Goal: Task Accomplishment & Management: Complete application form

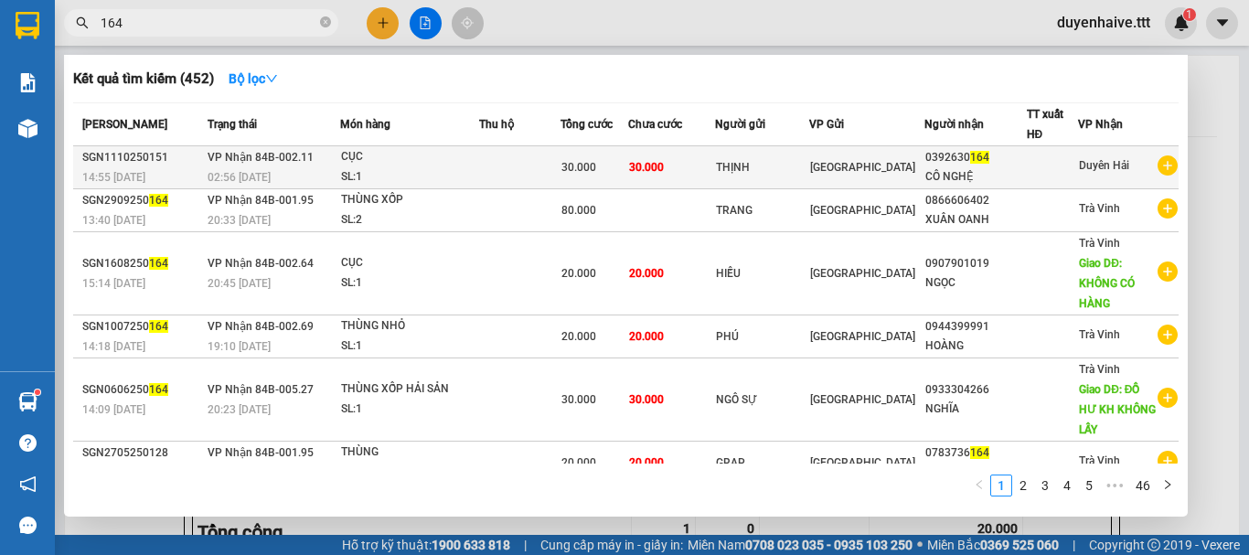
type input "164"
click at [1009, 168] on div "CÔ NGHỆ" at bounding box center [975, 176] width 100 height 19
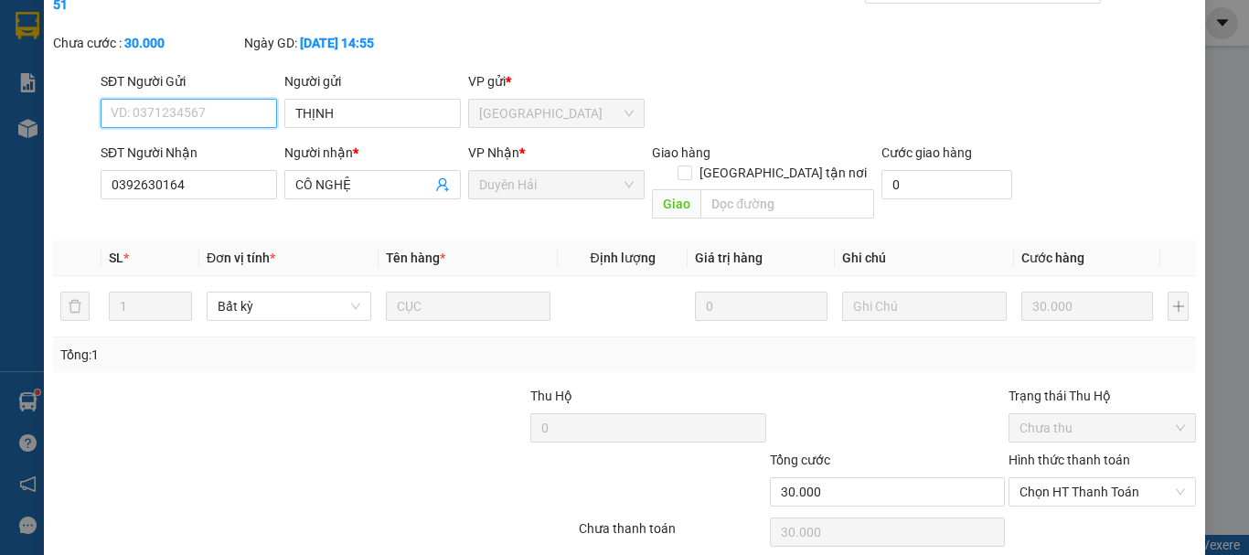
type input "THỊNH"
type input "0392630164"
type input "CÔ NGHỆ"
type input "30.000"
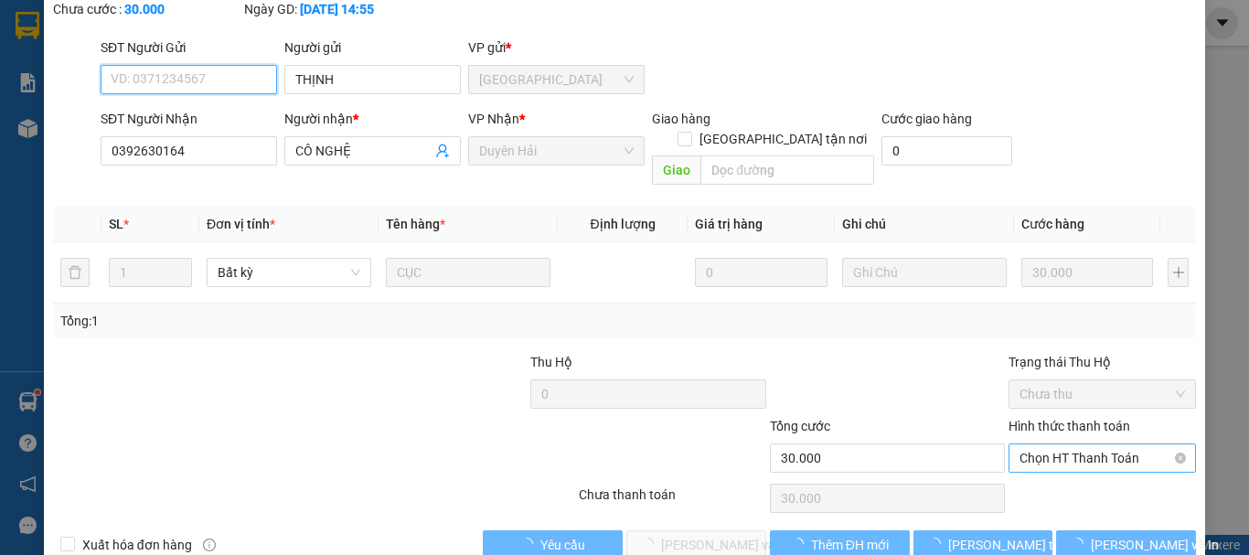
click at [1047, 444] on span "Chọn HT Thanh Toán" at bounding box center [1101, 457] width 165 height 27
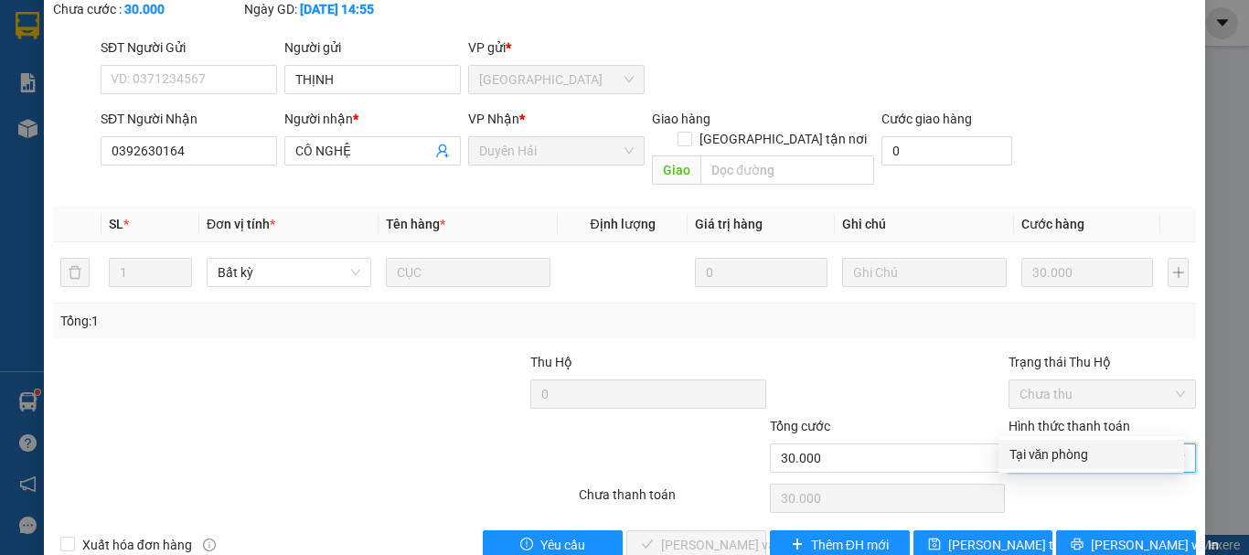
click at [1041, 451] on div "Tại văn phòng" at bounding box center [1091, 454] width 164 height 20
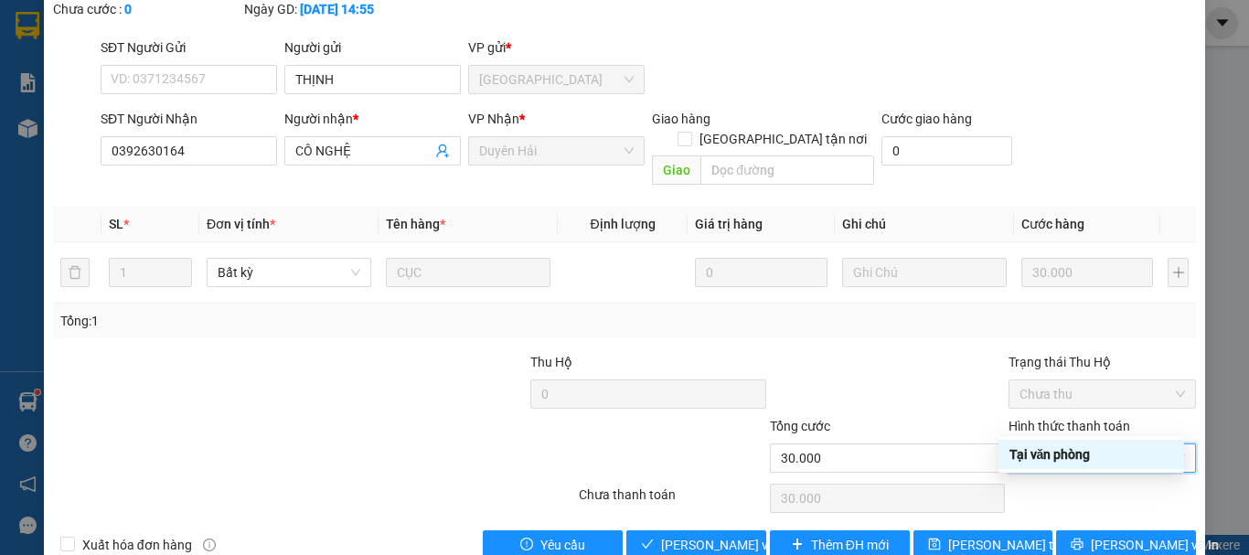
type input "0"
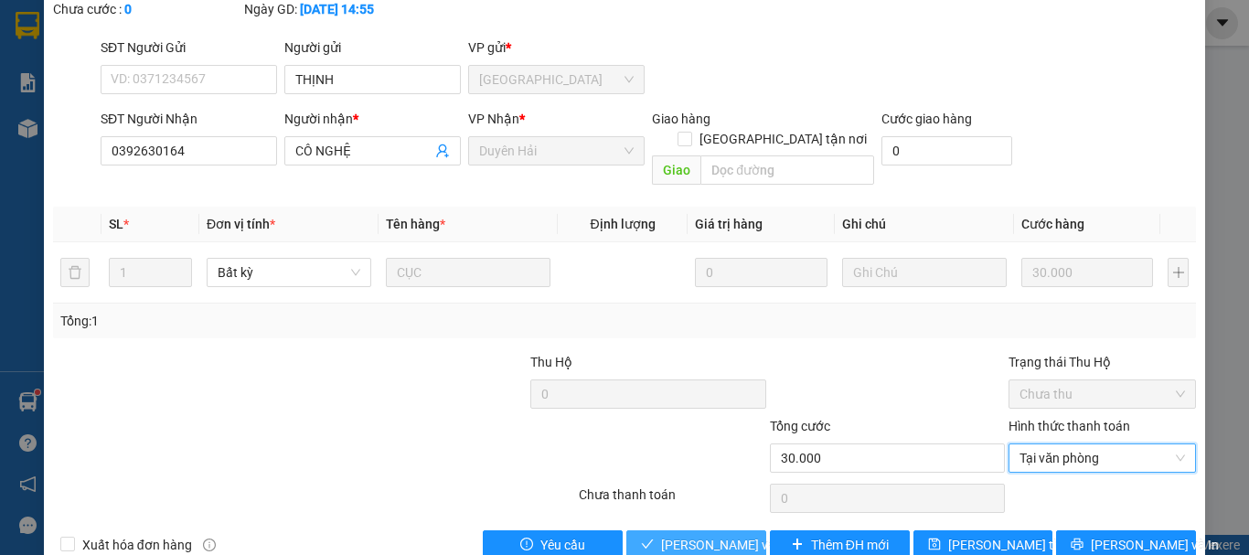
drag, startPoint x: 690, startPoint y: 499, endPoint x: 850, endPoint y: 473, distance: 162.0
click at [690, 535] on span "[PERSON_NAME] và [PERSON_NAME] hàng" at bounding box center [748, 545] width 175 height 20
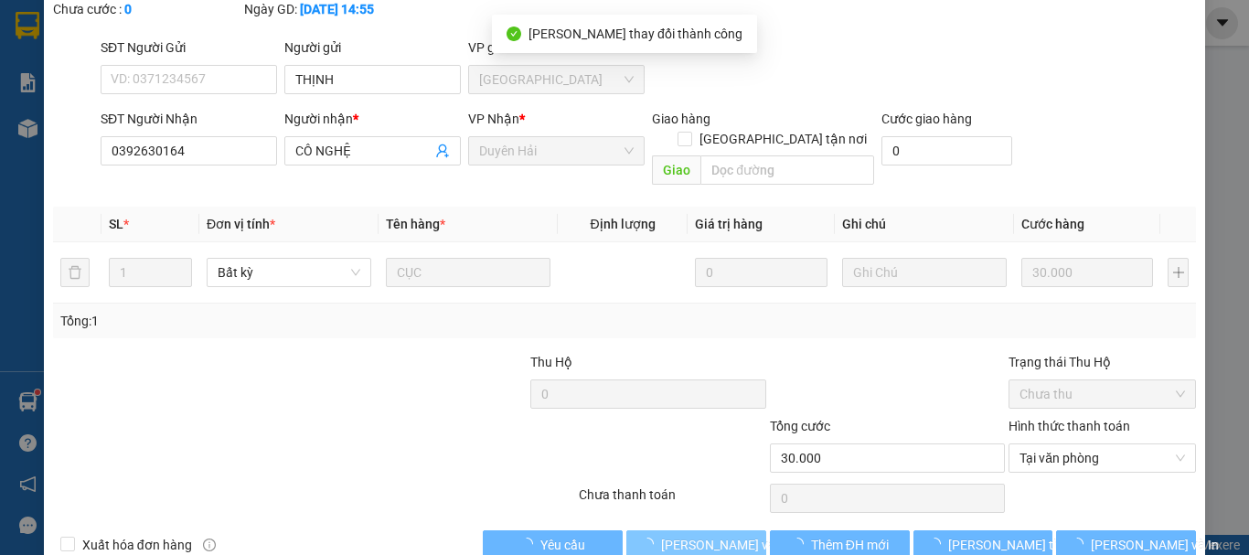
scroll to position [0, 0]
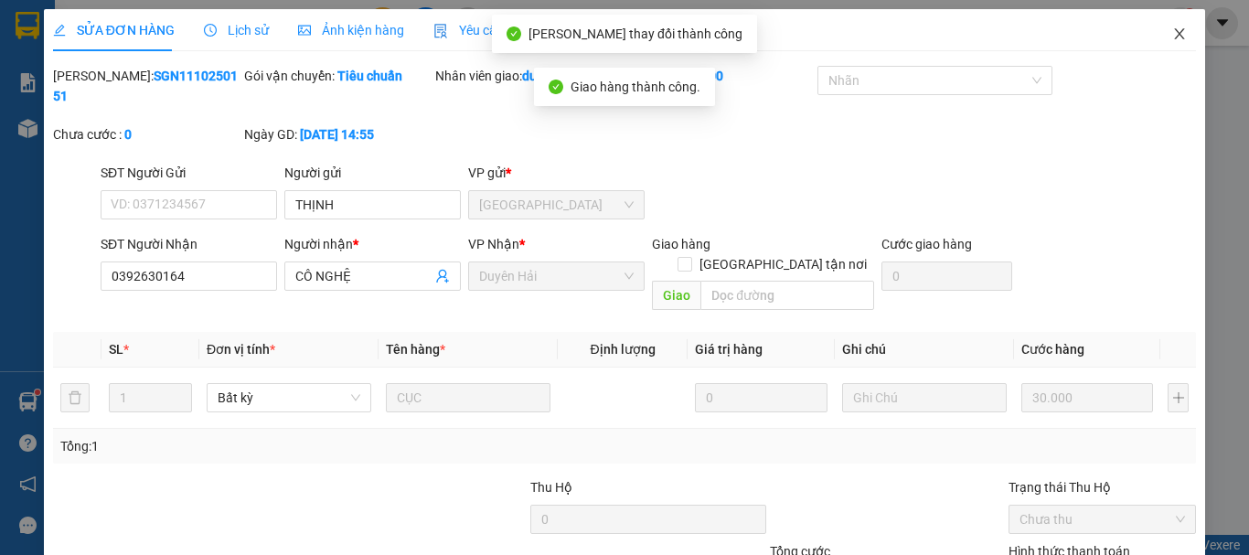
click at [1172, 30] on icon "close" at bounding box center [1179, 34] width 15 height 15
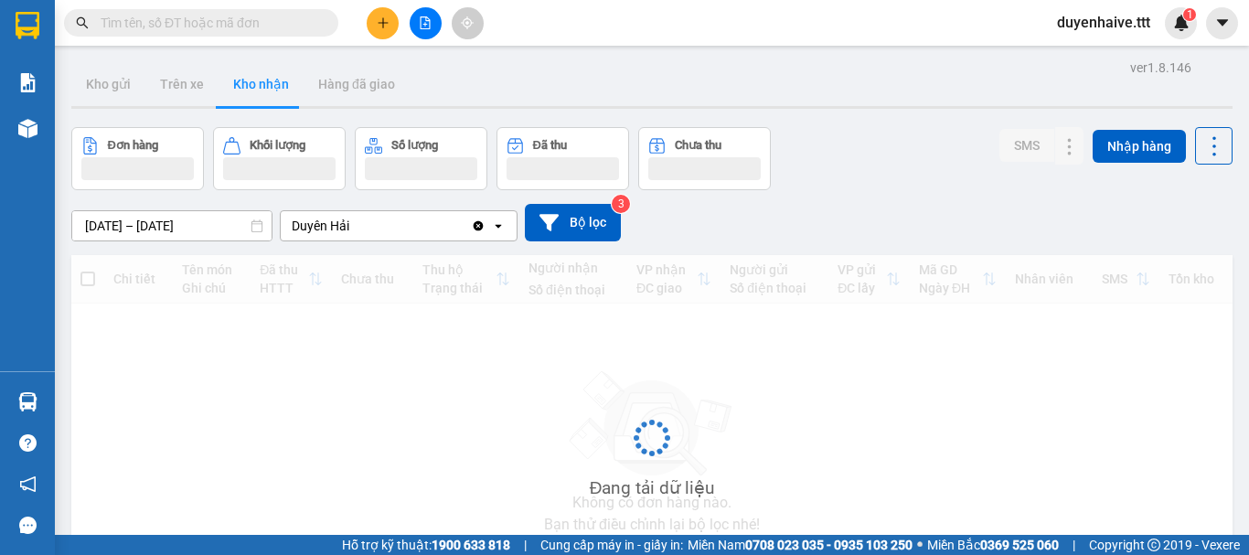
click at [213, 22] on input "text" at bounding box center [209, 23] width 216 height 20
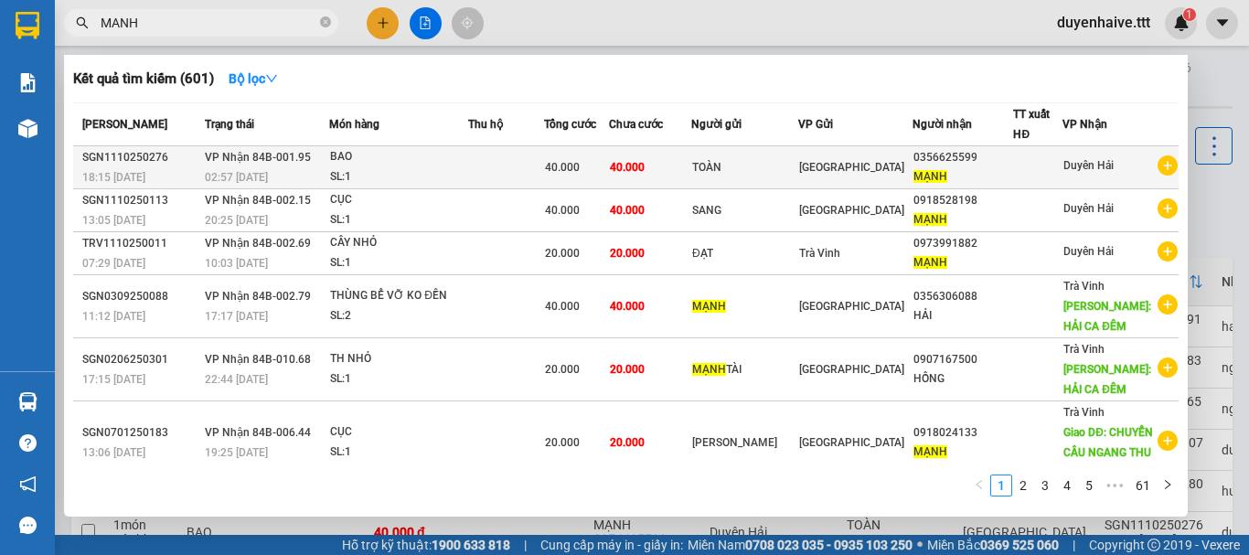
type input "MANH"
click at [1065, 168] on td "Duyên Hải" at bounding box center [1120, 167] width 116 height 43
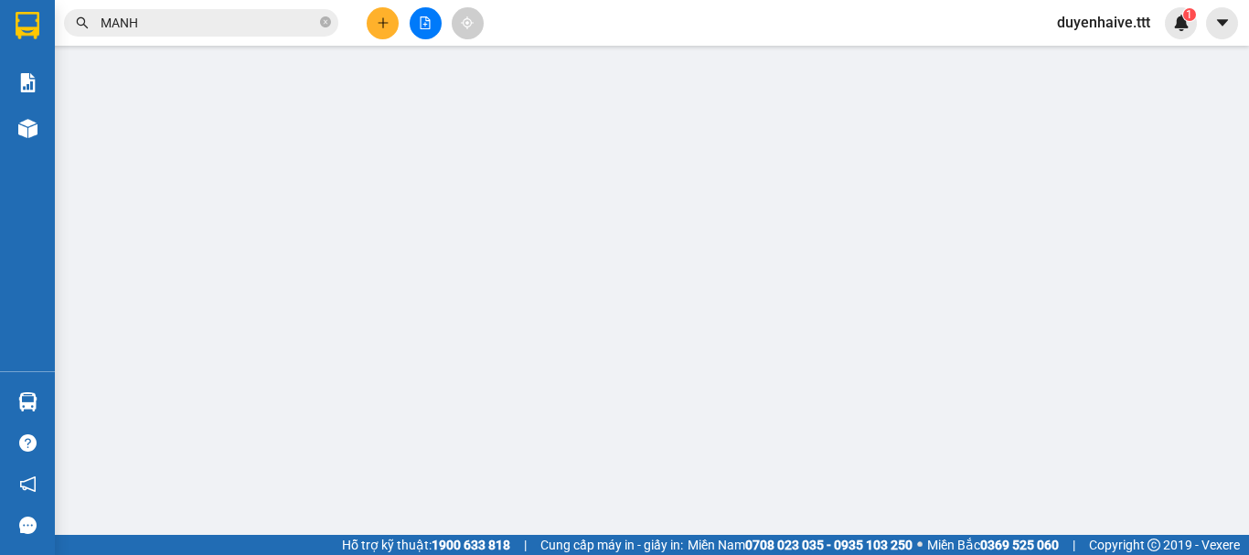
type input "TOÀN"
type input "0356625599"
type input "MẠNH"
type input "40.000"
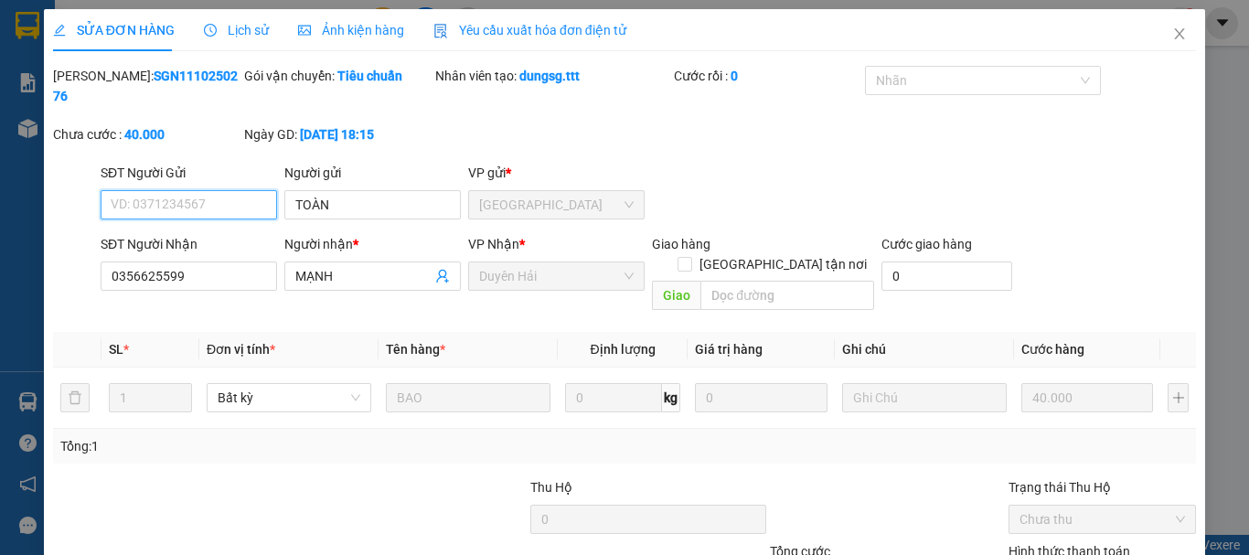
scroll to position [116, 0]
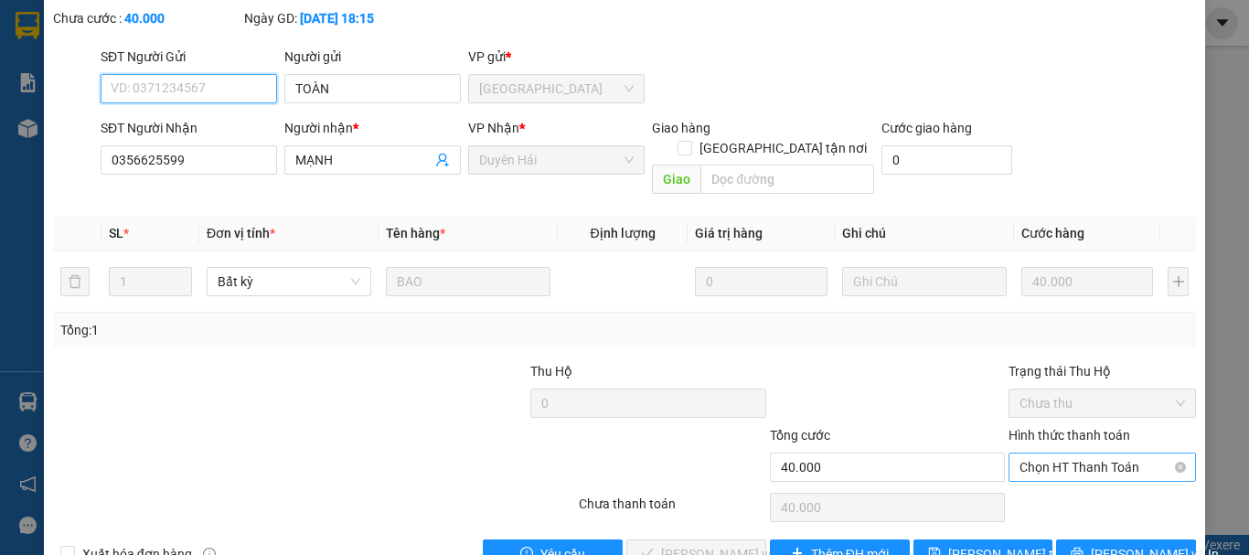
click at [1058, 453] on span "Chọn HT Thanh Toán" at bounding box center [1101, 466] width 165 height 27
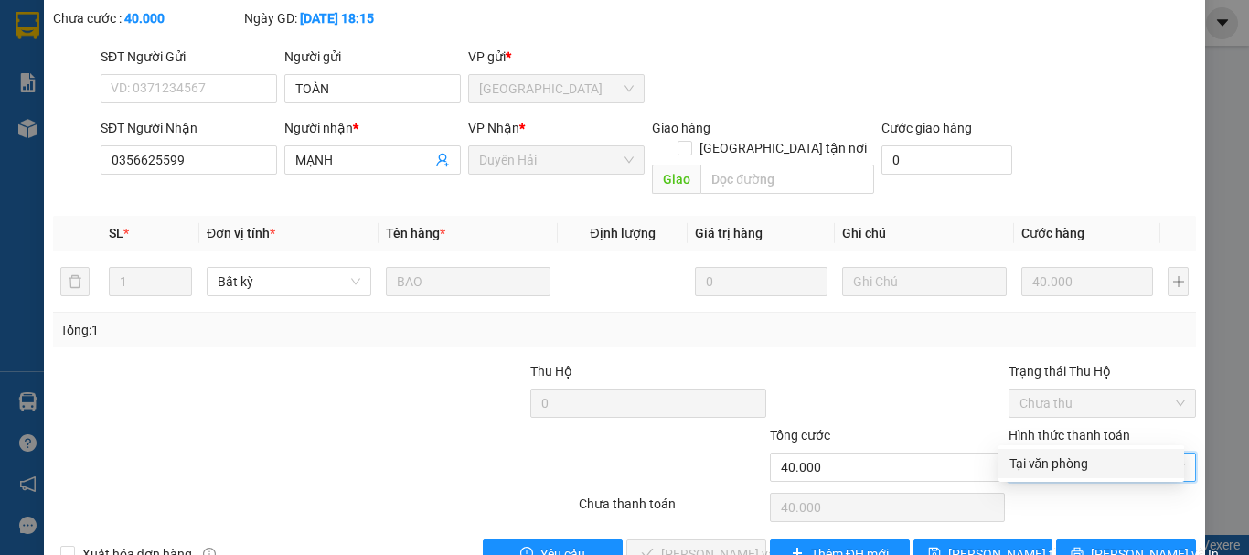
click at [1033, 467] on div "Tại văn phòng" at bounding box center [1091, 463] width 164 height 20
type input "0"
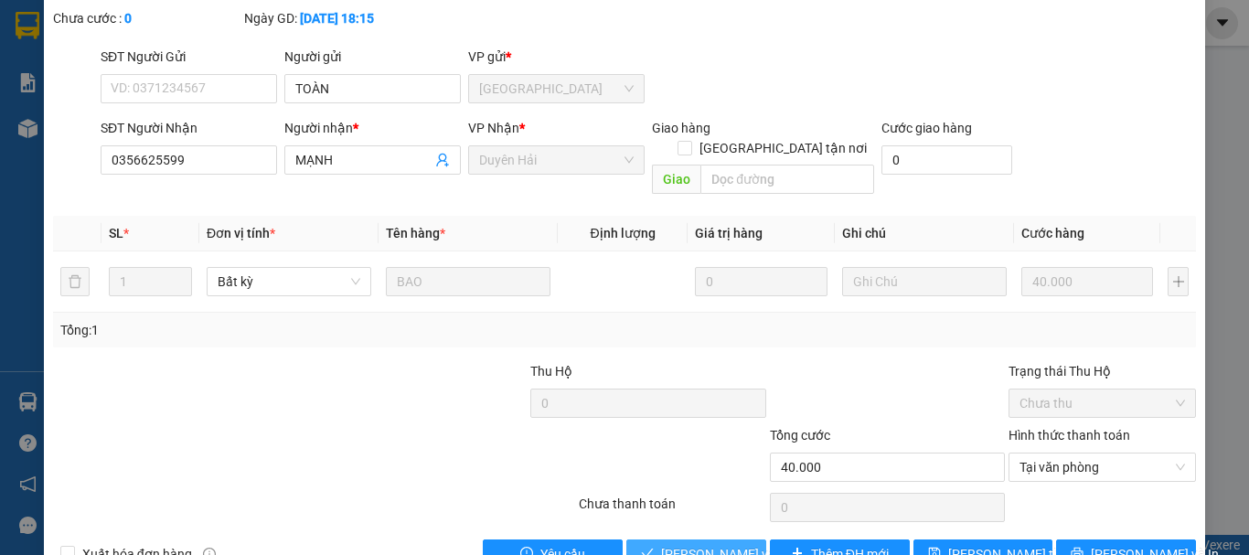
click at [721, 544] on span "[PERSON_NAME] và [PERSON_NAME] hàng" at bounding box center [748, 554] width 175 height 20
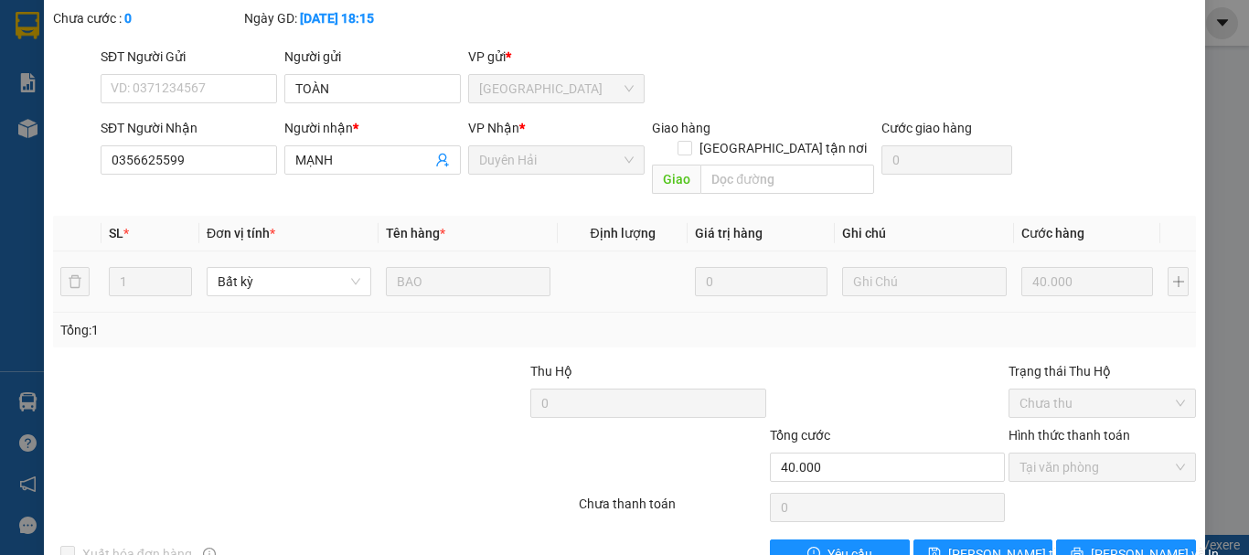
scroll to position [0, 0]
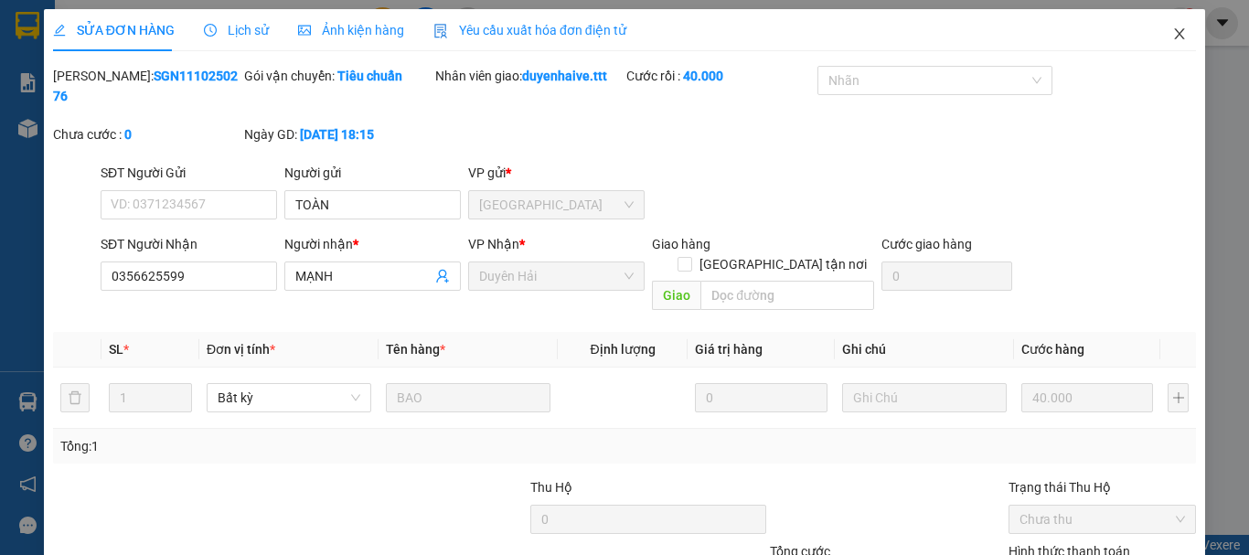
click at [1172, 33] on icon "close" at bounding box center [1179, 34] width 15 height 15
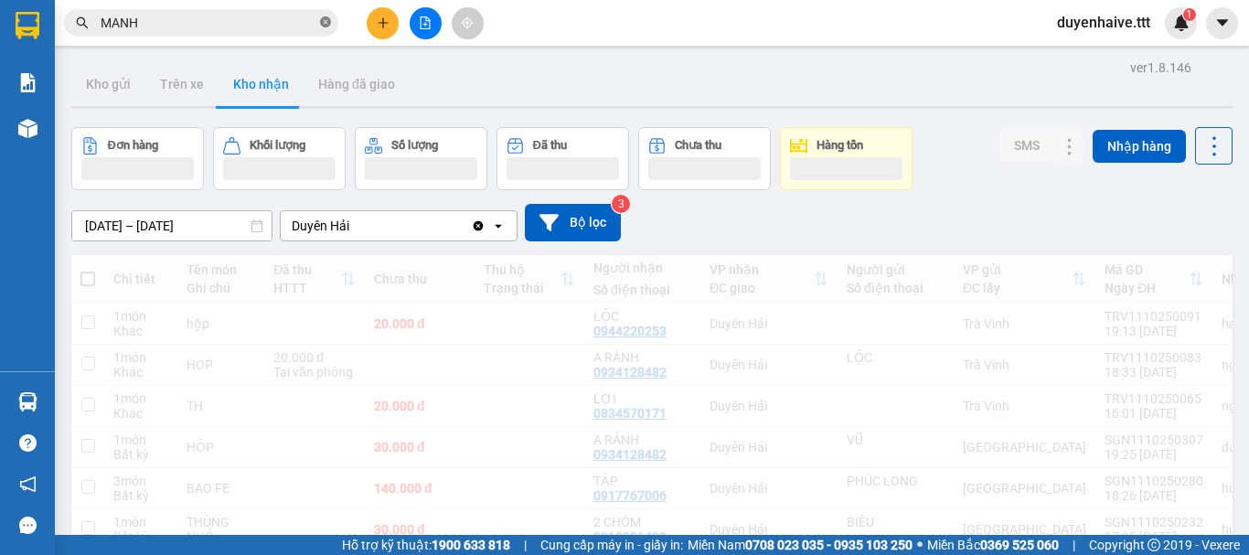
click at [322, 21] on icon "close-circle" at bounding box center [325, 21] width 11 height 11
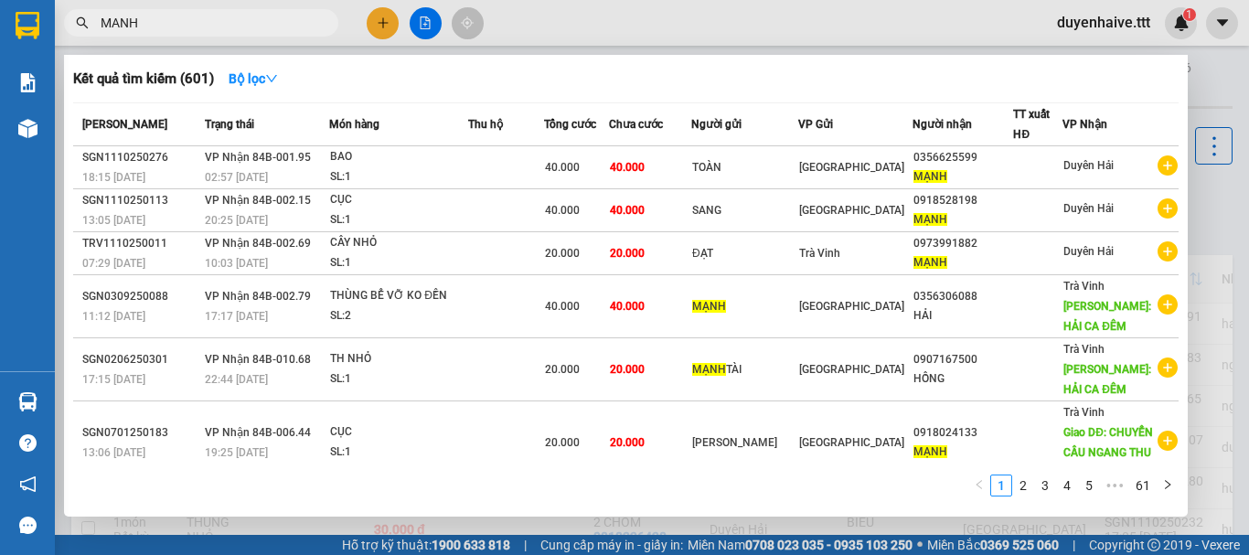
click at [286, 24] on input "MANH" at bounding box center [209, 23] width 216 height 20
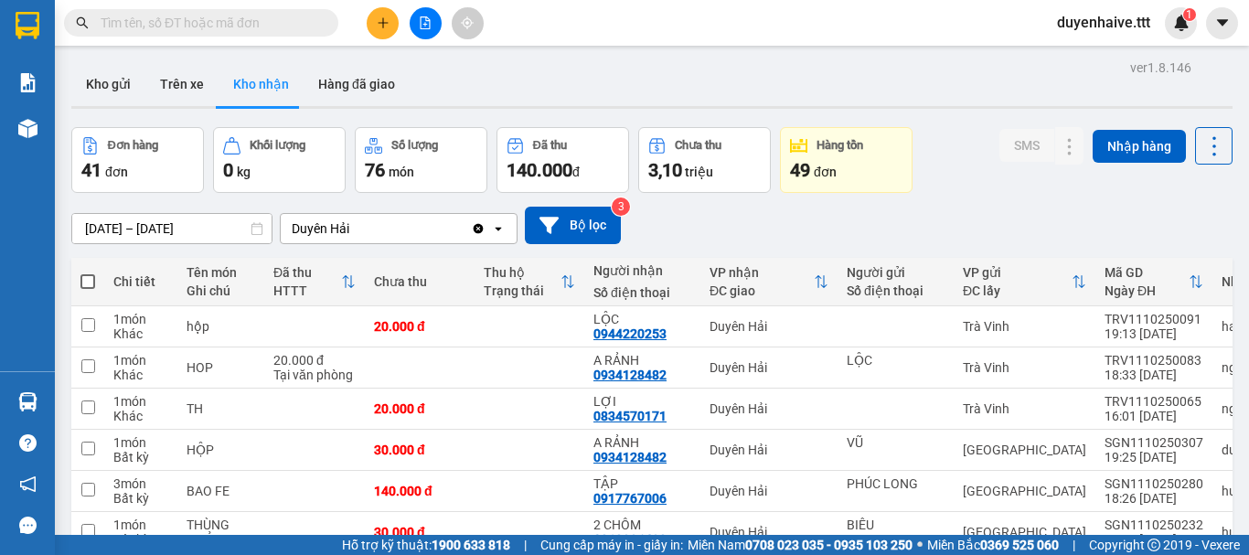
click at [273, 22] on input "text" at bounding box center [209, 23] width 216 height 20
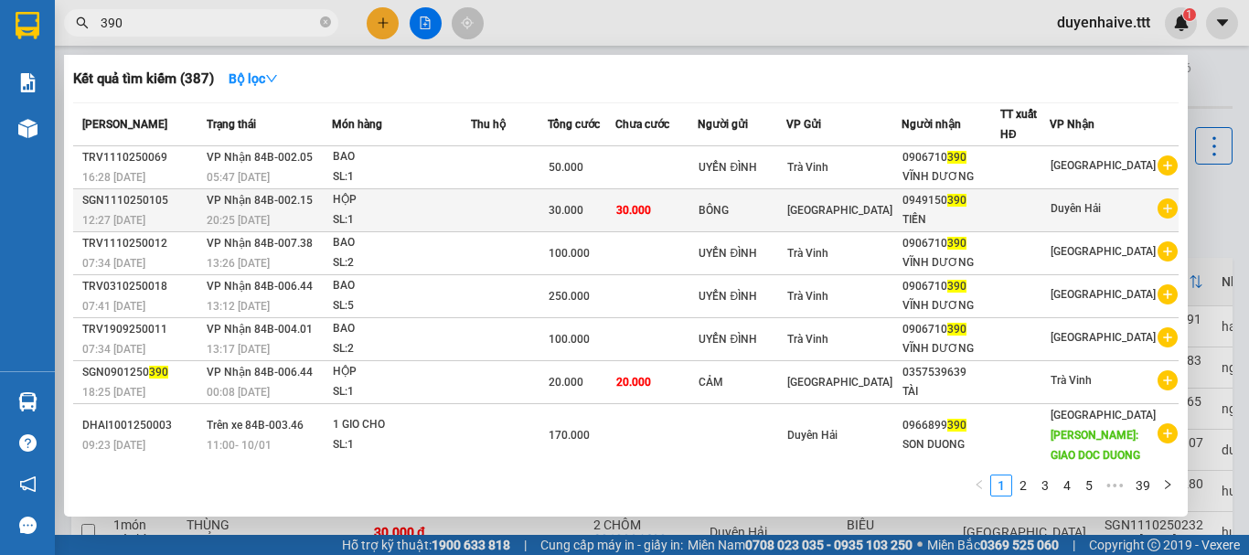
type input "390"
click at [979, 214] on div "TIẾN" at bounding box center [951, 219] width 98 height 19
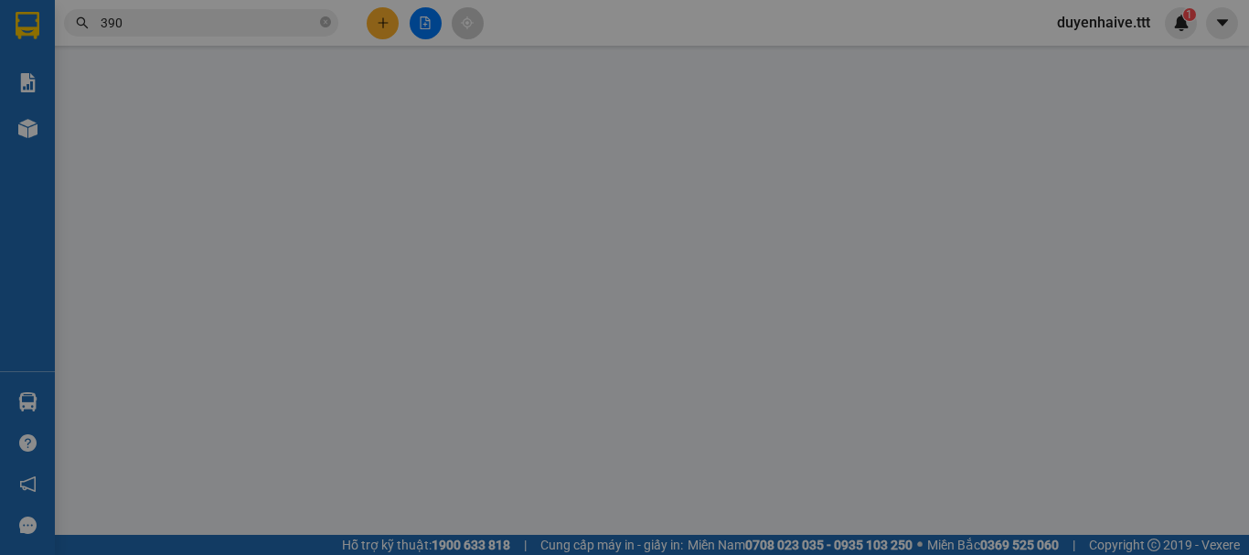
type input "BÔNG"
type input "0949150390"
type input "TIẾN"
type input "30.000"
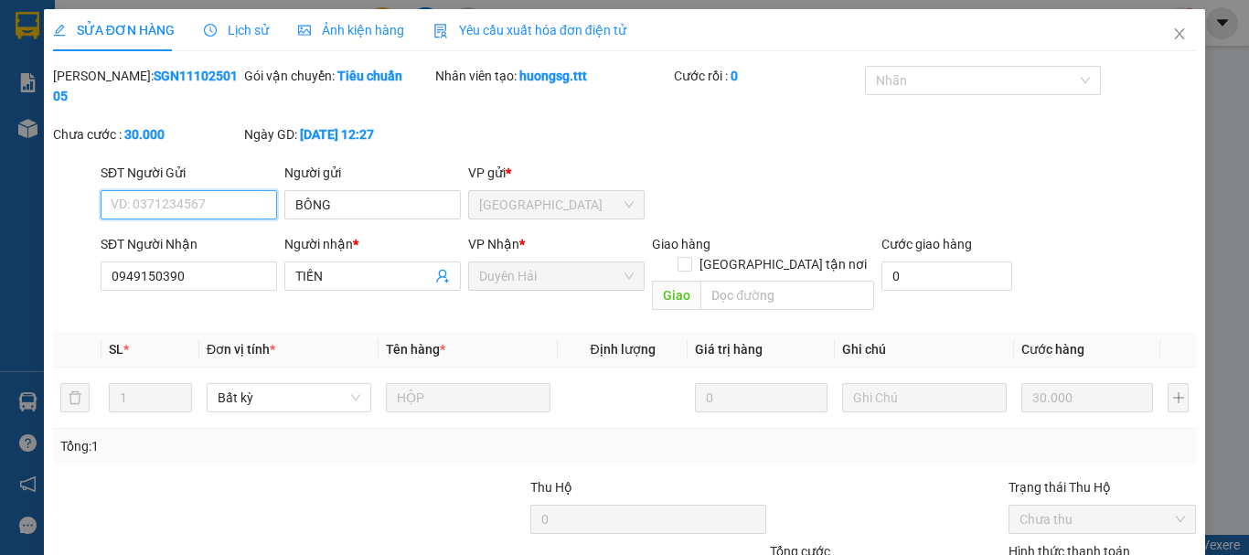
scroll to position [125, 0]
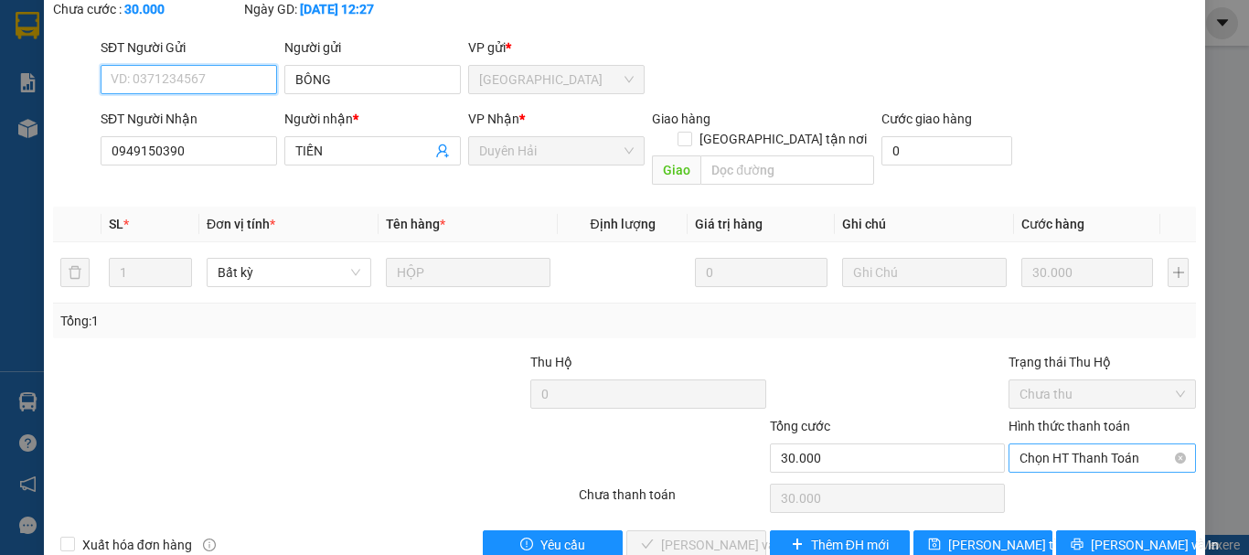
click at [1034, 444] on span "Chọn HT Thanh Toán" at bounding box center [1101, 457] width 165 height 27
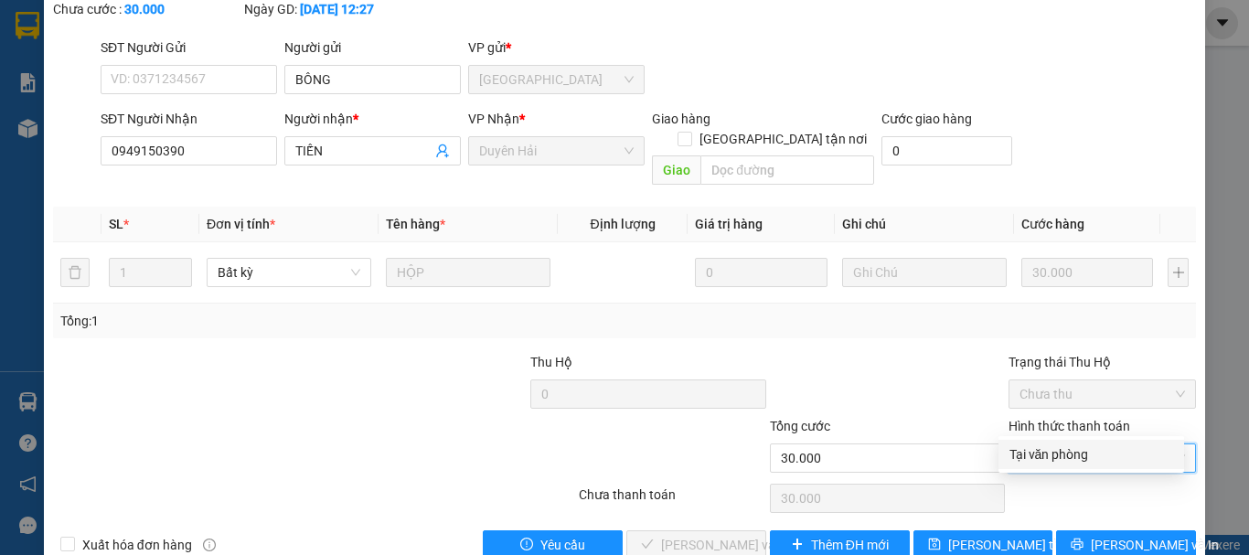
click at [1028, 452] on div "Tại văn phòng" at bounding box center [1091, 454] width 164 height 20
type input "0"
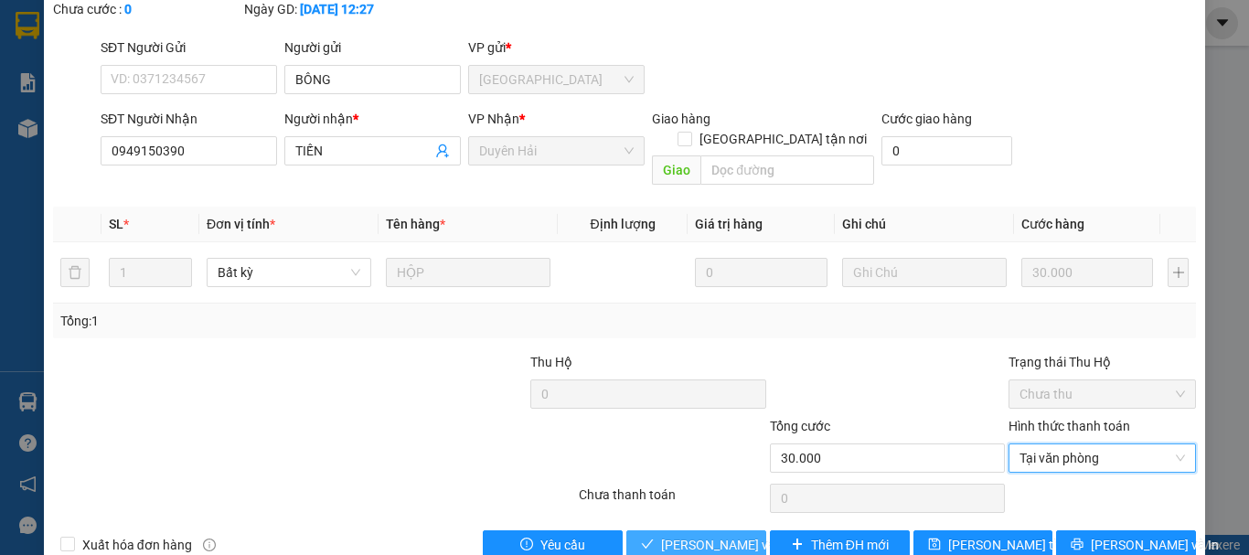
click at [686, 535] on span "[PERSON_NAME] và [PERSON_NAME] hàng" at bounding box center [748, 545] width 175 height 20
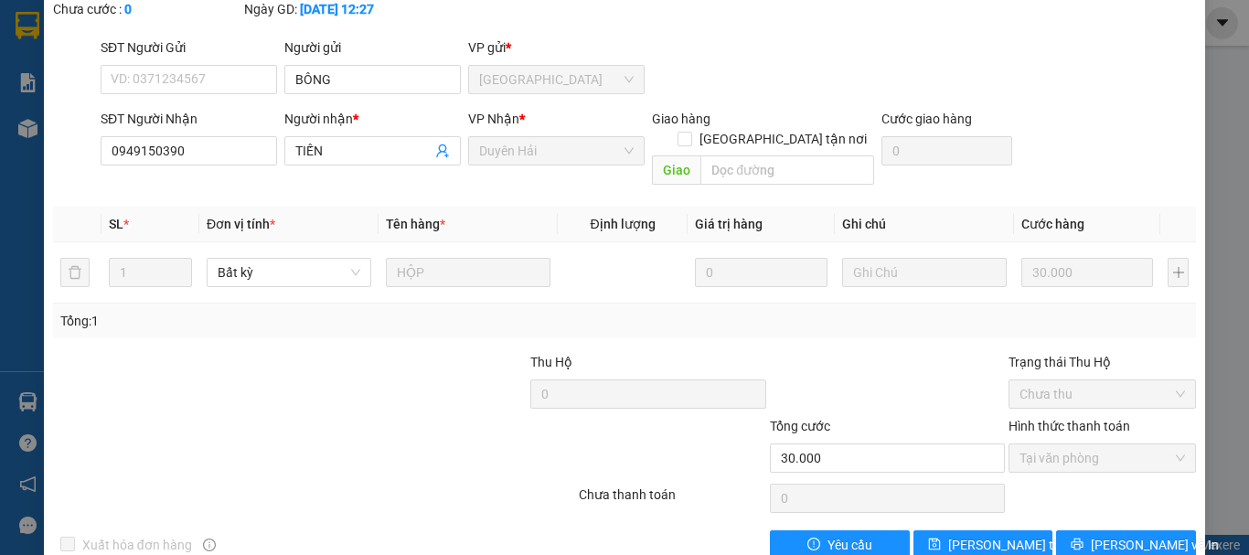
scroll to position [0, 0]
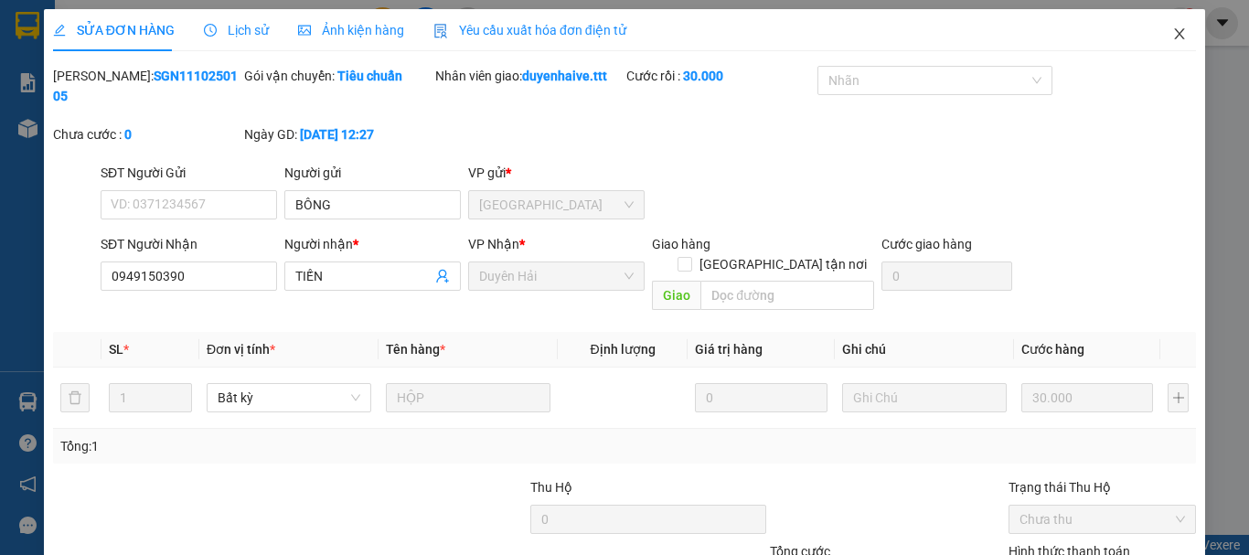
click at [1175, 37] on icon "close" at bounding box center [1180, 33] width 10 height 11
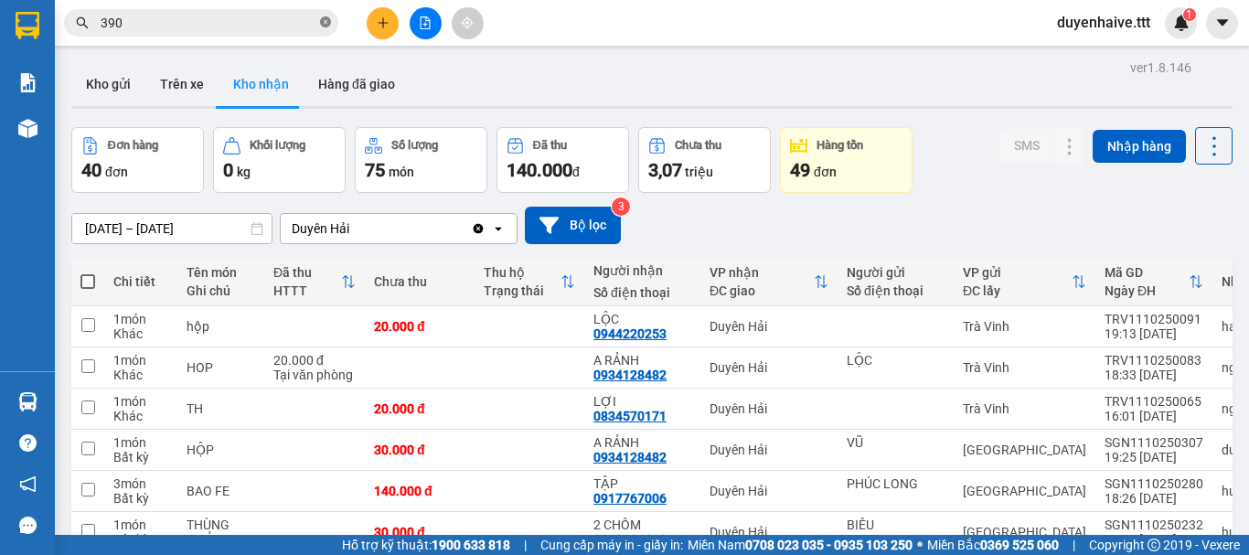
click at [325, 22] on icon "close-circle" at bounding box center [325, 21] width 11 height 11
click at [265, 15] on input "text" at bounding box center [209, 23] width 216 height 20
click at [263, 21] on input "text" at bounding box center [209, 23] width 216 height 20
type input "0"
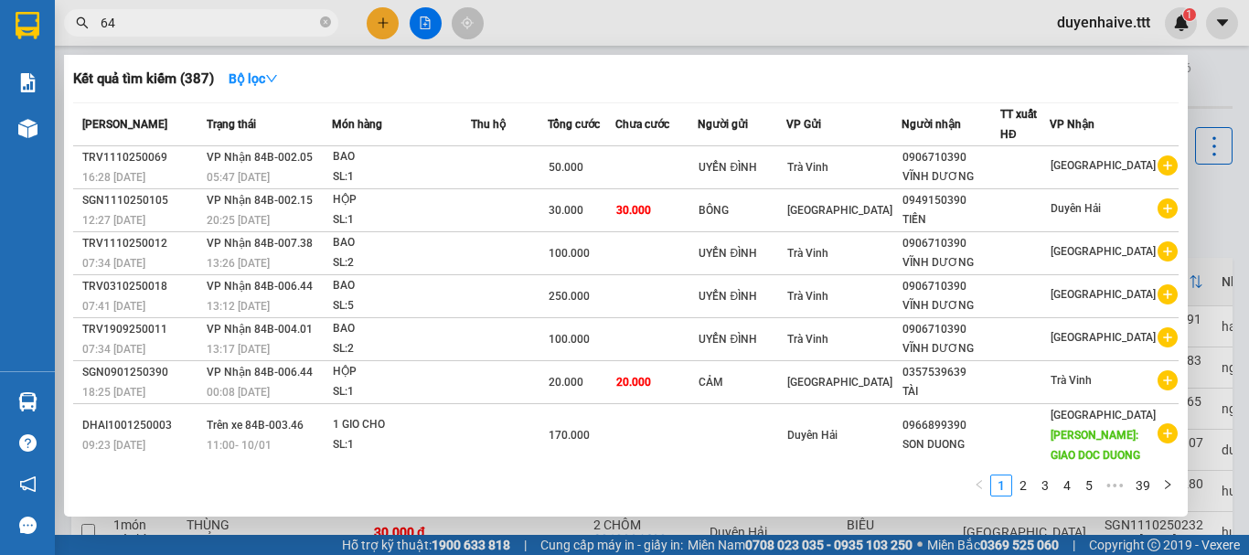
type input "644"
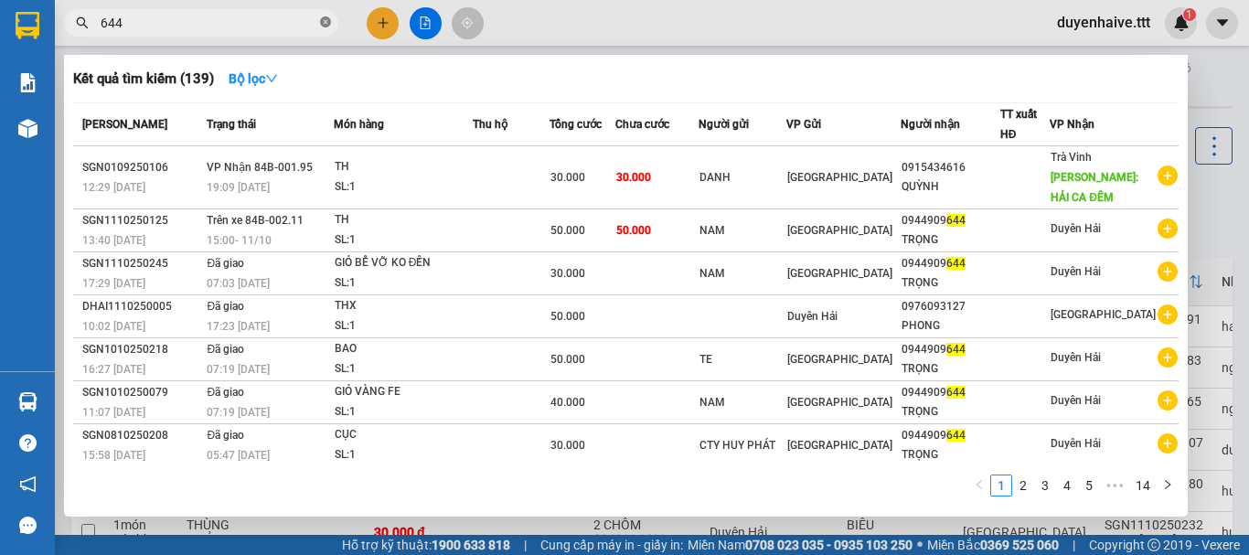
click at [325, 16] on span at bounding box center [325, 23] width 11 height 17
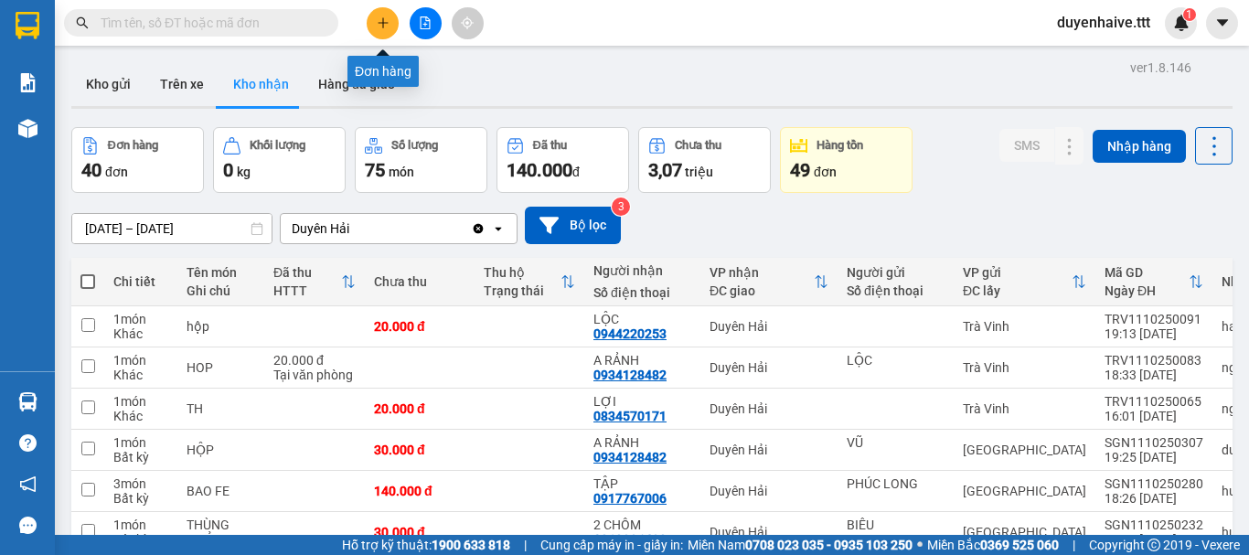
click at [381, 27] on icon "plus" at bounding box center [383, 22] width 13 height 13
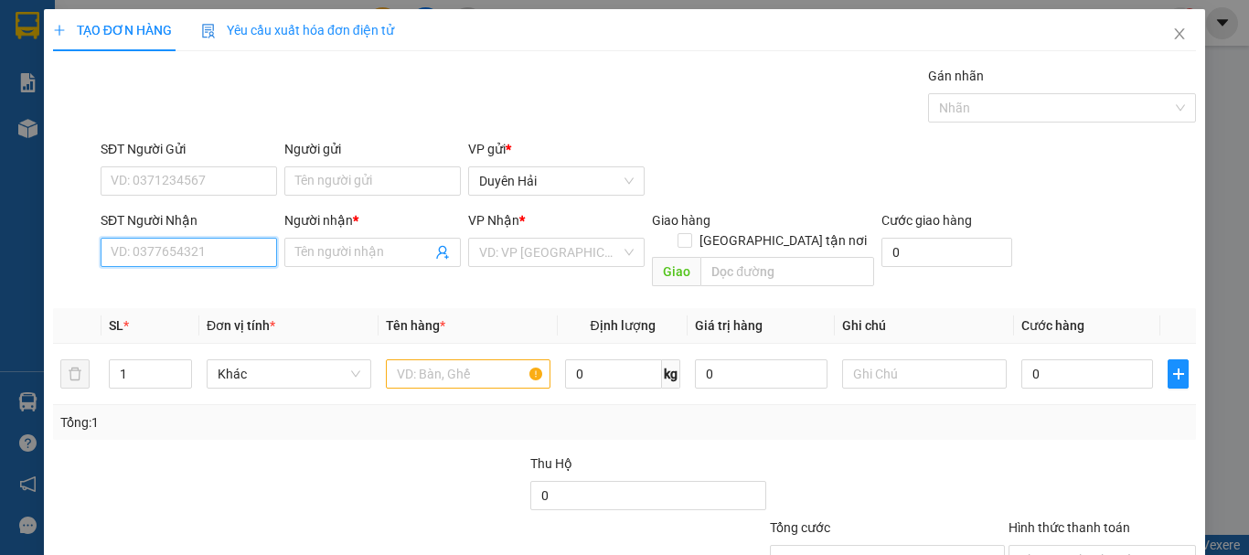
click at [159, 251] on input "SĐT Người Nhận" at bounding box center [189, 252] width 176 height 29
type input "0857473292"
click at [211, 283] on div "0857473292 - LIEN" at bounding box center [187, 289] width 153 height 20
type input "LIEN"
type input "0857473292"
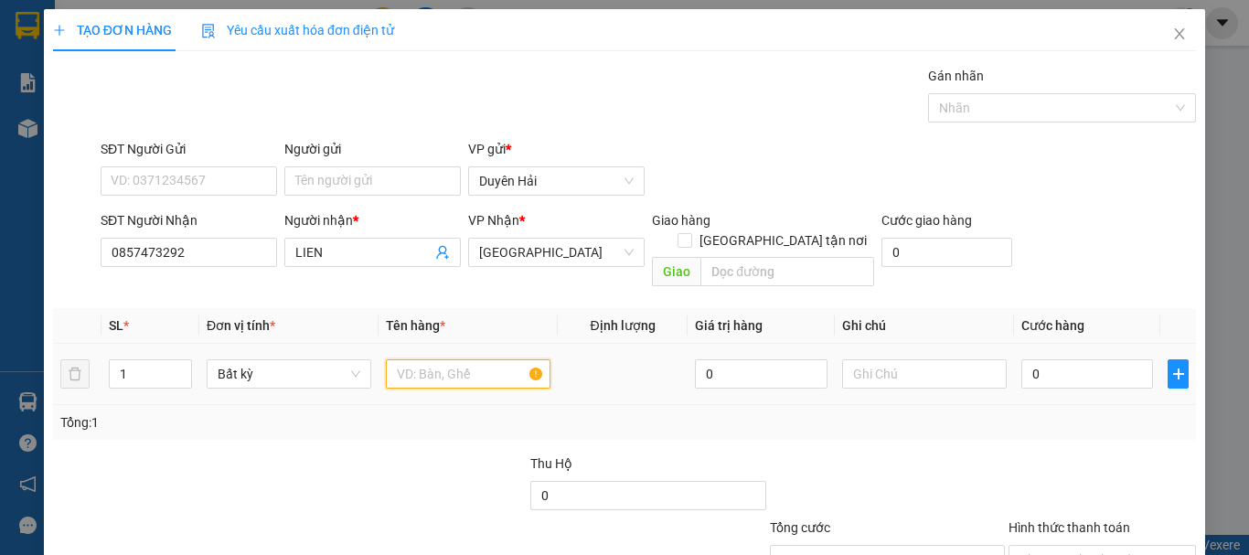
click at [430, 359] on input "text" at bounding box center [468, 373] width 165 height 29
type input "THX"
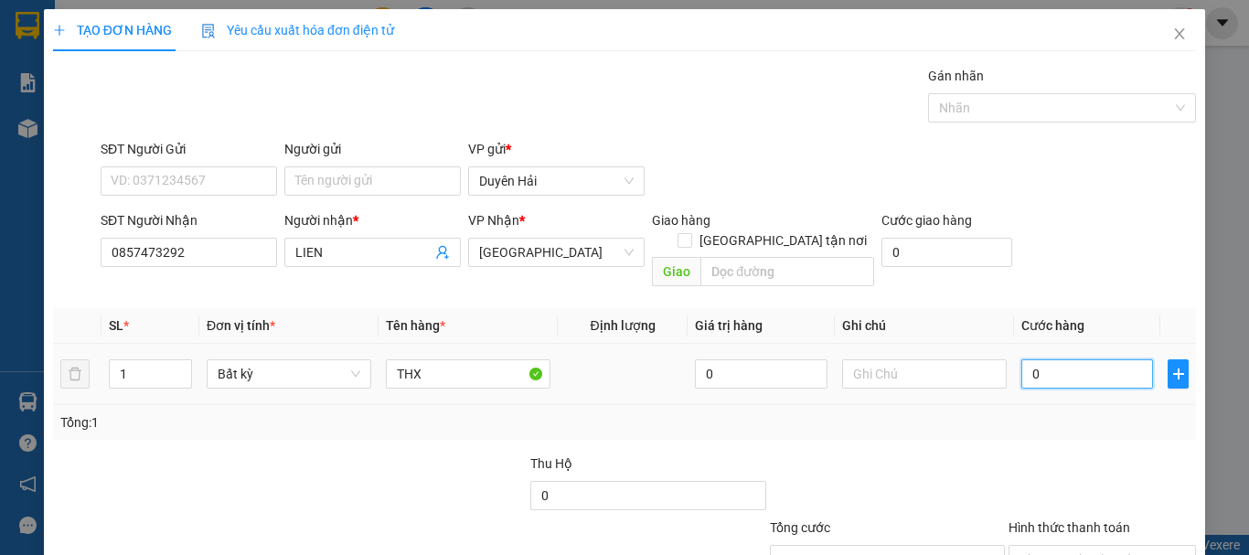
click at [1037, 359] on input "0" at bounding box center [1087, 373] width 132 height 29
type input "4"
type input "40"
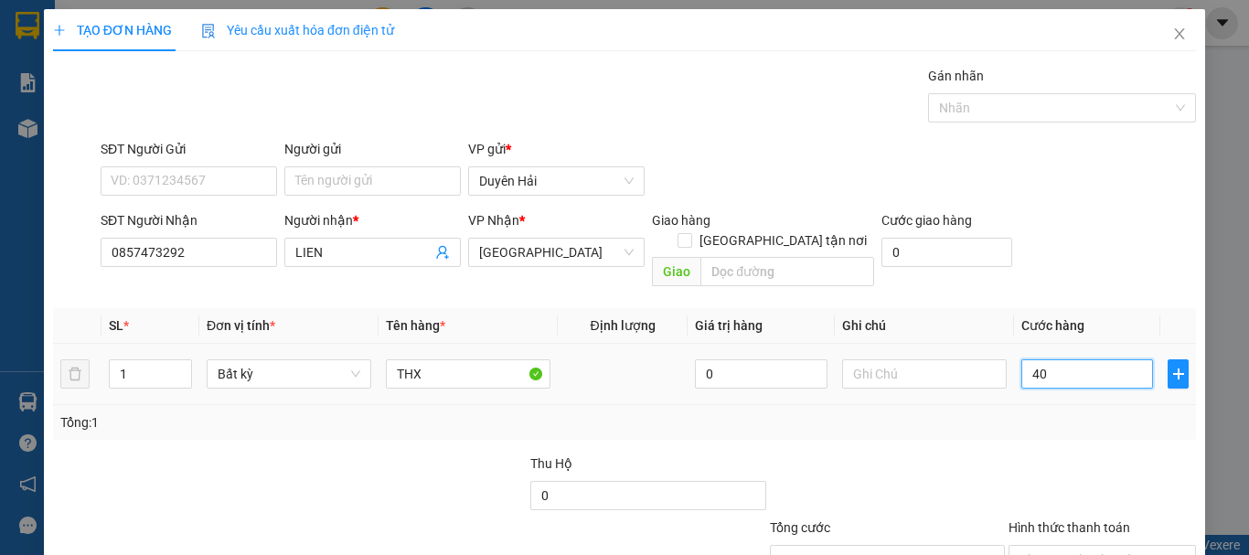
type input "40"
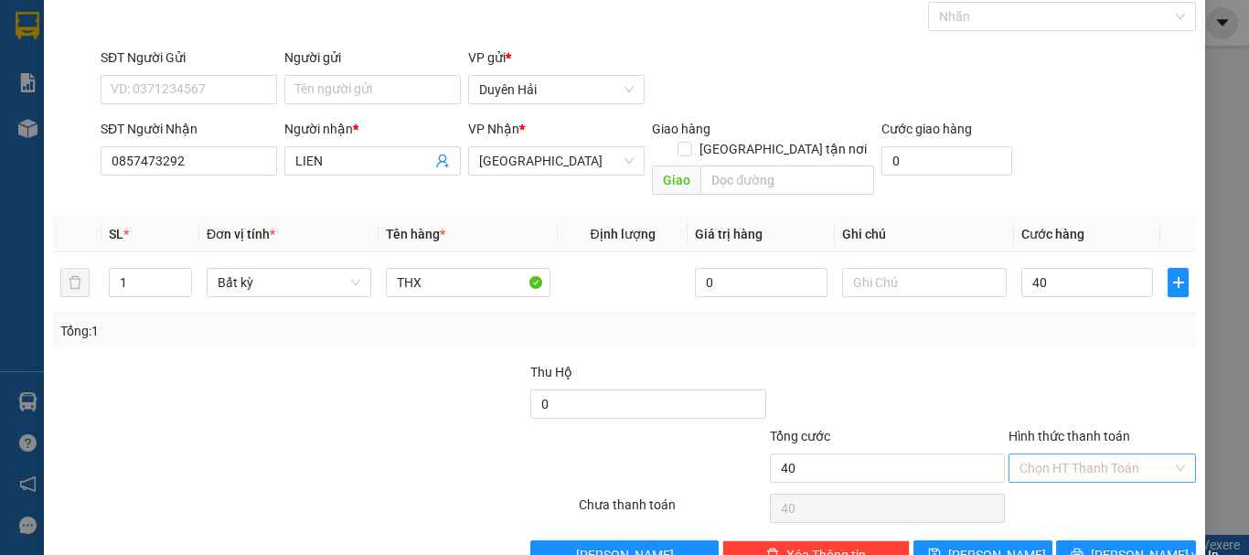
type input "40.000"
click at [1052, 457] on input "Hình thức thanh toán" at bounding box center [1095, 467] width 153 height 27
click at [1058, 483] on div "Tại văn phòng" at bounding box center [1091, 484] width 164 height 20
type input "0"
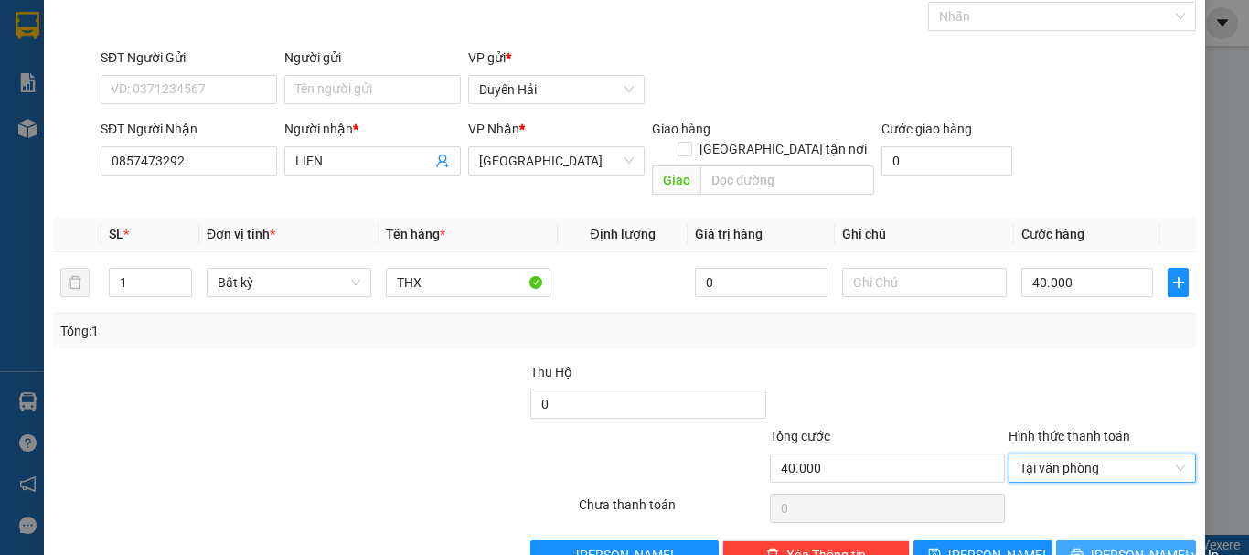
click at [1083, 547] on icon "printer" at bounding box center [1076, 553] width 13 height 13
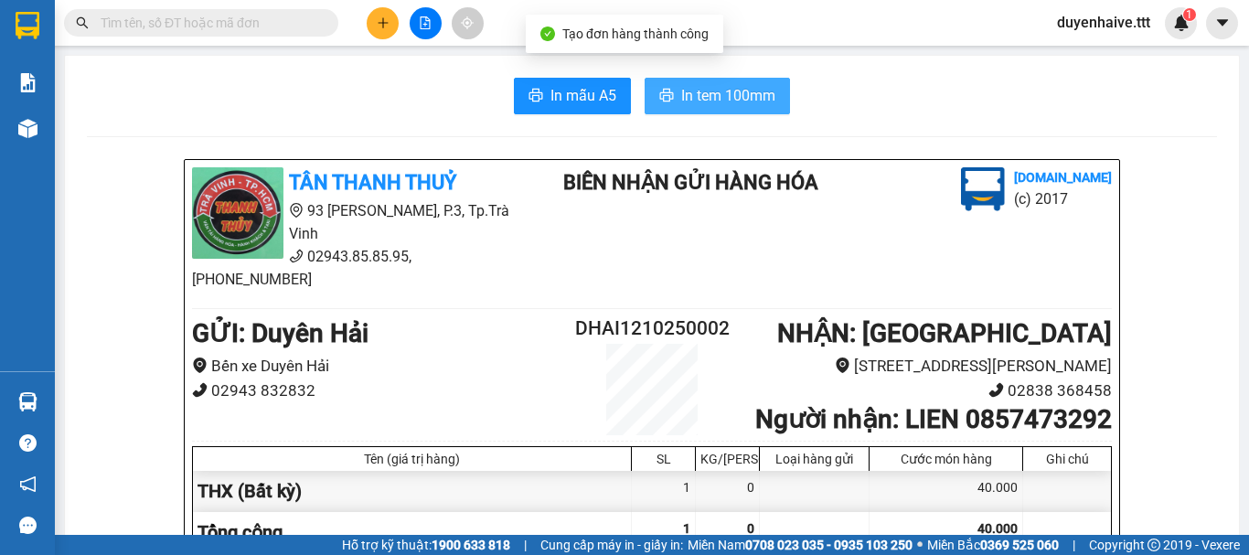
click at [696, 86] on span "In tem 100mm" at bounding box center [728, 95] width 94 height 23
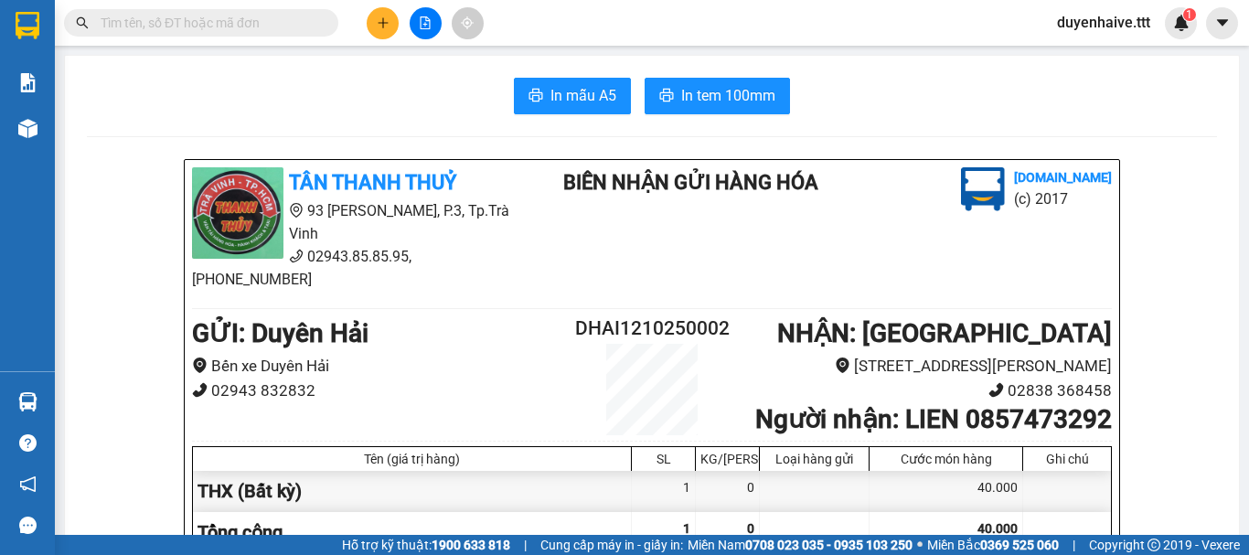
click at [277, 24] on input "text" at bounding box center [209, 23] width 216 height 20
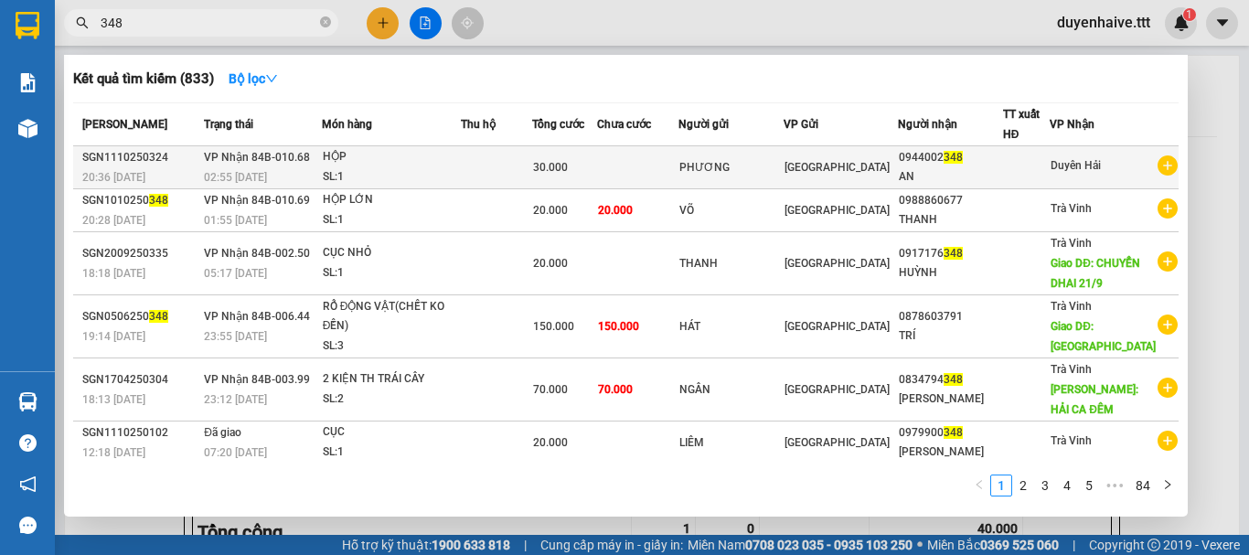
type input "348"
click at [1048, 158] on div at bounding box center [1027, 167] width 46 height 19
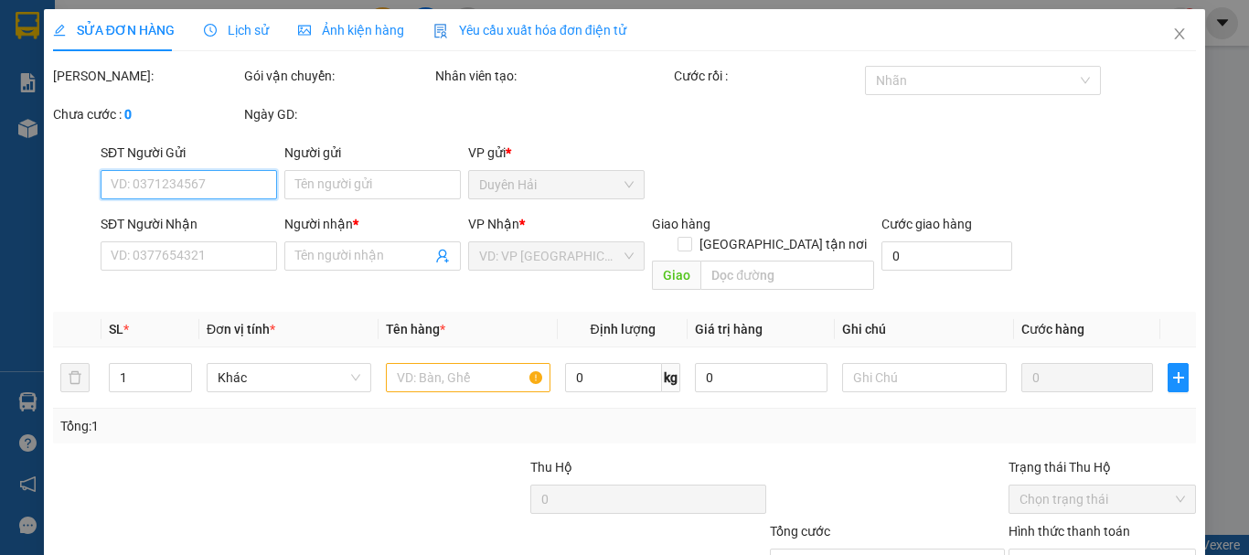
scroll to position [125, 0]
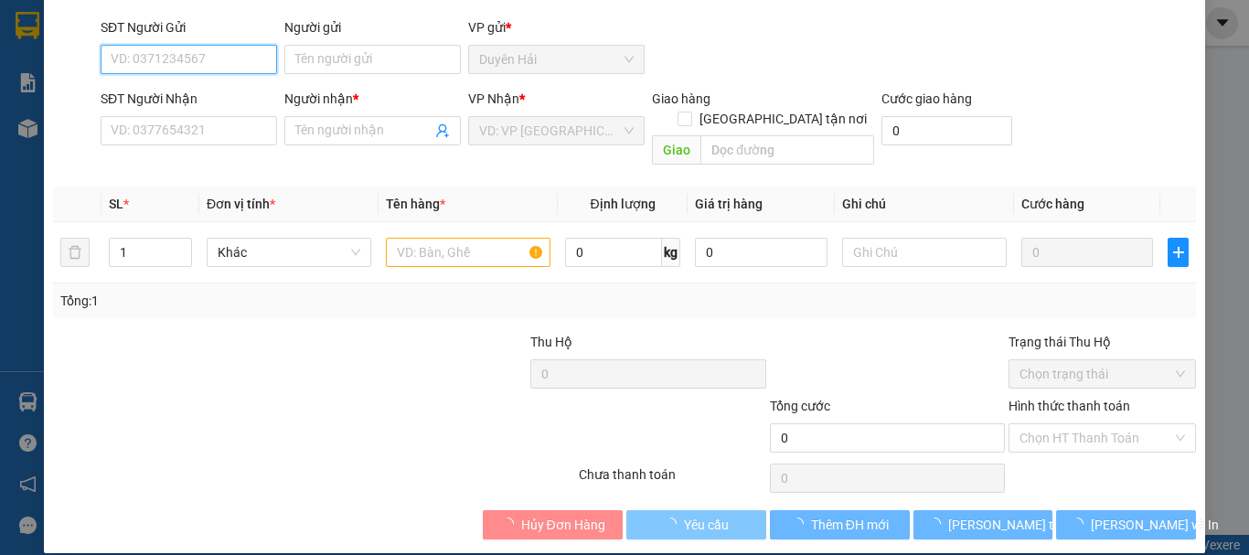
type input "PHƯƠNG"
type input "0944002348"
type input "AN"
type input "30.000"
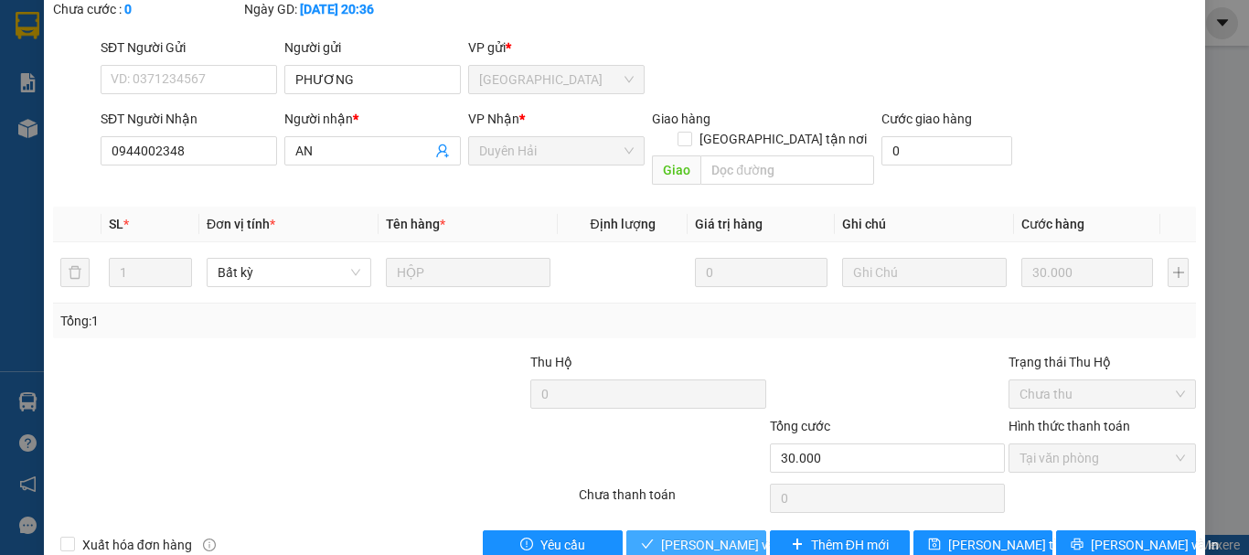
click at [642, 537] on icon "check" at bounding box center [647, 543] width 13 height 13
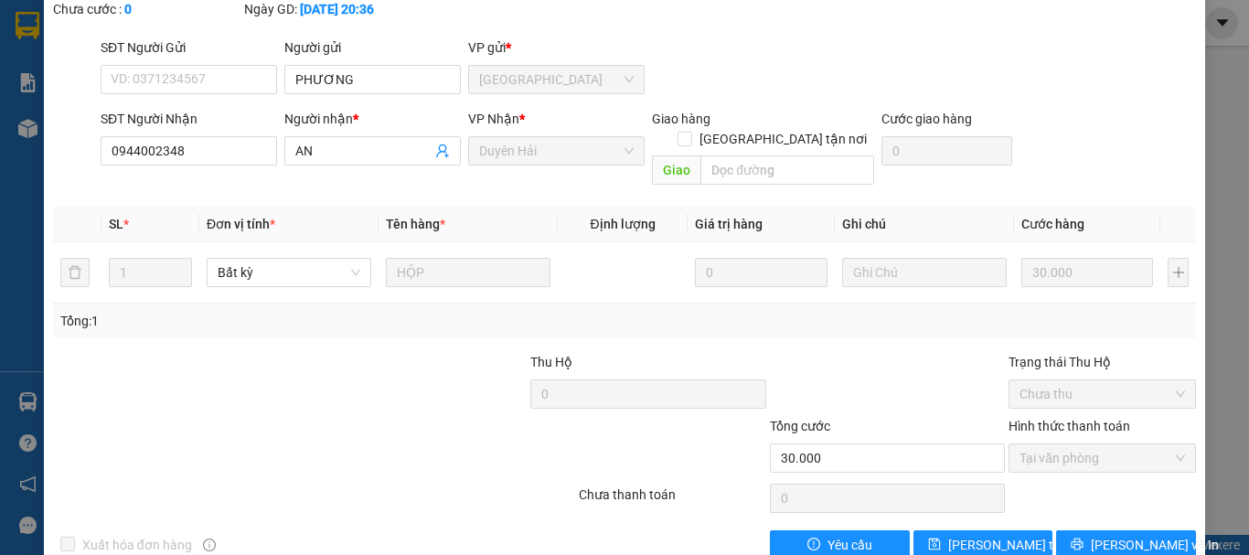
scroll to position [0, 0]
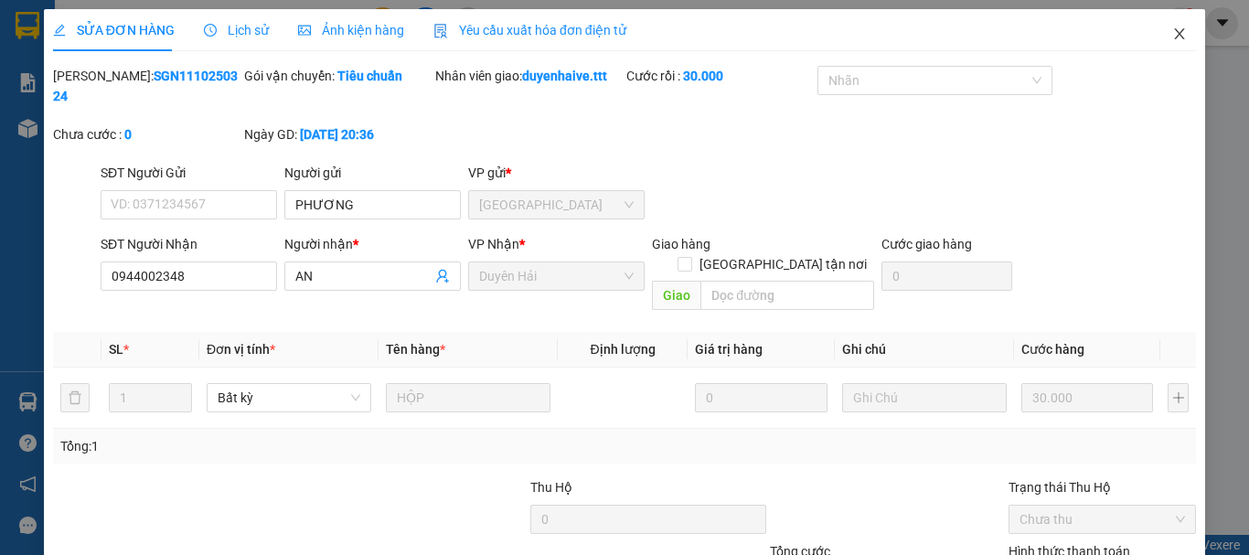
click at [1175, 36] on icon "close" at bounding box center [1180, 33] width 10 height 11
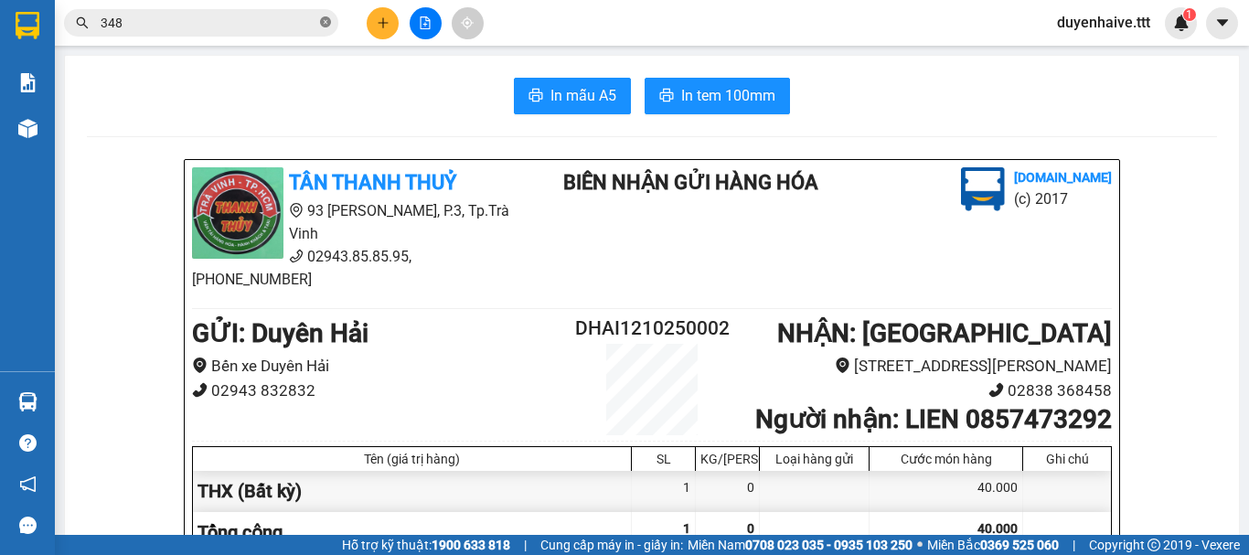
click at [324, 20] on icon "close-circle" at bounding box center [325, 21] width 11 height 11
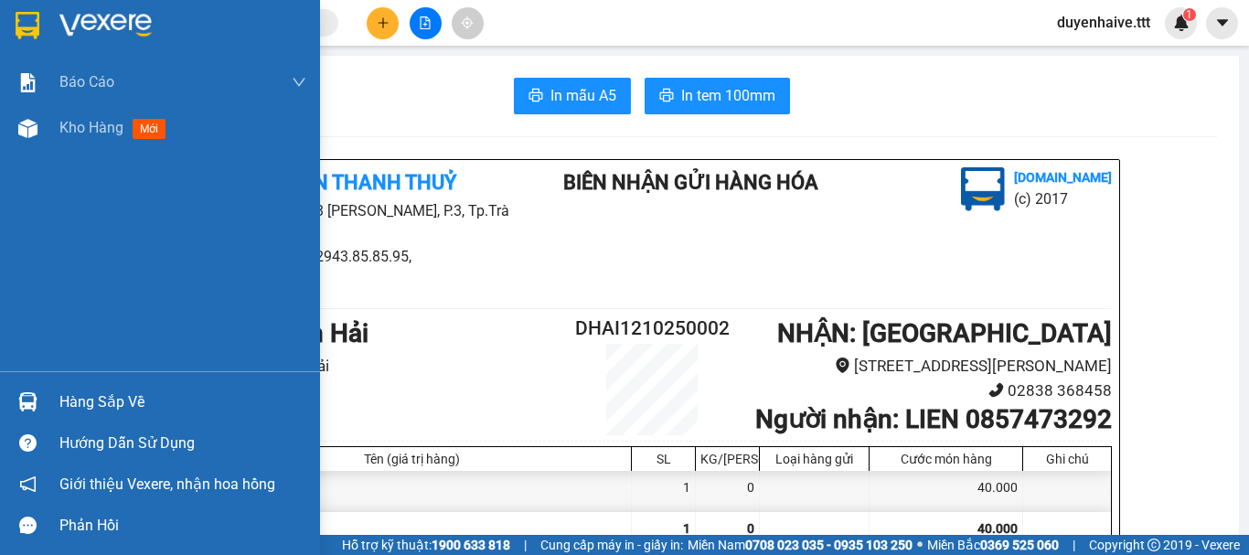
click at [75, 405] on div "Hàng sắp về" at bounding box center [182, 401] width 247 height 27
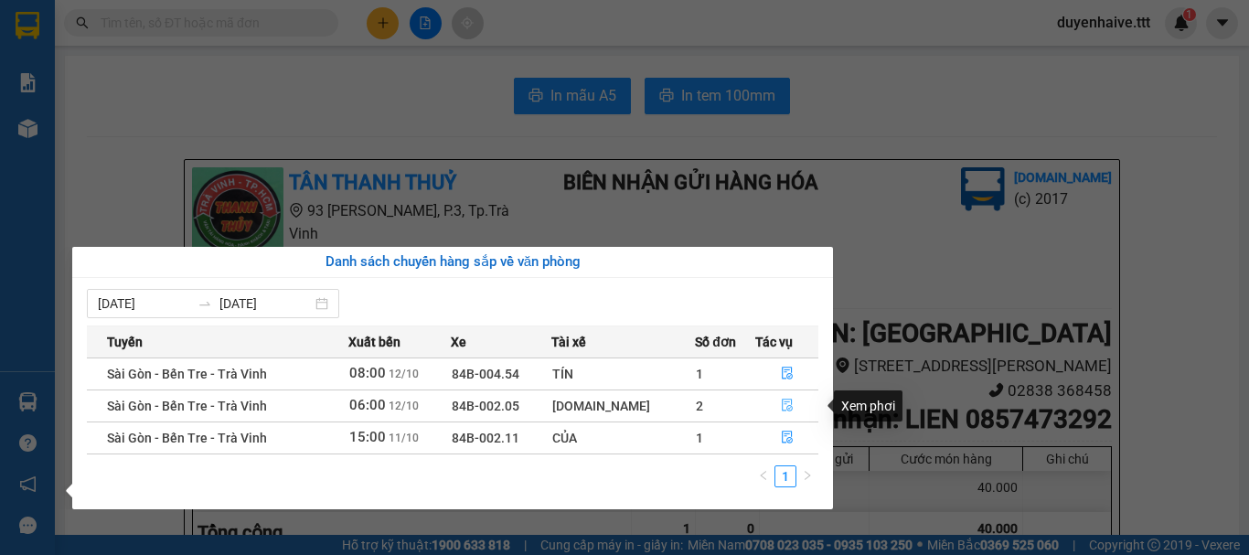
click at [783, 405] on icon "file-done" at bounding box center [787, 405] width 13 height 13
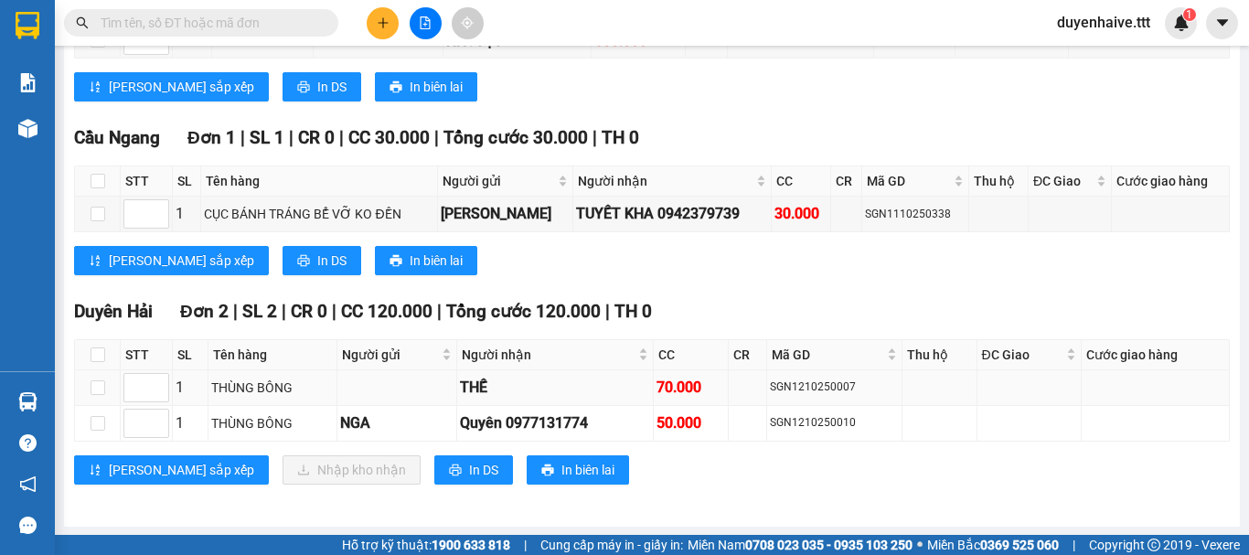
scroll to position [565, 0]
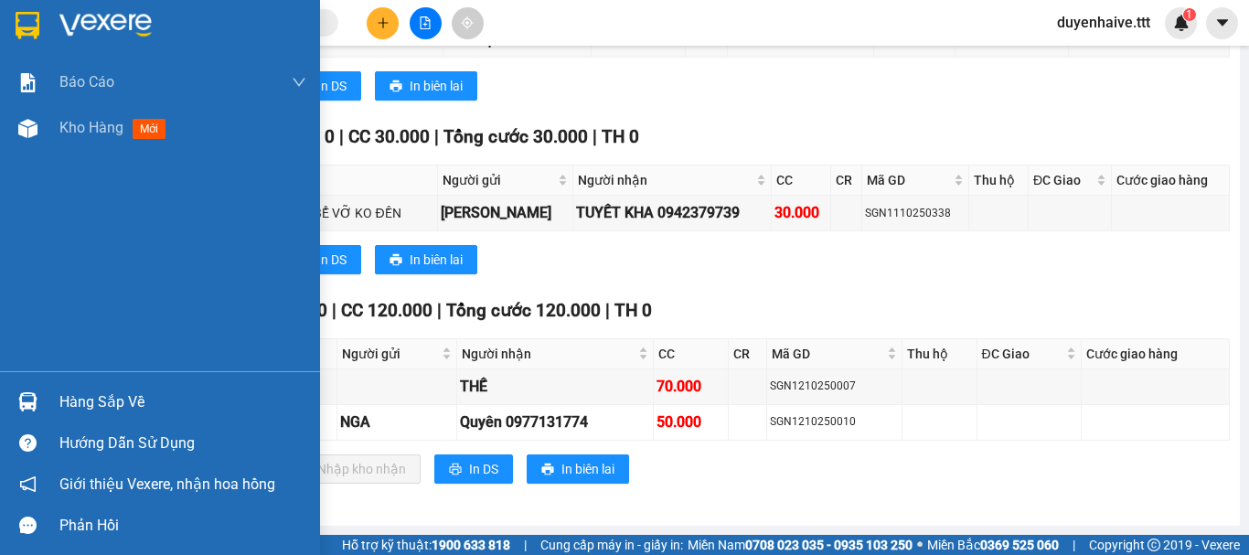
click at [70, 401] on div "Hàng sắp về" at bounding box center [182, 401] width 247 height 27
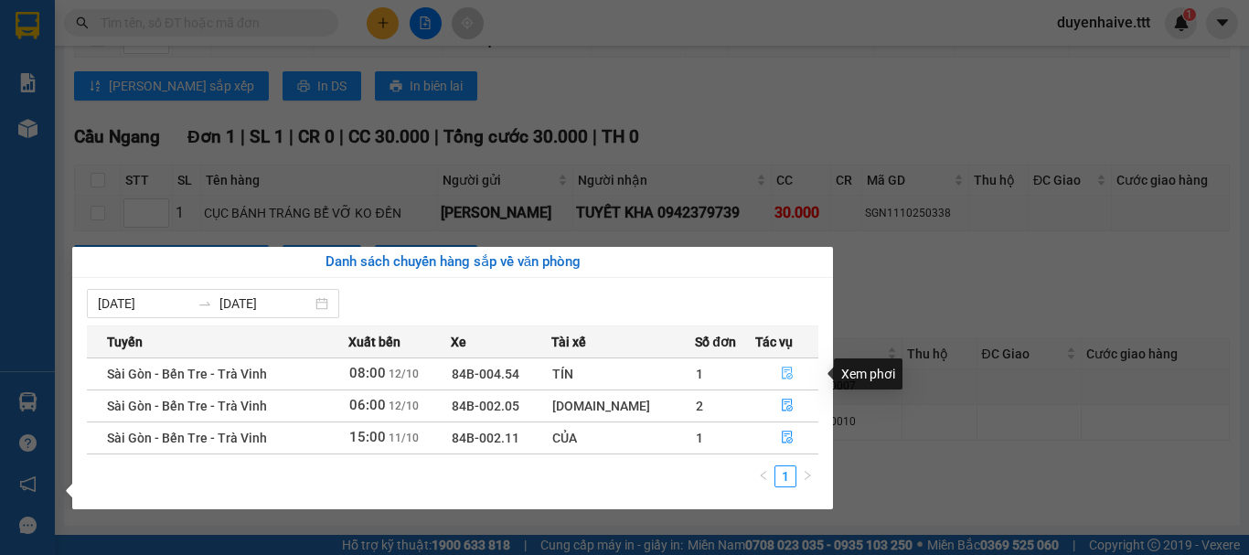
click at [787, 371] on icon "file-done" at bounding box center [786, 373] width 11 height 13
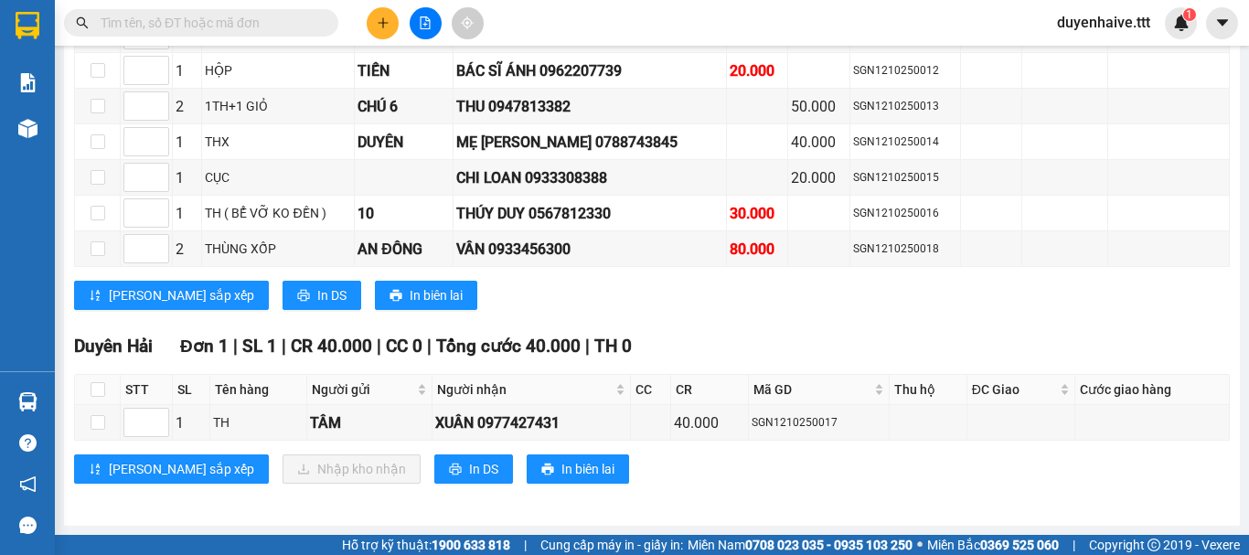
scroll to position [391, 0]
click at [208, 20] on input "text" at bounding box center [209, 23] width 216 height 20
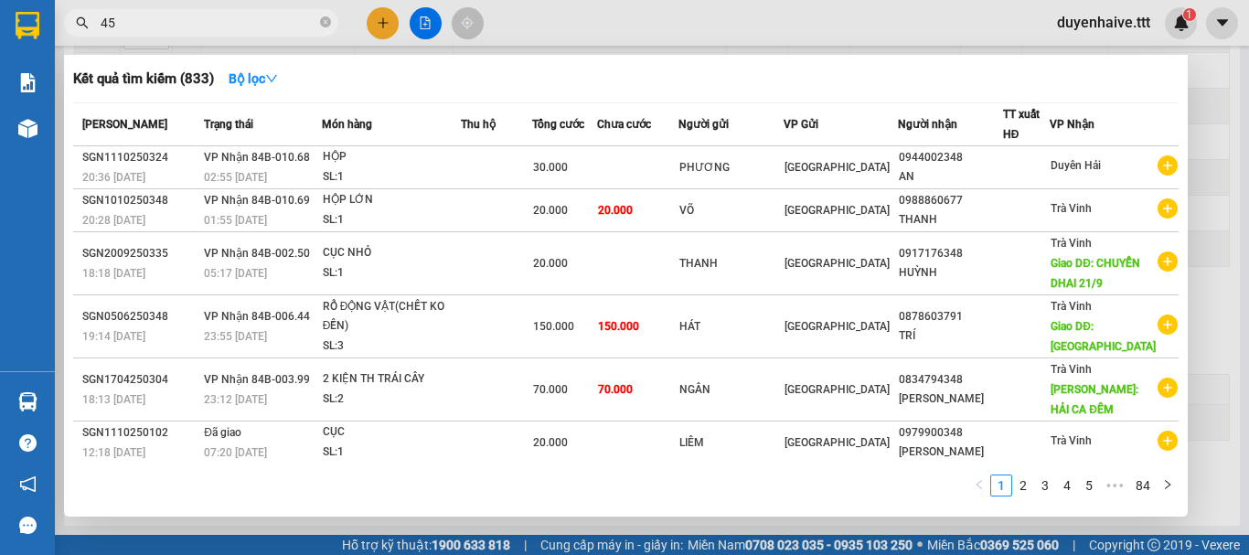
type input "456"
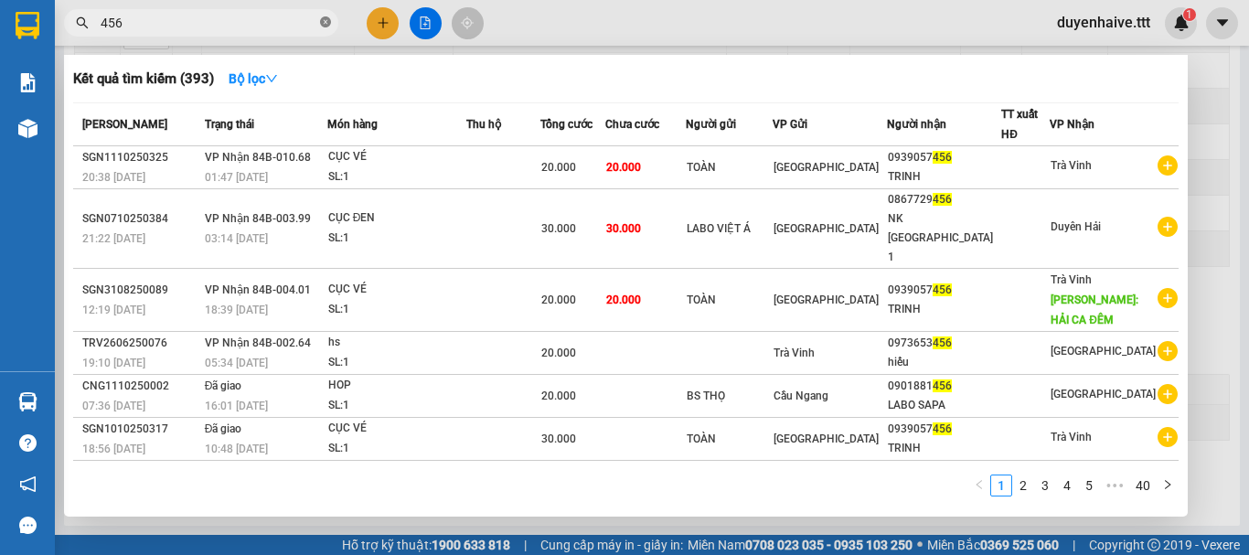
click at [321, 19] on icon "close-circle" at bounding box center [325, 21] width 11 height 11
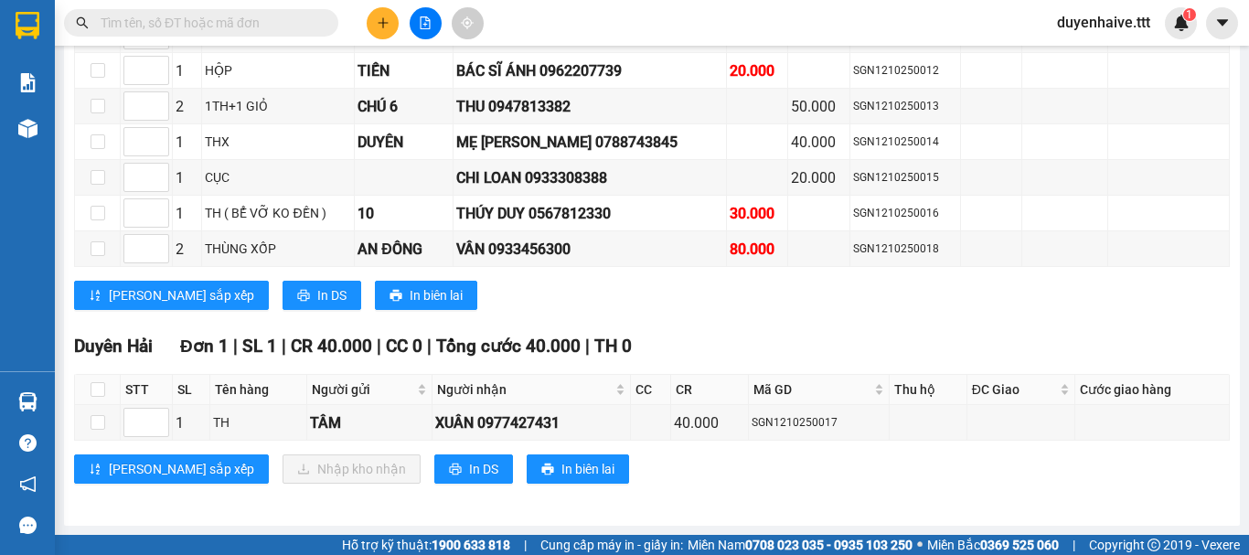
click at [131, 24] on input "text" at bounding box center [209, 23] width 216 height 20
click at [538, 16] on div "Kết quả tìm kiếm ( 393 ) Bộ lọc Mã ĐH Trạng thái Món hàng Thu hộ Tổng cước Chưa…" at bounding box center [624, 23] width 1249 height 46
click at [275, 30] on input "text" at bounding box center [209, 23] width 216 height 20
click at [195, 20] on input "text" at bounding box center [209, 23] width 216 height 20
click at [229, 25] on input "text" at bounding box center [209, 23] width 216 height 20
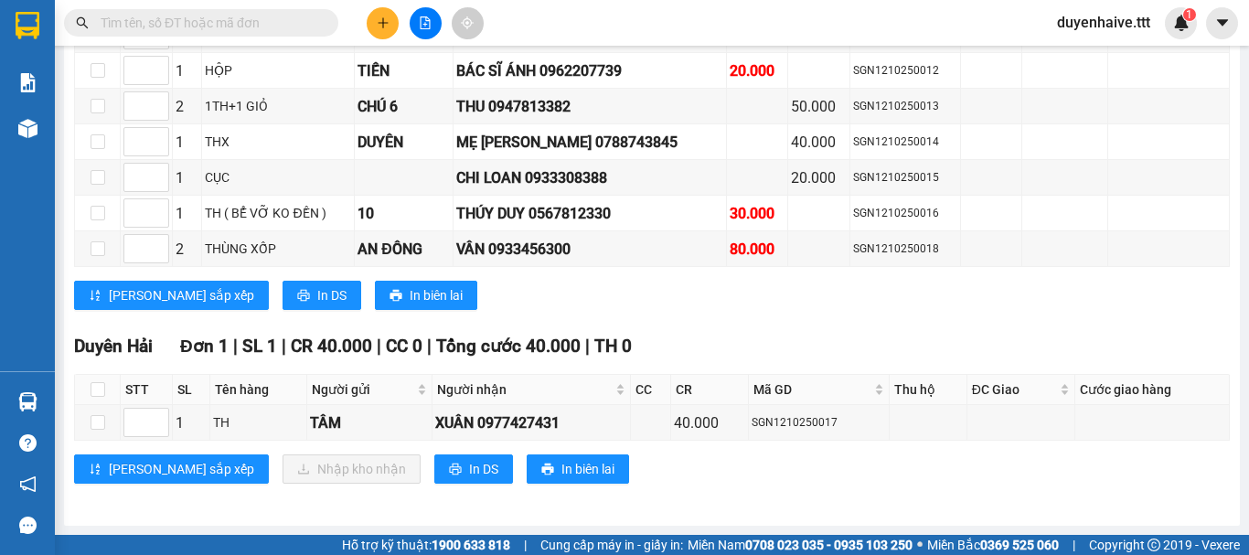
click at [517, 21] on div "Kết quả tìm kiếm ( 393 ) Bộ lọc Mã ĐH Trạng thái Món hàng Thu hộ Tổng cước Chưa…" at bounding box center [624, 23] width 1249 height 46
click at [236, 18] on input "text" at bounding box center [209, 23] width 216 height 20
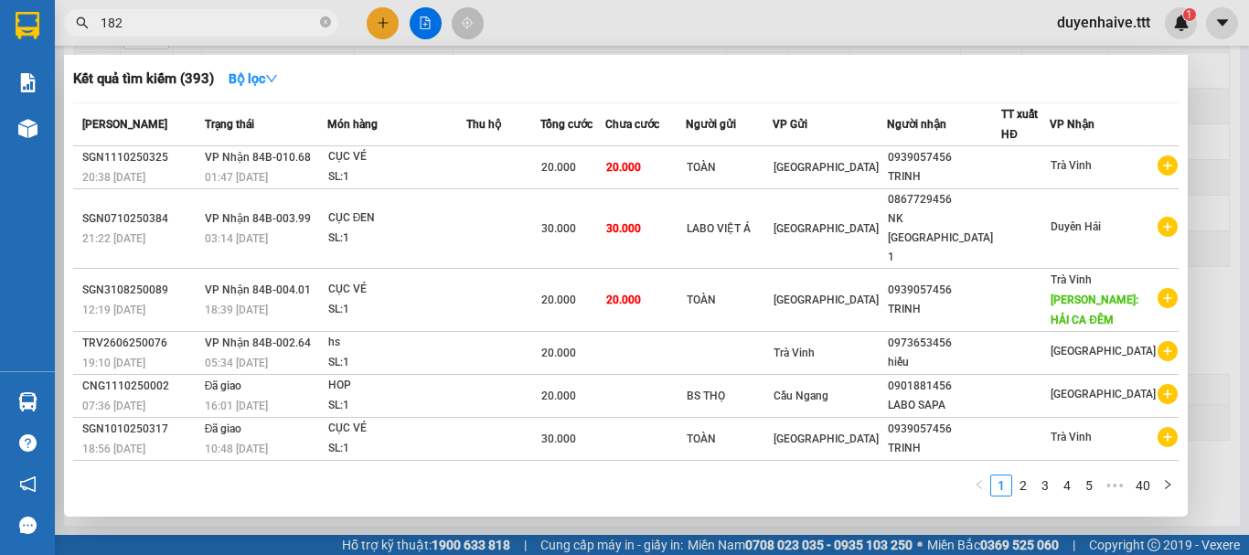
type input "1825"
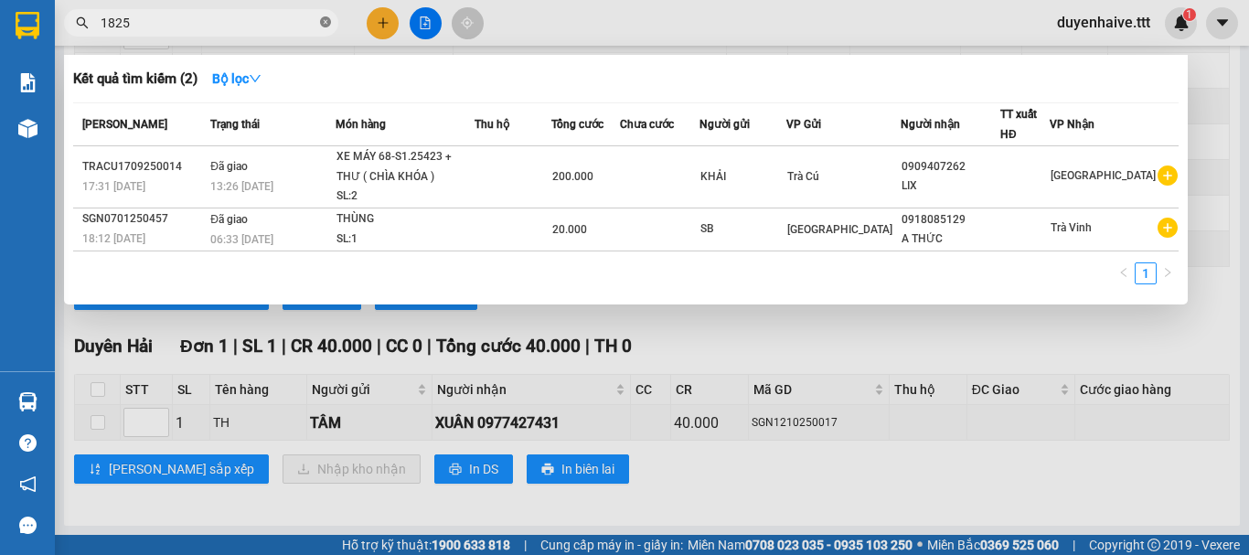
click at [322, 22] on icon "close-circle" at bounding box center [325, 21] width 11 height 11
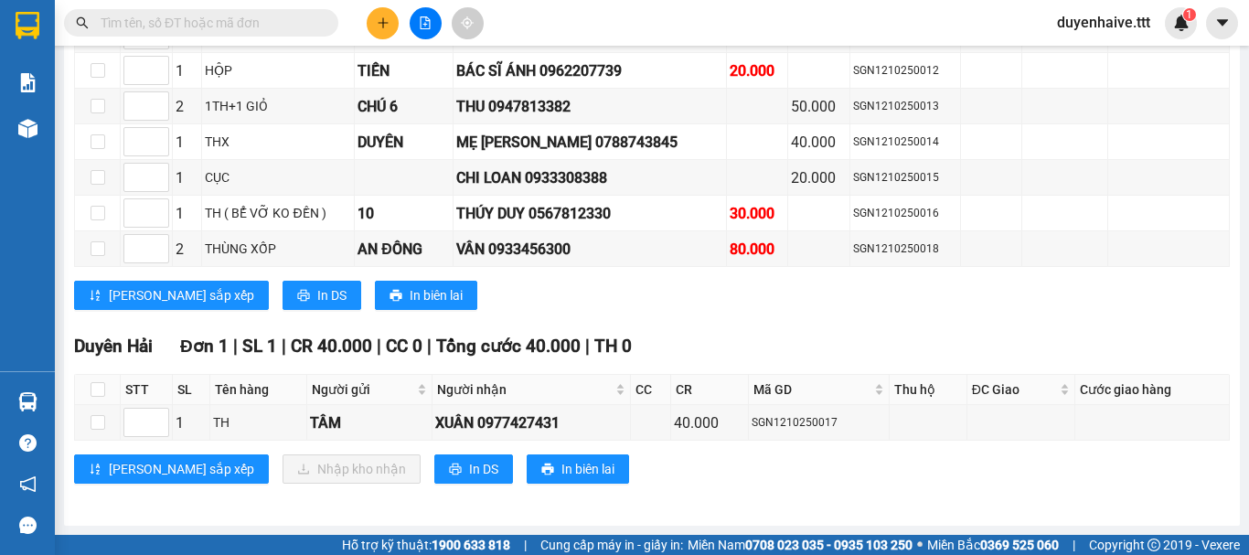
click at [221, 29] on input "text" at bounding box center [209, 23] width 216 height 20
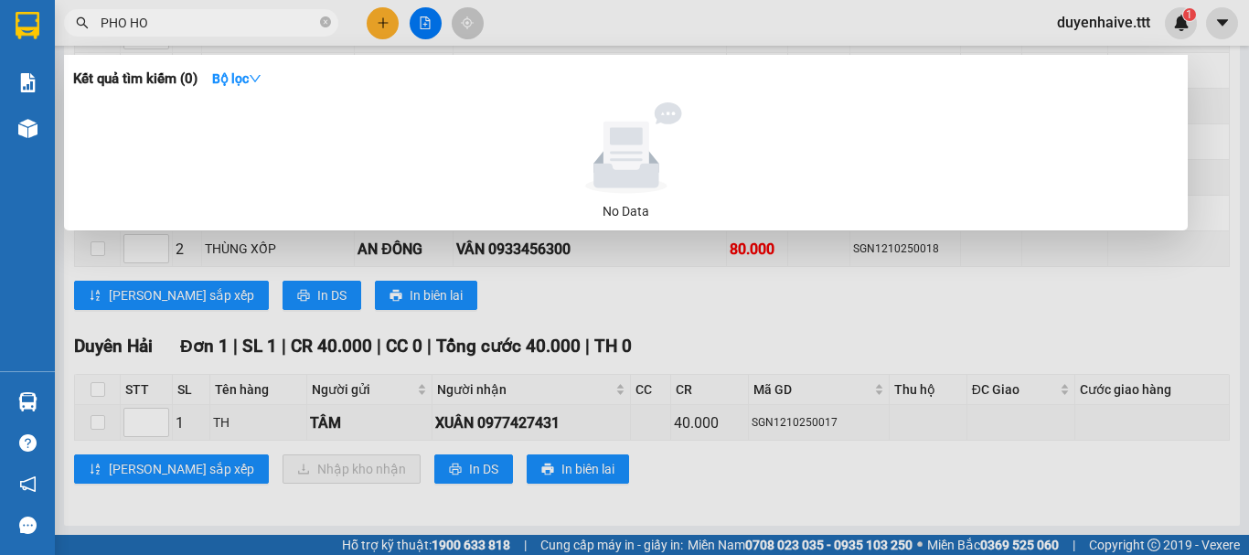
type input "PHO HOA"
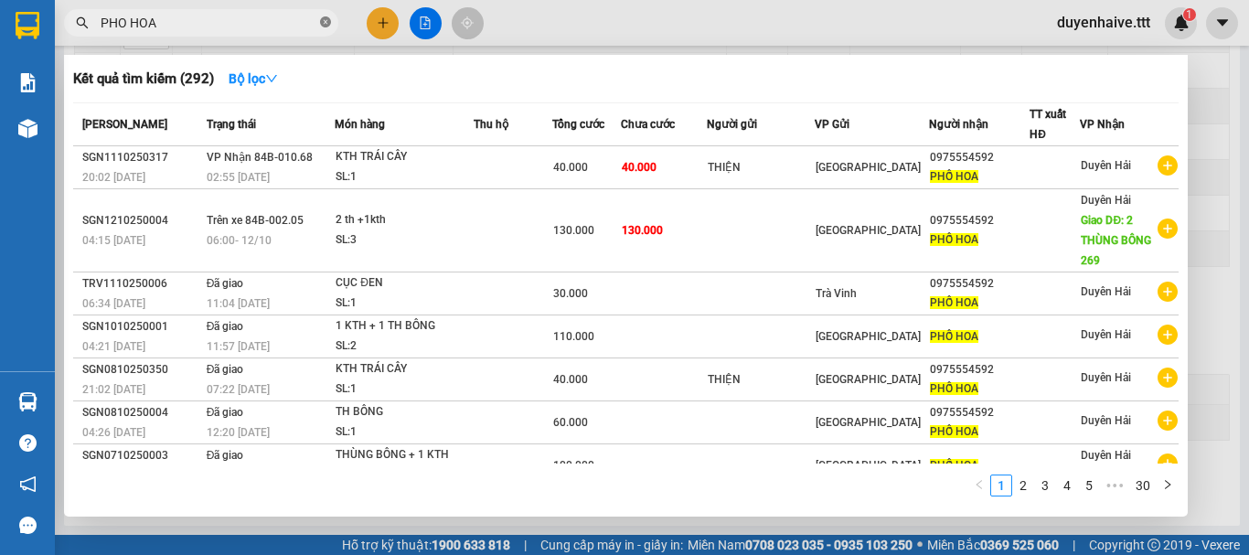
click at [321, 27] on icon "close-circle" at bounding box center [325, 21] width 11 height 11
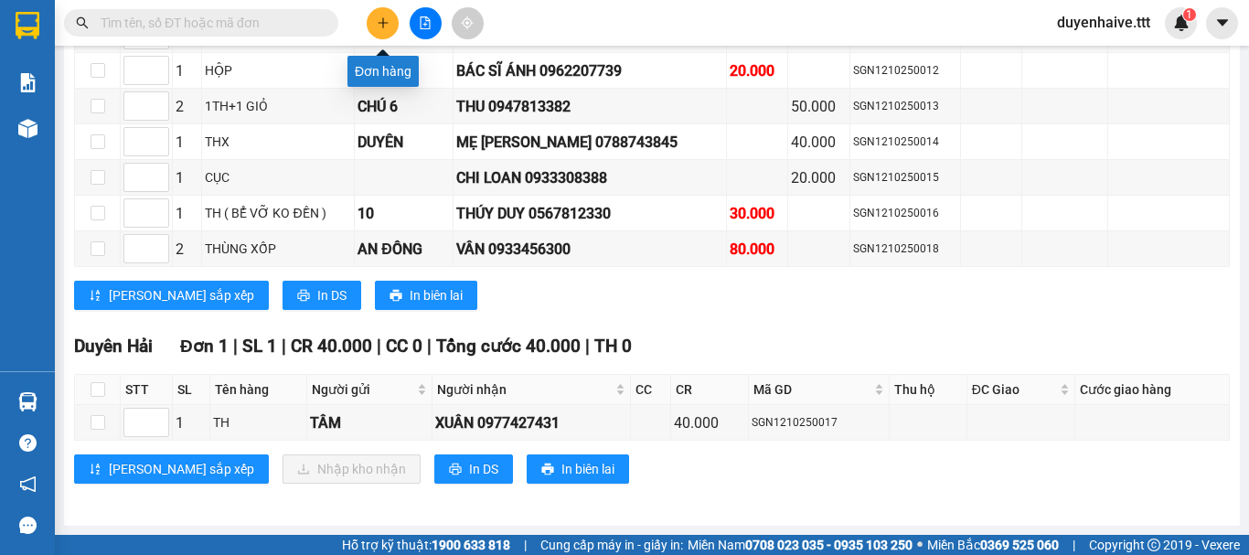
click at [385, 24] on icon "plus" at bounding box center [383, 22] width 13 height 13
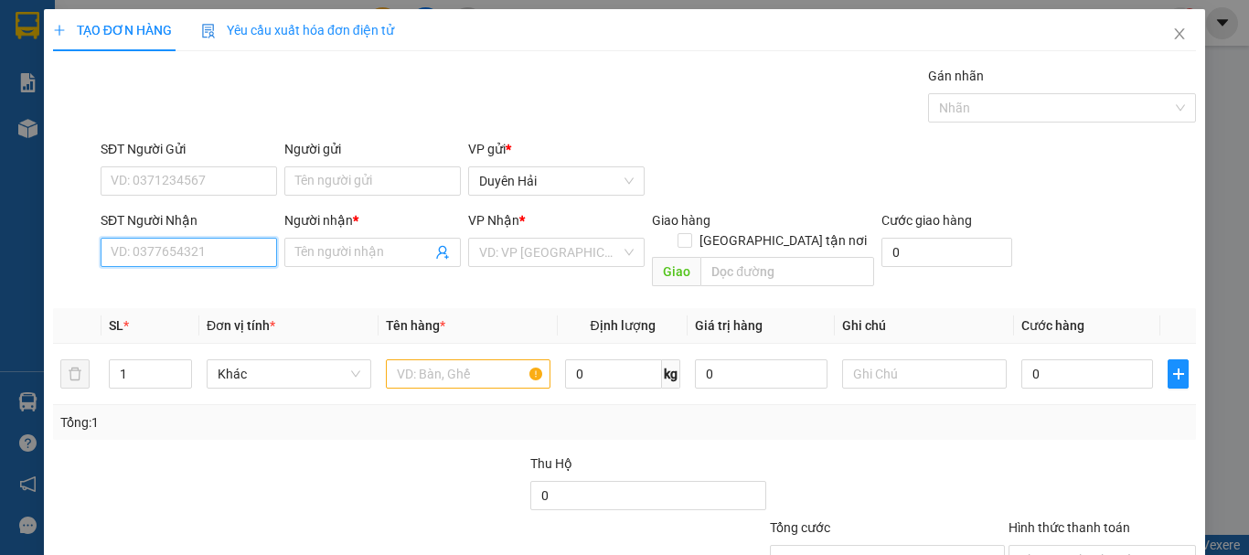
click at [165, 252] on input "SĐT Người Nhận" at bounding box center [189, 252] width 176 height 29
type input "0703506299"
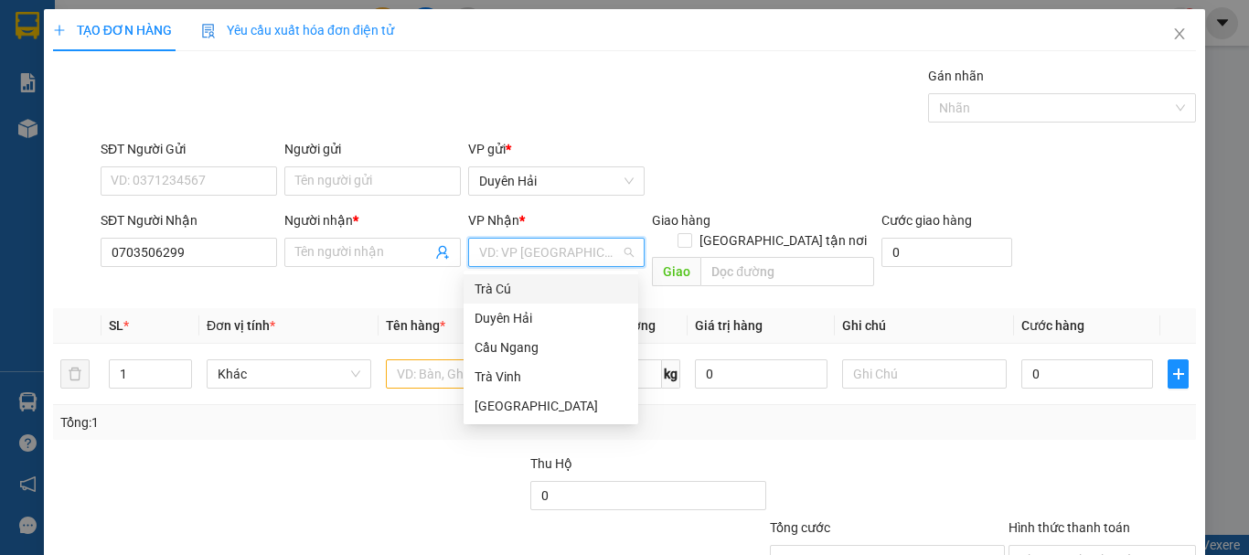
click at [492, 254] on input "search" at bounding box center [550, 252] width 142 height 27
click at [498, 409] on div "[GEOGRAPHIC_DATA]" at bounding box center [550, 406] width 153 height 20
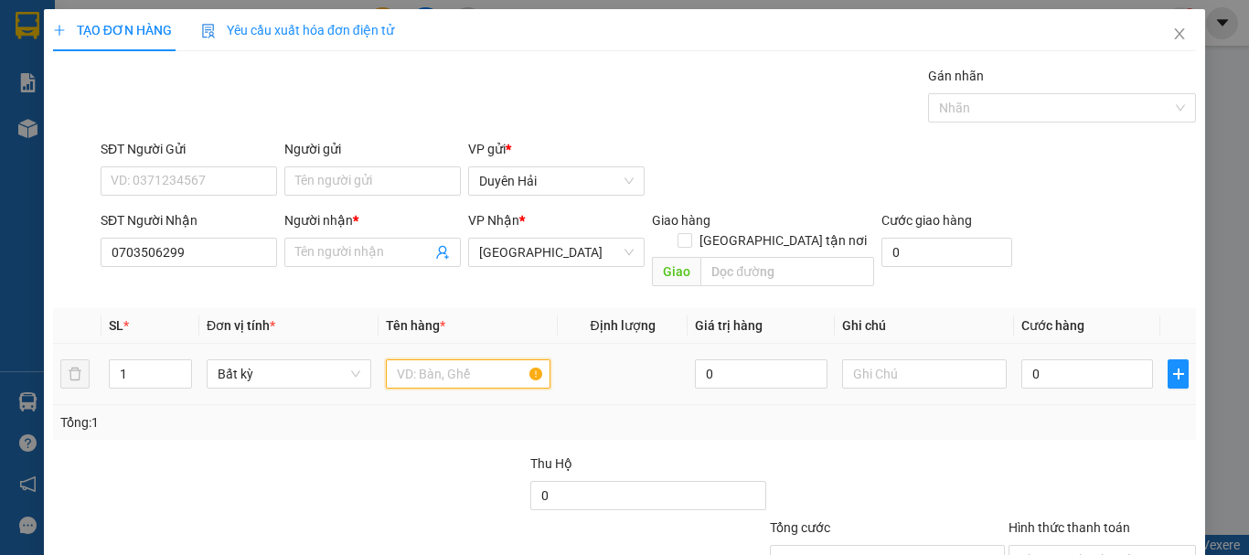
click at [435, 359] on input "text" at bounding box center [468, 373] width 165 height 29
type input "KIEN THX"
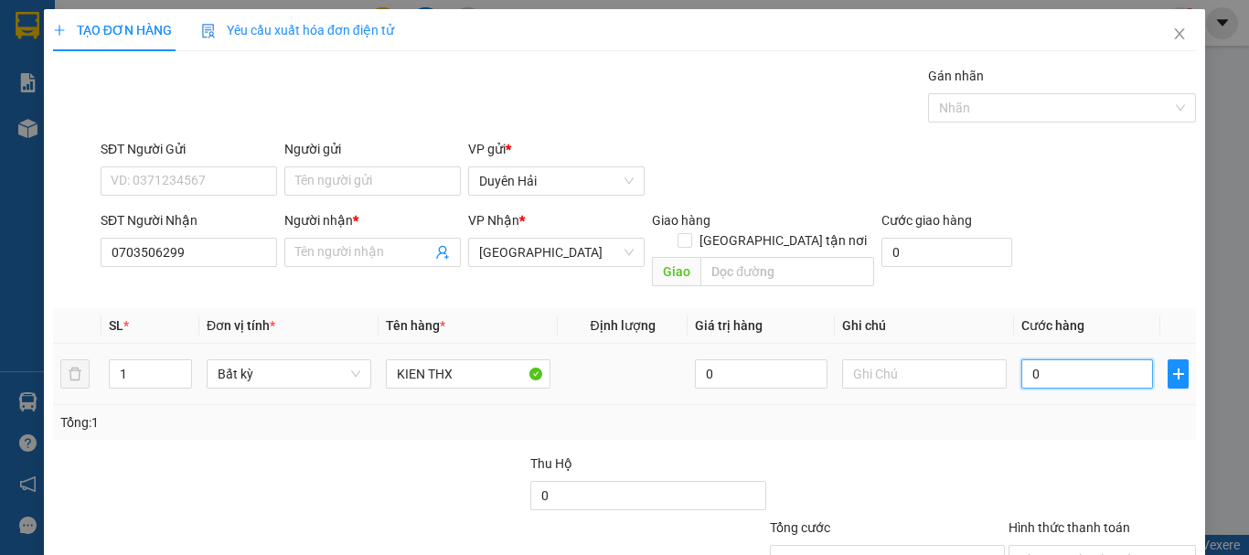
click at [1024, 359] on input "0" at bounding box center [1087, 373] width 132 height 29
type input "4"
type input "410"
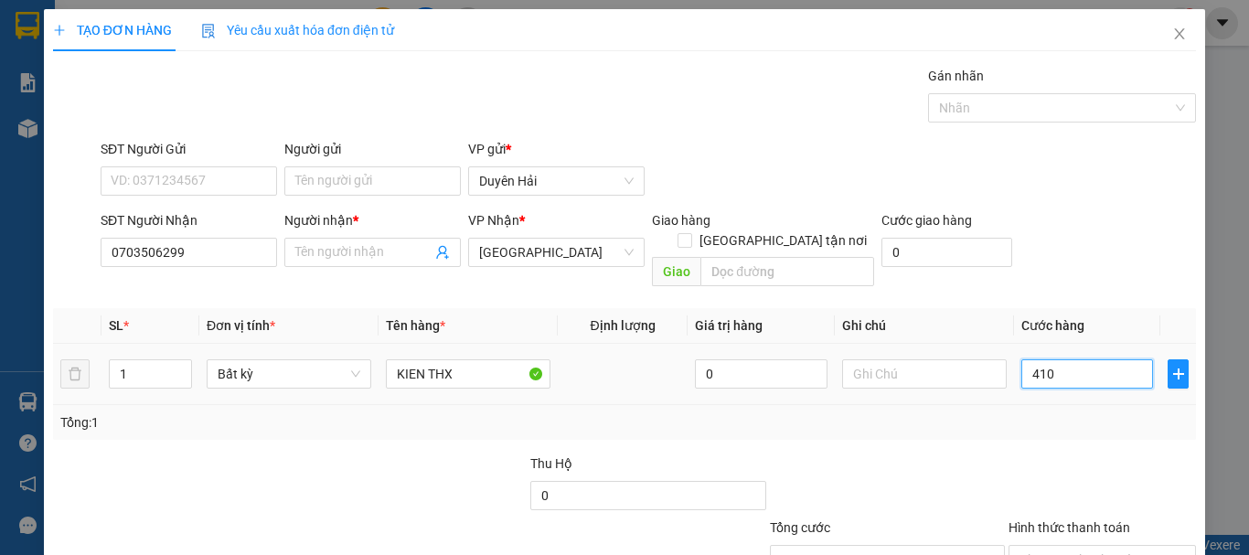
type input "410"
type input "41"
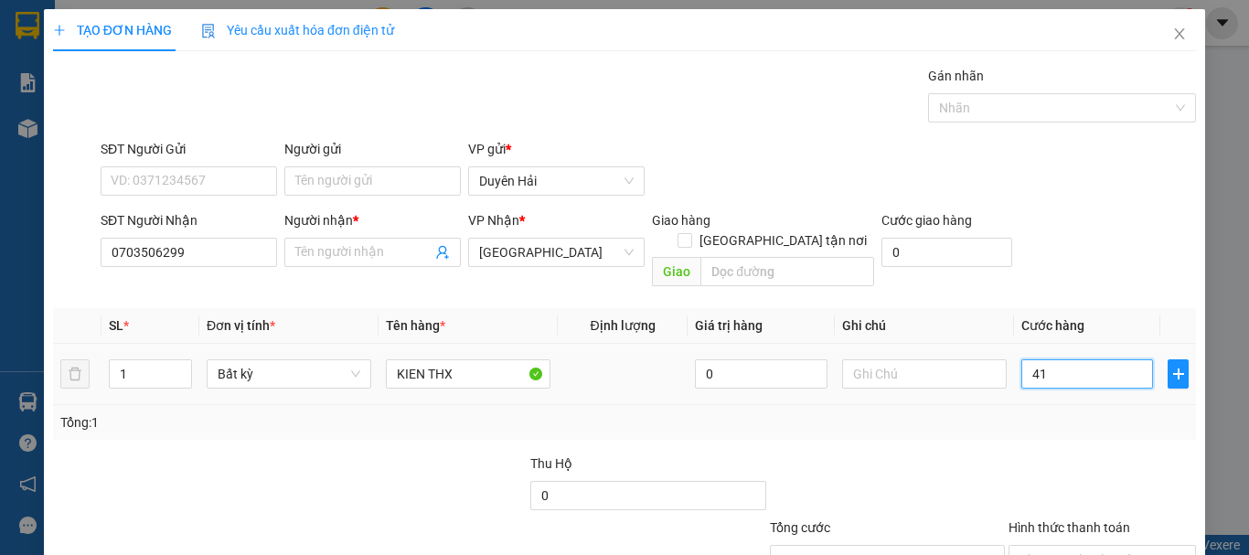
type input "4"
type input "40"
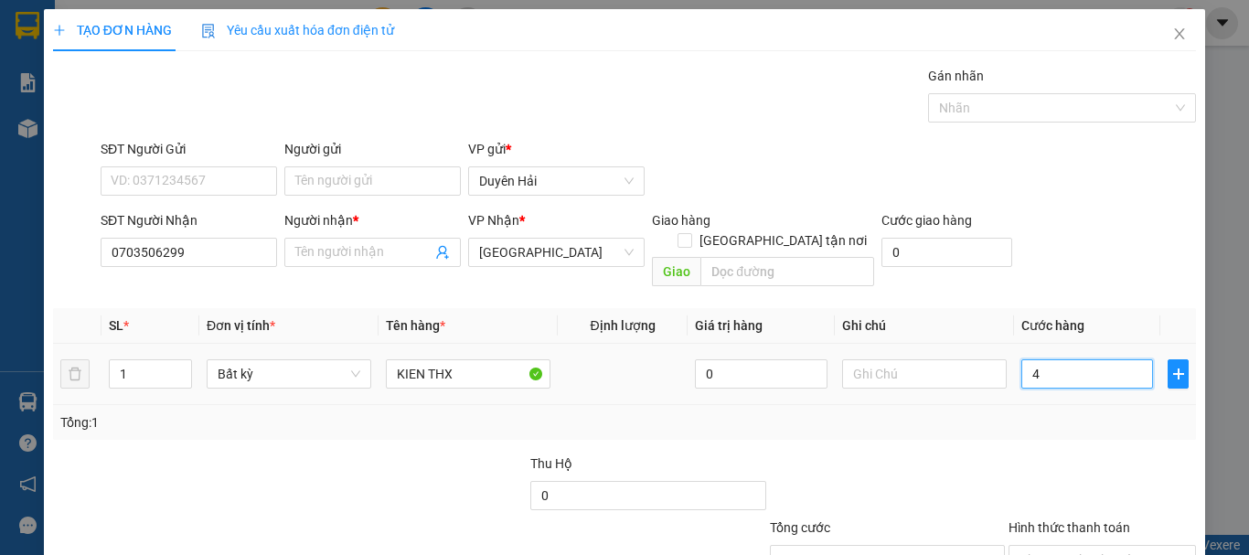
type input "40"
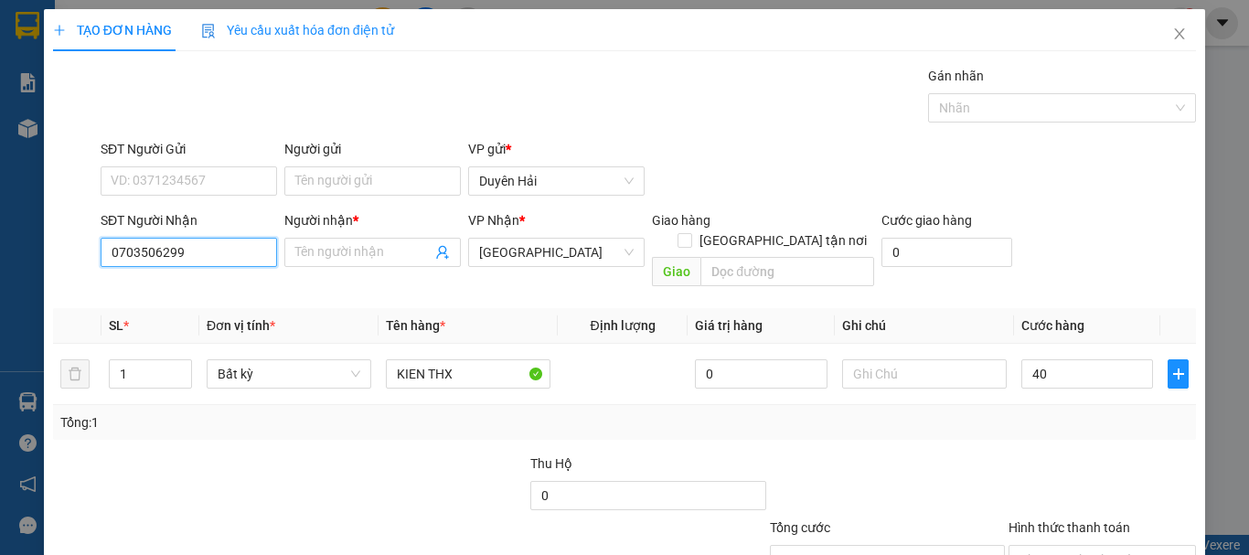
type input "40.000"
click at [155, 248] on input "0703506299" at bounding box center [189, 252] width 176 height 29
click at [192, 257] on input "0703056299" at bounding box center [189, 252] width 176 height 29
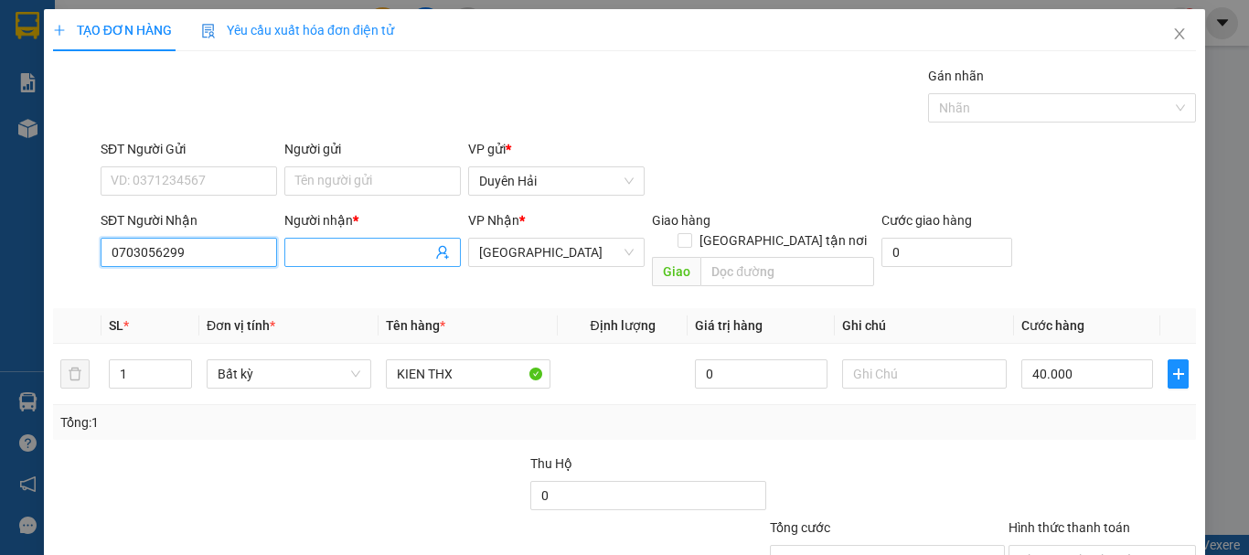
type input "0703056299"
click at [331, 251] on input "Người nhận *" at bounding box center [363, 252] width 136 height 20
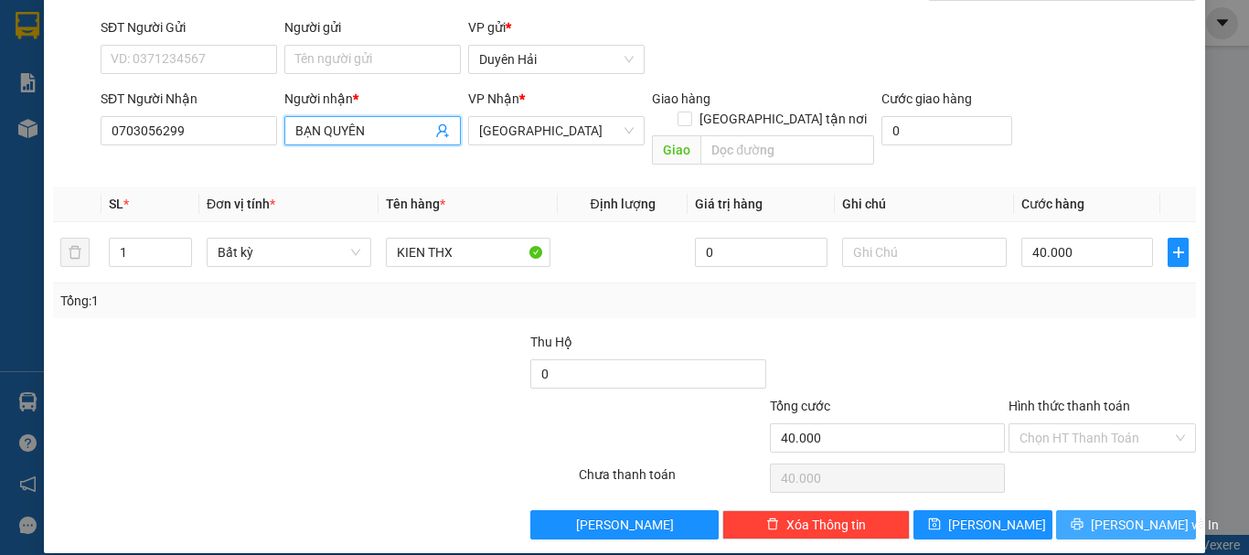
type input "BẠN QUYÊN"
click at [1098, 515] on span "[PERSON_NAME] và In" at bounding box center [1154, 525] width 128 height 20
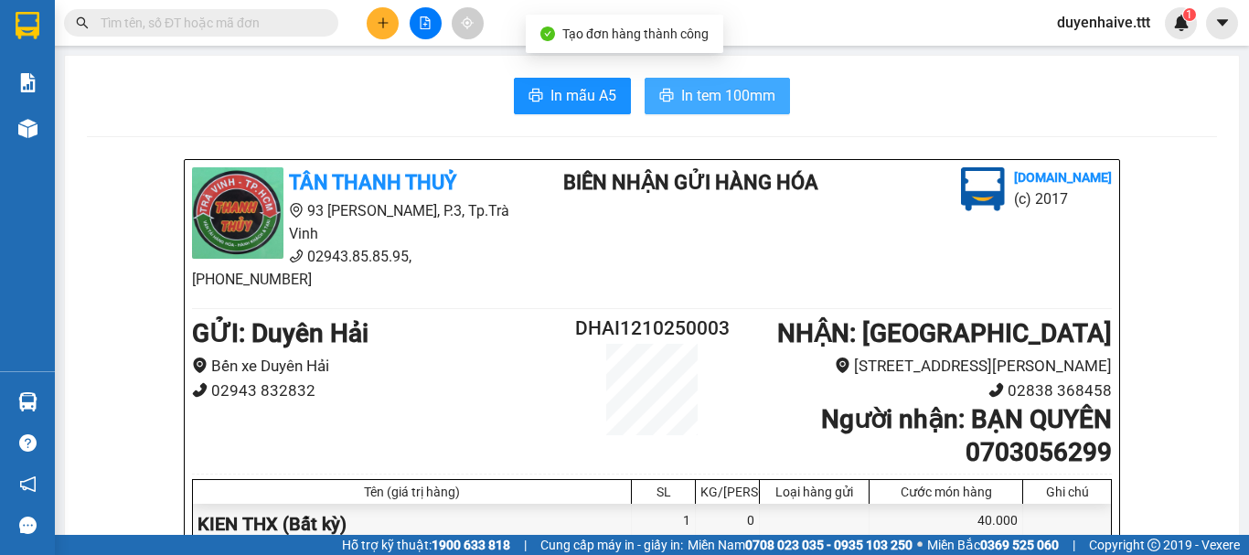
click at [720, 89] on span "In tem 100mm" at bounding box center [728, 95] width 94 height 23
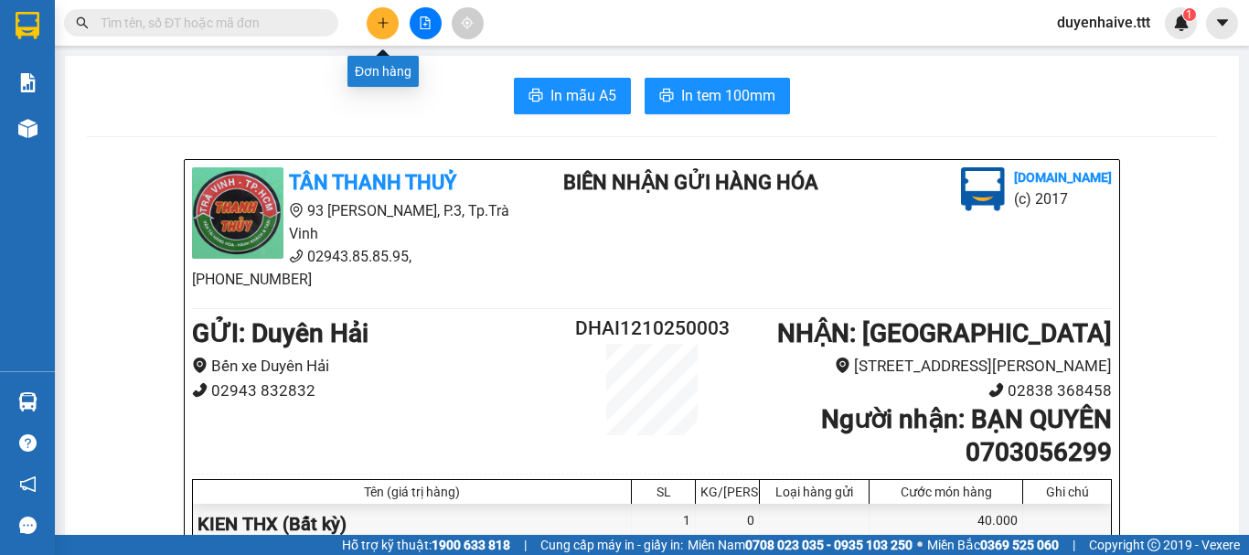
click at [382, 32] on button at bounding box center [383, 23] width 32 height 32
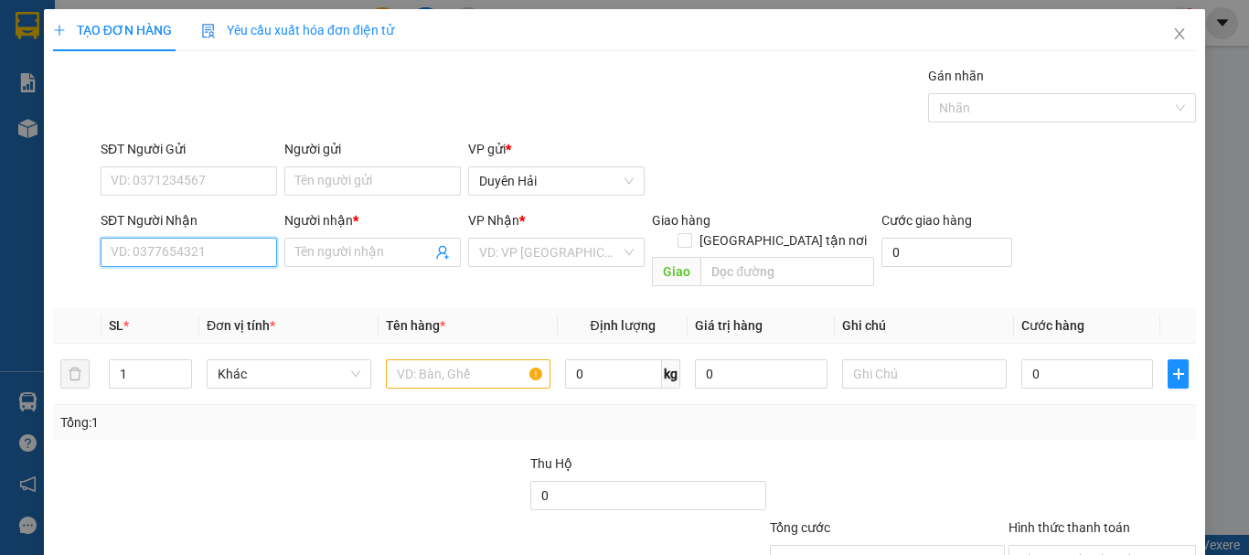
click at [131, 259] on input "SĐT Người Nhận" at bounding box center [189, 252] width 176 height 29
type input "0986409604"
click at [184, 295] on div "0986409604 - TIẾN" at bounding box center [187, 289] width 153 height 20
type input "TIẾN"
type input "0986409604"
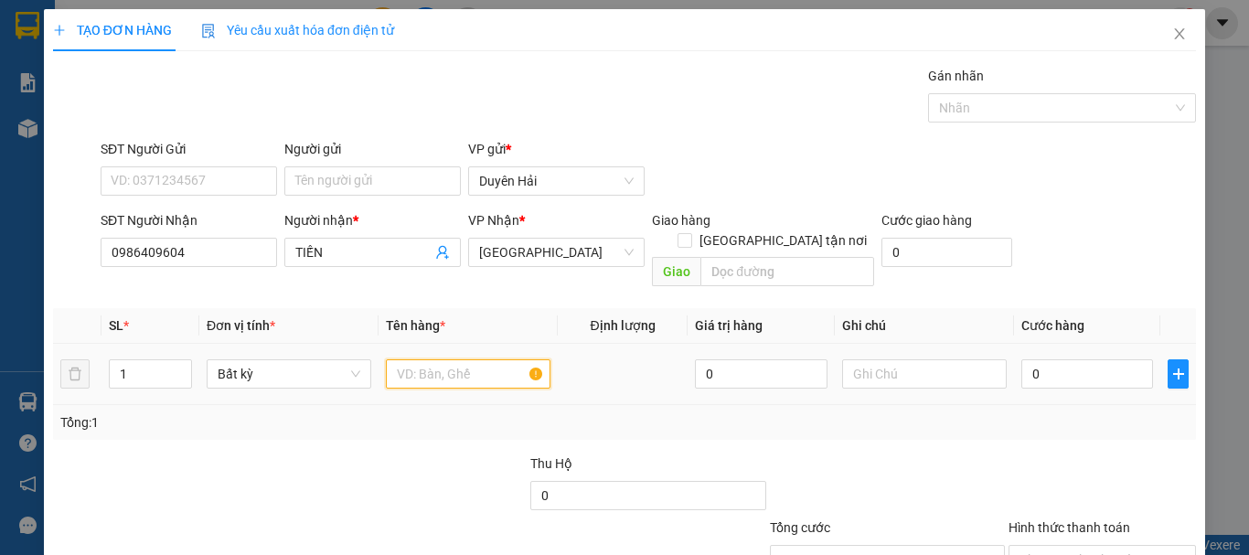
click at [425, 359] on input "text" at bounding box center [468, 373] width 165 height 29
type input "BAO"
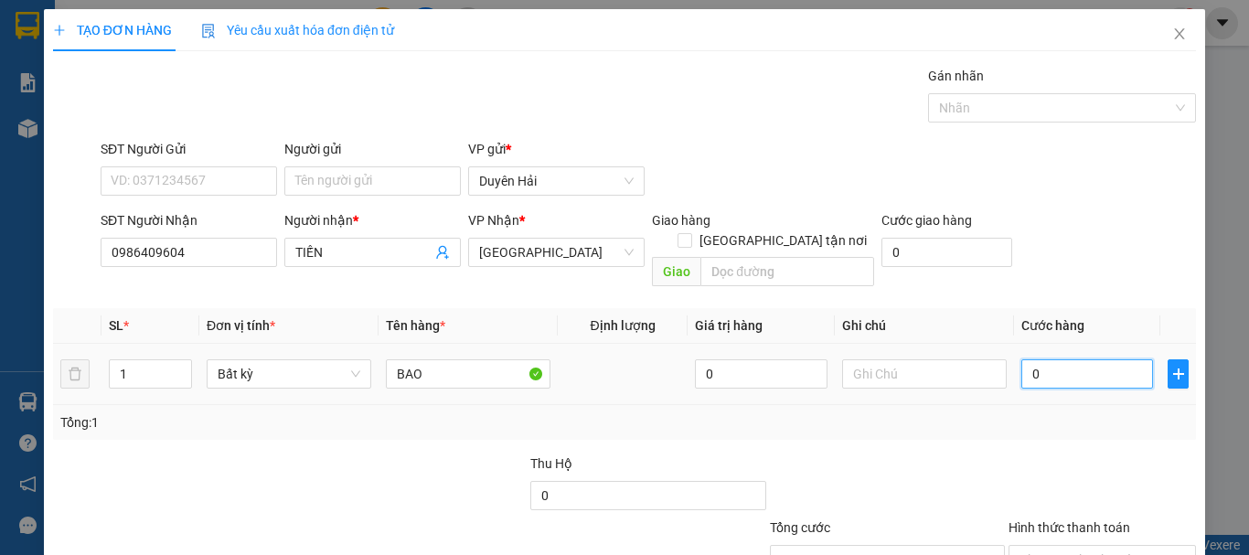
click at [1062, 359] on input "0" at bounding box center [1087, 373] width 132 height 29
type input "4"
type input "40"
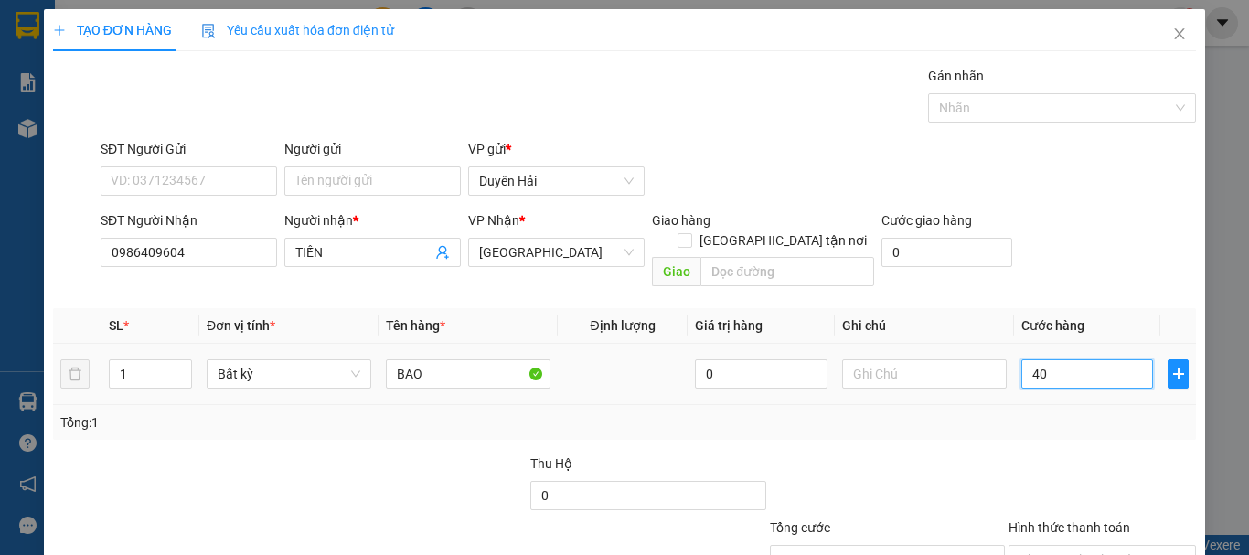
type input "40"
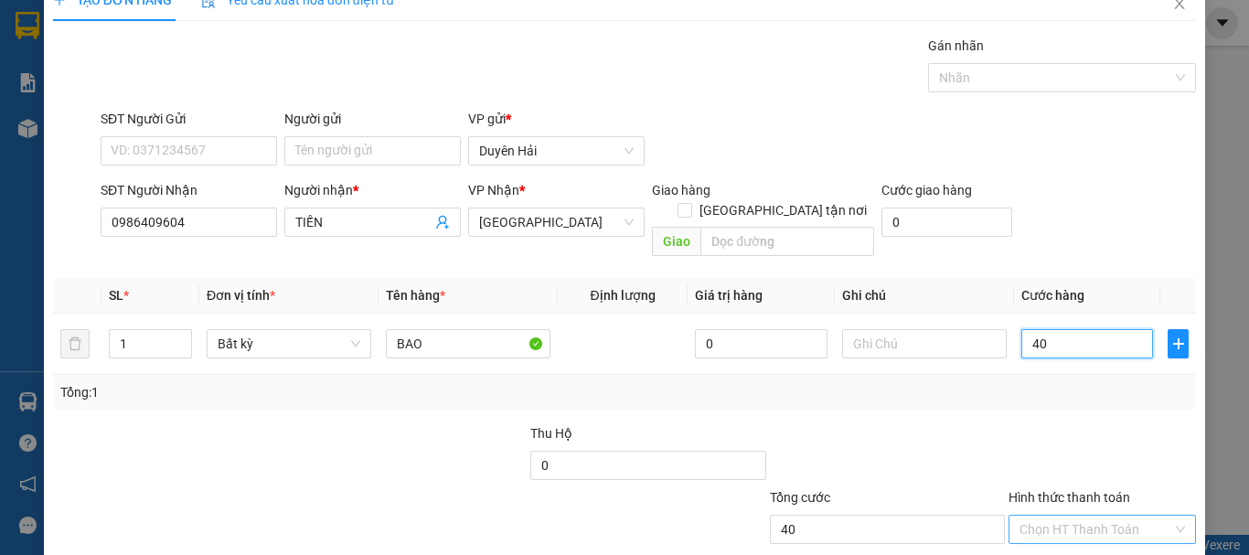
scroll to position [122, 0]
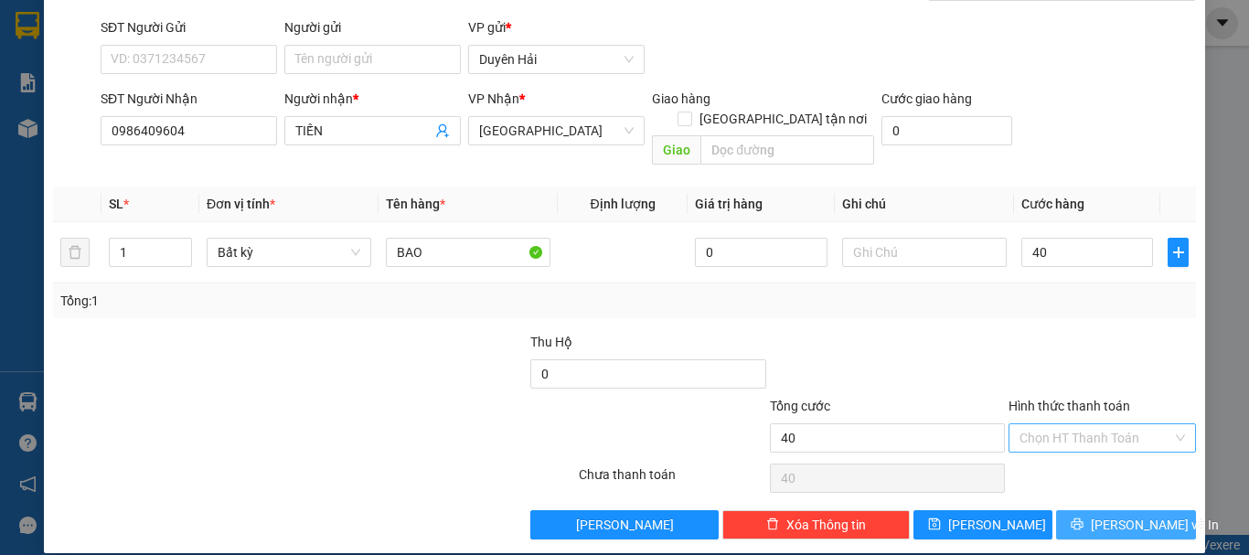
type input "40.000"
click at [1083, 517] on icon "printer" at bounding box center [1076, 523] width 13 height 13
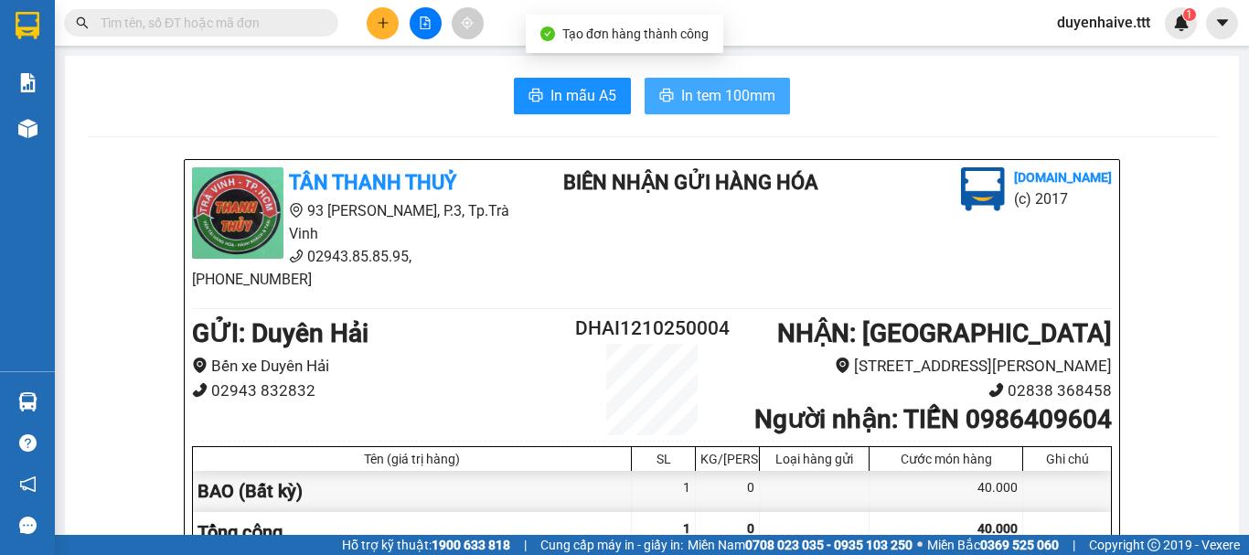
click at [714, 99] on span "In tem 100mm" at bounding box center [728, 95] width 94 height 23
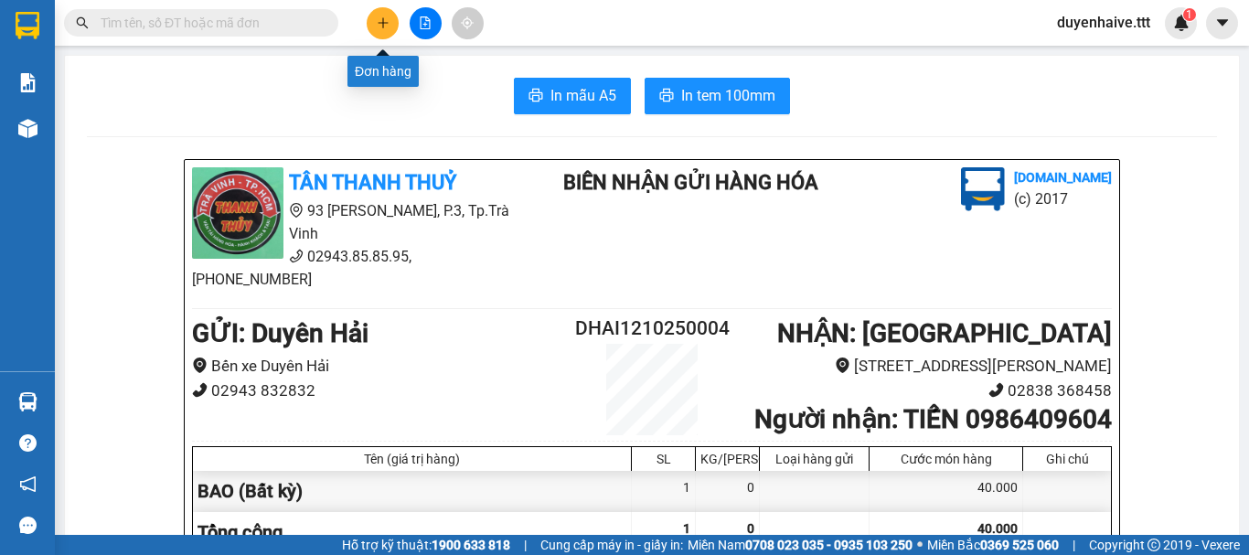
click at [385, 26] on icon "plus" at bounding box center [383, 22] width 13 height 13
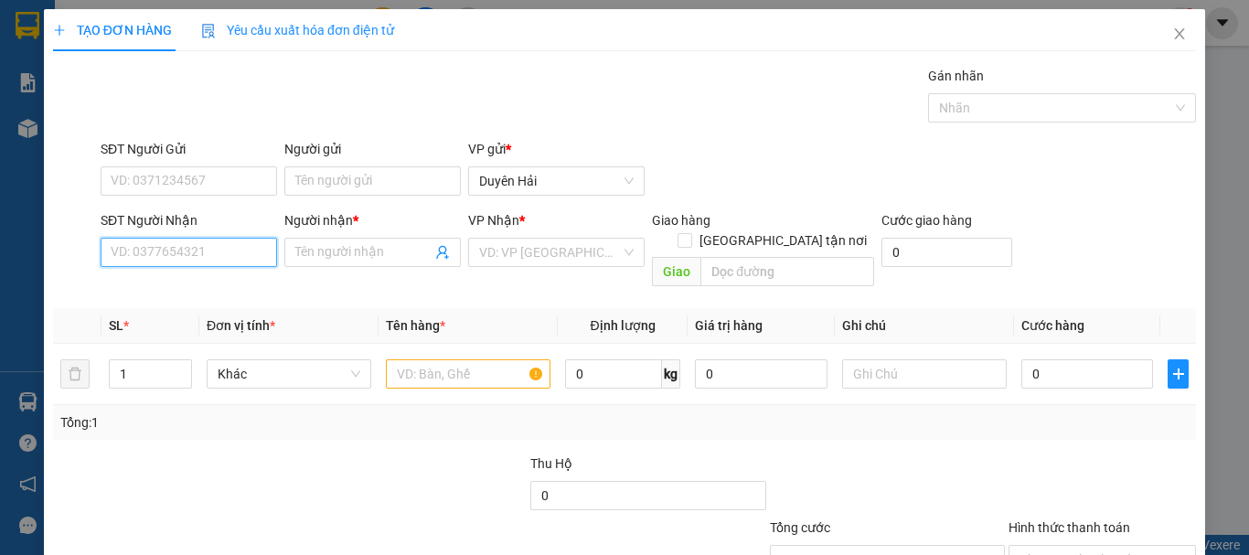
click at [176, 255] on input "SĐT Người Nhận" at bounding box center [189, 252] width 176 height 29
click at [217, 244] on input "7973" at bounding box center [189, 252] width 176 height 29
click at [203, 281] on div "0916797973 - DUYÊN" at bounding box center [187, 289] width 153 height 20
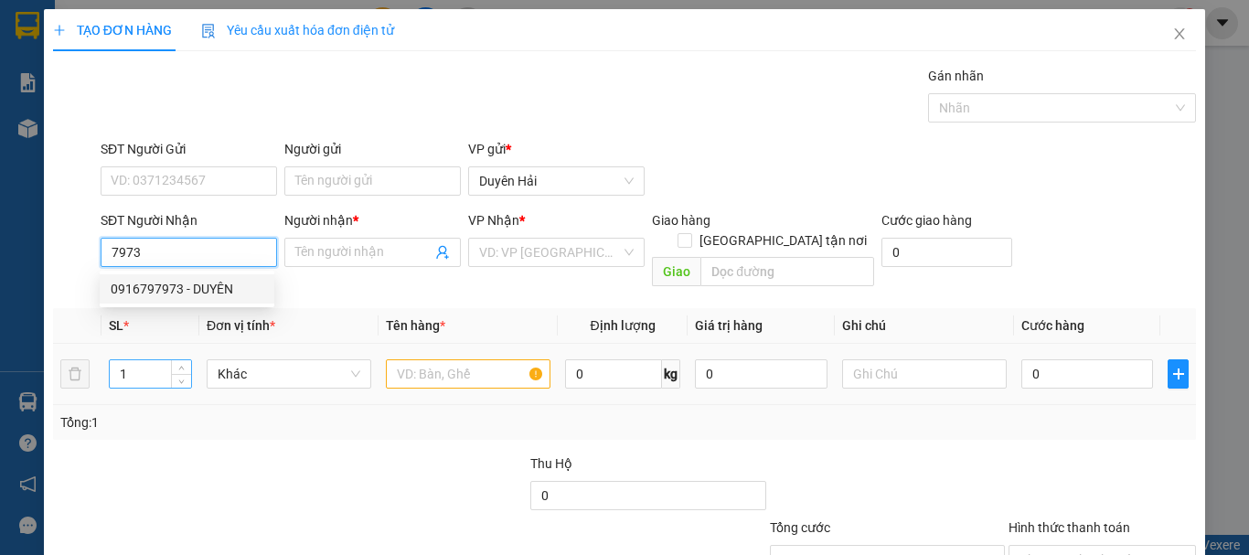
type input "0916797973"
type input "DUYÊN"
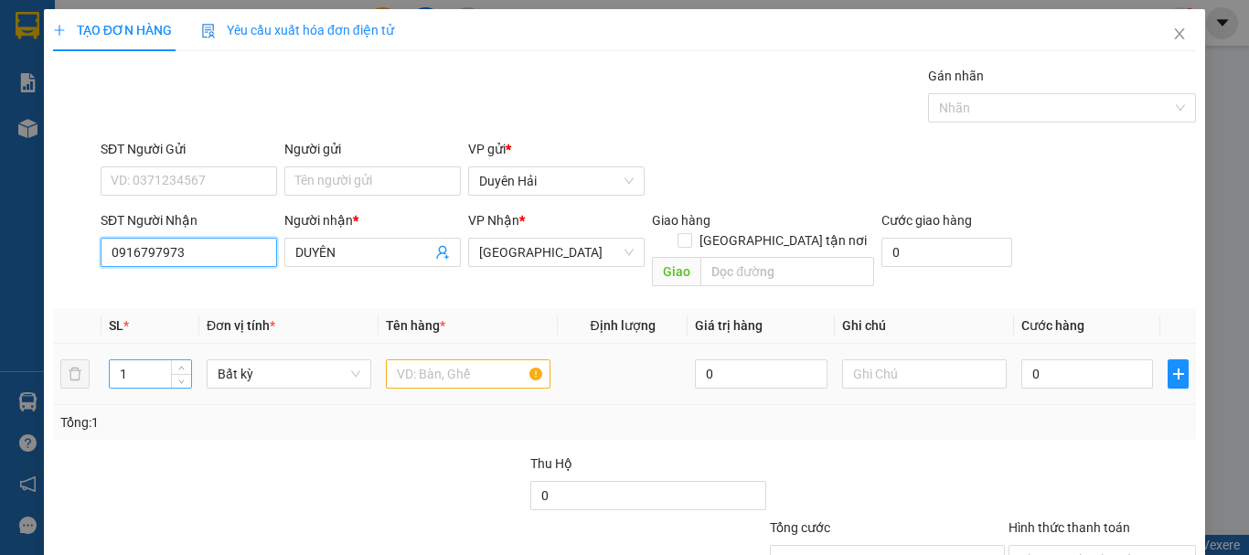
type input "0916797973"
click at [137, 360] on input "1" at bounding box center [150, 373] width 81 height 27
type input "2"
click at [407, 359] on input "text" at bounding box center [468, 373] width 165 height 29
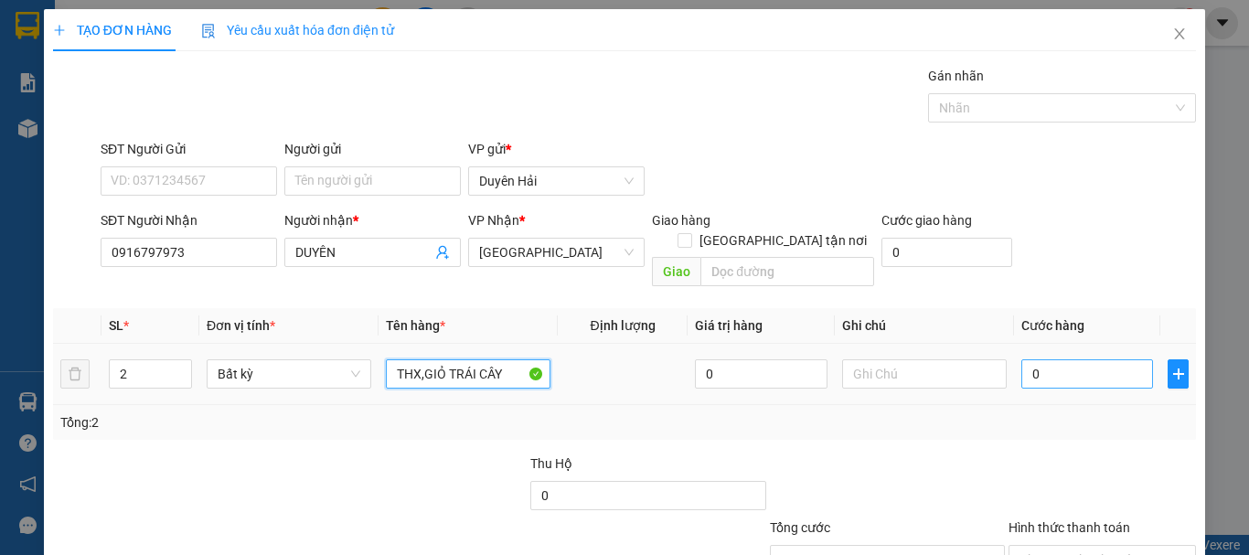
type input "THX,GIỎ TRÁI CÂY"
click at [1053, 359] on input "0" at bounding box center [1087, 373] width 132 height 29
type input "6"
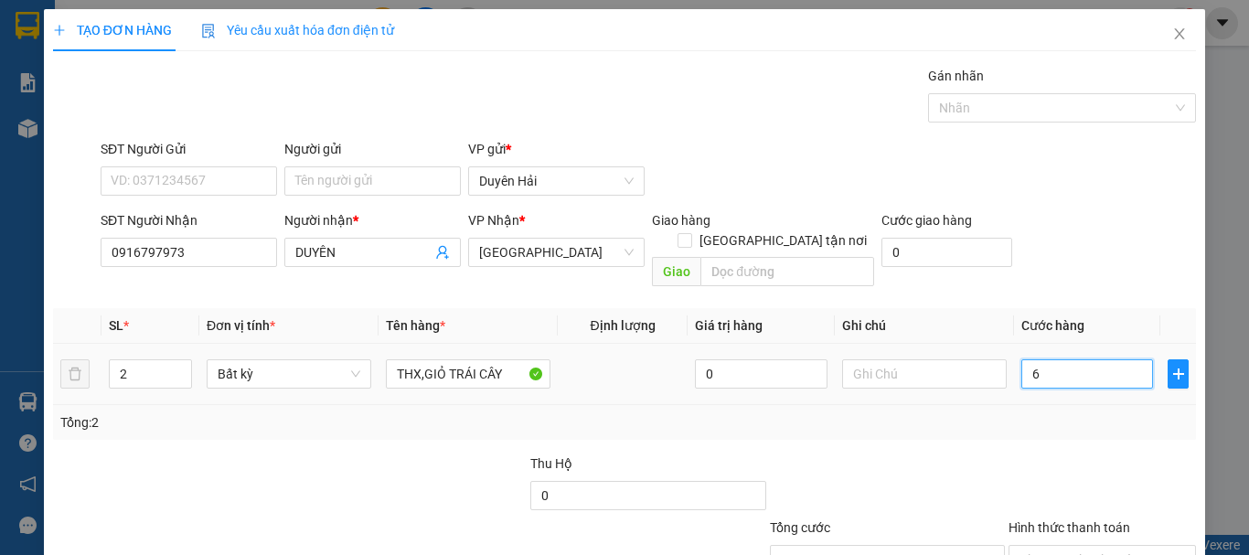
type input "60"
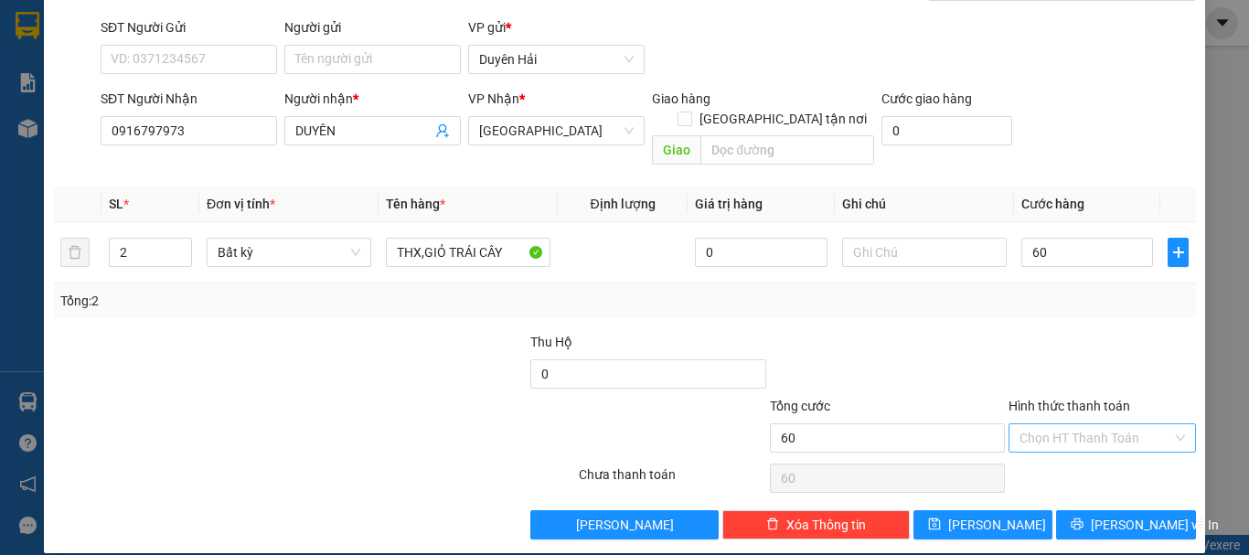
type input "60.000"
click at [1068, 424] on input "Hình thức thanh toán" at bounding box center [1095, 437] width 153 height 27
click at [1067, 452] on div "Tại văn phòng" at bounding box center [1091, 454] width 164 height 20
type input "0"
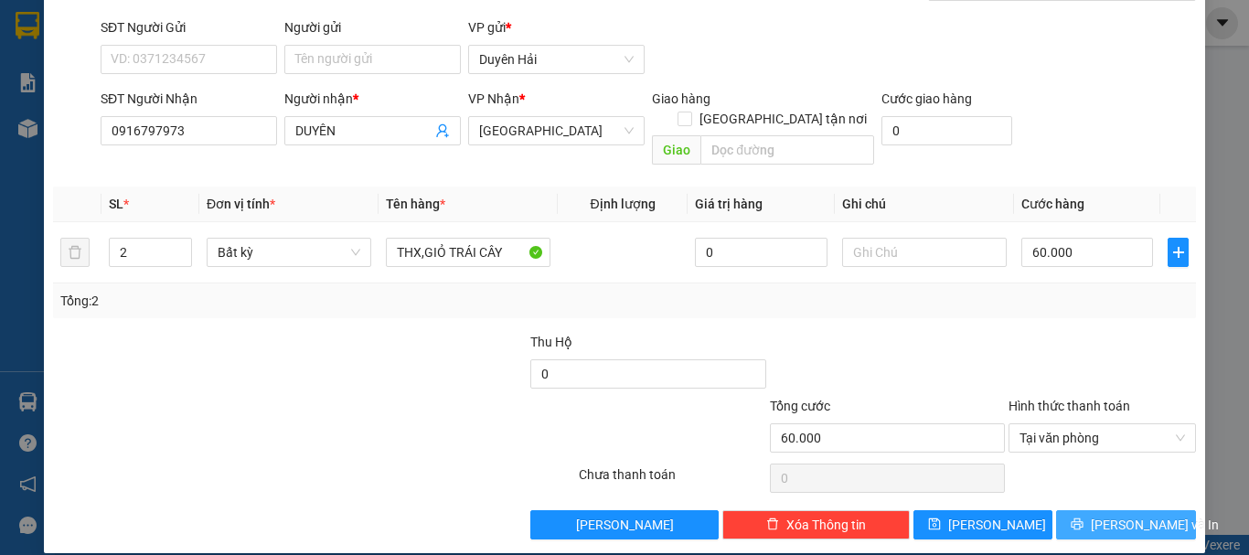
drag, startPoint x: 1068, startPoint y: 495, endPoint x: 1005, endPoint y: 349, distance: 159.3
click at [1066, 488] on div "Transit Pickup Surcharge Ids Transit Deliver Surcharge Ids Transit Deliver Surc…" at bounding box center [624, 241] width 1143 height 595
click at [1105, 515] on span "[PERSON_NAME] và In" at bounding box center [1154, 525] width 128 height 20
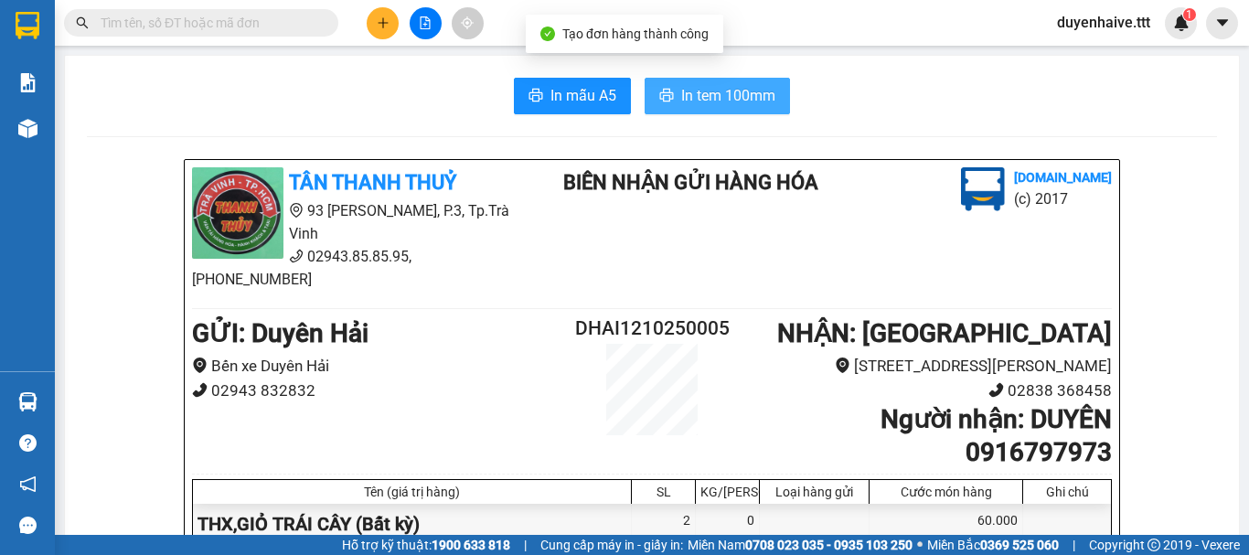
click at [681, 107] on span "In tem 100mm" at bounding box center [728, 95] width 94 height 23
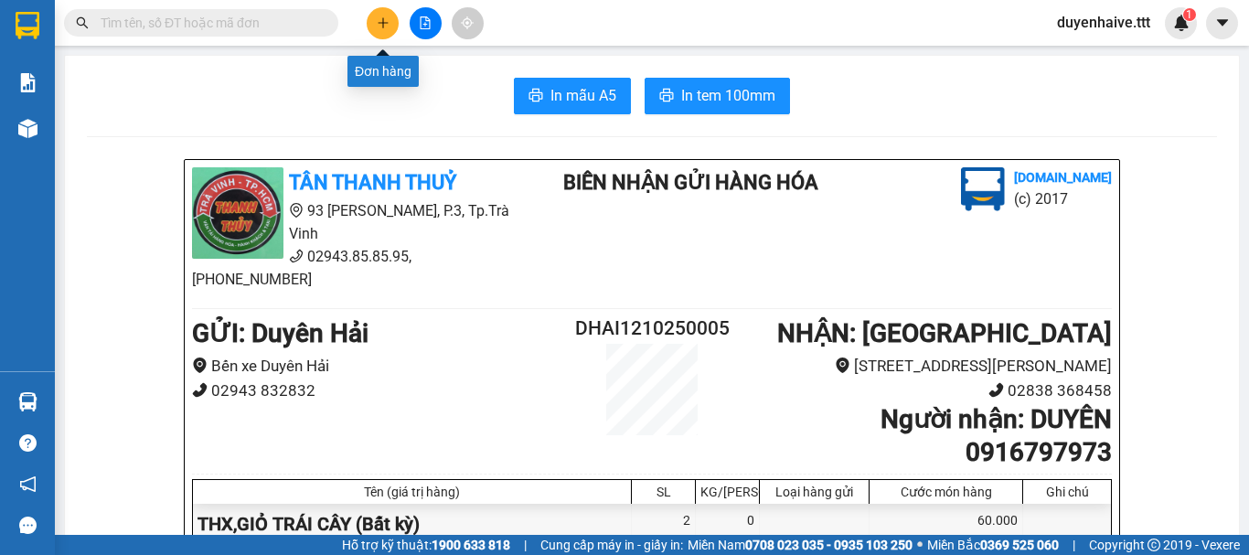
click at [379, 19] on icon "plus" at bounding box center [383, 22] width 13 height 13
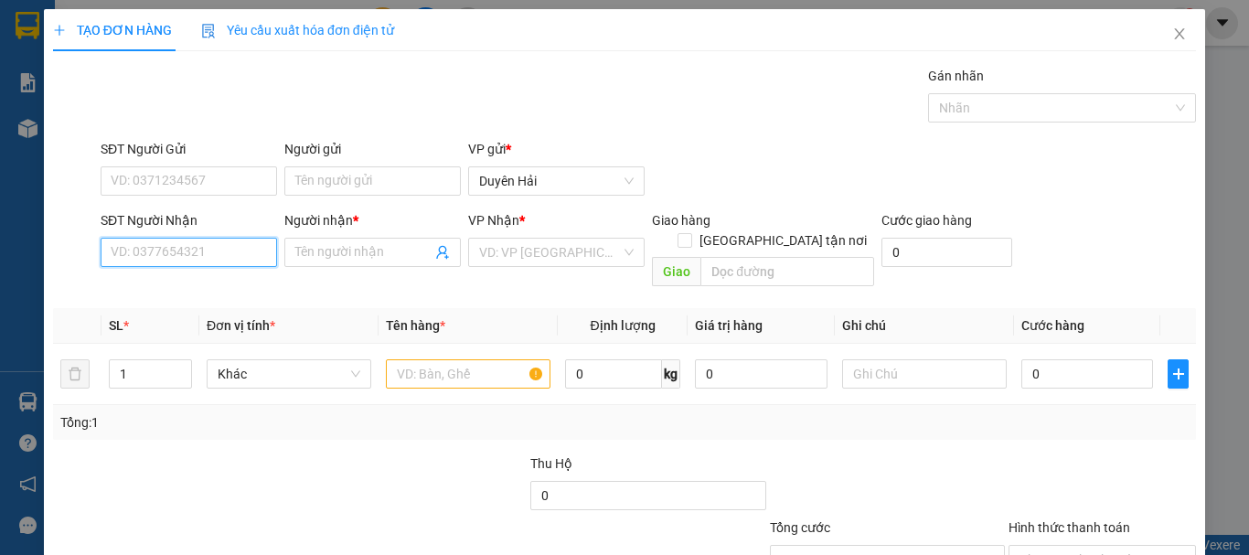
click at [169, 250] on input "SĐT Người Nhận" at bounding box center [189, 252] width 176 height 29
click at [164, 252] on input "604" at bounding box center [189, 252] width 176 height 29
click at [165, 252] on input "604" at bounding box center [189, 252] width 176 height 29
click at [184, 286] on div "0986409604 - TIẾN" at bounding box center [187, 289] width 153 height 20
type input "0986409604"
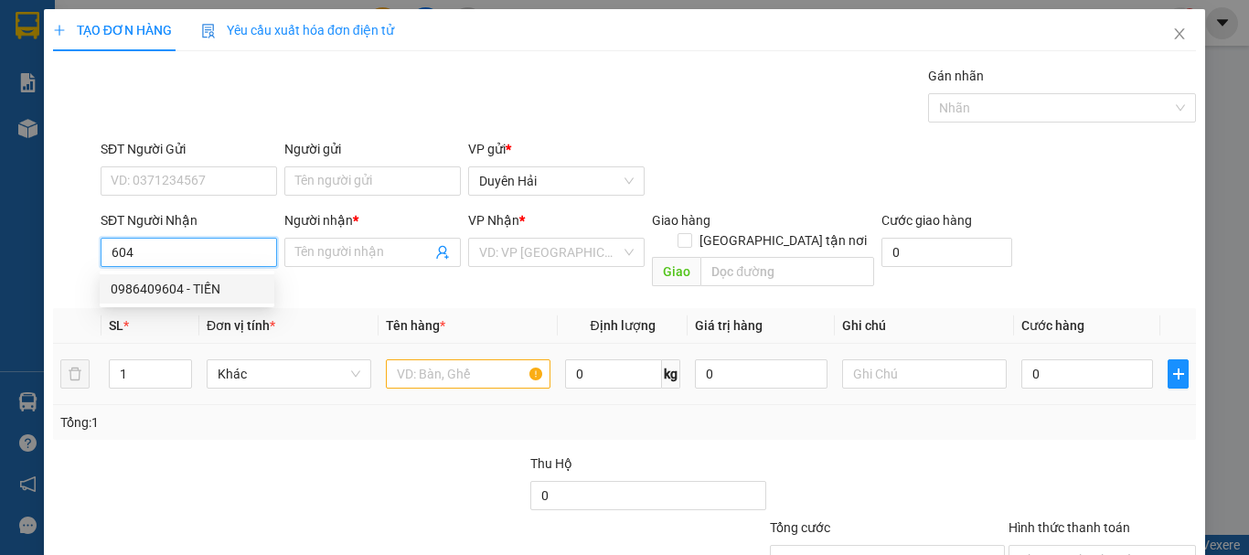
type input "TIẾN"
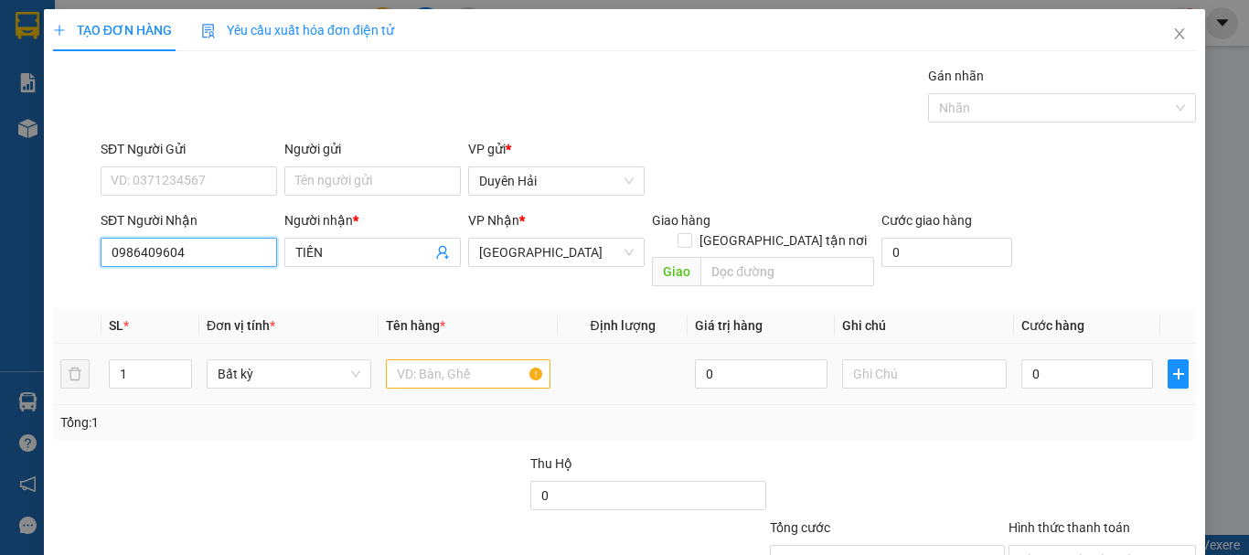
type input "0986409604"
click at [442, 360] on input "text" at bounding box center [468, 373] width 165 height 29
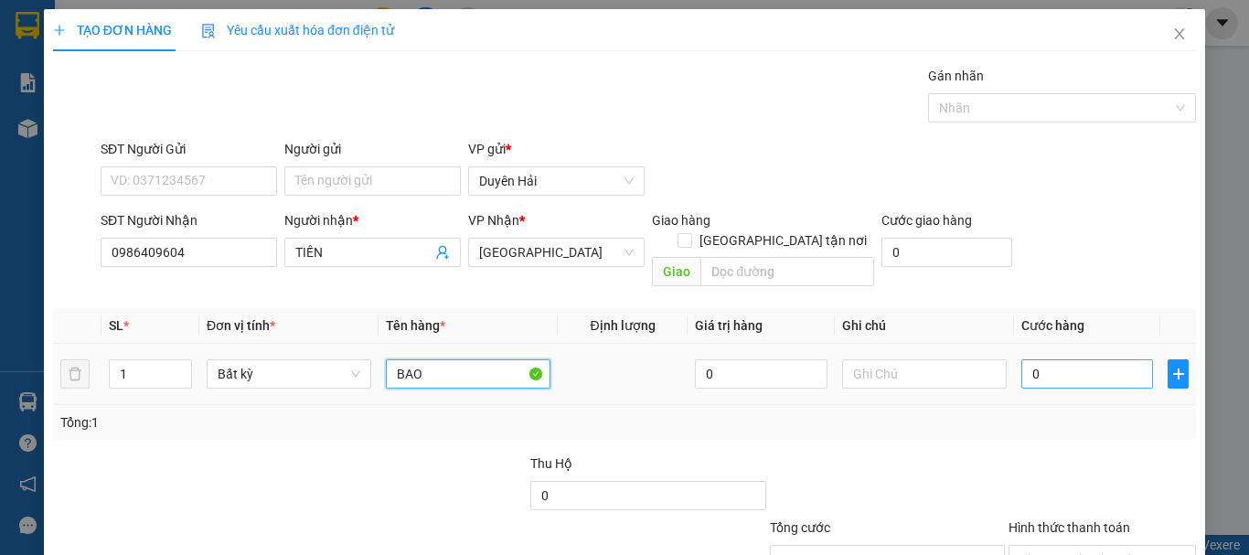
type input "BAO"
click at [1036, 359] on input "0" at bounding box center [1087, 373] width 132 height 29
type input "3"
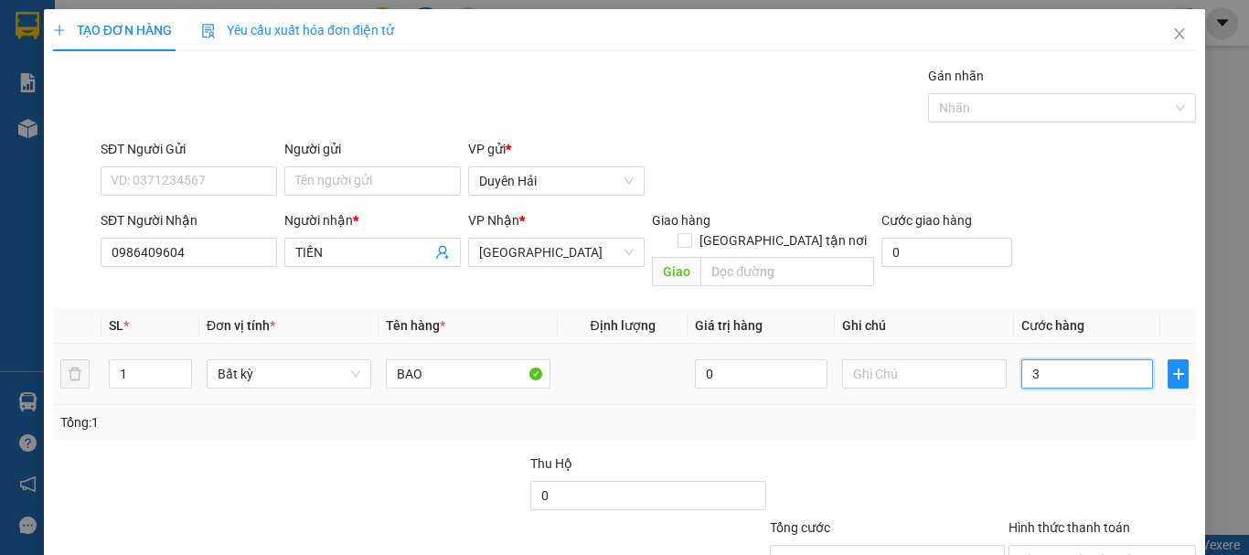
type input "30"
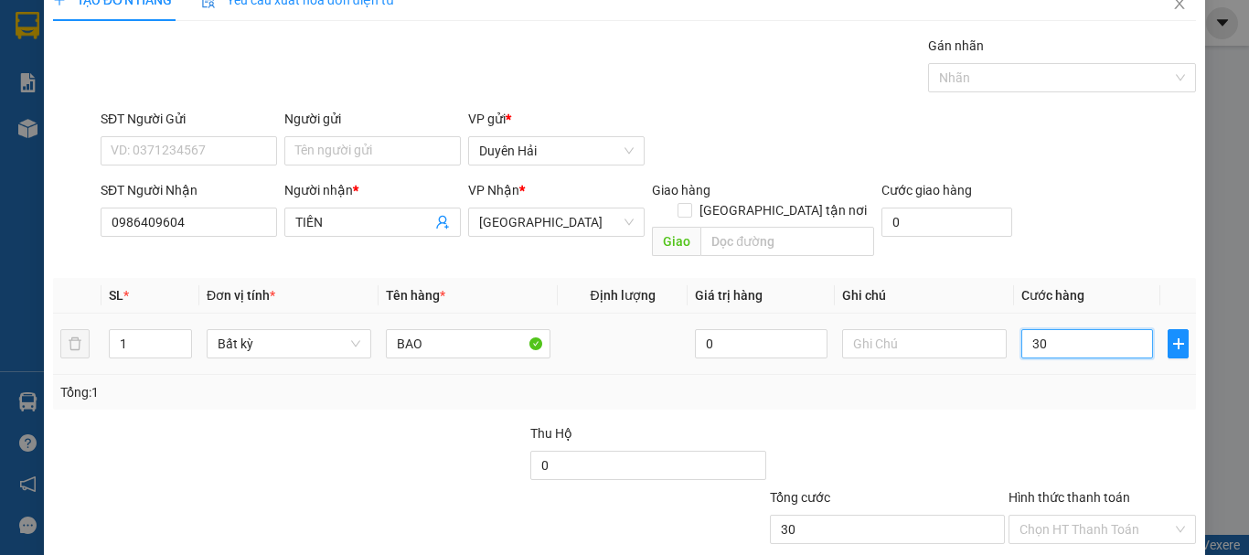
scroll to position [122, 0]
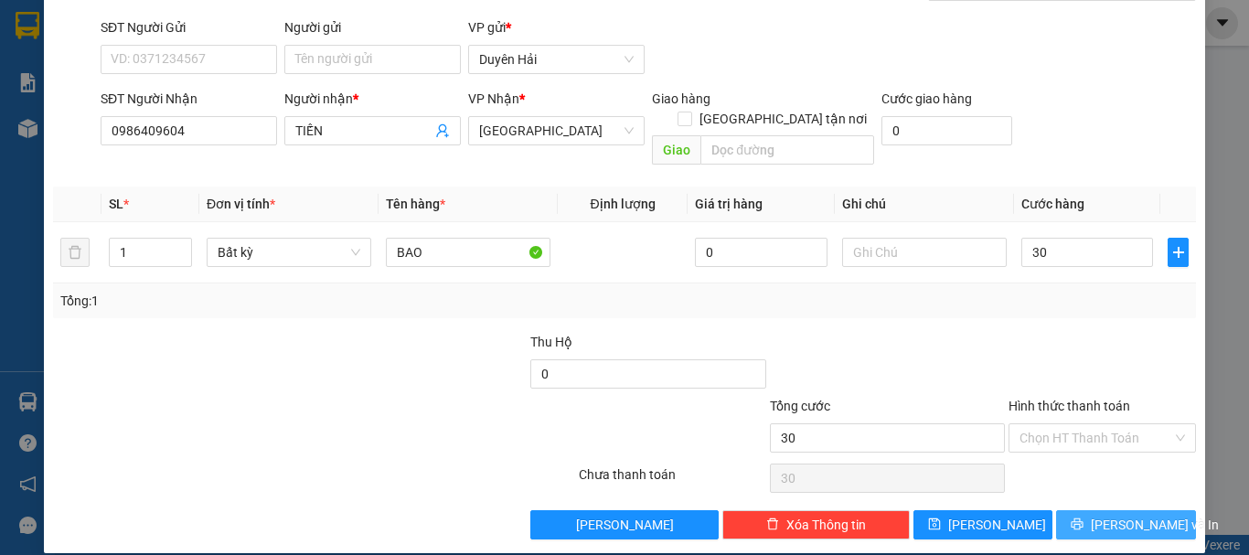
type input "30.000"
click at [1083, 517] on icon "printer" at bounding box center [1076, 523] width 13 height 13
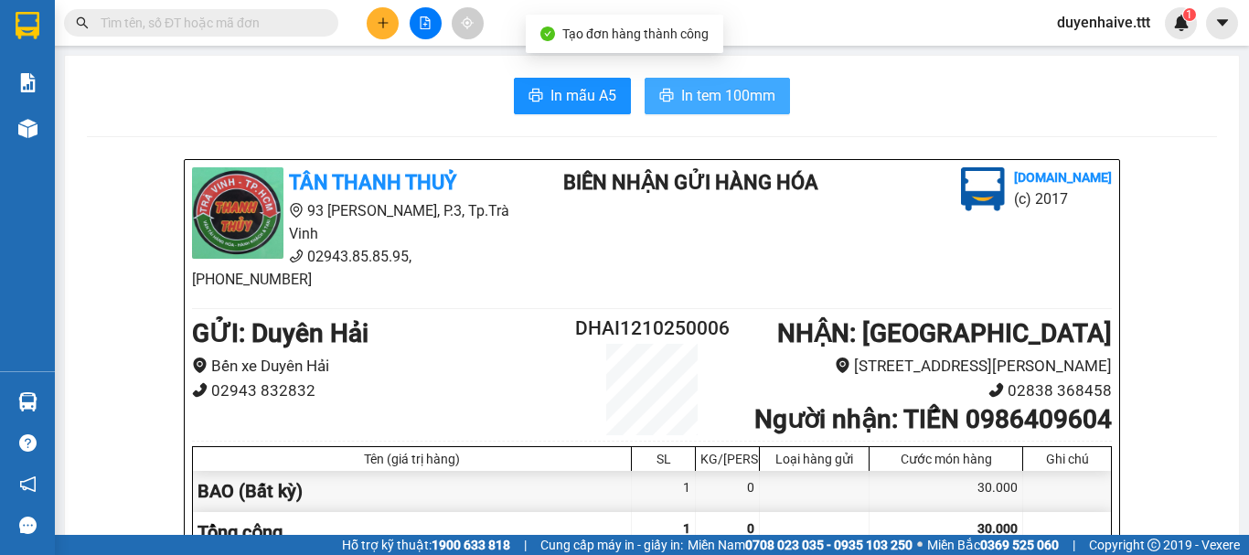
click at [696, 86] on span "In tem 100mm" at bounding box center [728, 95] width 94 height 23
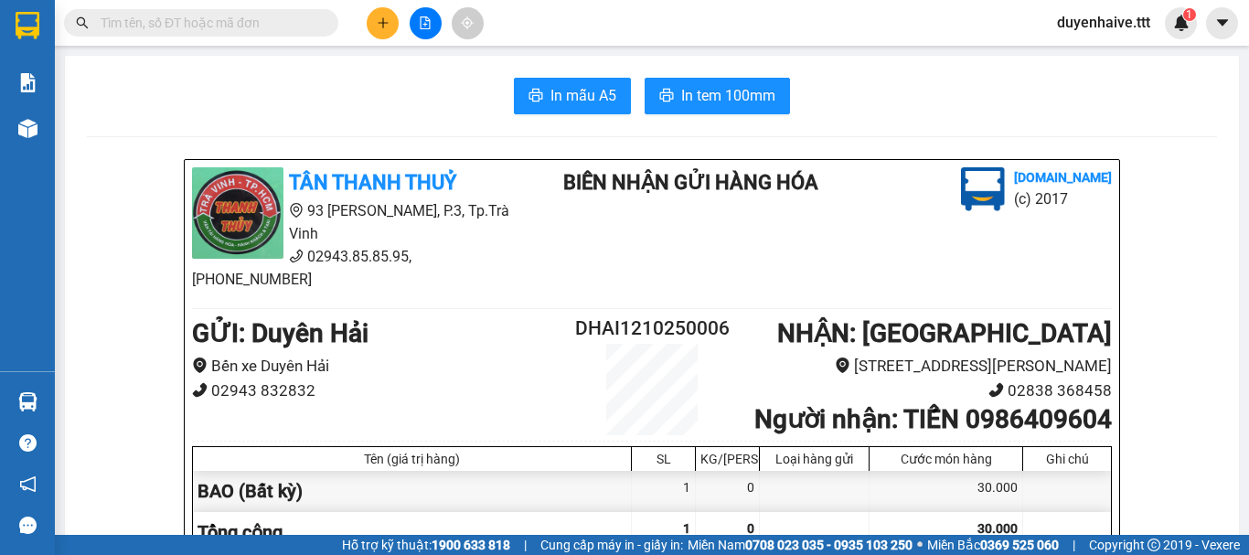
click at [195, 22] on input "text" at bounding box center [209, 23] width 216 height 20
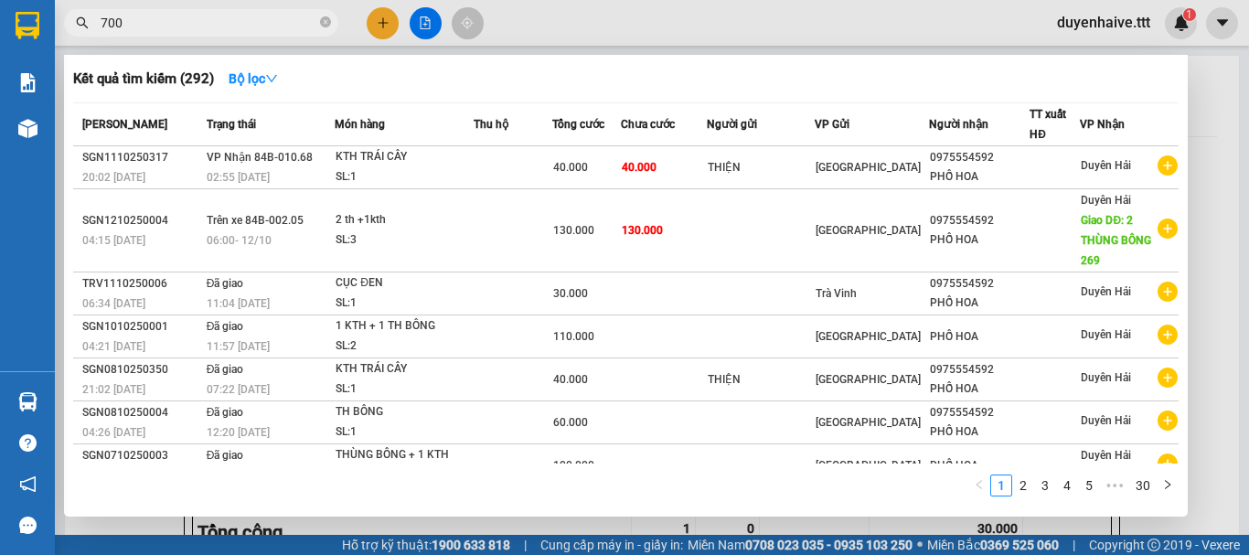
type input "7006"
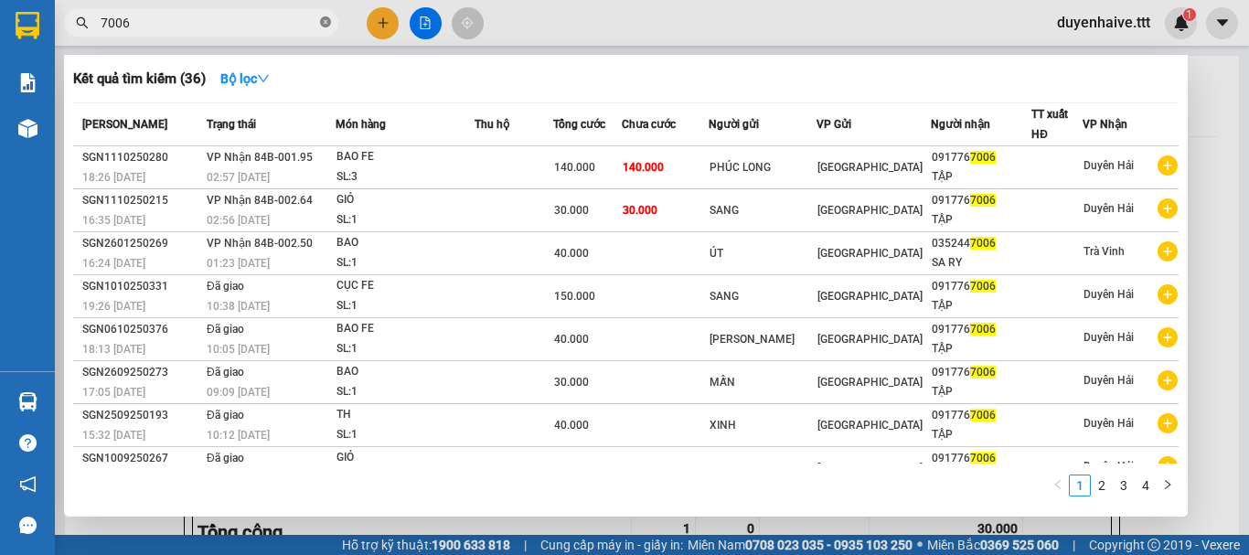
click at [325, 25] on icon "close-circle" at bounding box center [325, 21] width 11 height 11
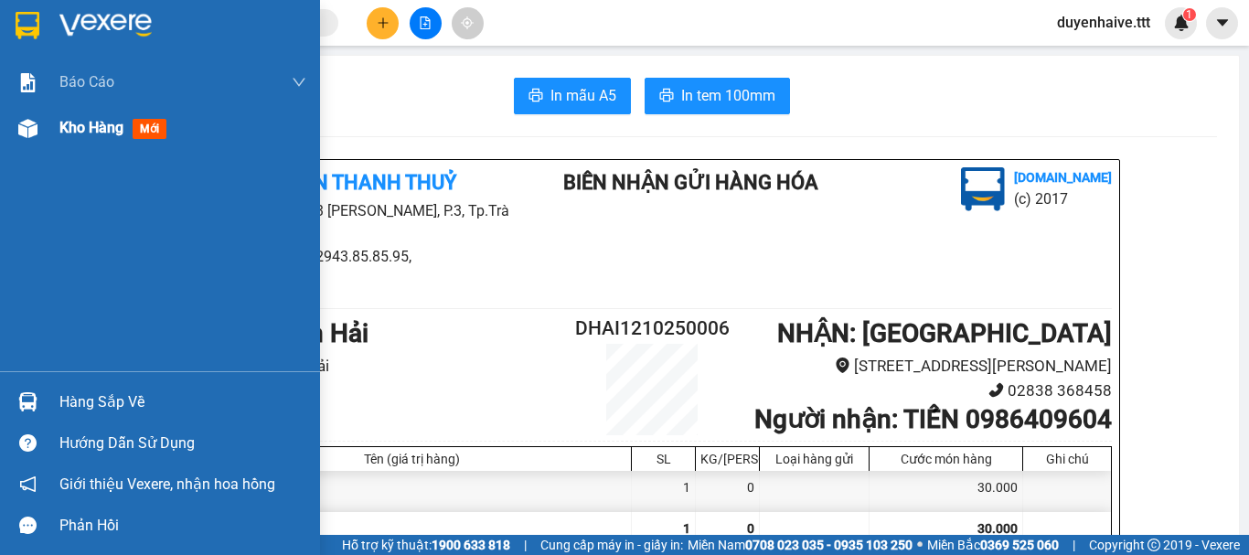
click at [79, 130] on span "Kho hàng" at bounding box center [91, 127] width 64 height 17
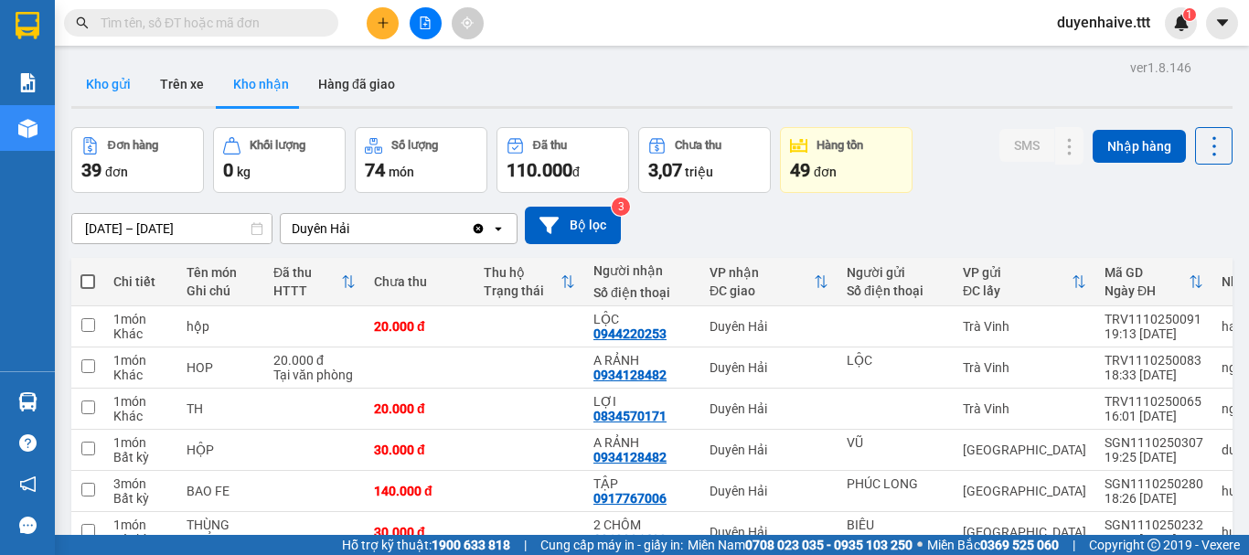
click at [115, 101] on button "Kho gửi" at bounding box center [108, 84] width 74 height 44
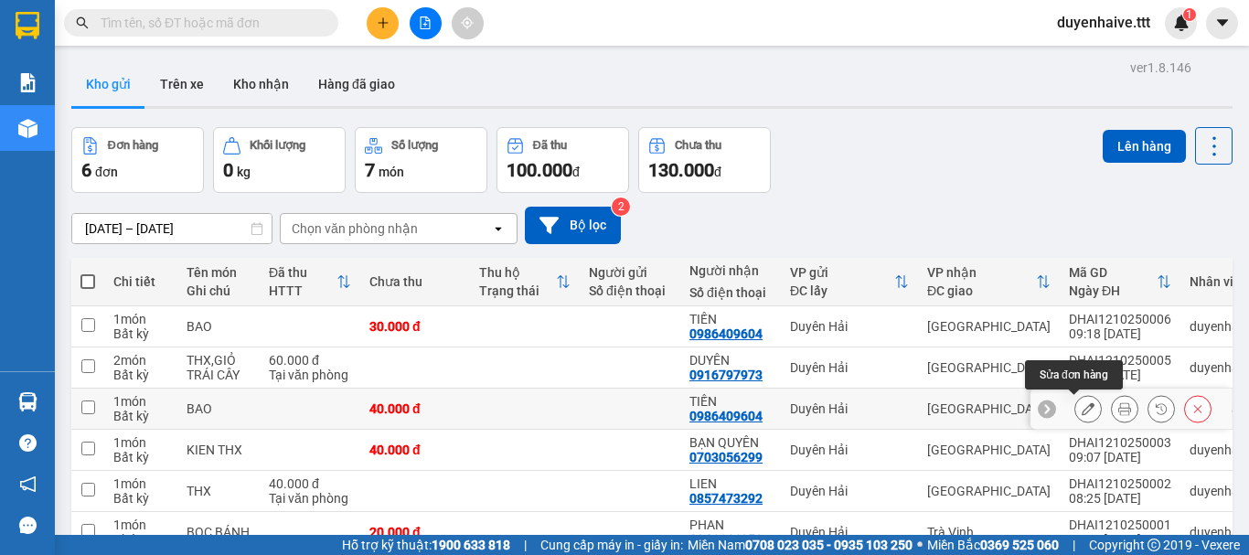
click at [1081, 413] on icon at bounding box center [1087, 408] width 13 height 13
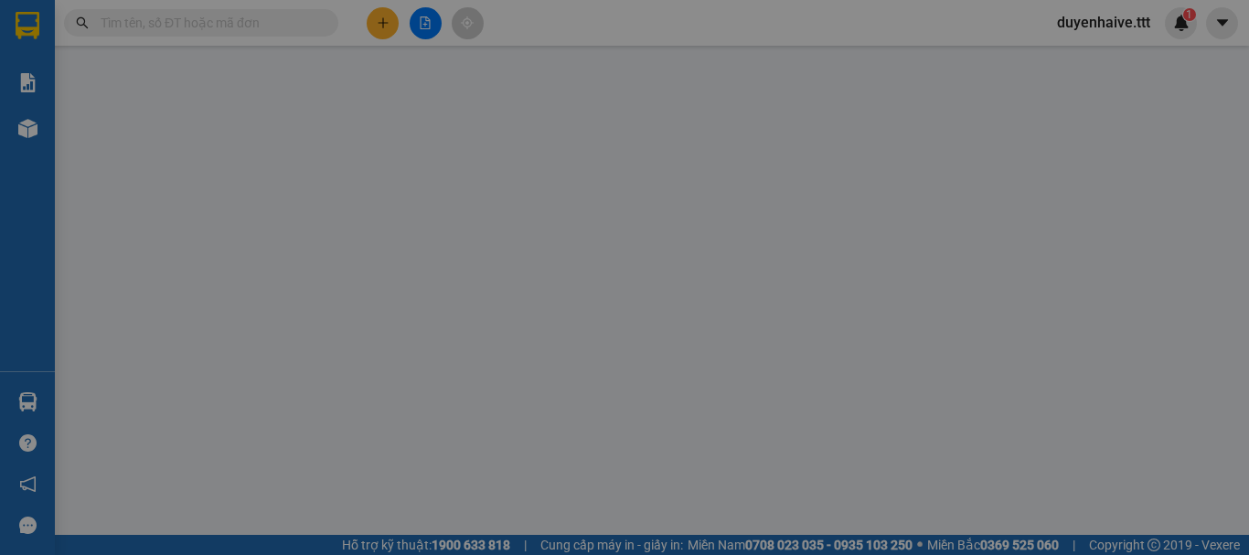
type input "0986409604"
type input "TIẾN"
type input "40.000"
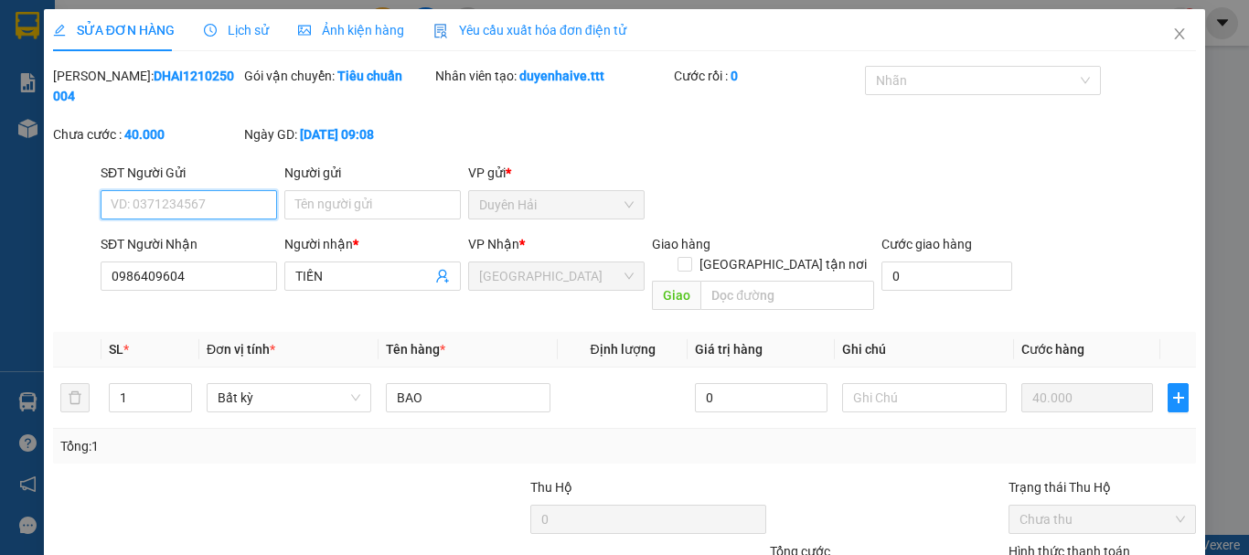
scroll to position [125, 0]
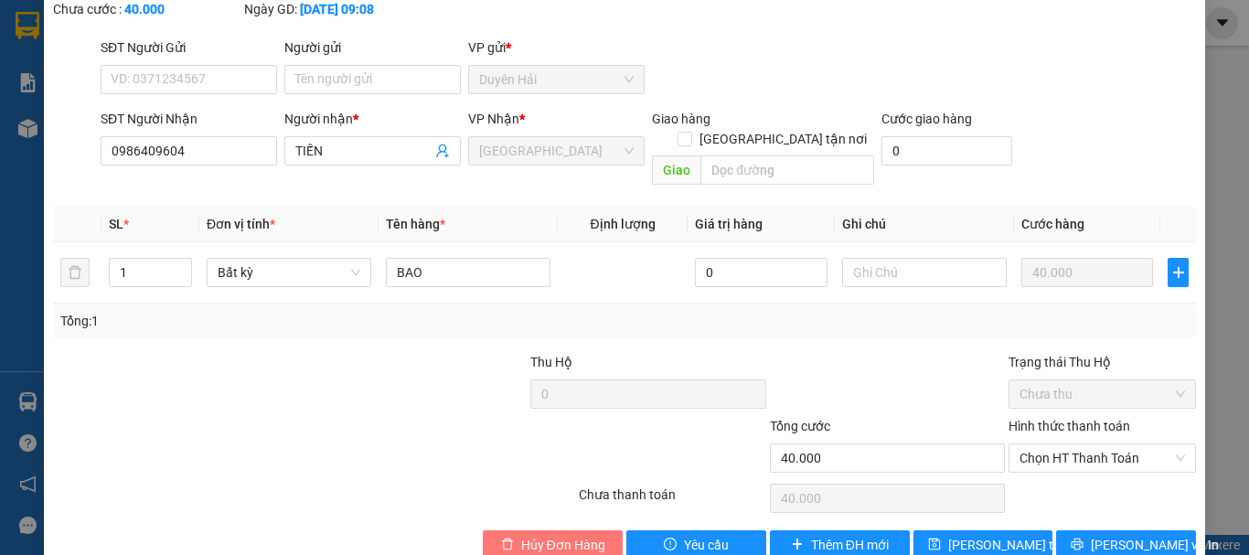
click at [538, 535] on span "Hủy Đơn Hàng" at bounding box center [563, 545] width 84 height 20
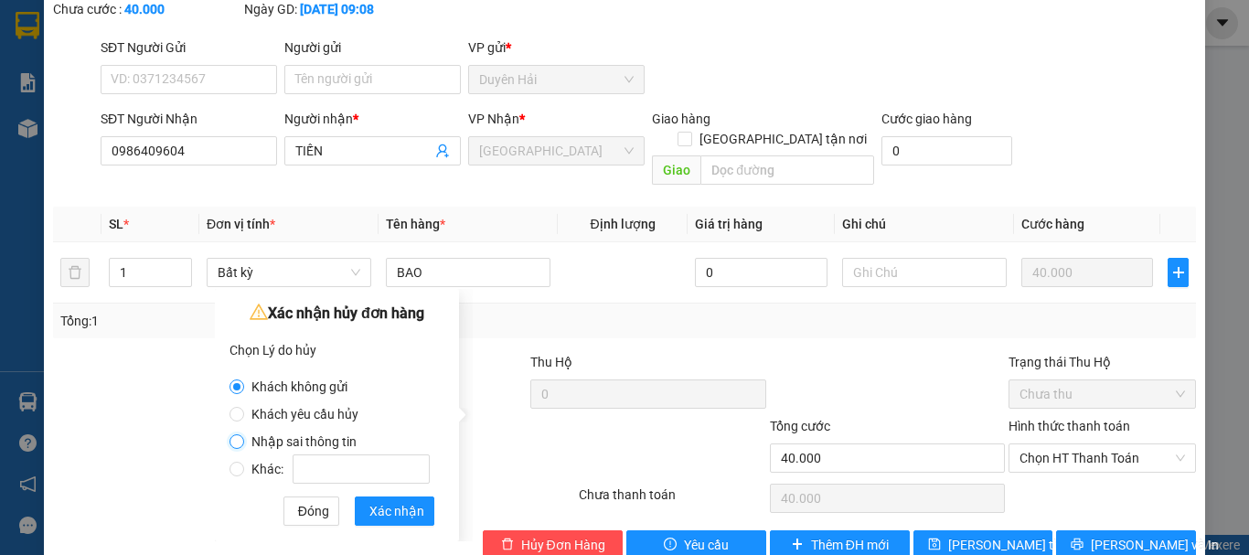
click at [238, 441] on input "Nhập sai thông tin" at bounding box center [236, 441] width 15 height 15
radio input "true"
radio input "false"
click at [376, 513] on span "Xác nhận" at bounding box center [396, 511] width 55 height 20
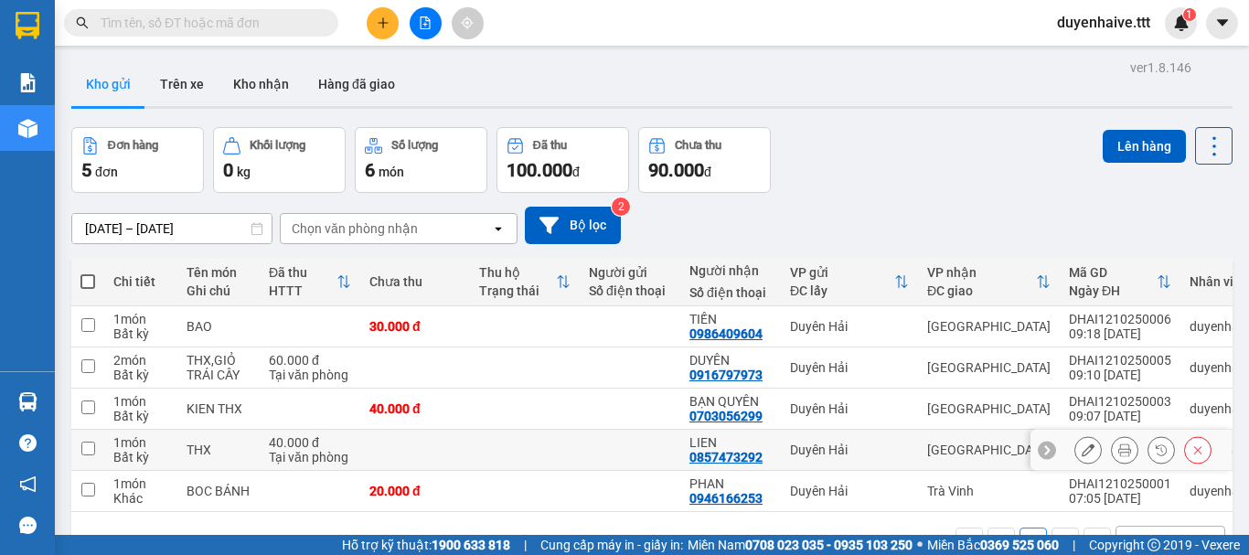
click at [90, 446] on input "checkbox" at bounding box center [88, 448] width 14 height 14
checkbox input "true"
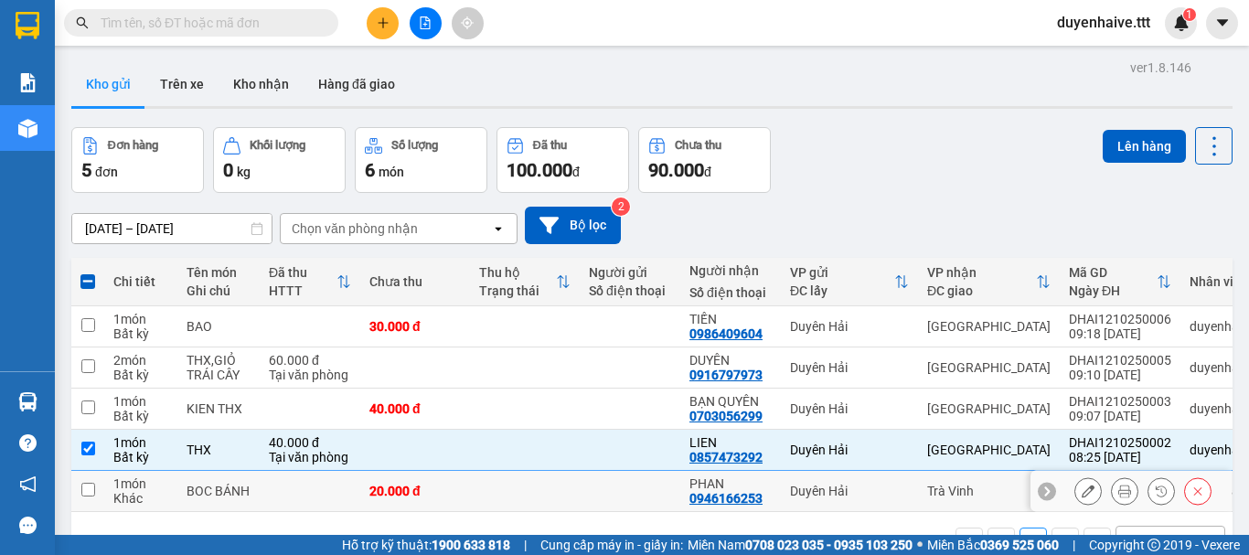
click at [88, 488] on input "checkbox" at bounding box center [88, 490] width 14 height 14
checkbox input "true"
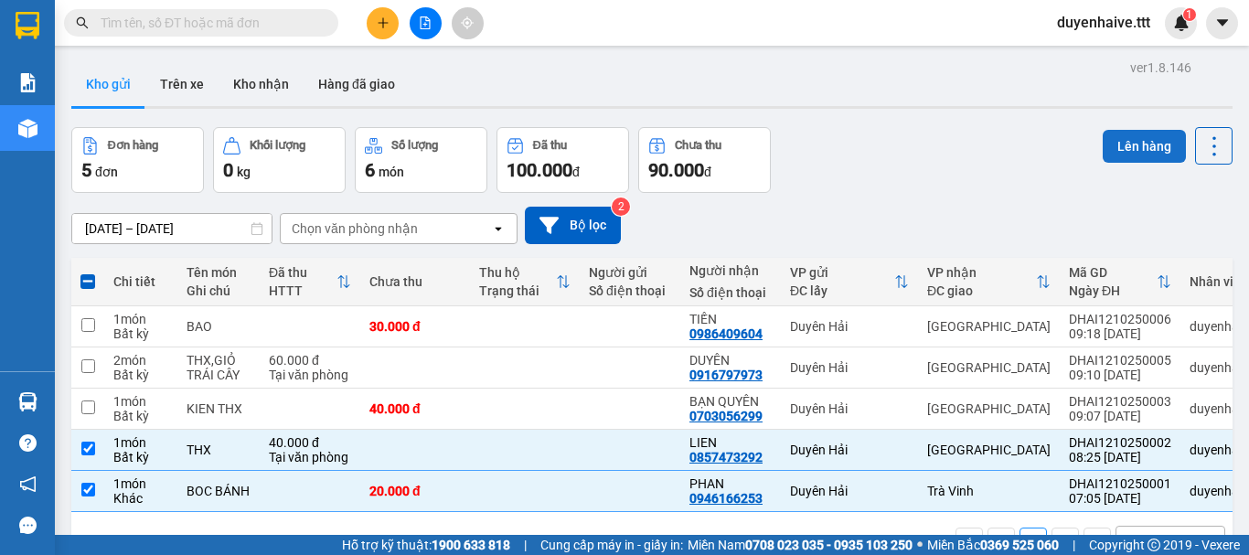
click at [1116, 142] on button "Lên hàng" at bounding box center [1143, 146] width 83 height 33
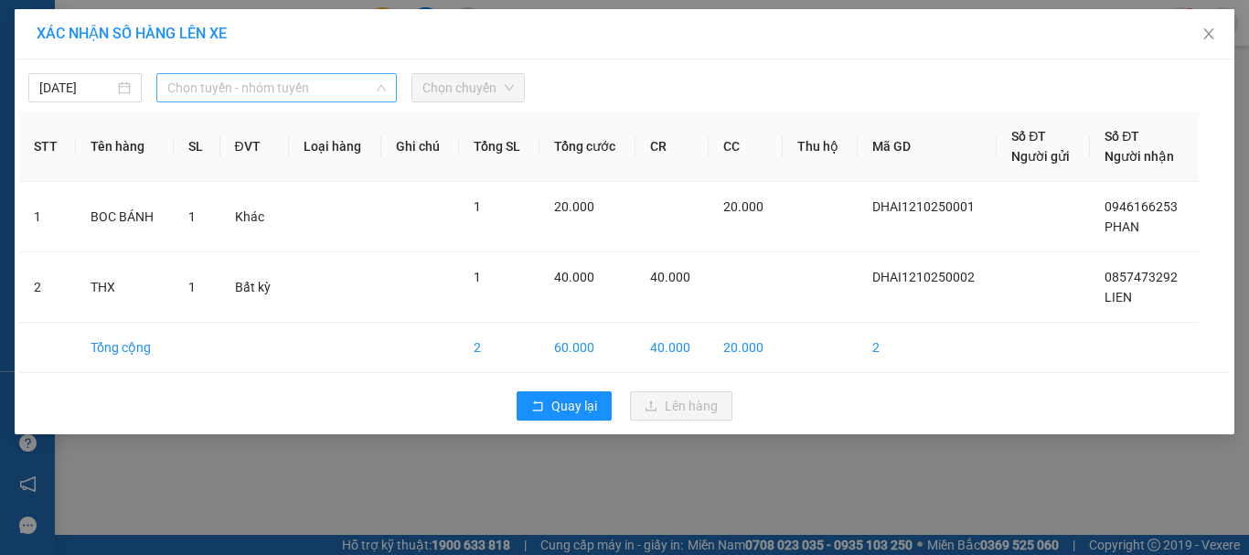
click at [213, 94] on span "Chọn tuyến - nhóm tuyến" at bounding box center [276, 87] width 218 height 27
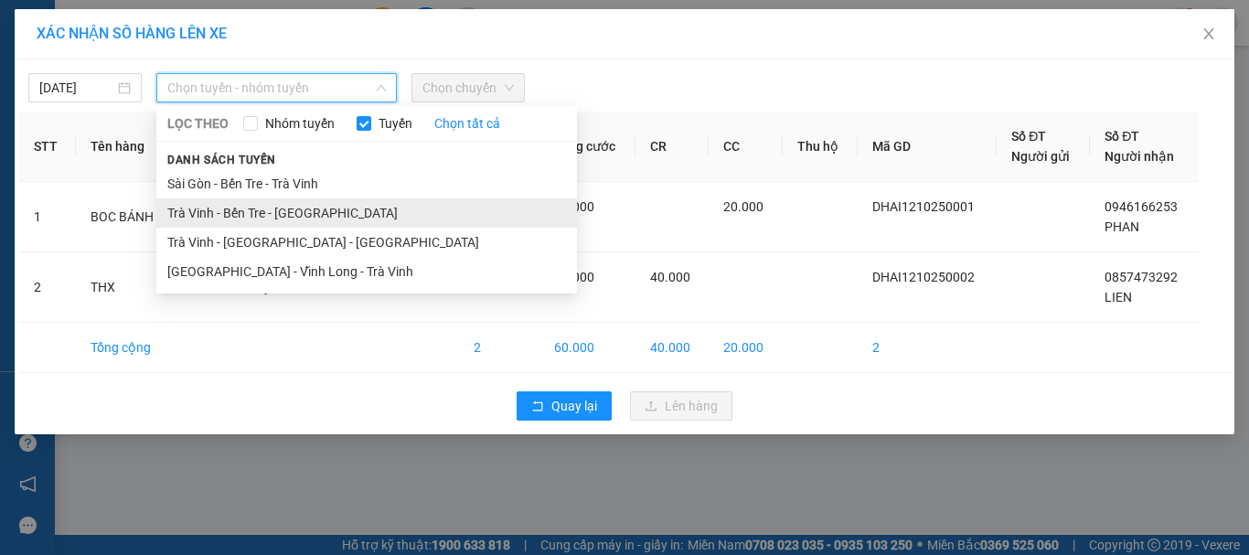
click at [202, 209] on li "Trà Vinh - Bến Tre - Sài Gòn" at bounding box center [366, 212] width 420 height 29
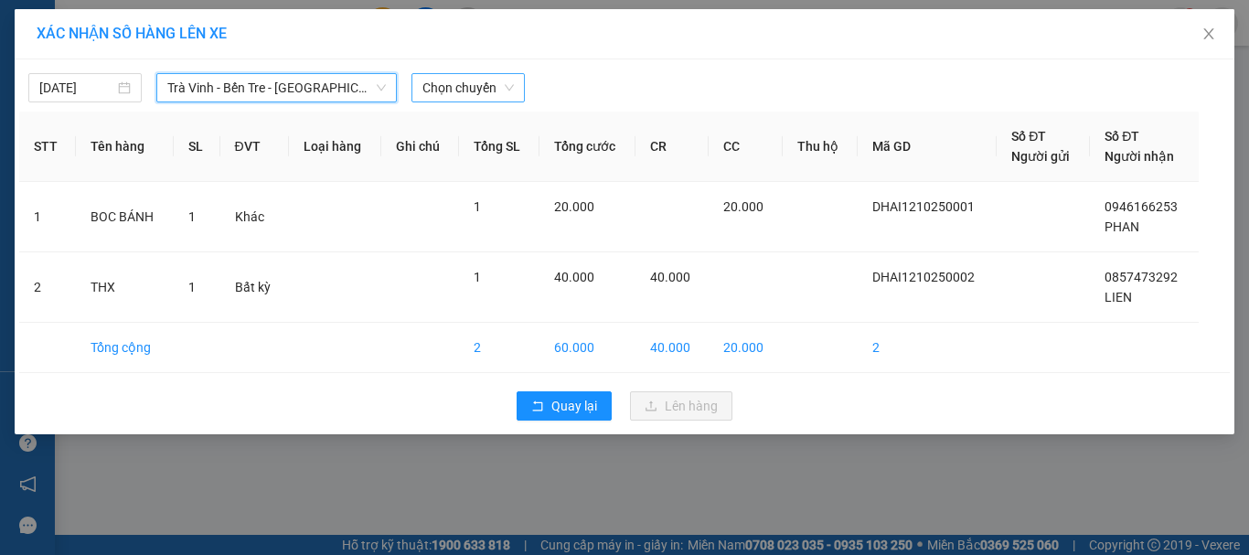
click at [487, 87] on span "Chọn chuyến" at bounding box center [467, 87] width 91 height 27
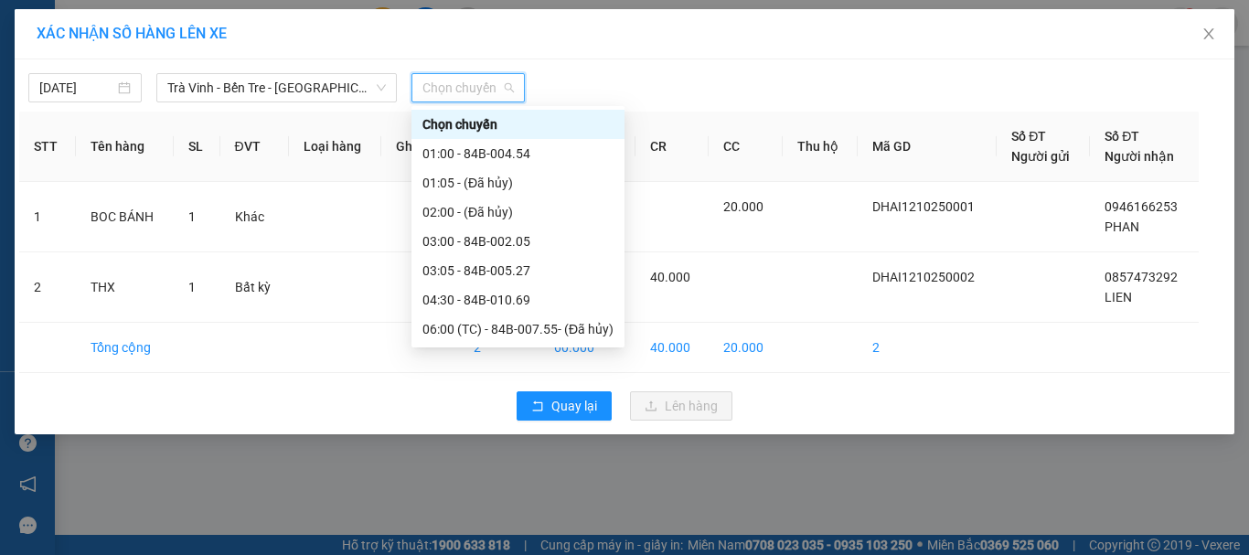
scroll to position [274, 0]
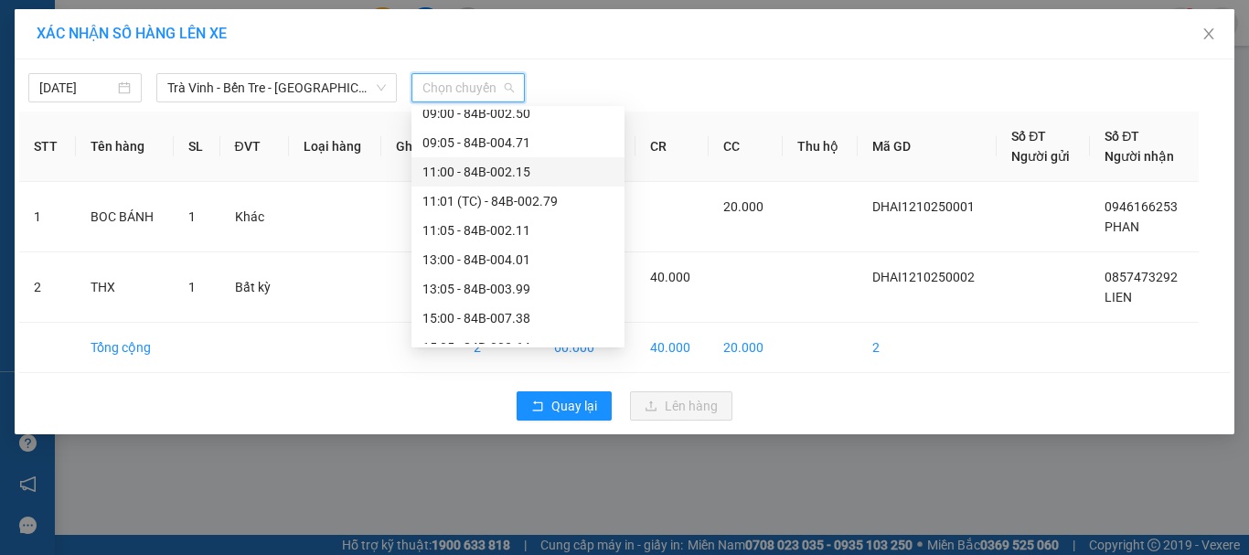
click at [506, 177] on div "11:00 - 84B-002.15" at bounding box center [517, 172] width 191 height 20
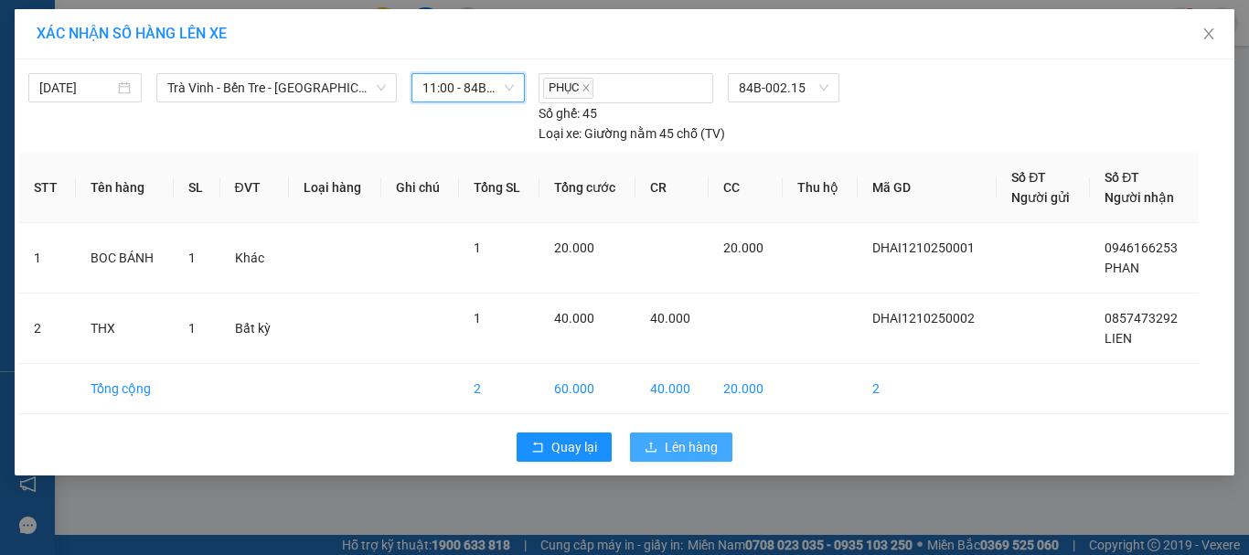
click at [664, 448] on span "Lên hàng" at bounding box center [690, 447] width 53 height 20
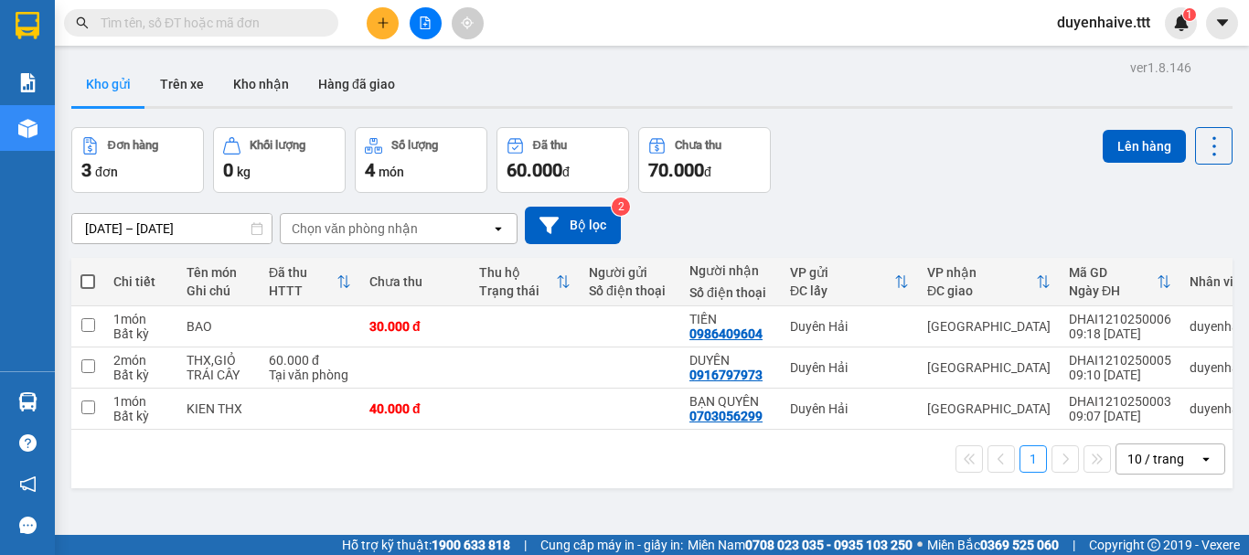
click at [264, 27] on input "text" at bounding box center [209, 23] width 216 height 20
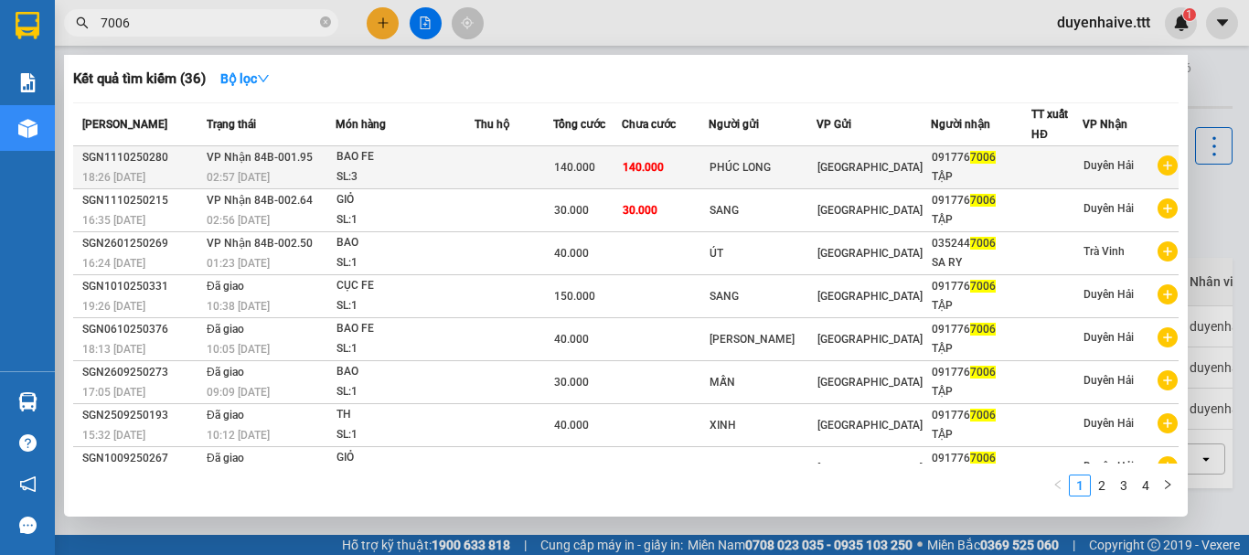
type input "7006"
click at [968, 170] on div "TẬP" at bounding box center [980, 176] width 99 height 19
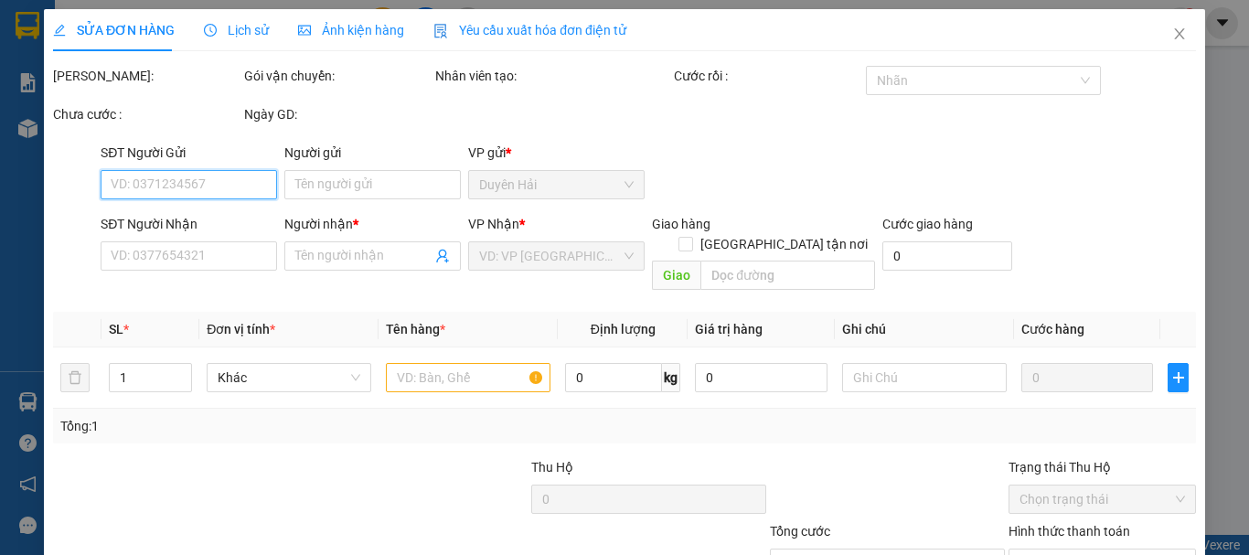
scroll to position [124, 0]
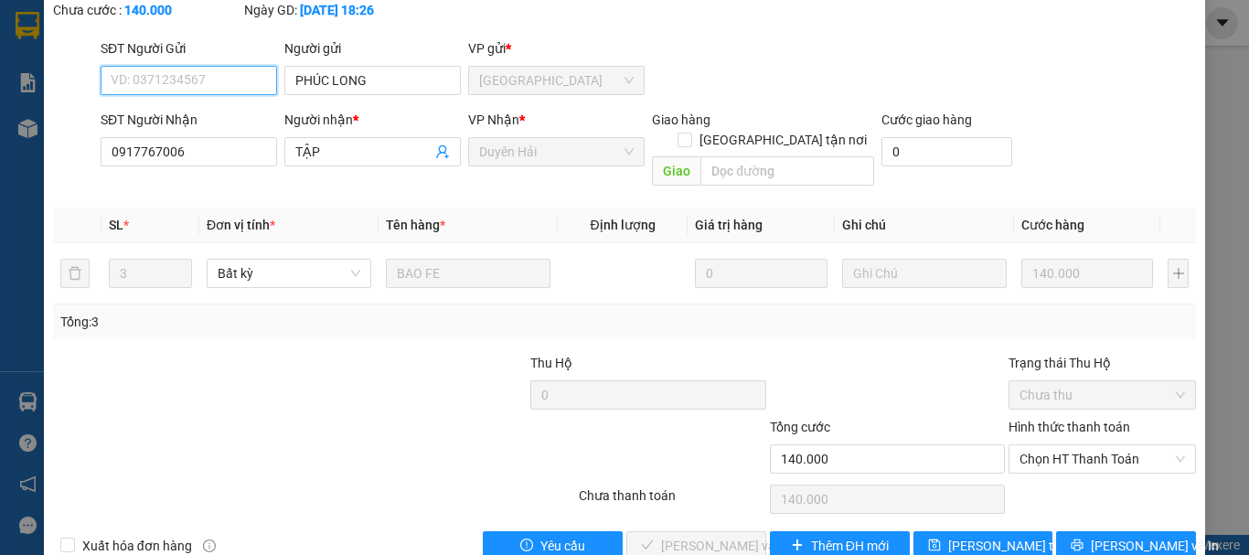
type input "PHÚC LONG"
type input "0917767006"
type input "TẬP"
type input "140.000"
click at [1045, 445] on span "Chọn HT Thanh Toán" at bounding box center [1101, 458] width 165 height 27
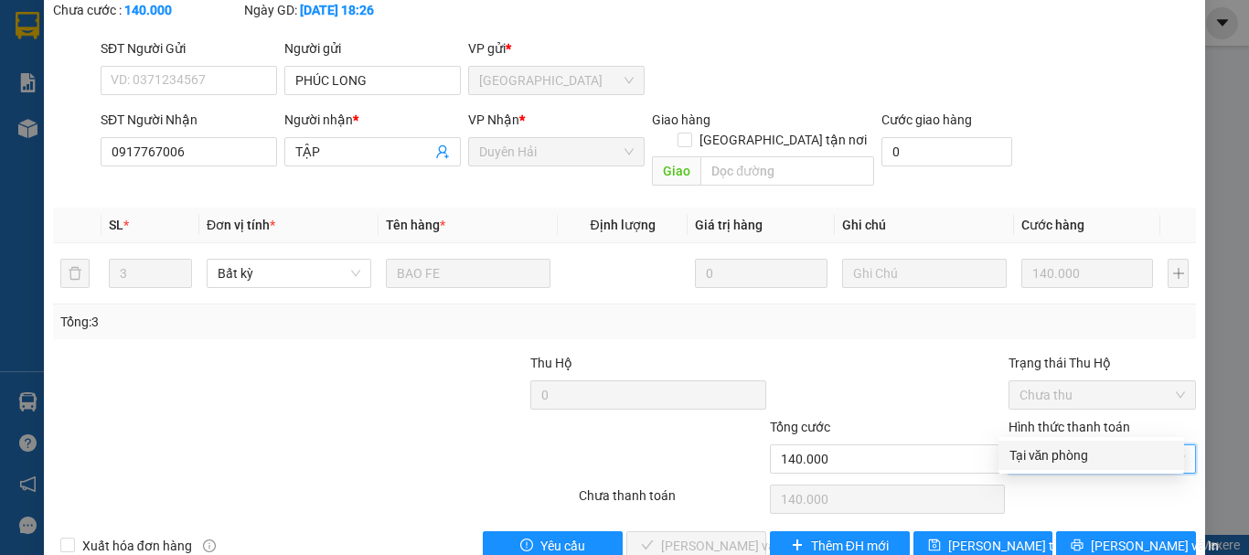
click at [1014, 452] on div "Tại văn phòng" at bounding box center [1091, 455] width 164 height 20
type input "0"
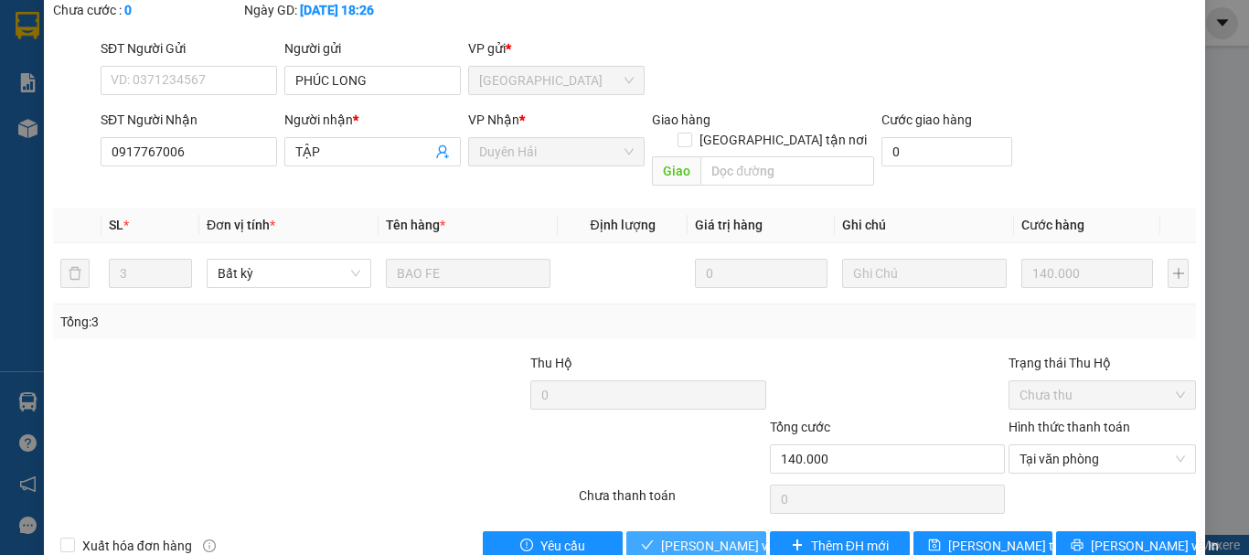
click at [727, 536] on span "[PERSON_NAME] và [PERSON_NAME] hàng" at bounding box center [748, 546] width 175 height 20
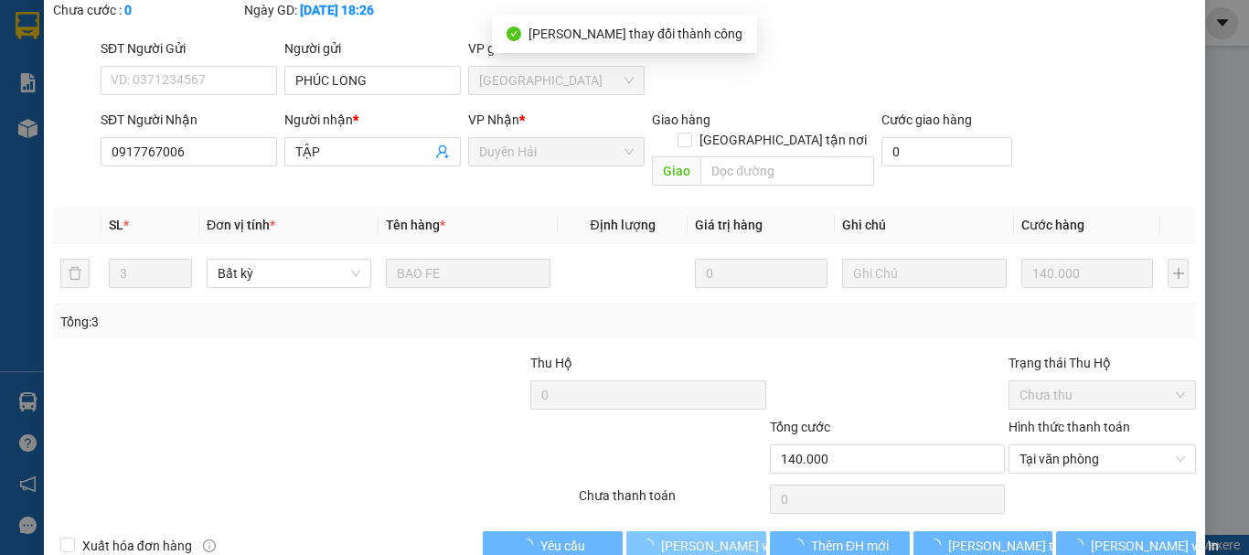
scroll to position [0, 0]
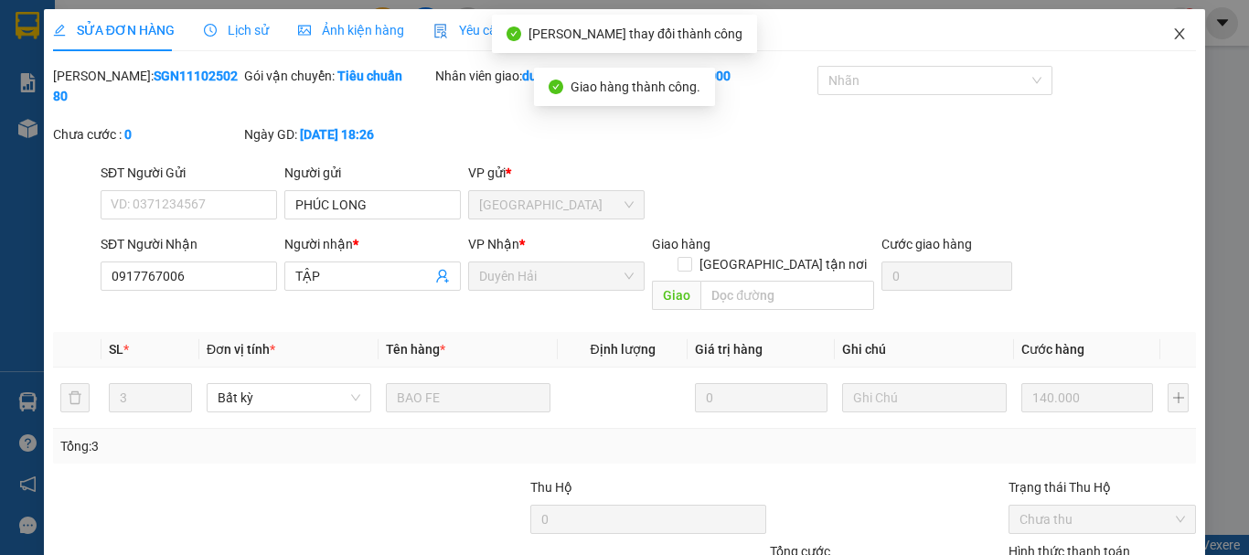
click at [1172, 36] on icon "close" at bounding box center [1179, 34] width 15 height 15
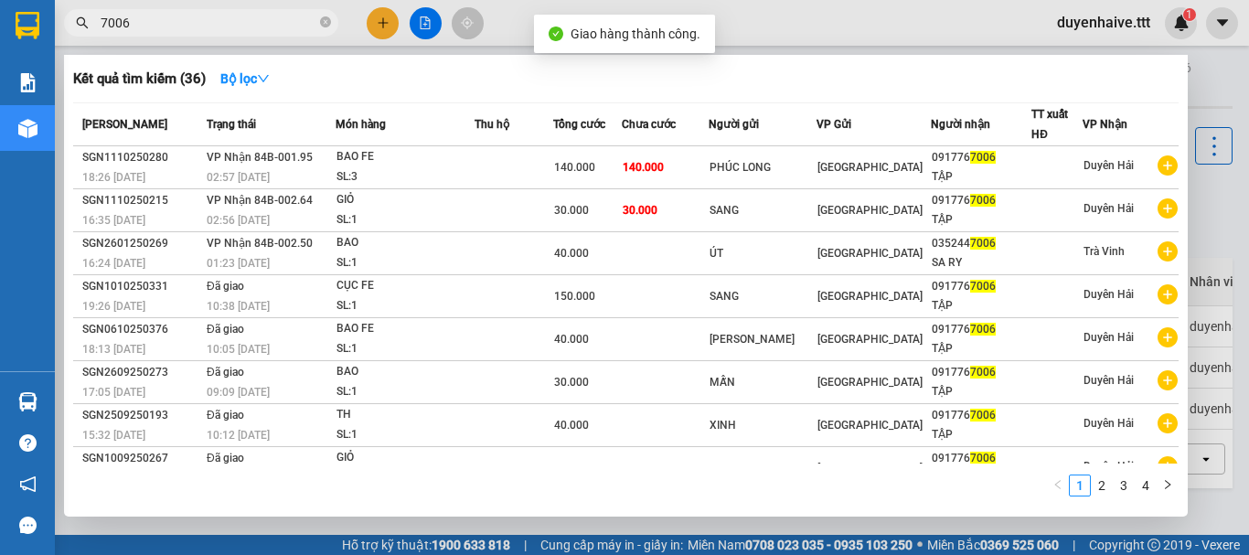
click at [227, 15] on input "7006" at bounding box center [209, 23] width 216 height 20
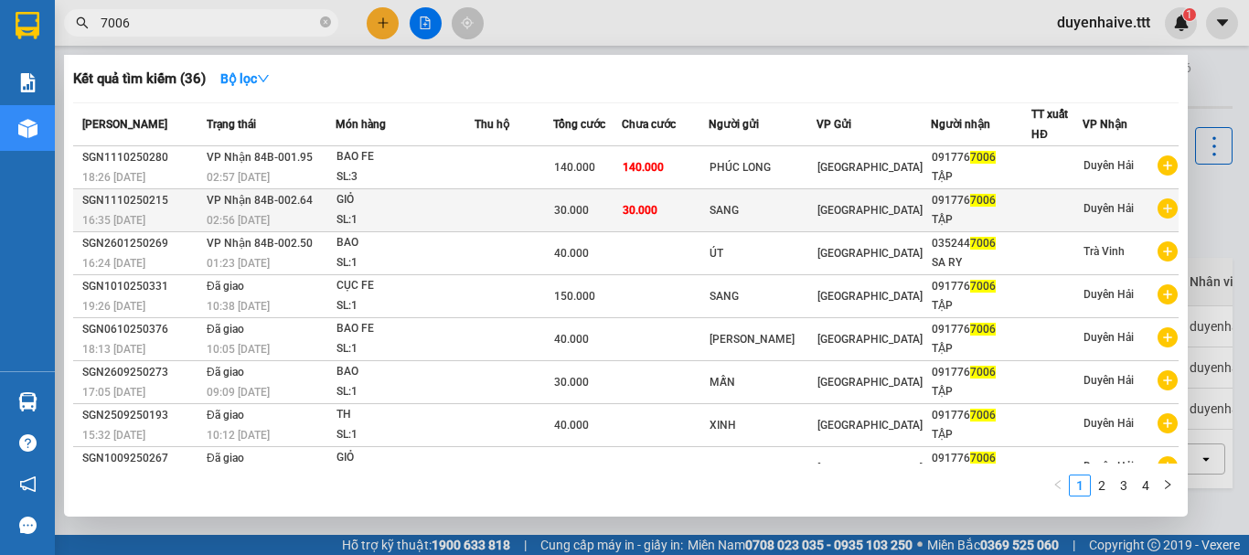
click at [957, 207] on div "091776 7006" at bounding box center [980, 200] width 99 height 19
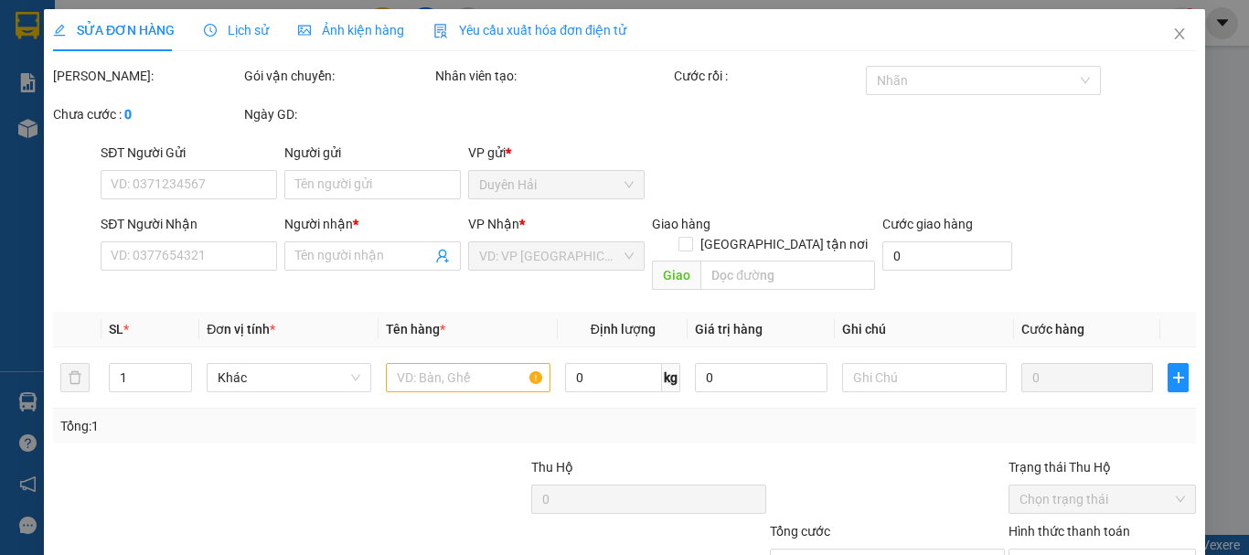
type input "SANG"
type input "0917767006"
type input "TẬP"
type input "30.000"
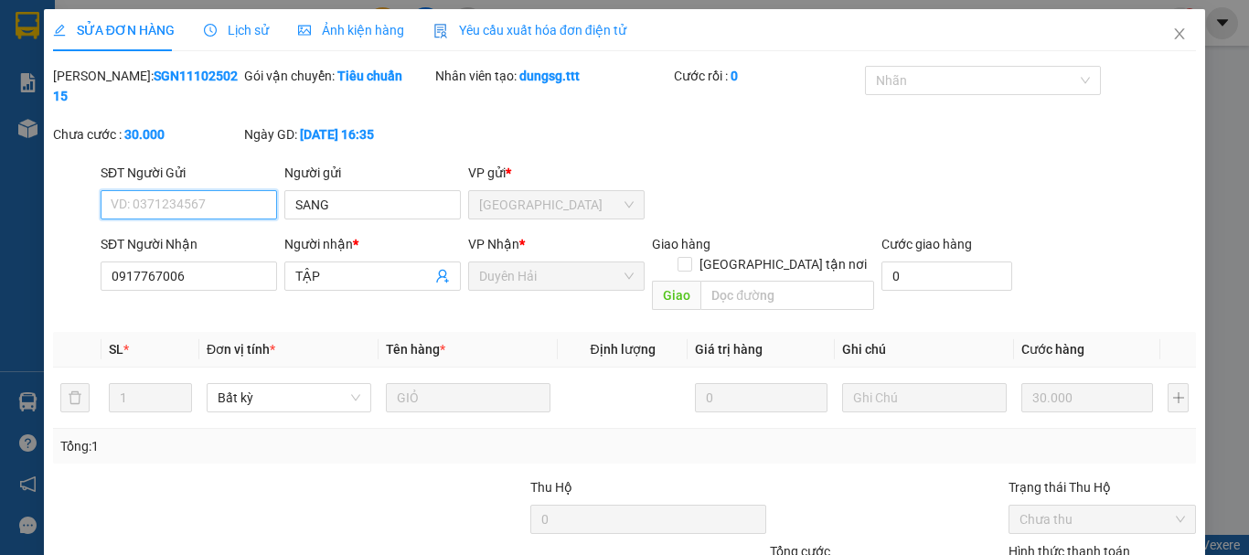
scroll to position [125, 0]
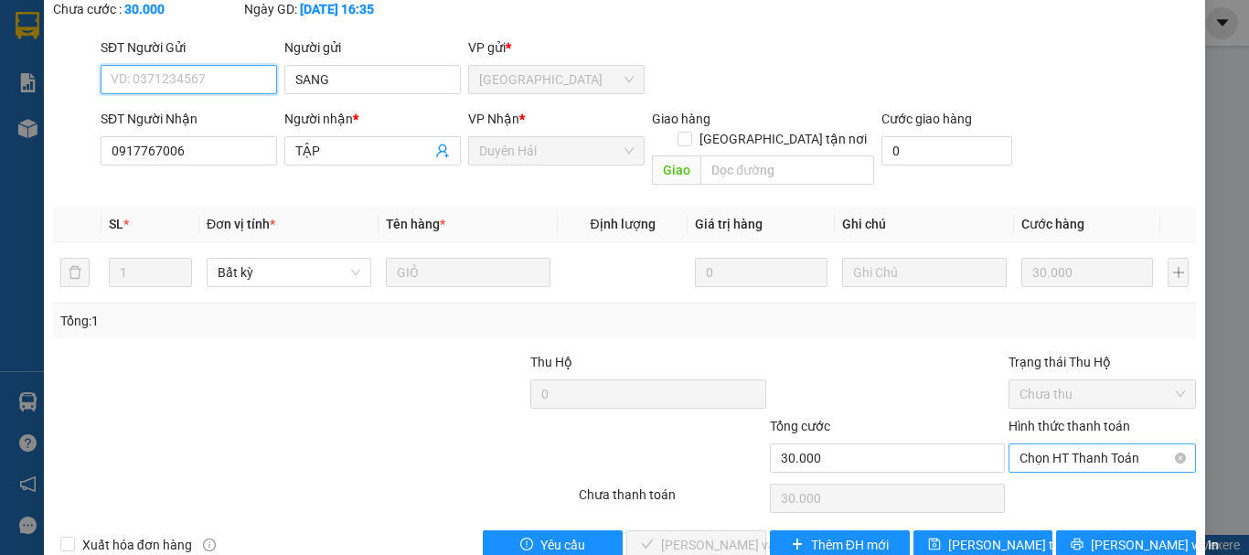
click at [1078, 444] on span "Chọn HT Thanh Toán" at bounding box center [1101, 457] width 165 height 27
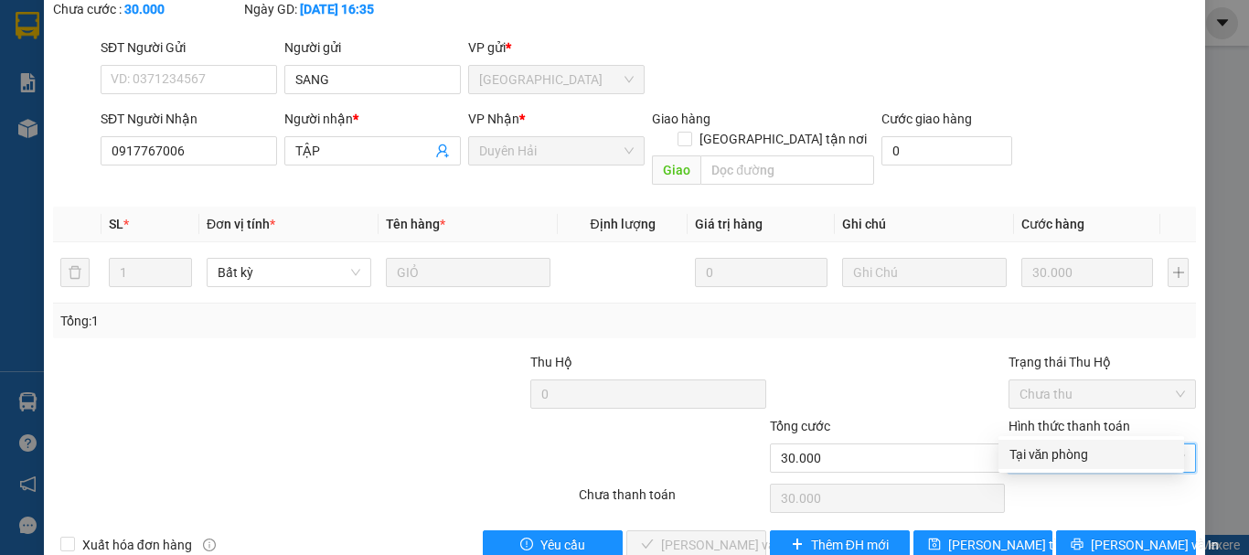
click at [1056, 452] on div "Tại văn phòng" at bounding box center [1091, 454] width 164 height 20
type input "0"
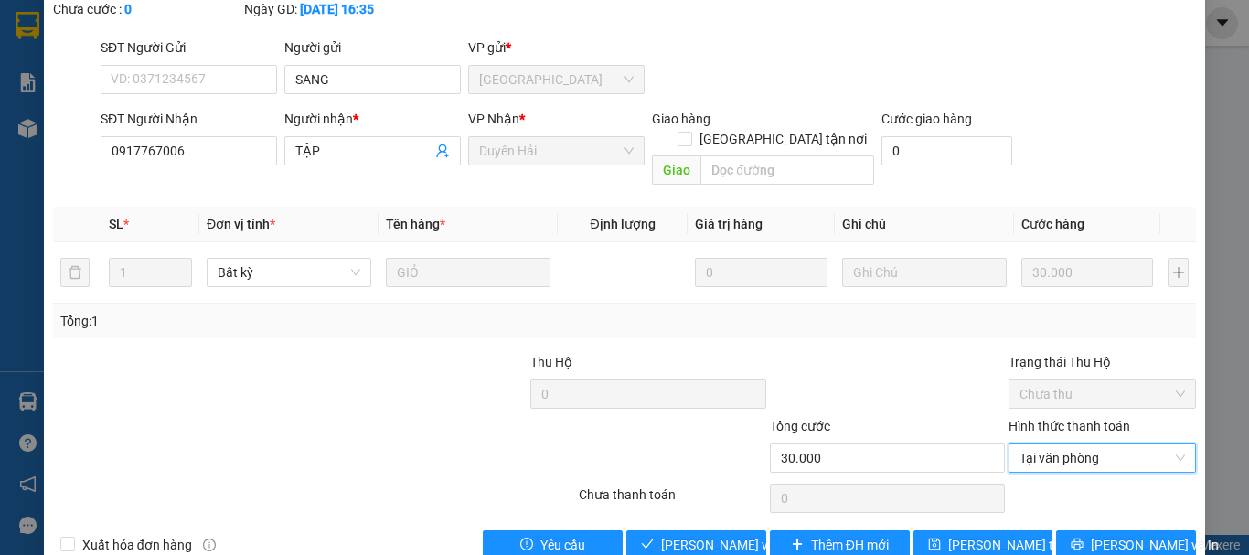
click at [696, 488] on div "Total Paid Fee 0 Total UnPaid Fee 30.000 Cash Collection Total Fee Mã ĐH: SGN11…" at bounding box center [624, 250] width 1143 height 619
click at [696, 535] on span "[PERSON_NAME] và [PERSON_NAME] hàng" at bounding box center [748, 545] width 175 height 20
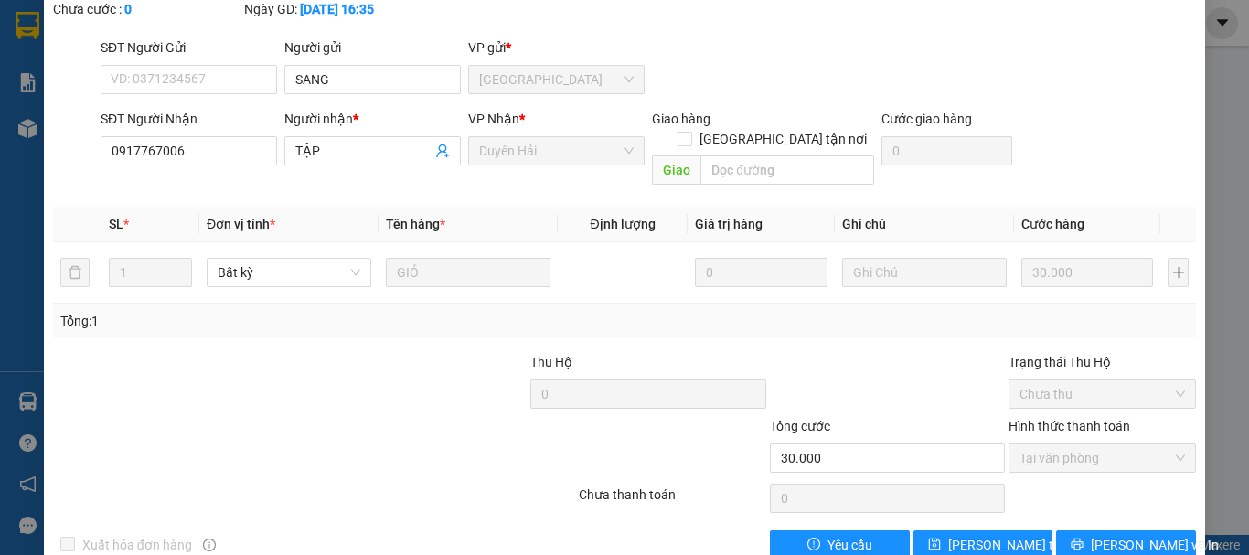
scroll to position [0, 0]
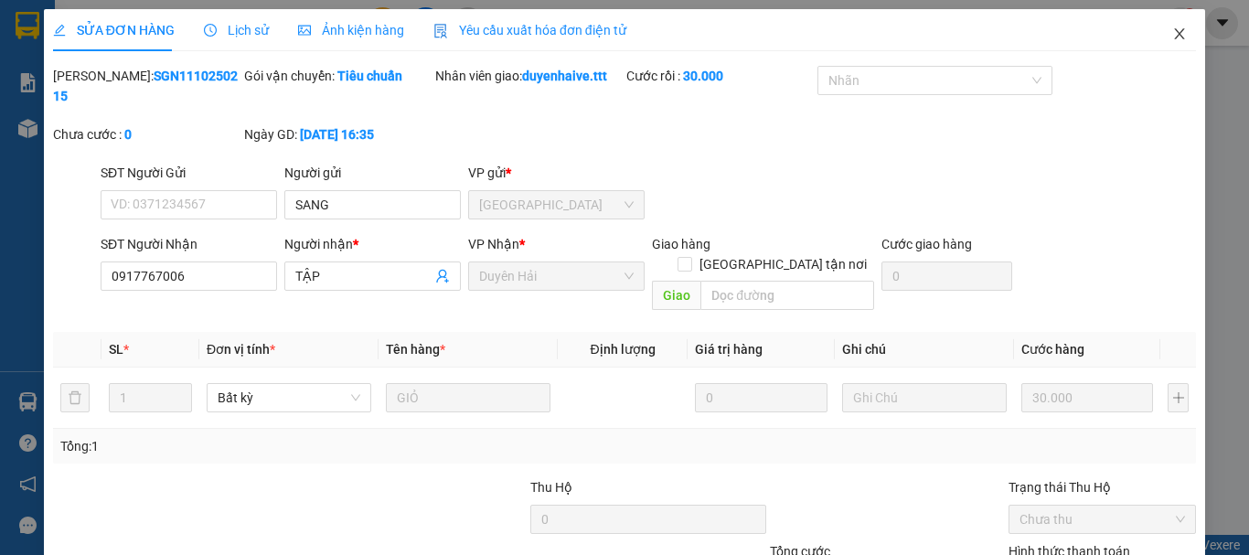
click at [1175, 35] on icon "close" at bounding box center [1180, 33] width 10 height 11
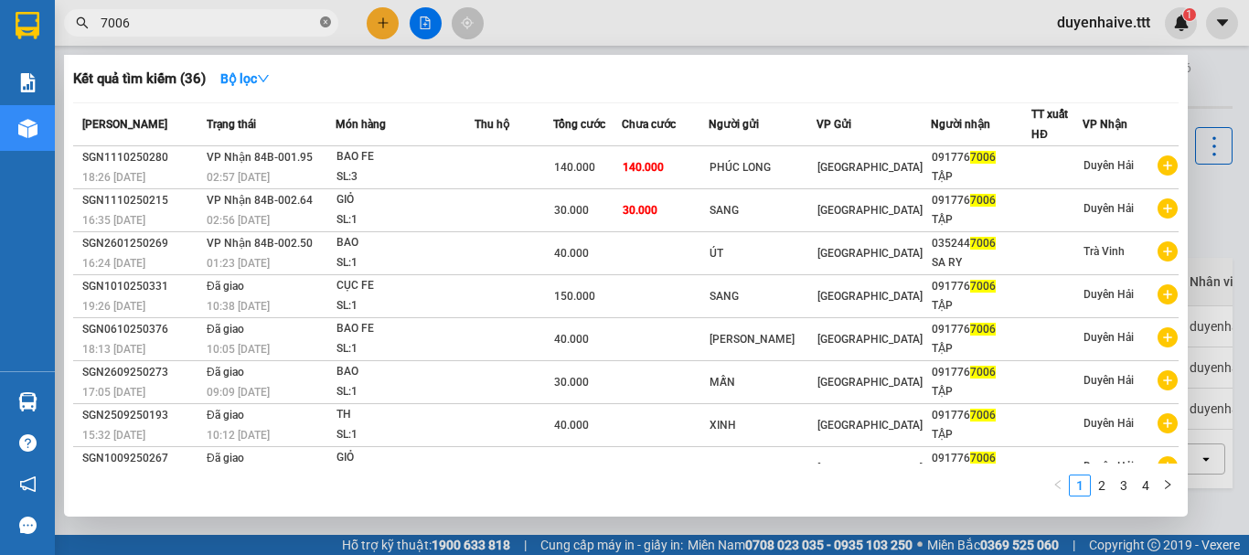
click at [325, 21] on icon "close-circle" at bounding box center [325, 21] width 11 height 11
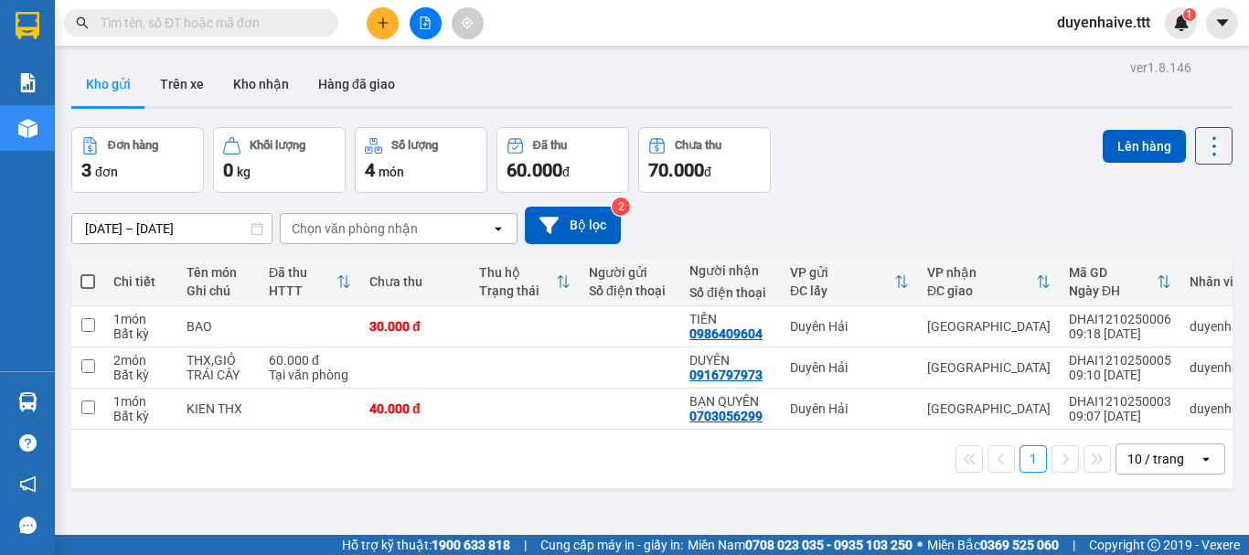
click at [225, 12] on span at bounding box center [201, 22] width 274 height 27
click at [219, 25] on input "text" at bounding box center [209, 23] width 216 height 20
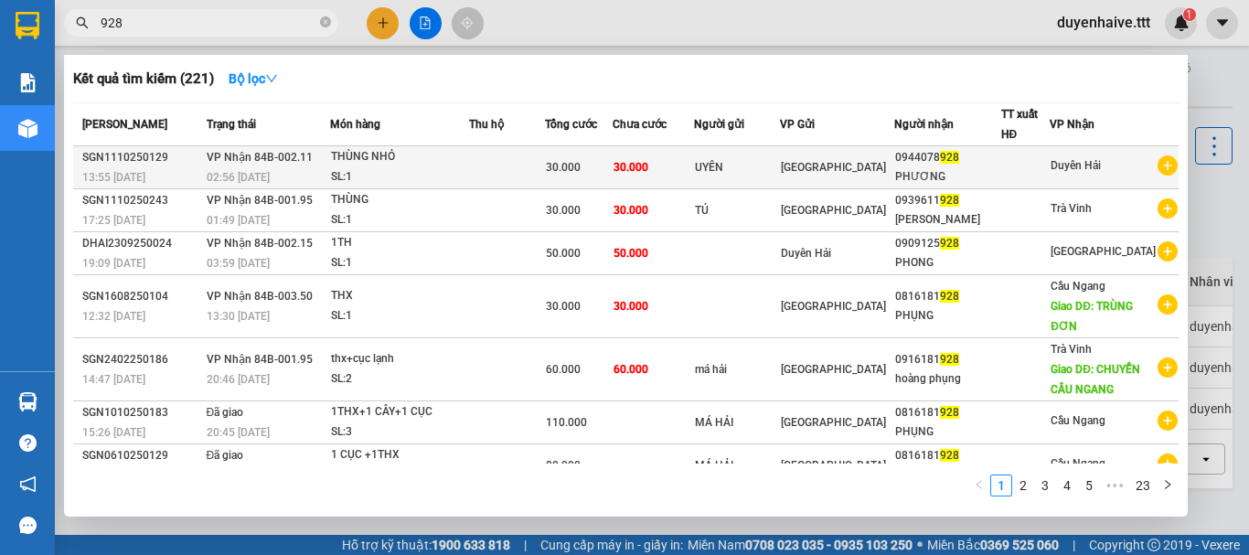
type input "928"
click at [982, 164] on div "0944078 928" at bounding box center [947, 157] width 105 height 19
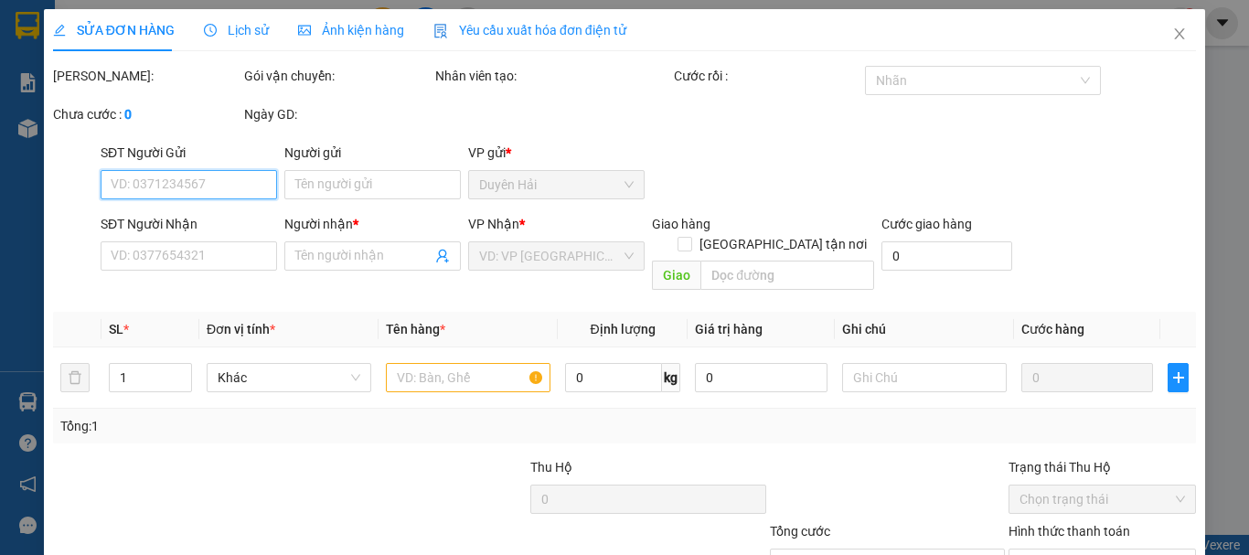
type input "UYÊN"
type input "0944078928"
type input "PHƯƠNG"
type input "30.000"
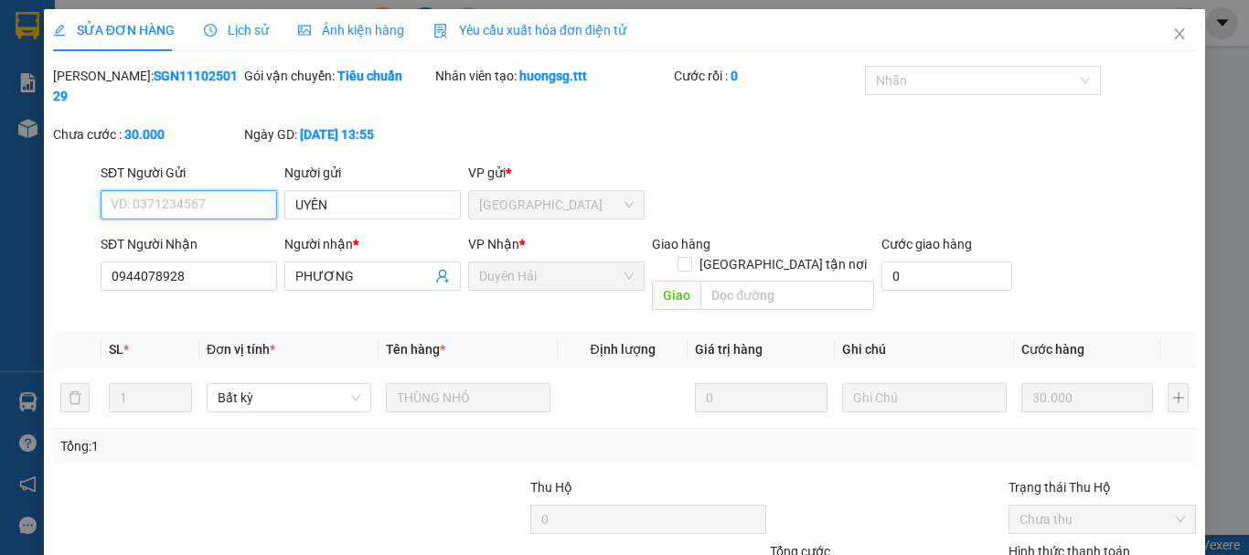
scroll to position [125, 0]
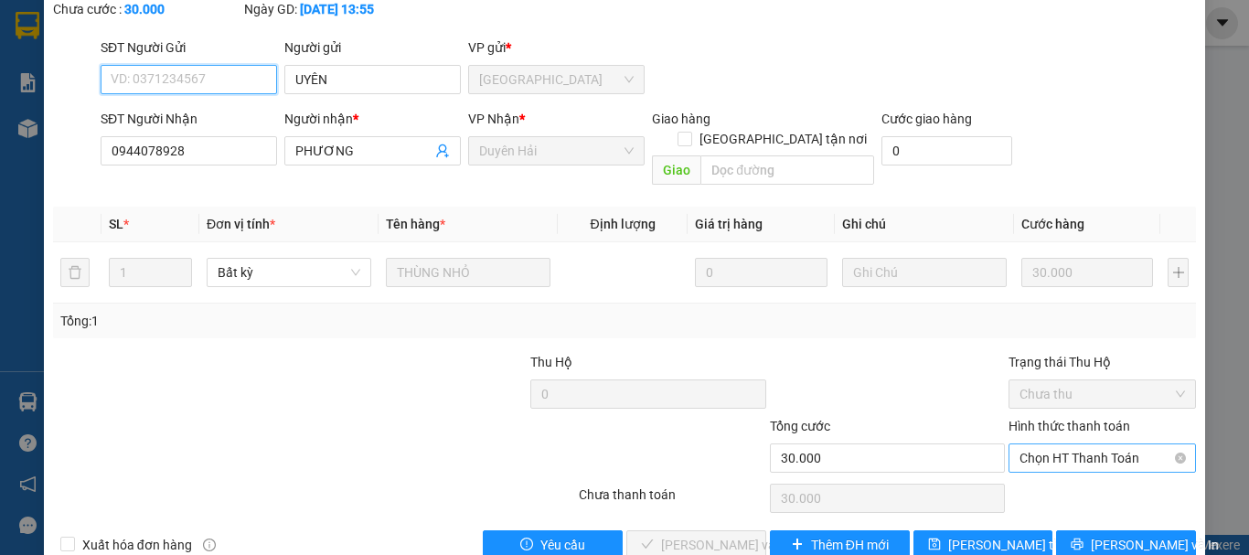
click at [1037, 444] on span "Chọn HT Thanh Toán" at bounding box center [1101, 457] width 165 height 27
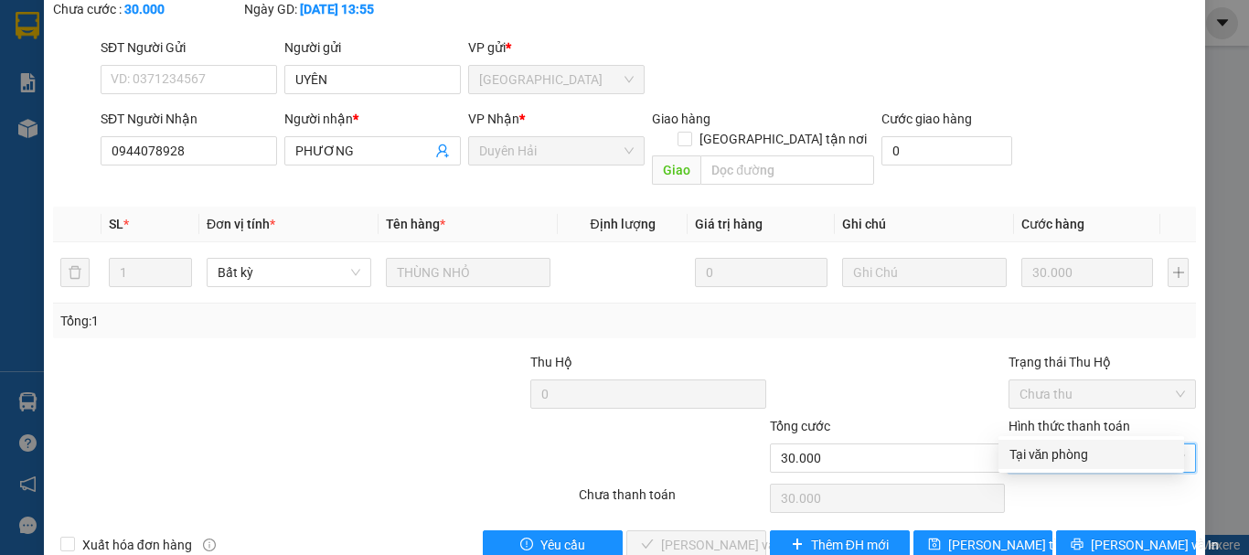
click at [1038, 456] on div "Tại văn phòng" at bounding box center [1091, 454] width 164 height 20
type input "0"
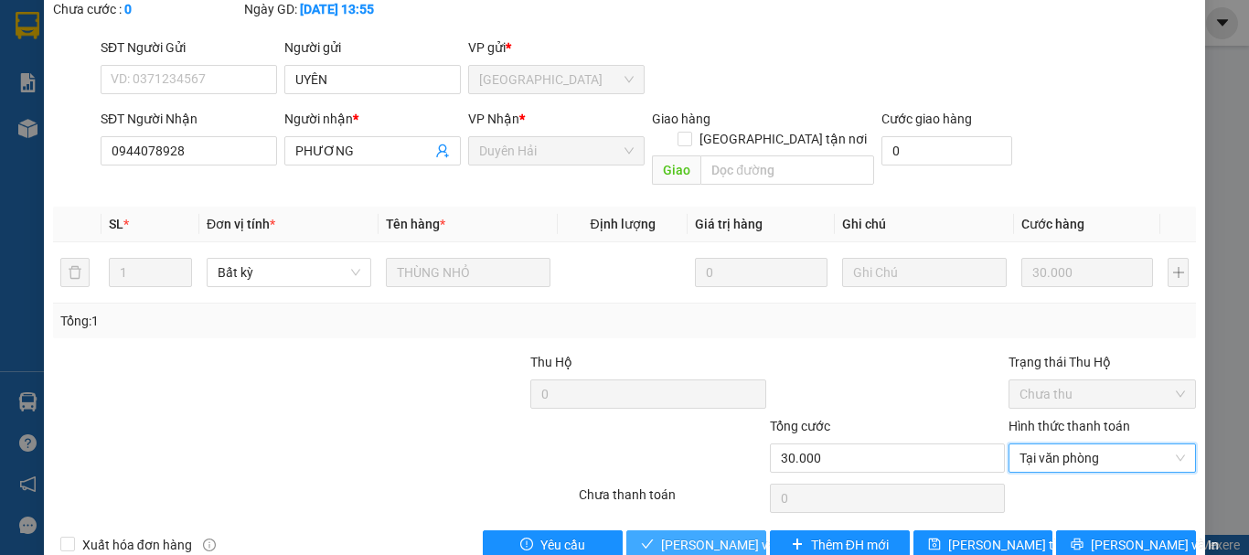
click at [697, 535] on span "[PERSON_NAME] và [PERSON_NAME] hàng" at bounding box center [748, 545] width 175 height 20
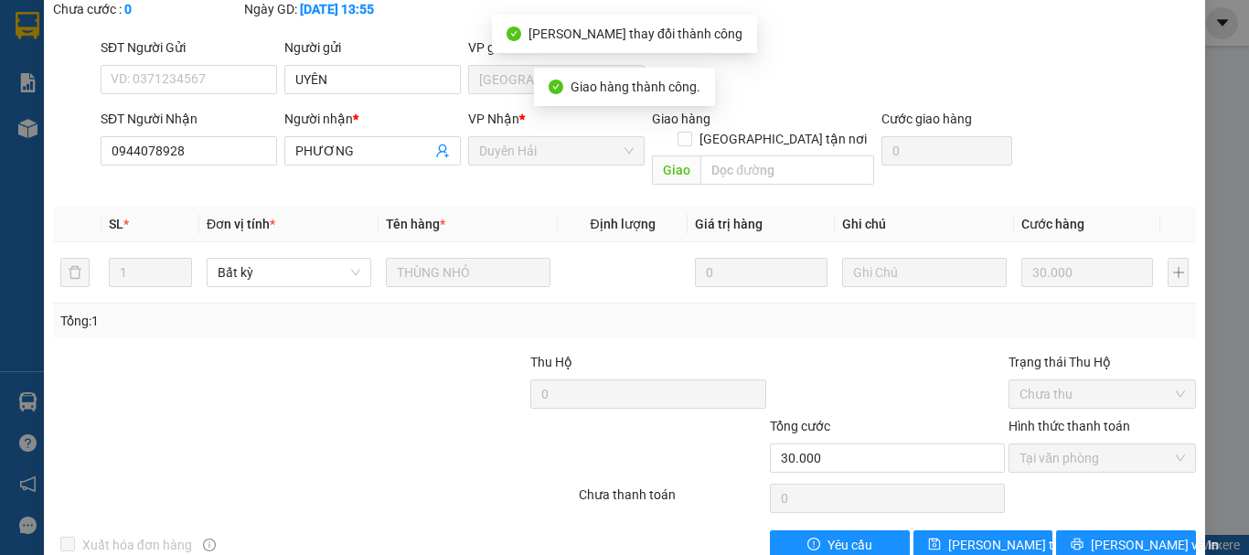
scroll to position [0, 0]
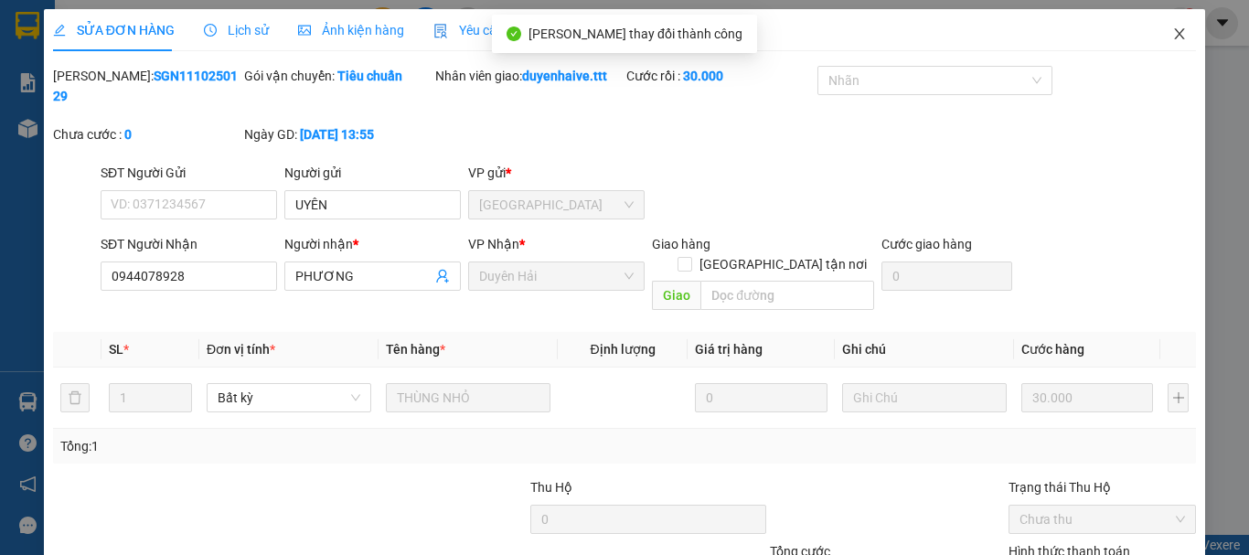
click at [1172, 34] on icon "close" at bounding box center [1179, 34] width 15 height 15
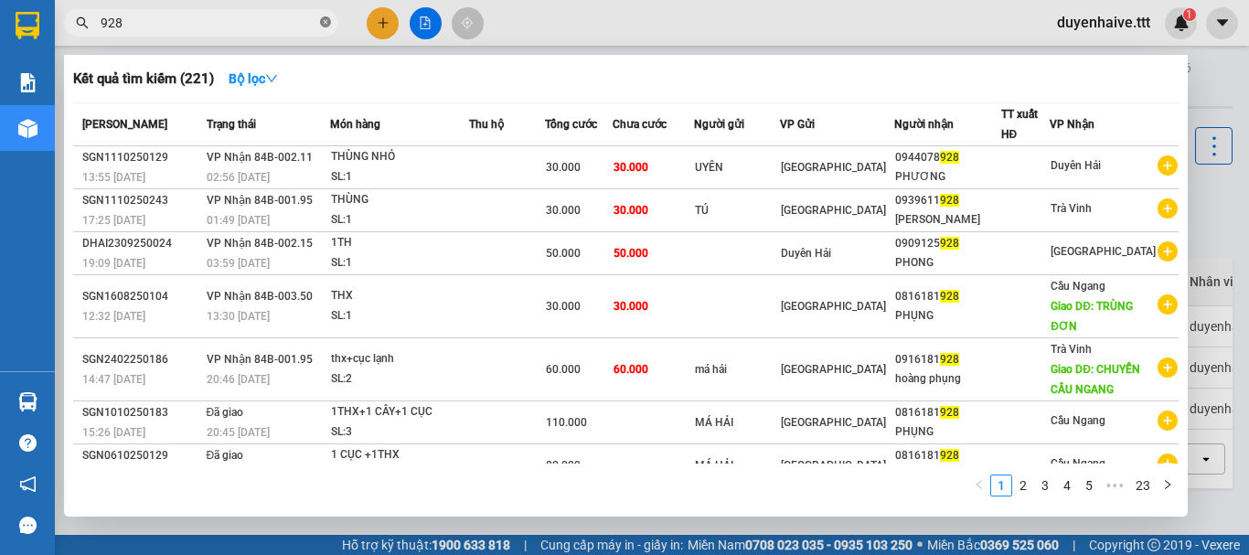
click at [321, 22] on icon "close-circle" at bounding box center [325, 21] width 11 height 11
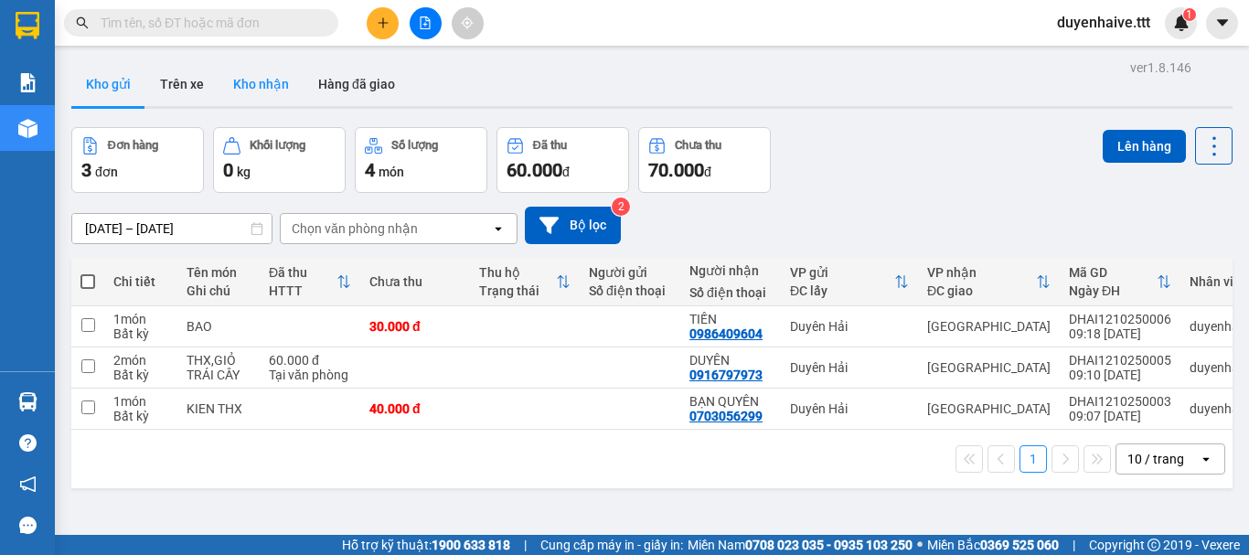
click at [268, 86] on button "Kho nhận" at bounding box center [260, 84] width 85 height 44
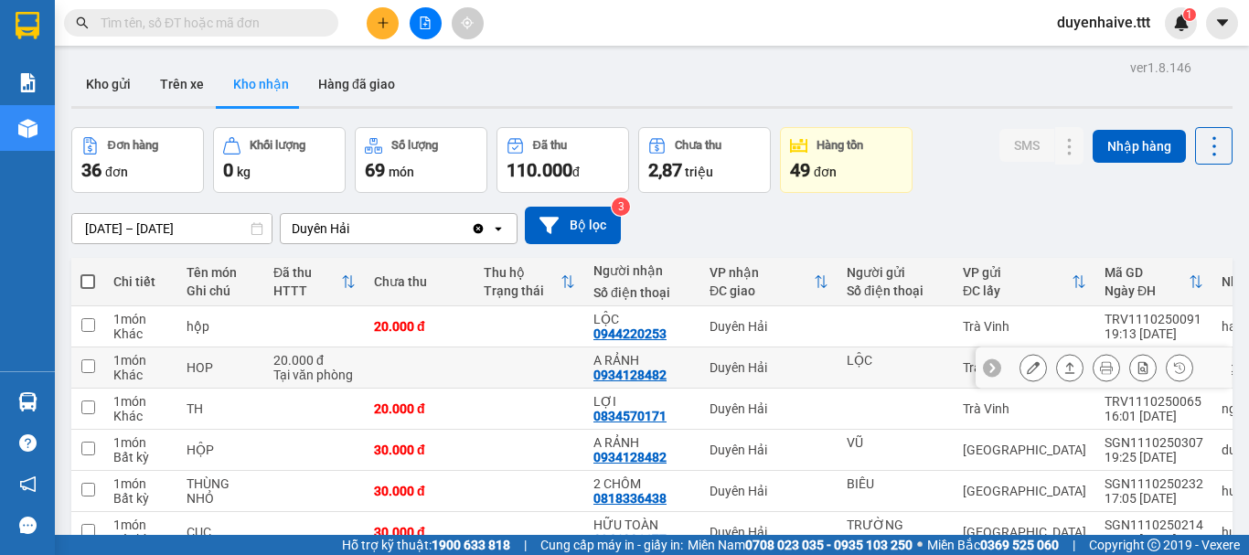
scroll to position [274, 0]
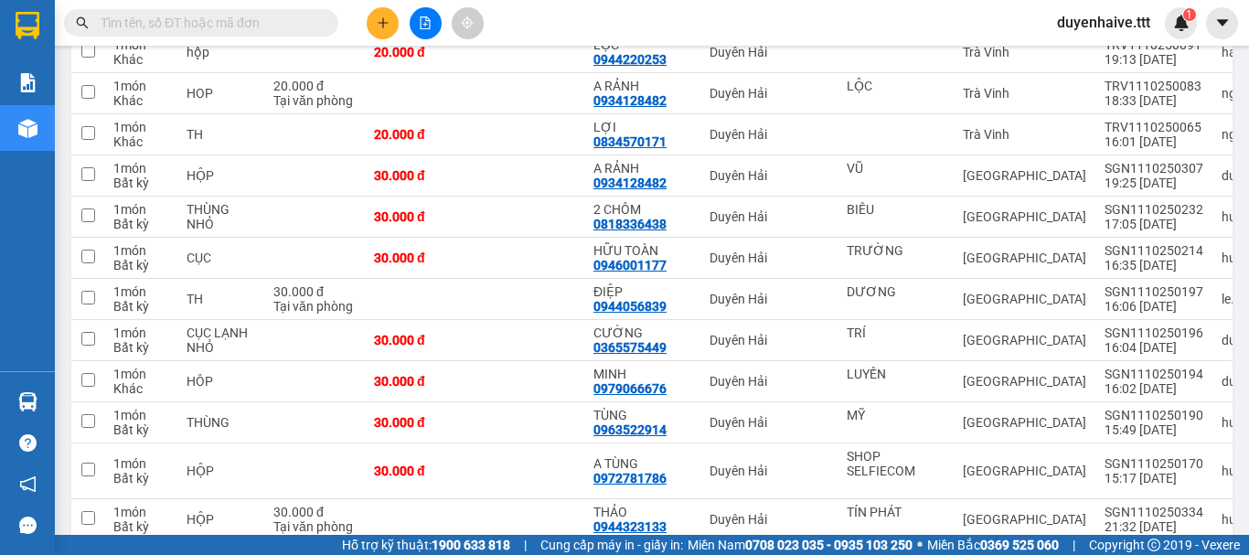
click at [282, 20] on input "text" at bounding box center [209, 23] width 216 height 20
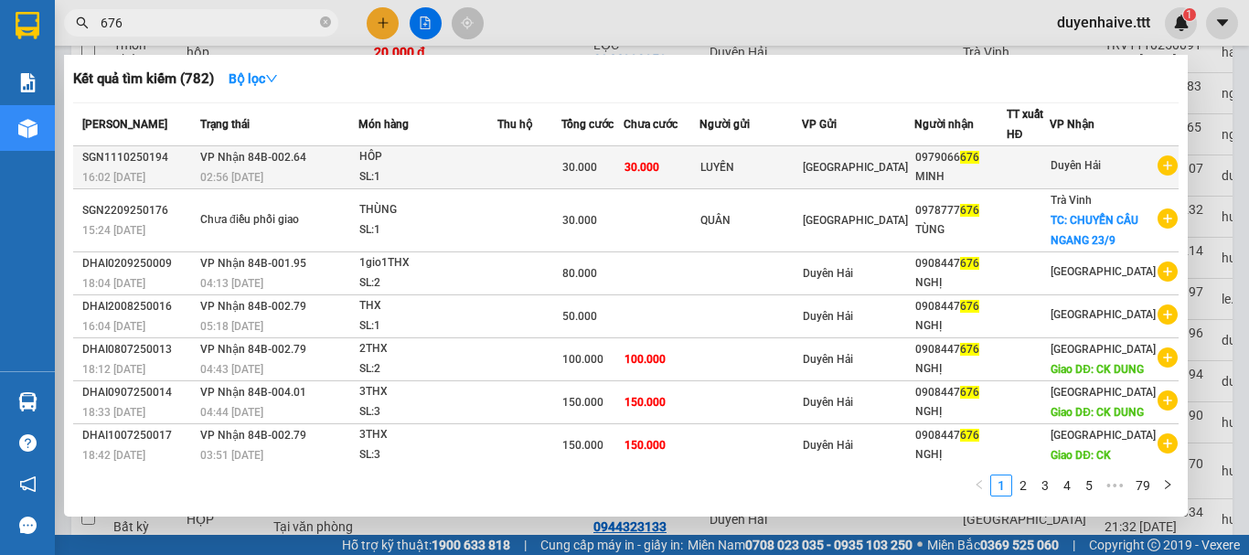
type input "676"
click at [1036, 168] on div at bounding box center [1028, 167] width 42 height 19
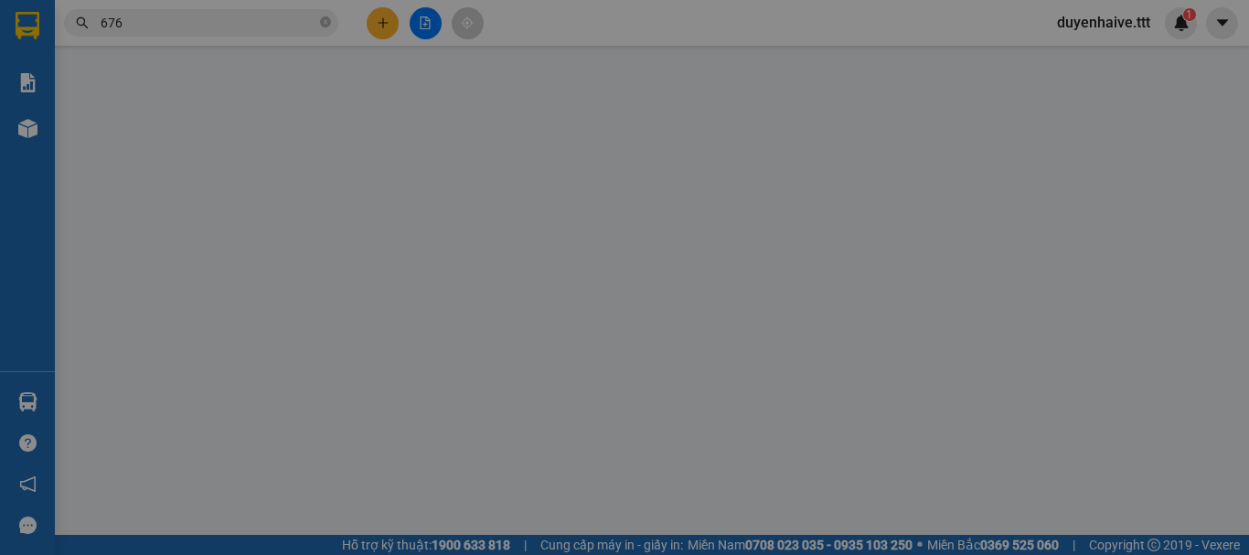
type input "LUYẾN"
type input "0979066676"
type input "MINH"
type input "30.000"
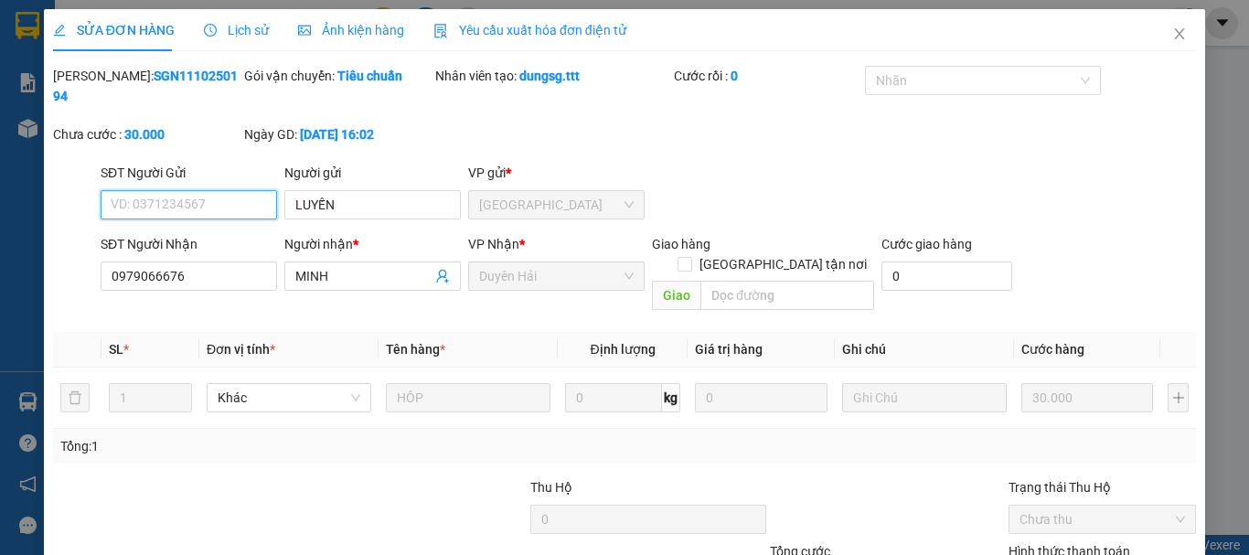
scroll to position [125, 0]
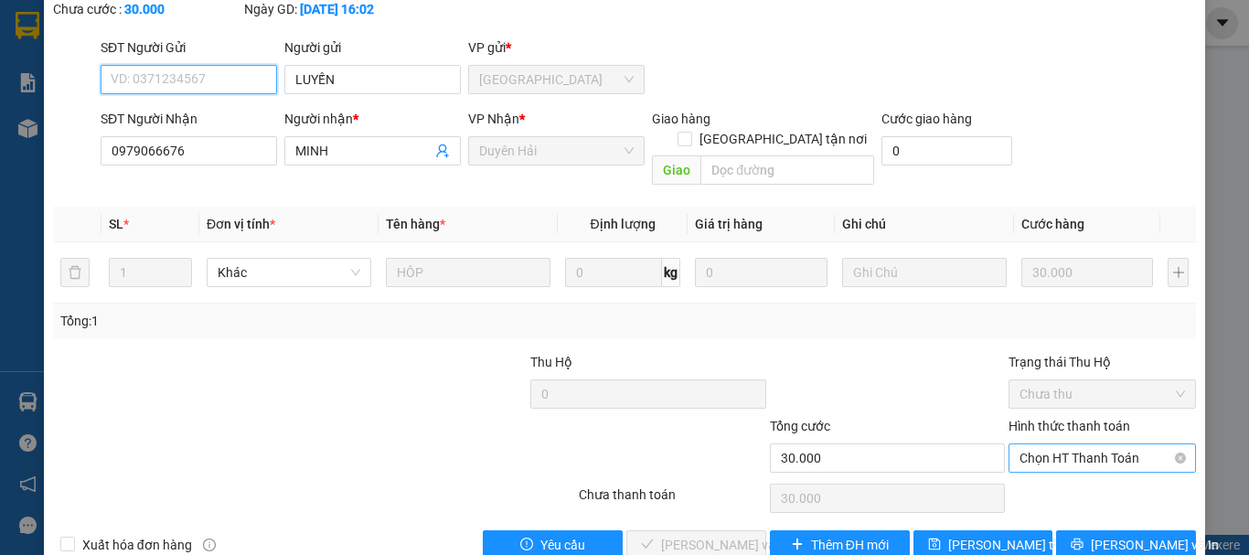
click at [1047, 444] on span "Chọn HT Thanh Toán" at bounding box center [1101, 457] width 165 height 27
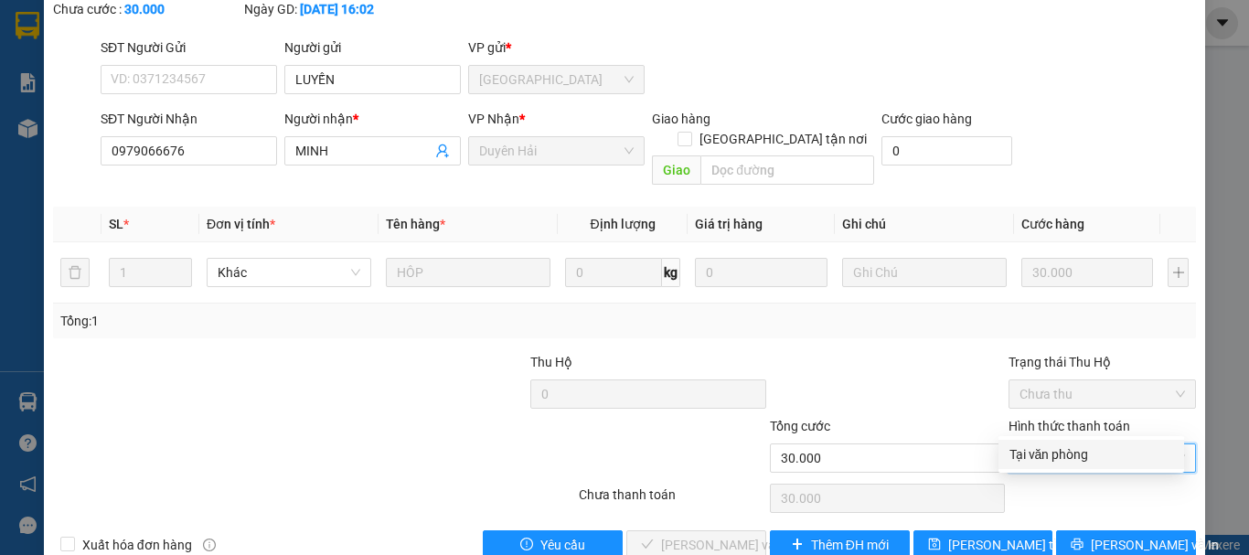
click at [1033, 448] on div "Tại văn phòng" at bounding box center [1091, 454] width 164 height 20
type input "0"
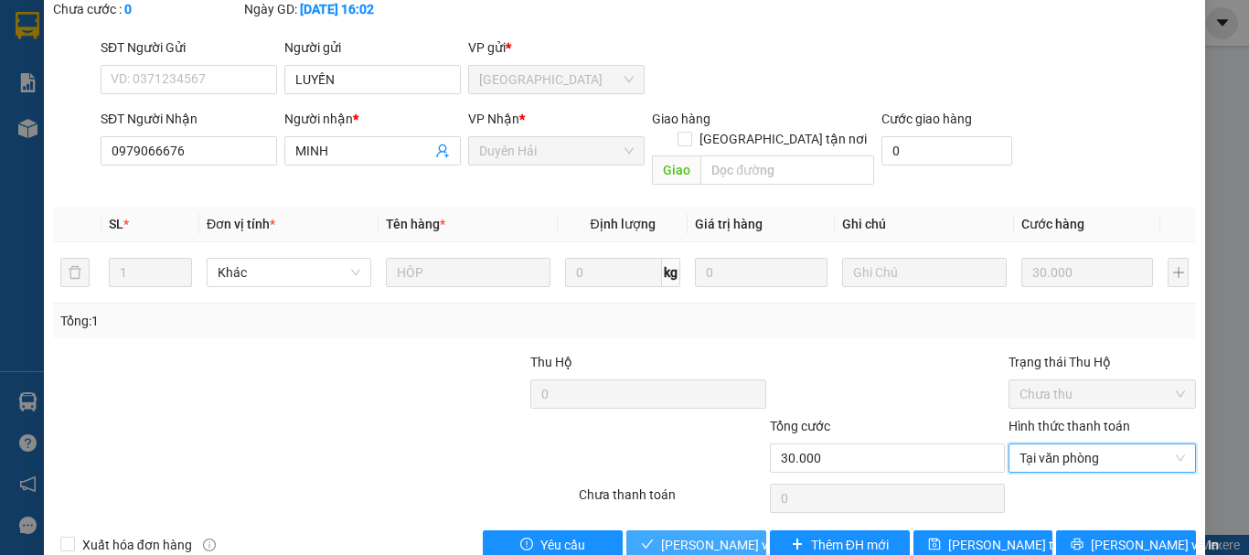
click at [696, 535] on span "[PERSON_NAME] và [PERSON_NAME] hàng" at bounding box center [748, 545] width 175 height 20
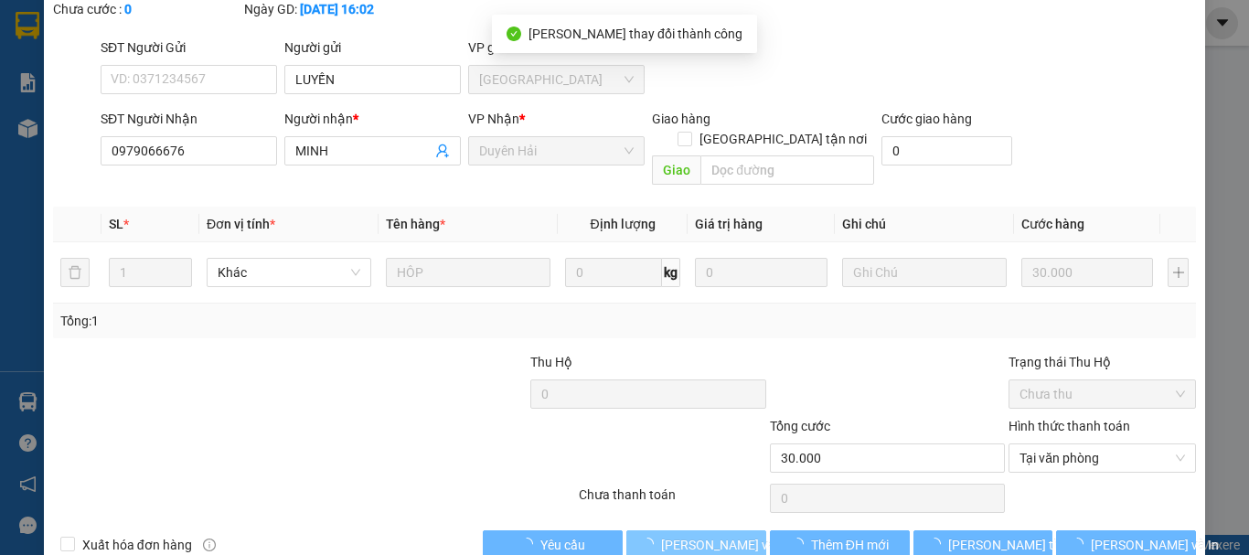
scroll to position [0, 0]
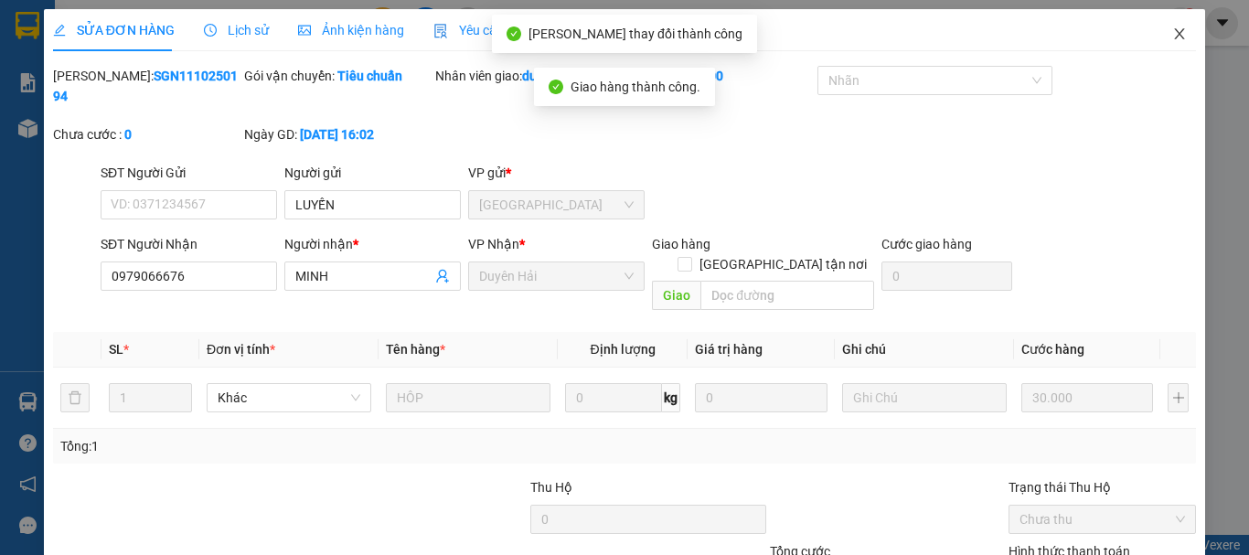
click at [1172, 39] on icon "close" at bounding box center [1179, 34] width 15 height 15
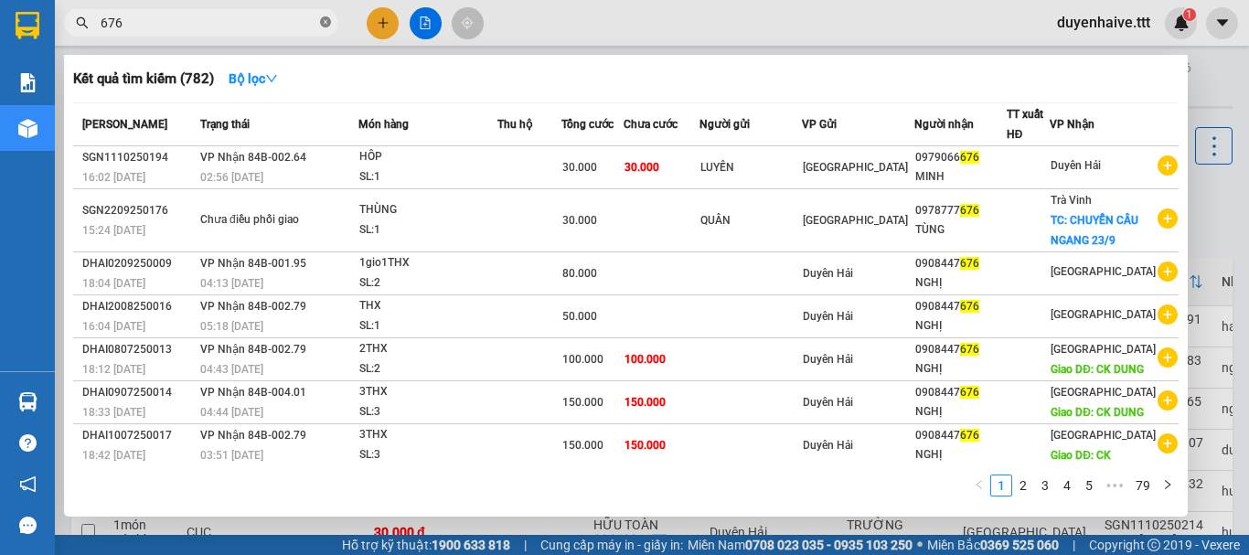
click at [327, 25] on icon "close-circle" at bounding box center [325, 21] width 11 height 11
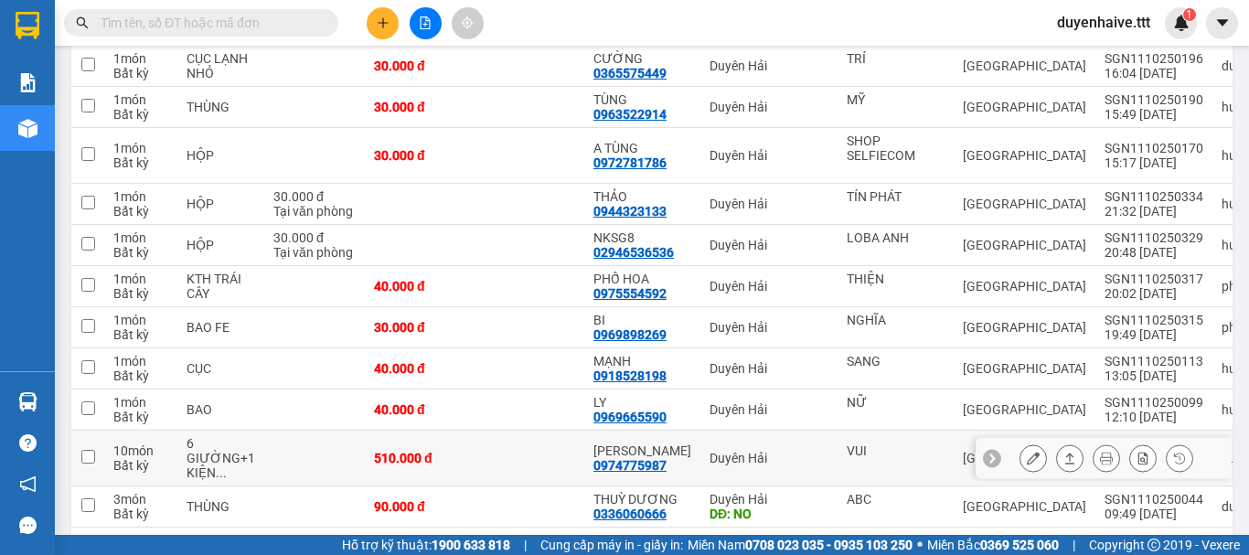
scroll to position [731, 0]
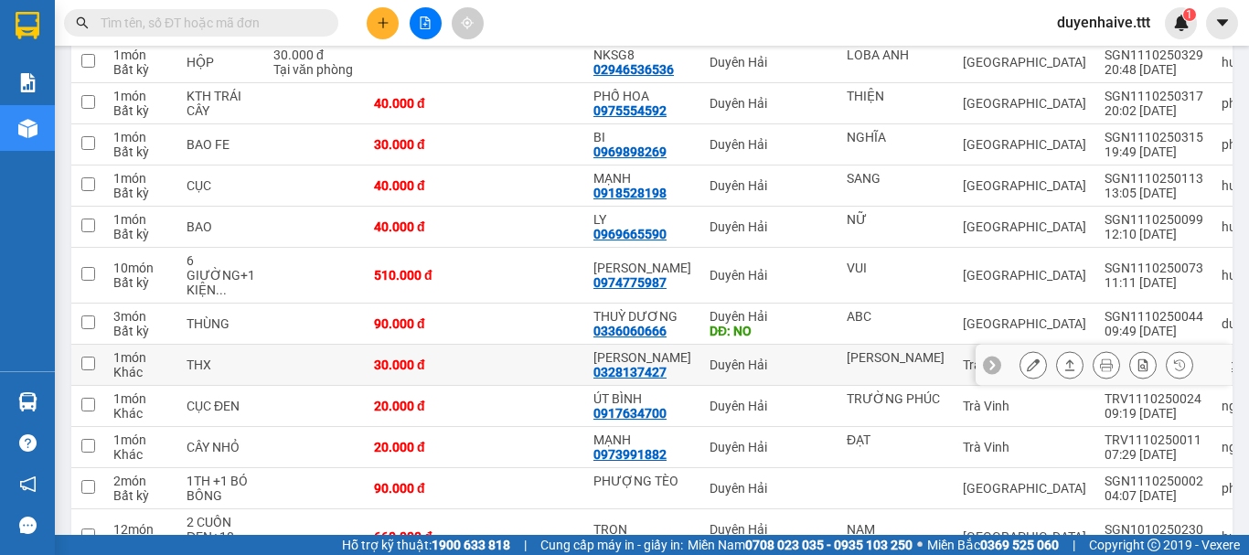
click at [626, 378] on div "0328137427" at bounding box center [629, 372] width 73 height 15
click at [280, 26] on input "text" at bounding box center [209, 23] width 216 height 20
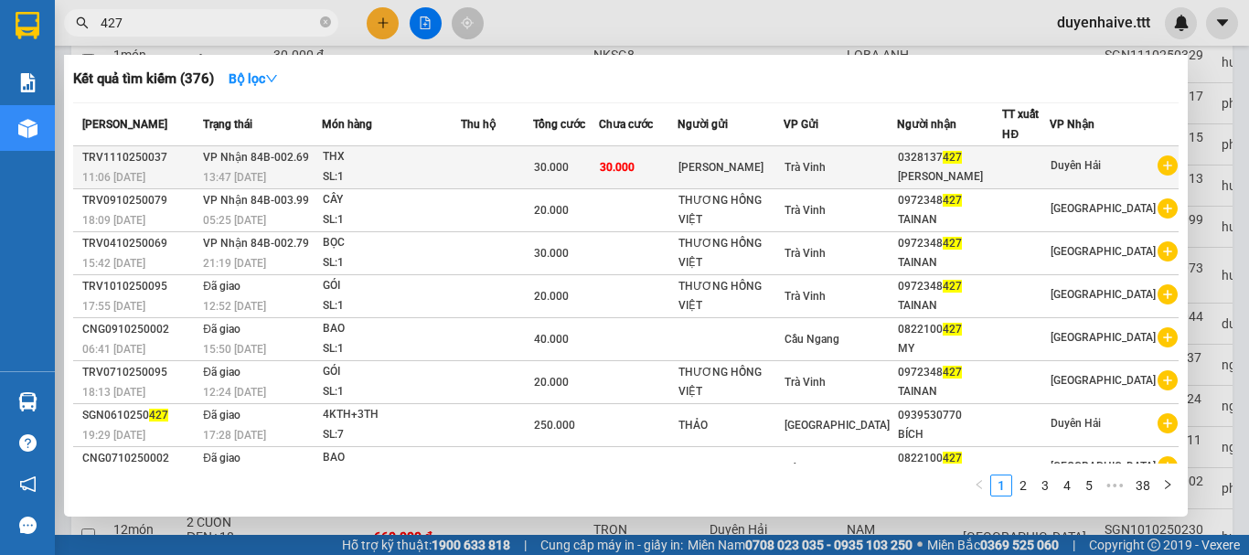
type input "427"
click at [1046, 167] on div at bounding box center [1026, 167] width 46 height 19
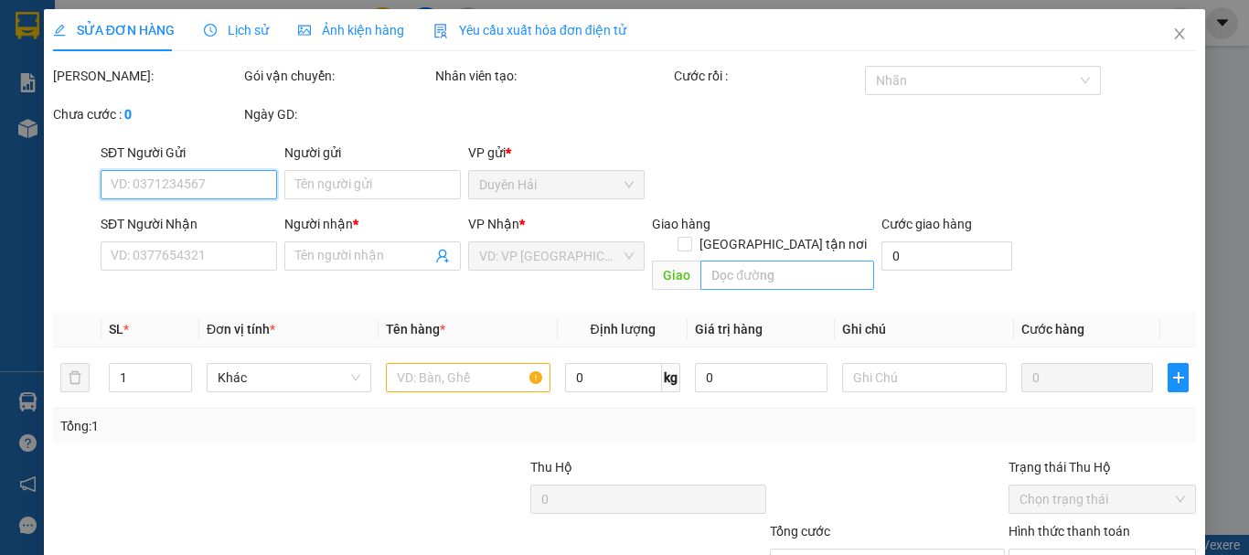
type input "[PERSON_NAME]"
type input "0328137427"
type input "[PERSON_NAME]"
type input "30.000"
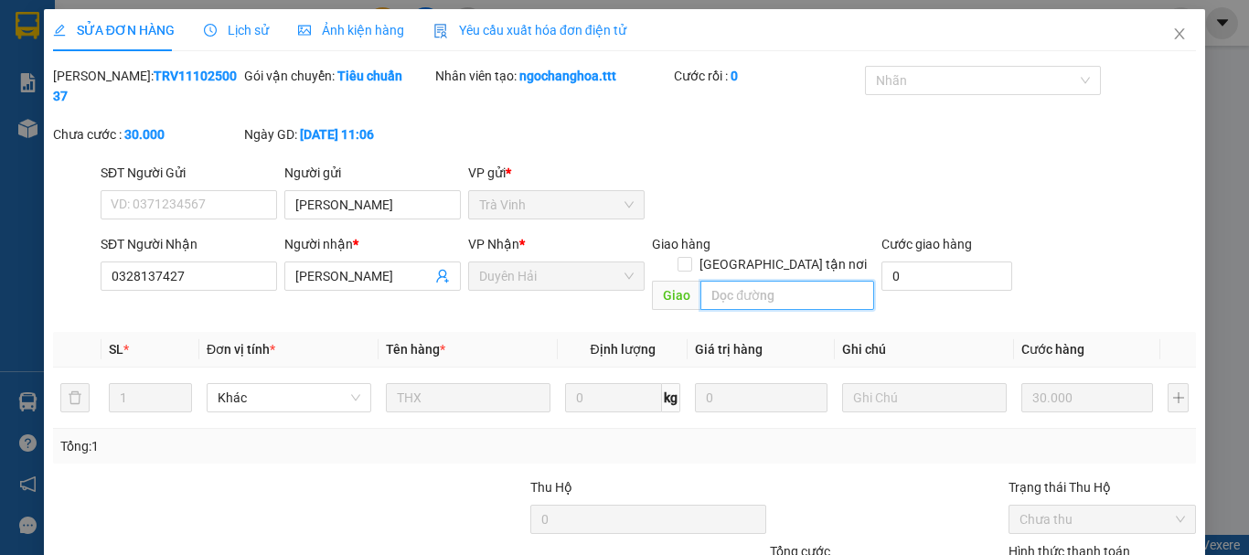
click at [730, 281] on input "text" at bounding box center [787, 295] width 174 height 29
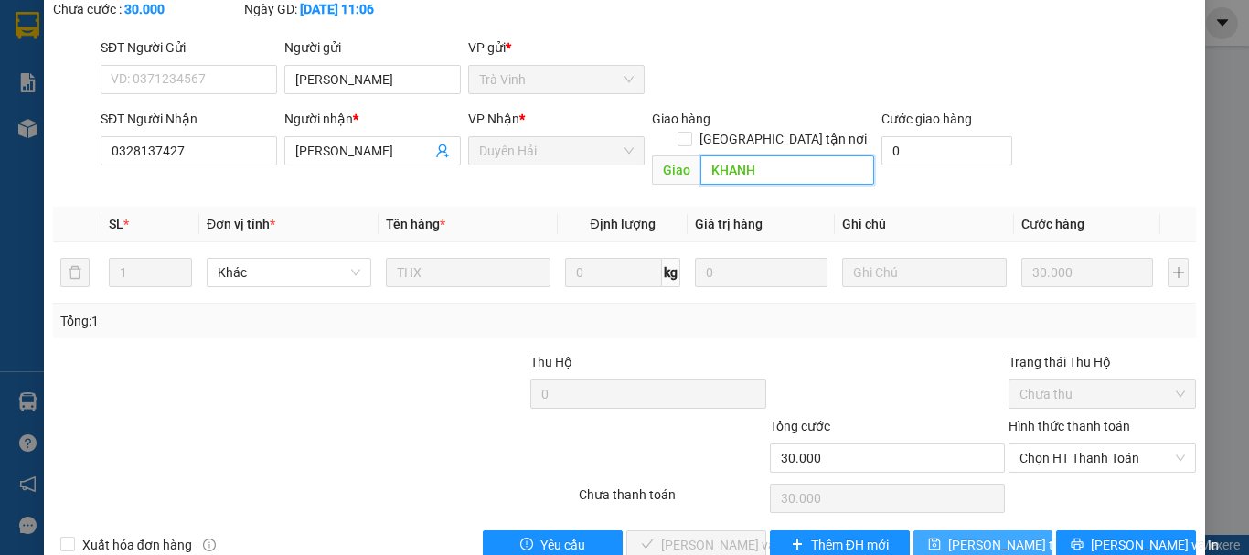
type input "KHANH"
click at [976, 535] on span "[PERSON_NAME] đổi" at bounding box center [1021, 545] width 146 height 20
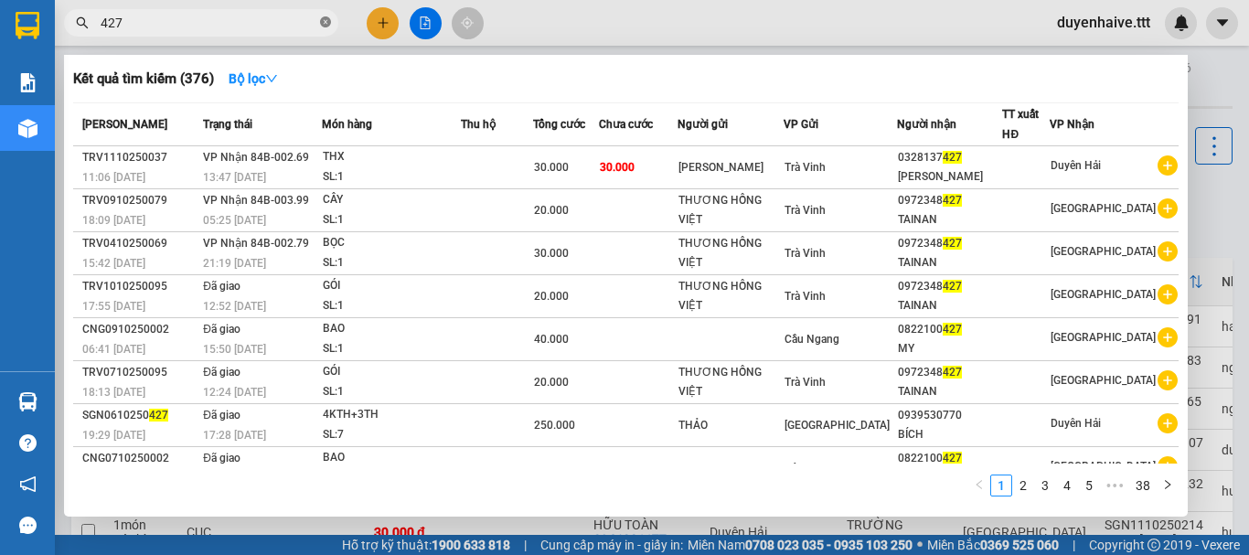
click at [326, 20] on icon "close-circle" at bounding box center [325, 21] width 11 height 11
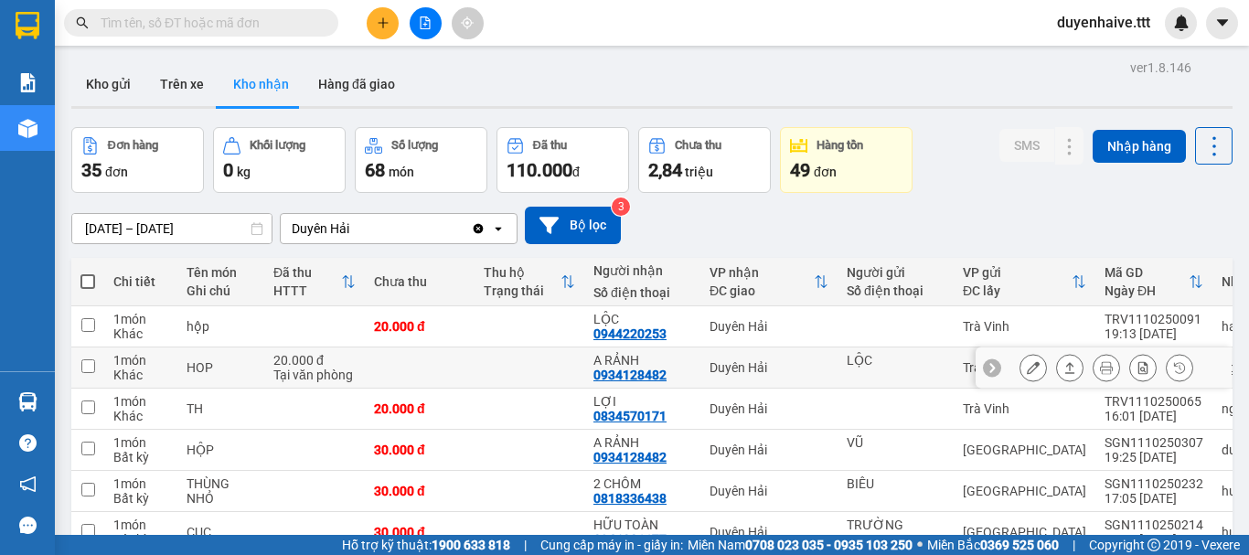
scroll to position [366, 0]
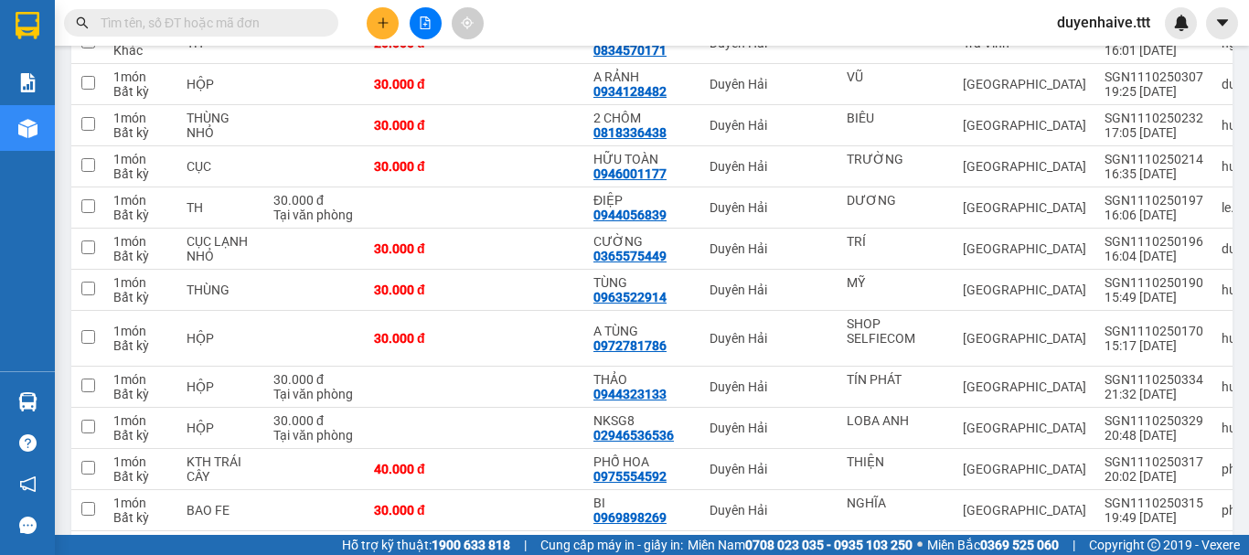
click at [271, 20] on input "text" at bounding box center [209, 23] width 216 height 20
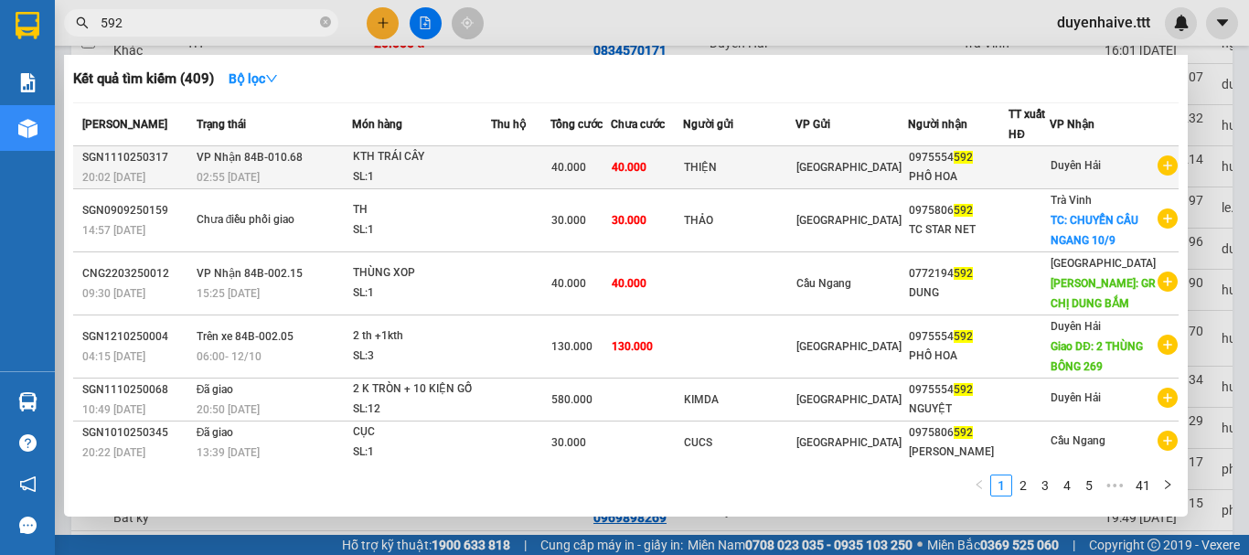
type input "592"
click at [1001, 163] on div "0975554 592" at bounding box center [958, 157] width 99 height 19
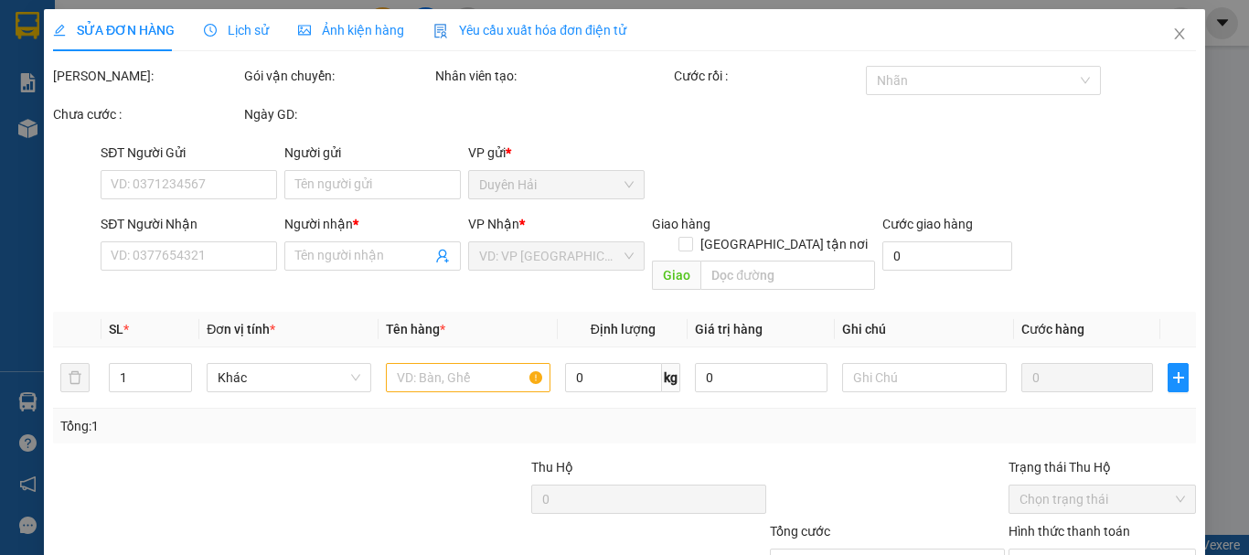
type input "THIỆN"
type input "0975554592"
type input "PHỐ HOA"
type input "40.000"
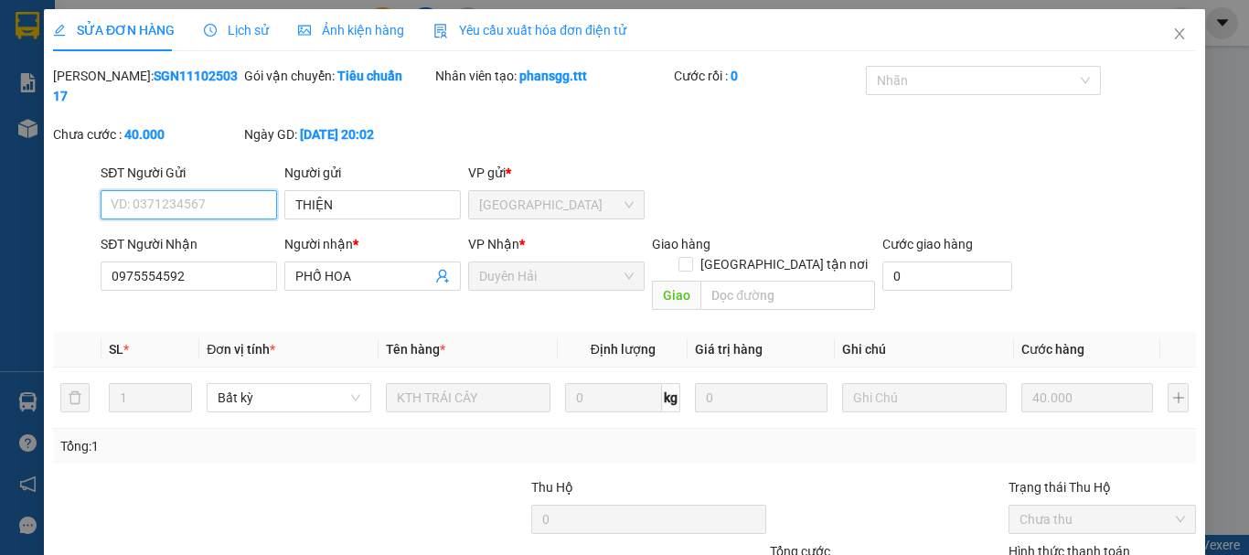
scroll to position [91, 0]
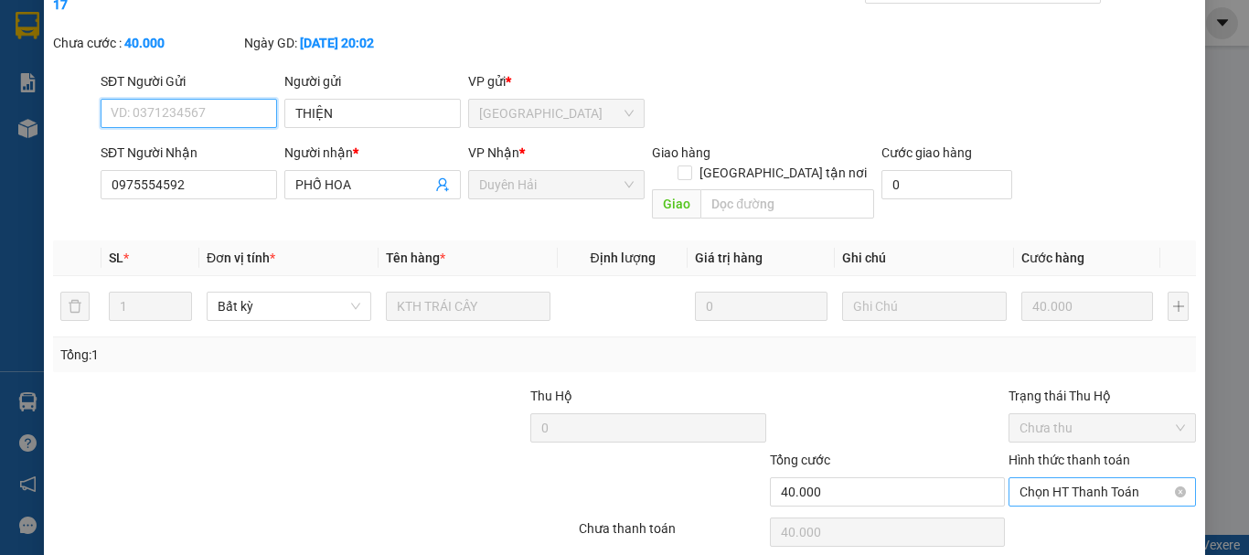
click at [1047, 478] on span "Chọn HT Thanh Toán" at bounding box center [1101, 491] width 165 height 27
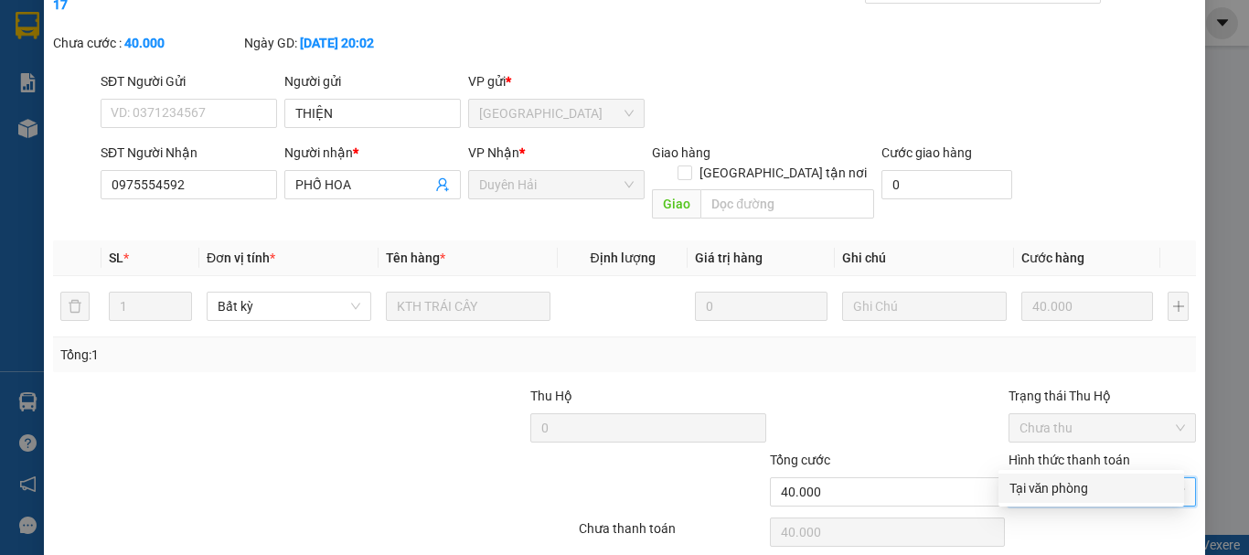
click at [1016, 492] on div "Tại văn phòng" at bounding box center [1091, 488] width 164 height 20
type input "0"
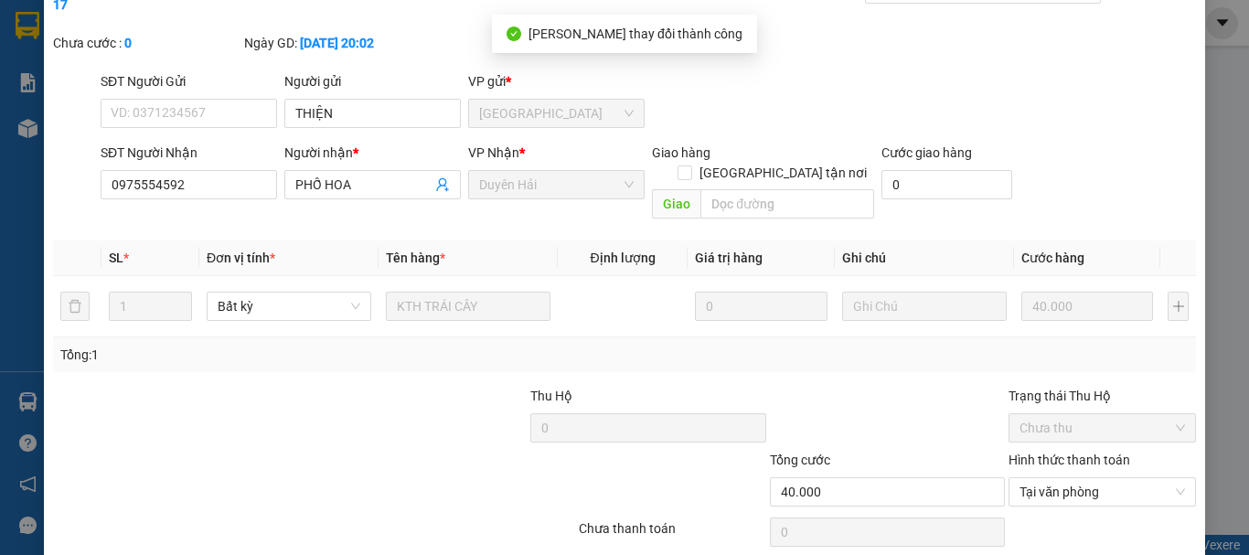
scroll to position [0, 0]
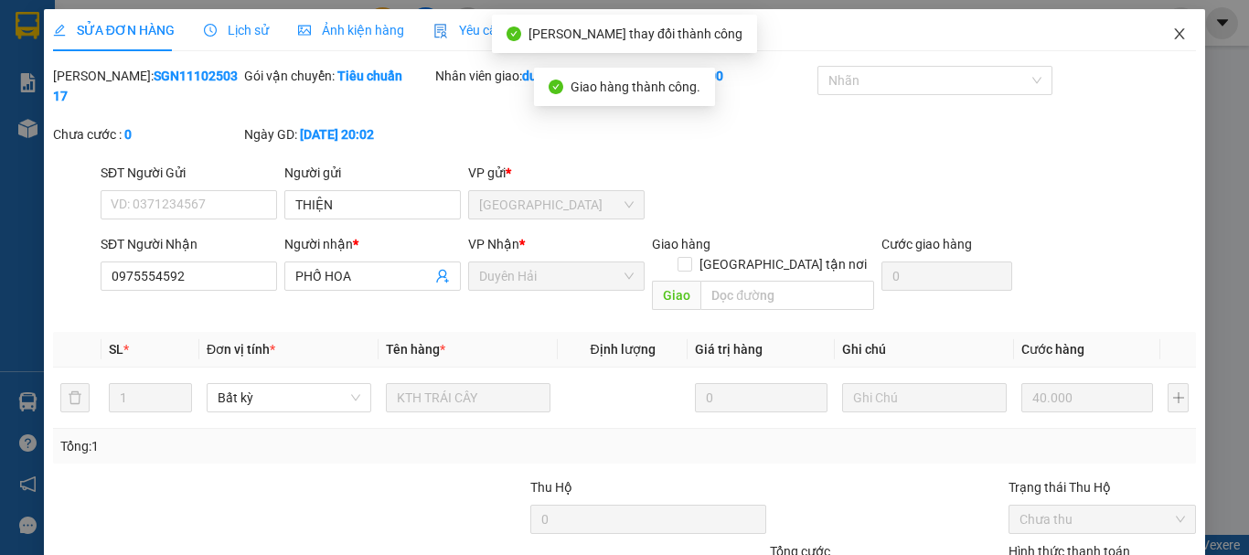
click at [1172, 30] on icon "close" at bounding box center [1179, 34] width 15 height 15
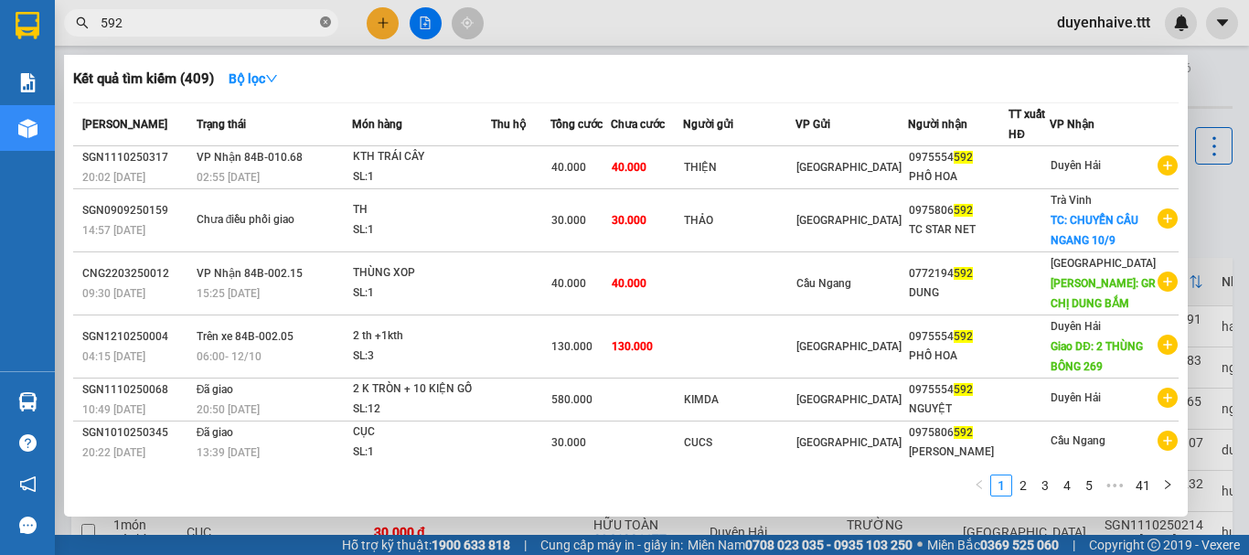
click at [324, 17] on icon "close-circle" at bounding box center [325, 21] width 11 height 11
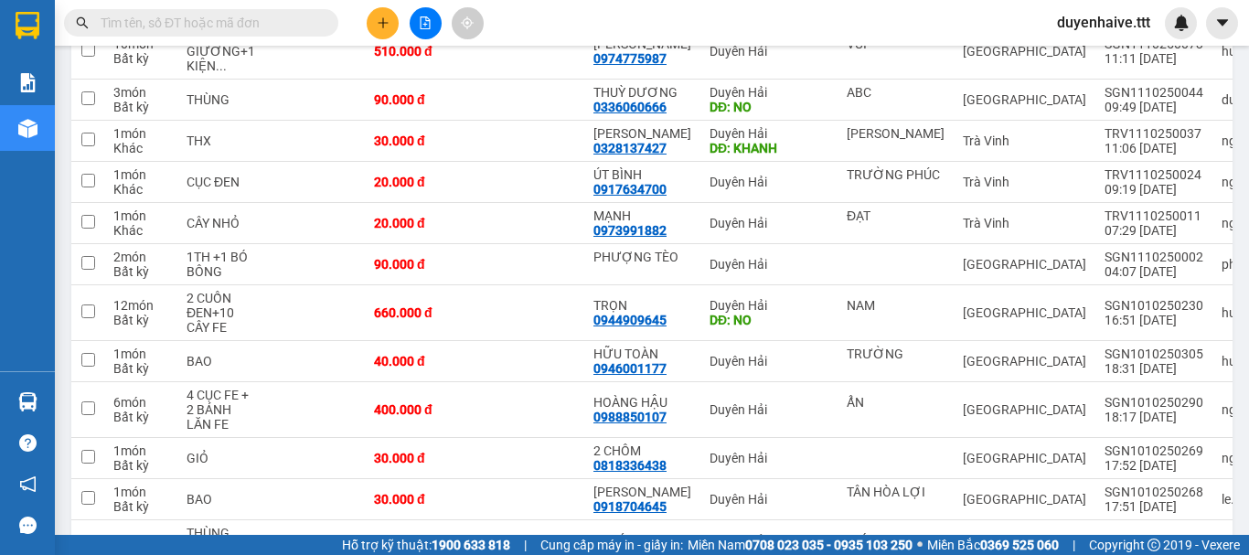
scroll to position [1188, 0]
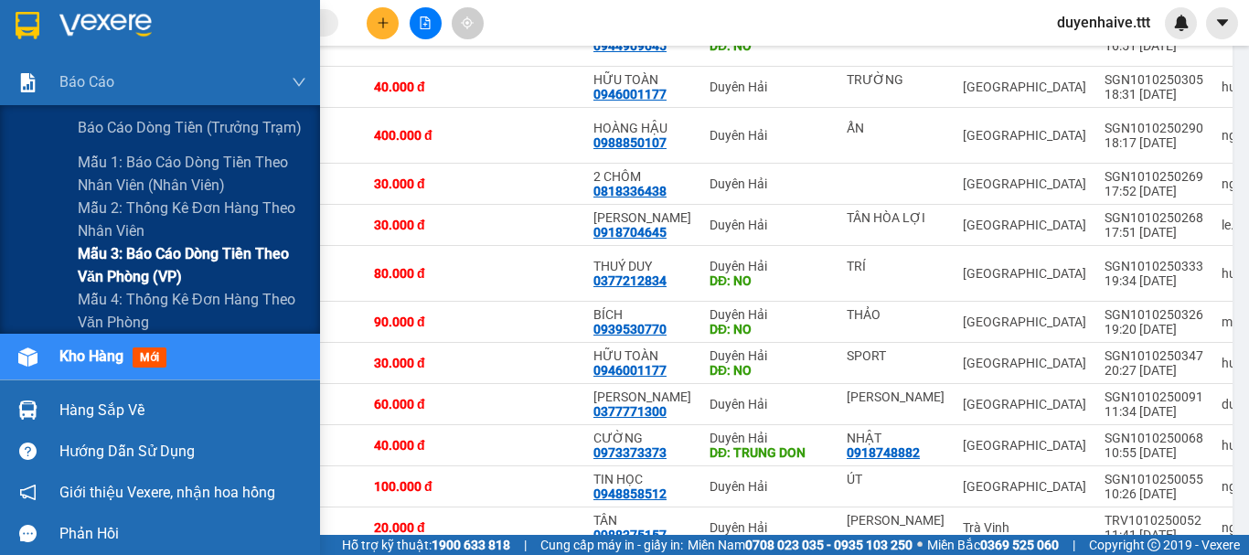
click at [159, 250] on span "Mẫu 3: Báo cáo dòng tiền theo văn phòng (VP)" at bounding box center [192, 265] width 229 height 46
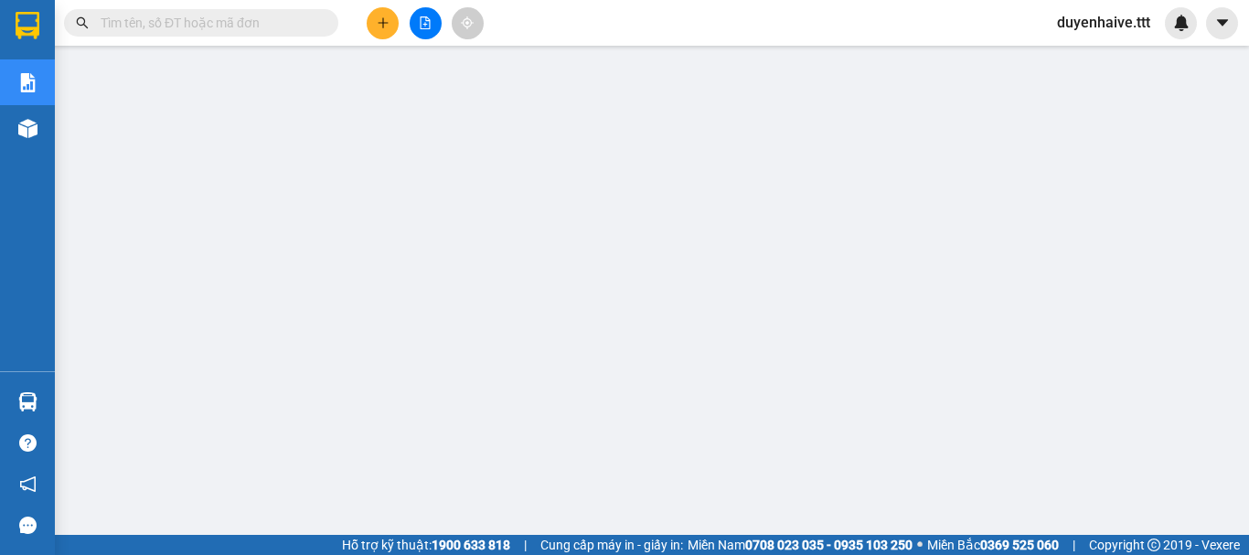
click at [232, 15] on input "text" at bounding box center [209, 23] width 216 height 20
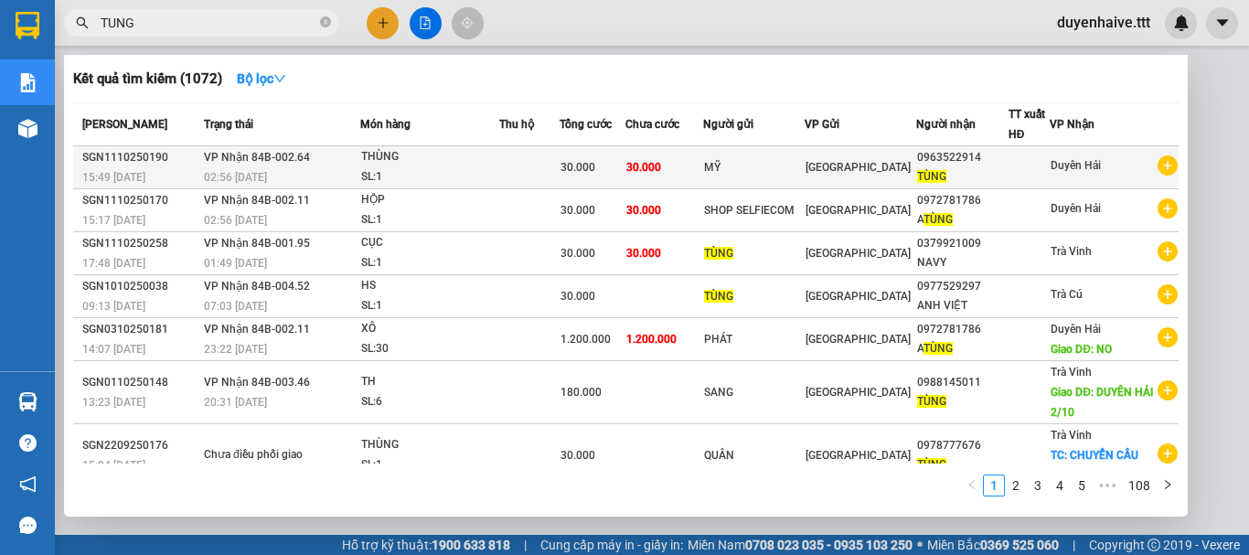
type input "TUNG"
click at [1086, 150] on td "Duyên Hải" at bounding box center [1113, 167] width 129 height 43
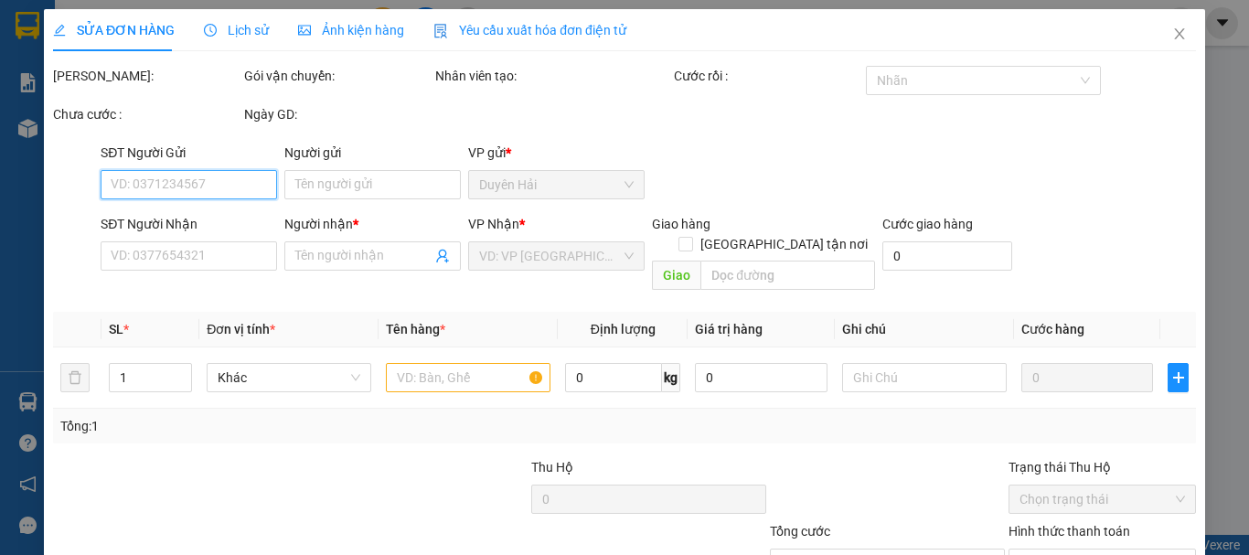
scroll to position [91, 0]
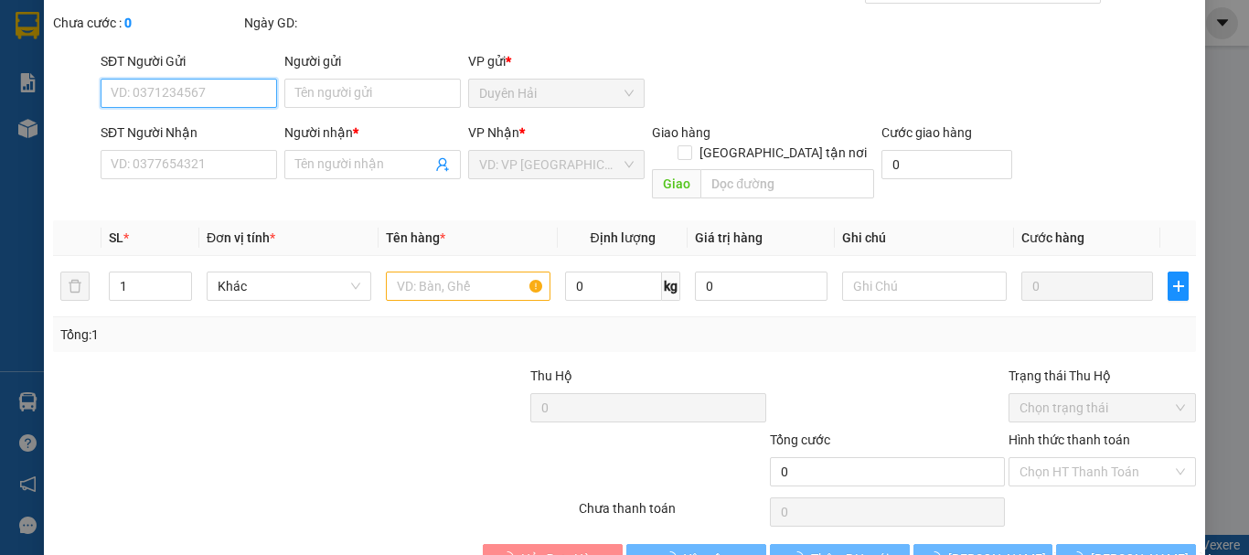
type input "MỸ"
type input "0963522914"
type input "TÙNG"
type input "30.000"
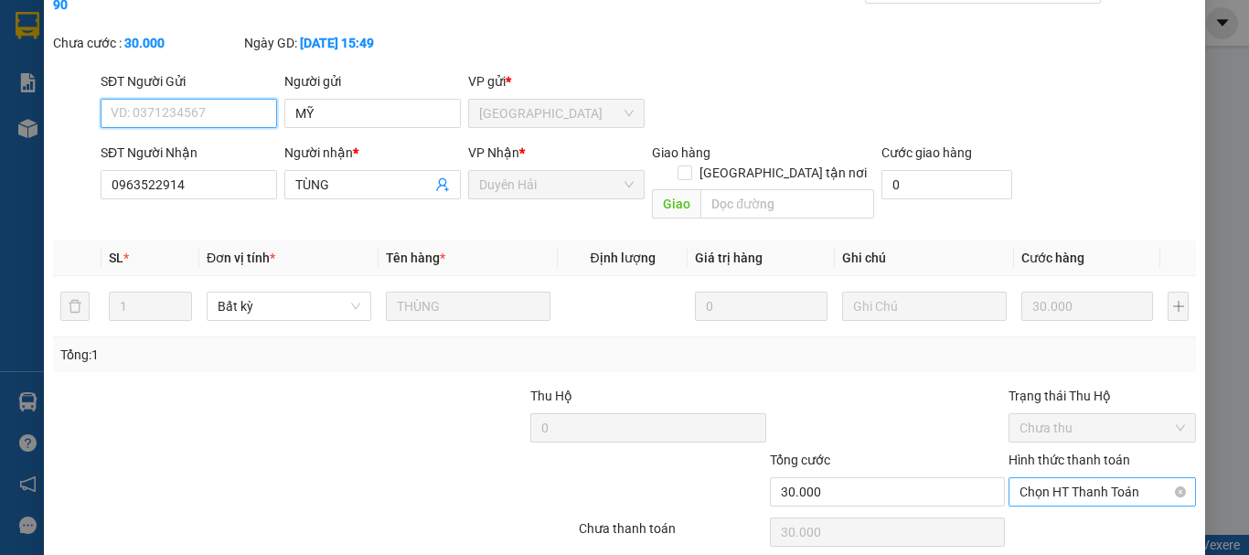
scroll to position [125, 0]
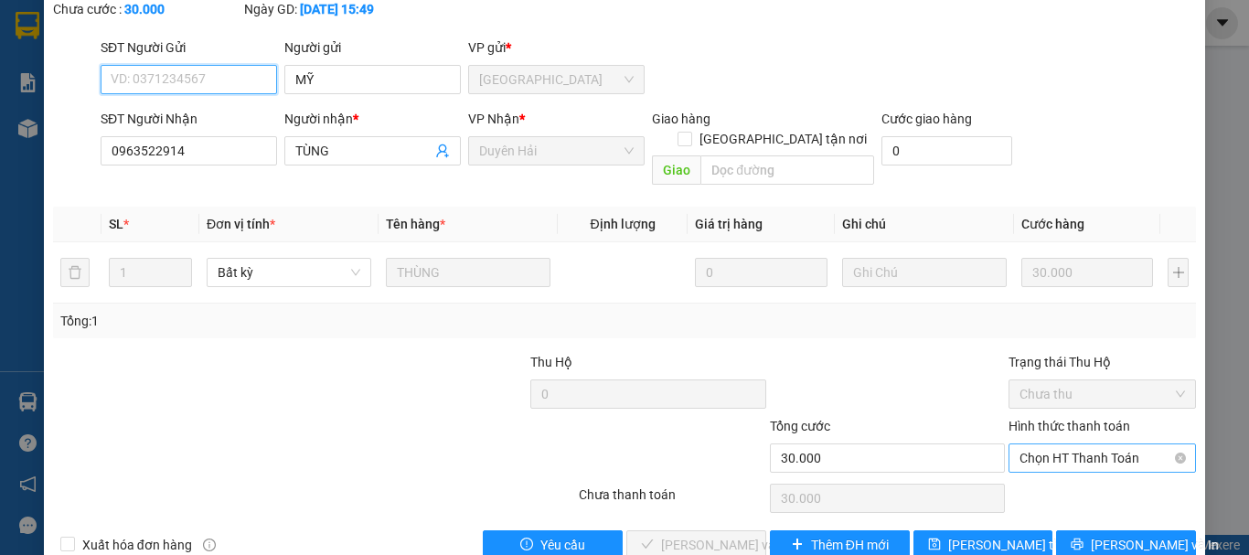
click at [1042, 444] on span "Chọn HT Thanh Toán" at bounding box center [1101, 457] width 165 height 27
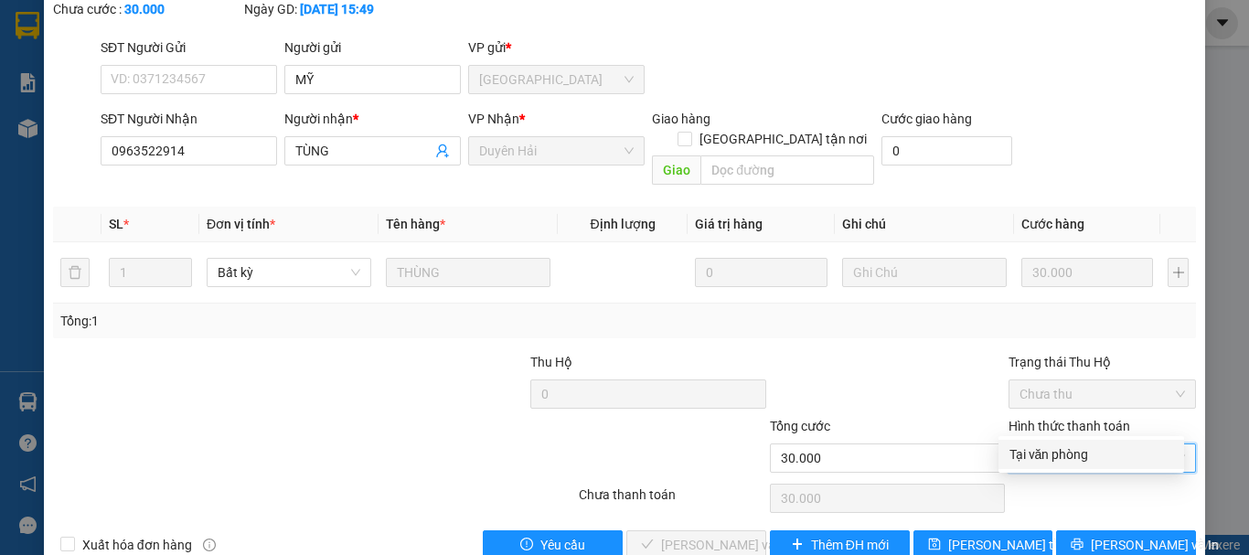
click at [1031, 457] on div "Tại văn phòng" at bounding box center [1091, 454] width 164 height 20
type input "0"
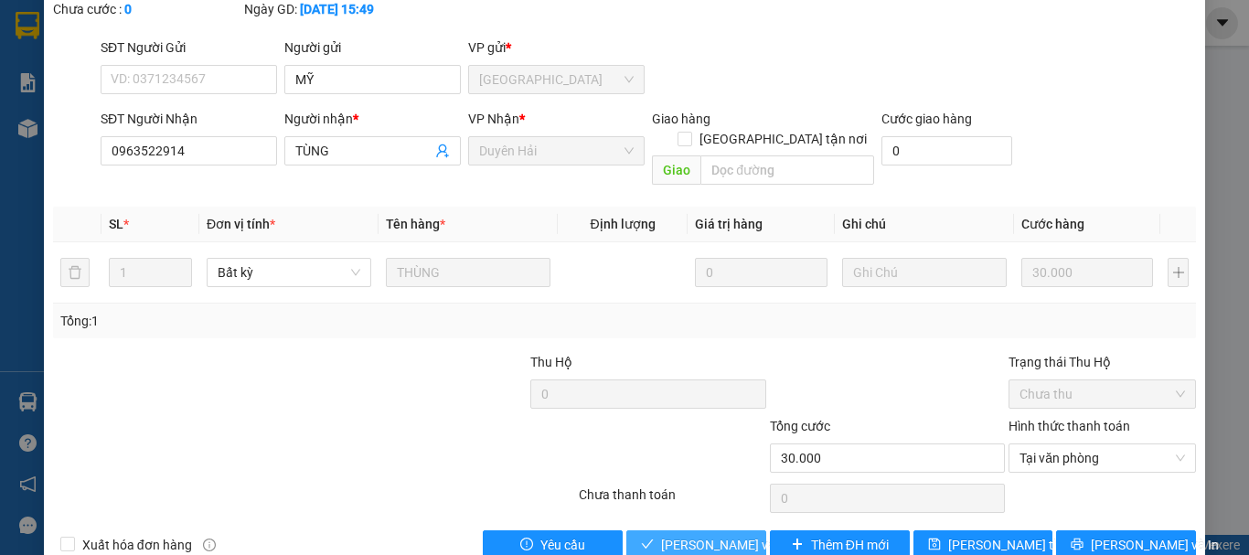
click at [719, 535] on span "[PERSON_NAME] và [PERSON_NAME] hàng" at bounding box center [748, 545] width 175 height 20
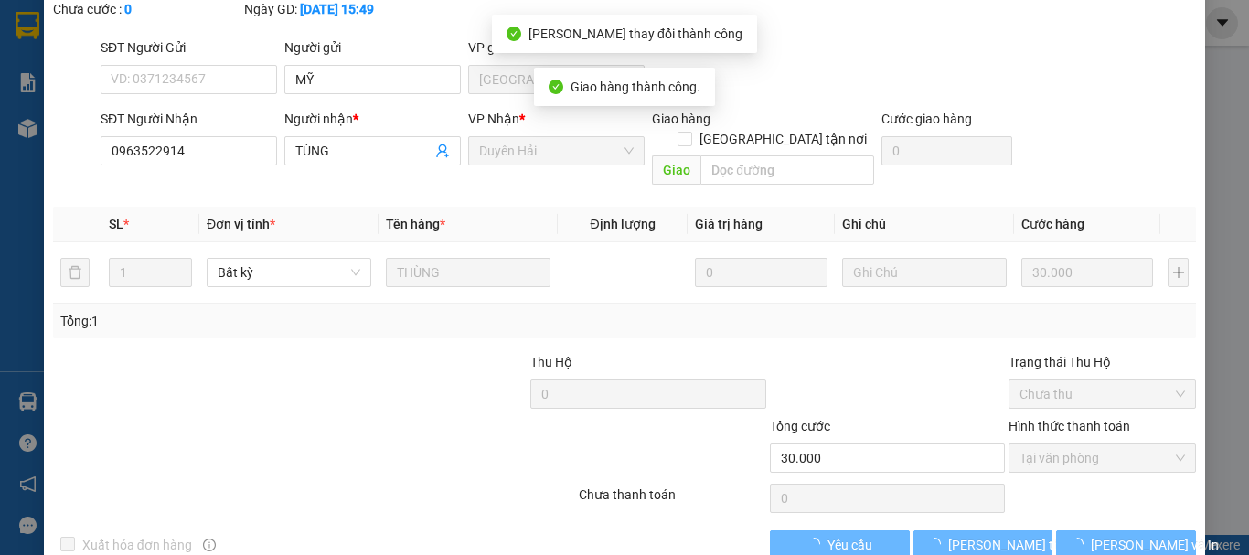
scroll to position [0, 0]
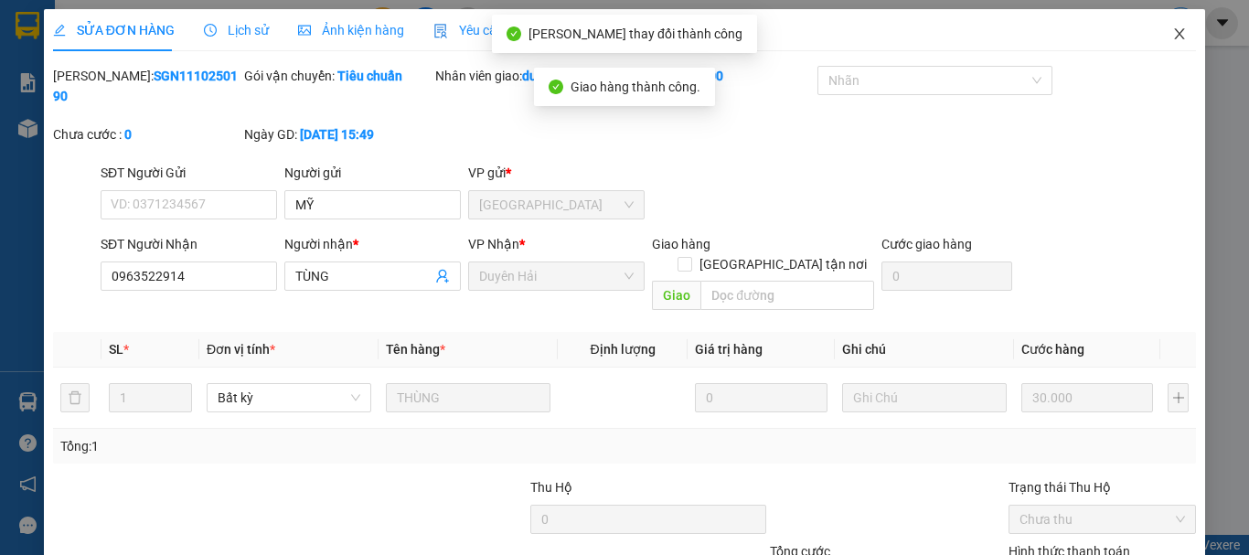
click at [1172, 28] on icon "close" at bounding box center [1179, 34] width 15 height 15
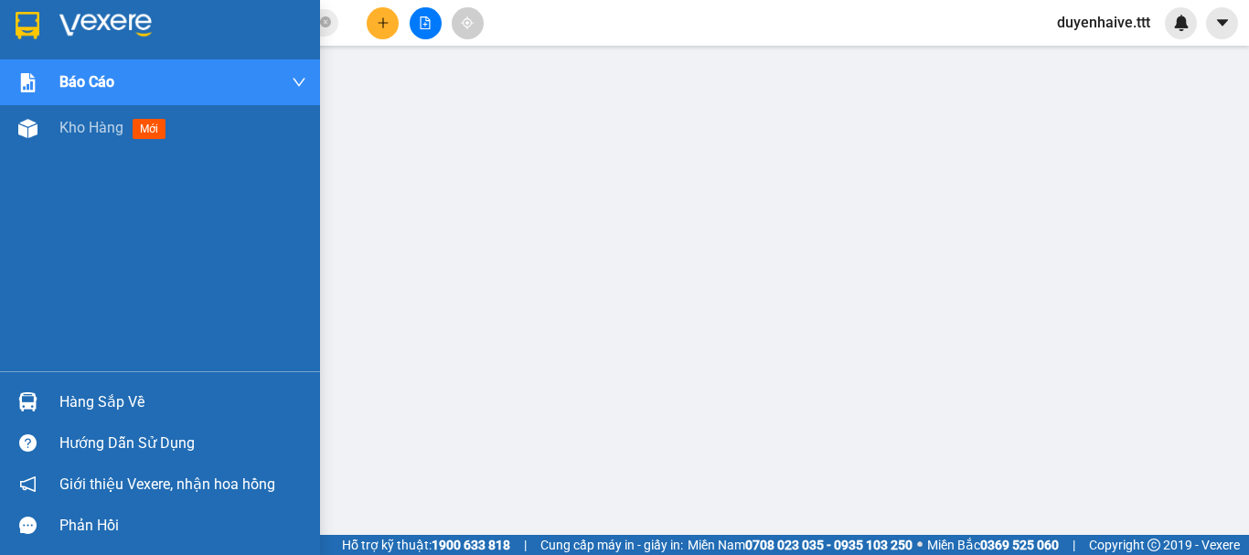
click at [121, 408] on div "Hàng sắp về" at bounding box center [182, 401] width 247 height 27
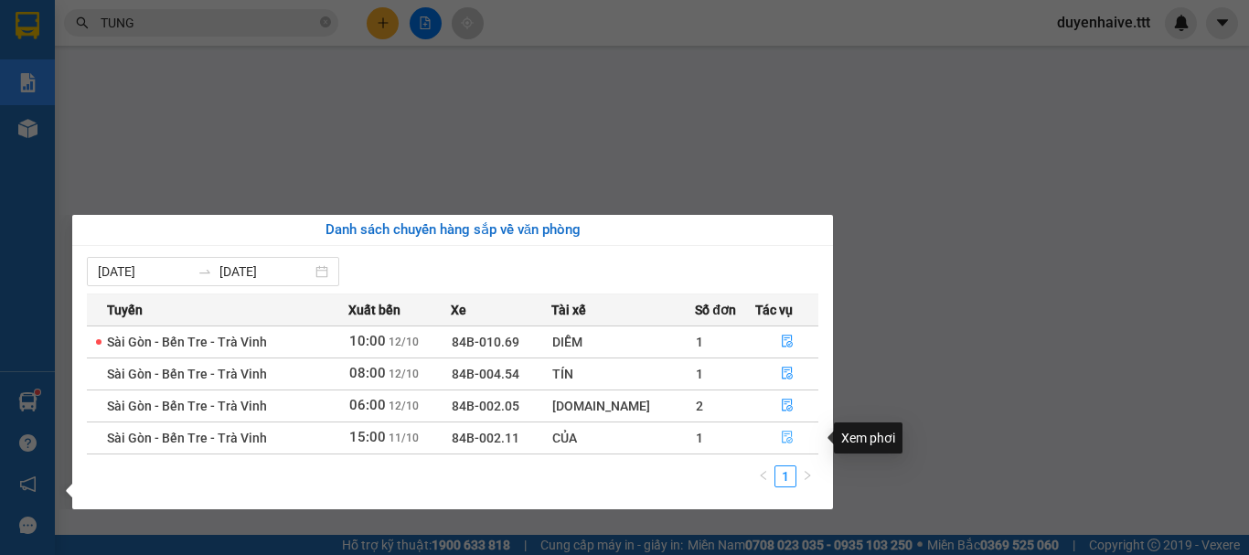
click at [781, 438] on icon "file-done" at bounding box center [787, 437] width 13 height 13
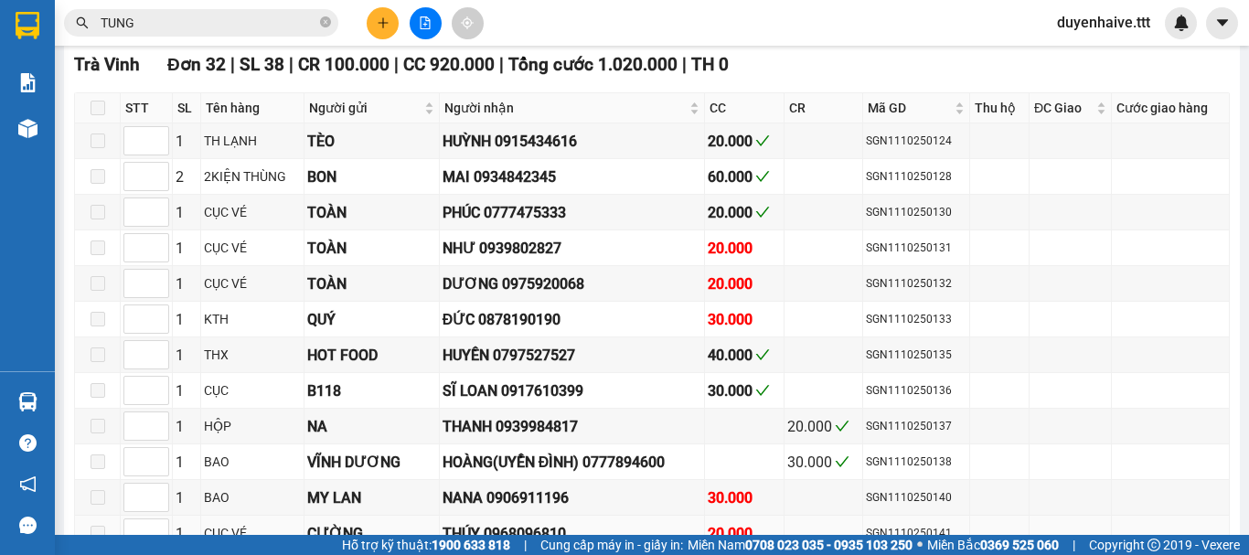
scroll to position [487, 0]
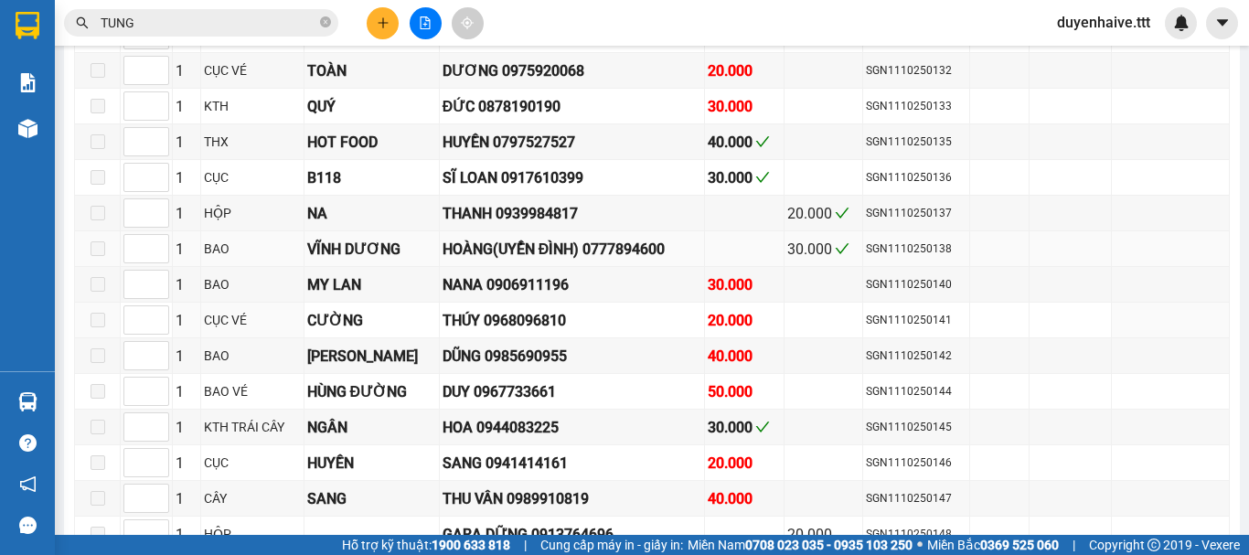
type input "11/10/2025"
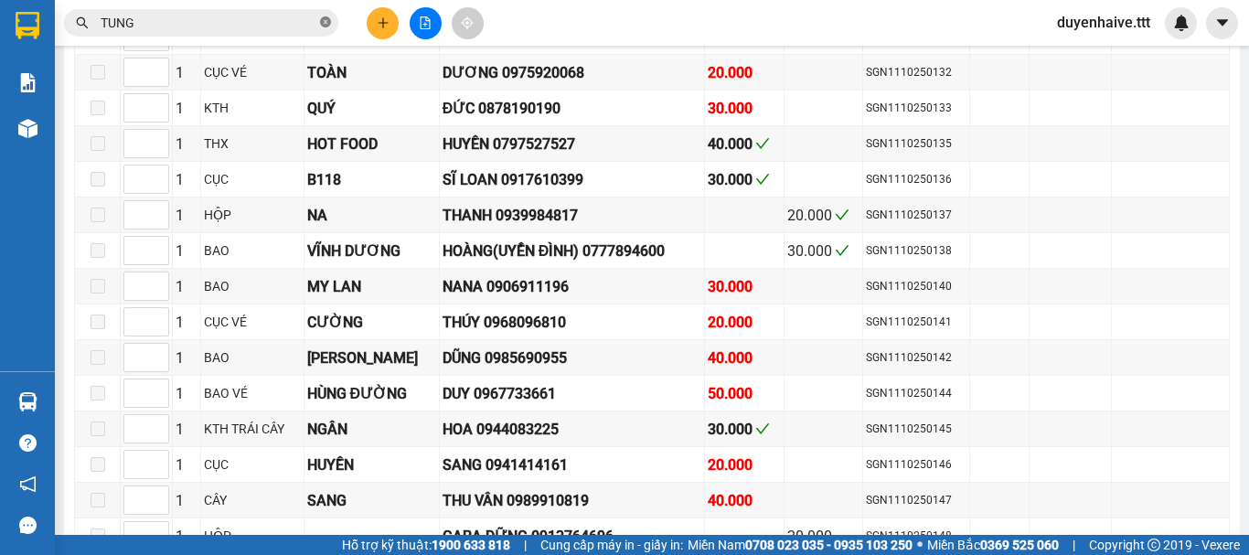
click at [320, 20] on icon "close-circle" at bounding box center [325, 21] width 11 height 11
click at [266, 18] on input "text" at bounding box center [209, 23] width 216 height 20
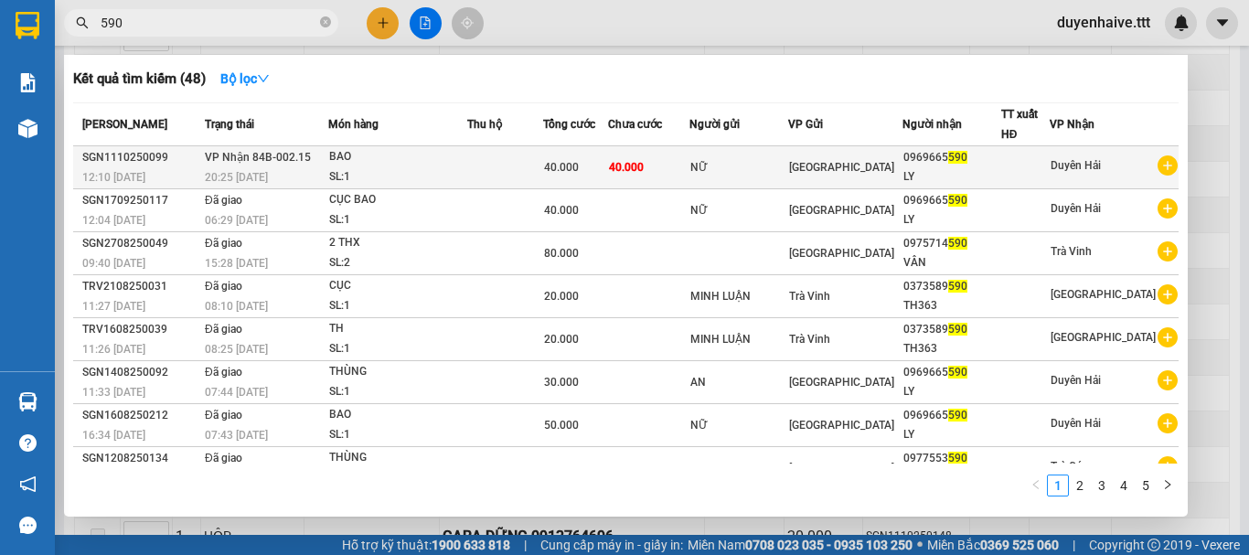
type input "590"
click at [967, 152] on span "590" at bounding box center [957, 157] width 19 height 13
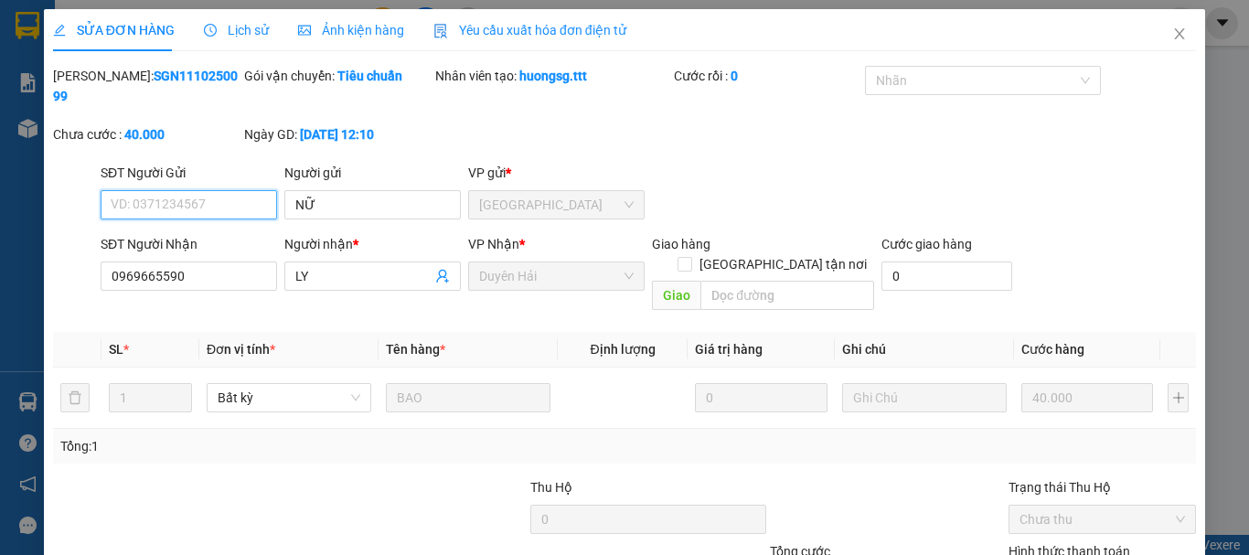
type input "NỮ"
type input "0969665590"
type input "LY"
type input "40.000"
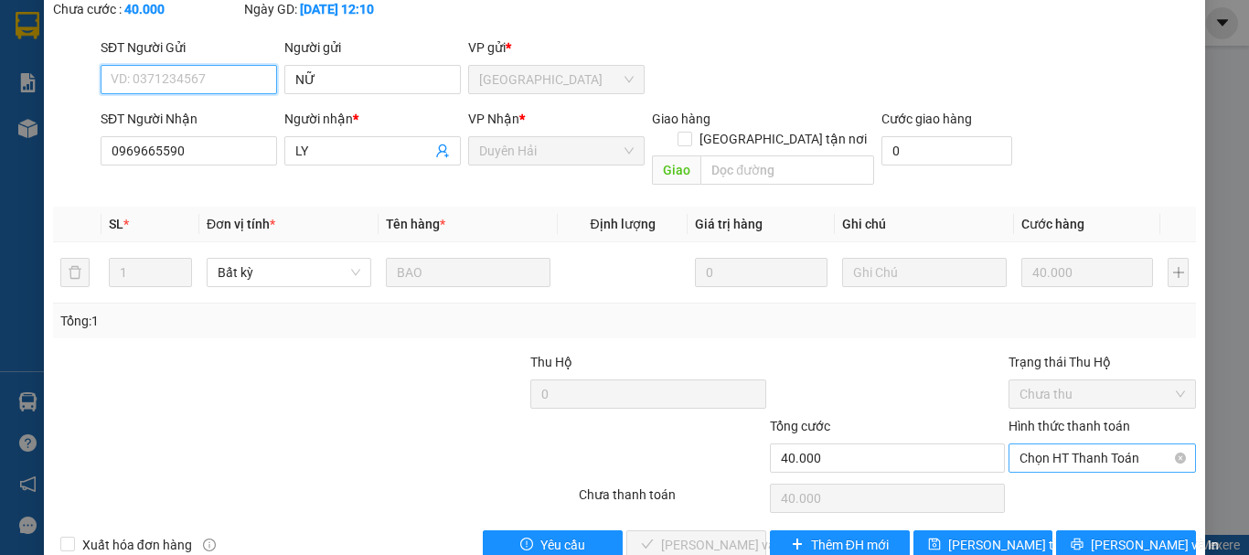
click at [1029, 444] on span "Chọn HT Thanh Toán" at bounding box center [1101, 457] width 165 height 27
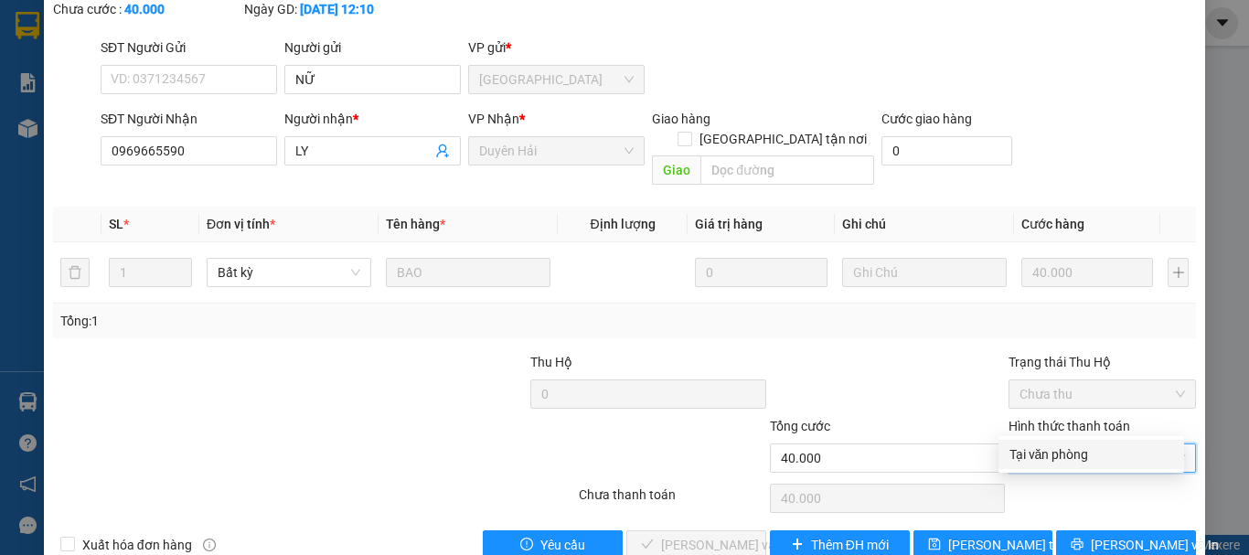
click at [1047, 451] on div "Tại văn phòng" at bounding box center [1091, 454] width 164 height 20
type input "0"
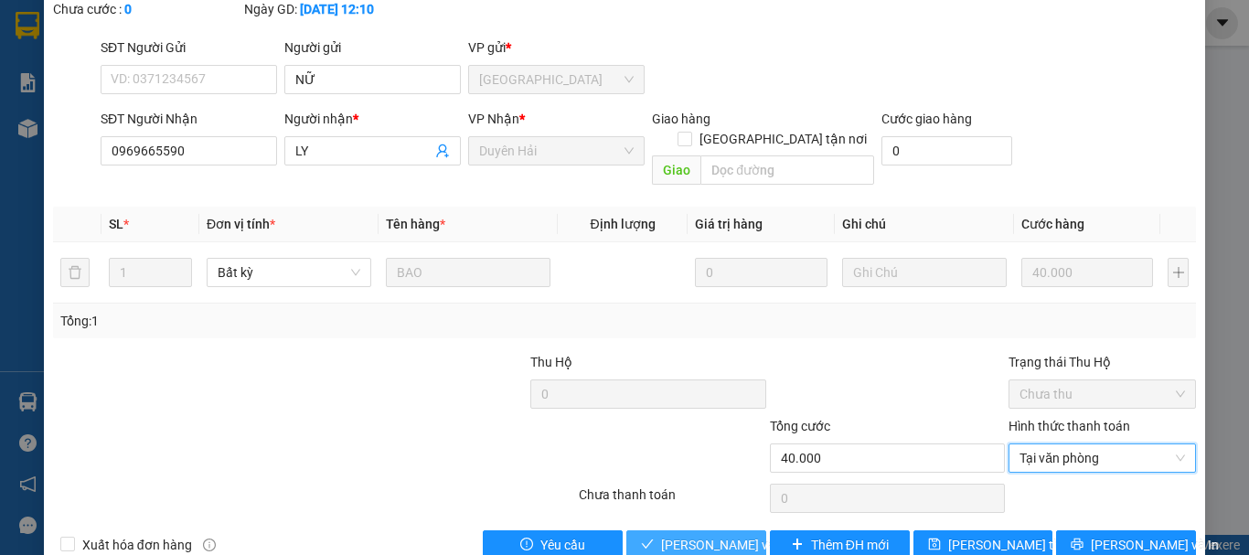
click at [707, 535] on span "[PERSON_NAME] và [PERSON_NAME] hàng" at bounding box center [748, 545] width 175 height 20
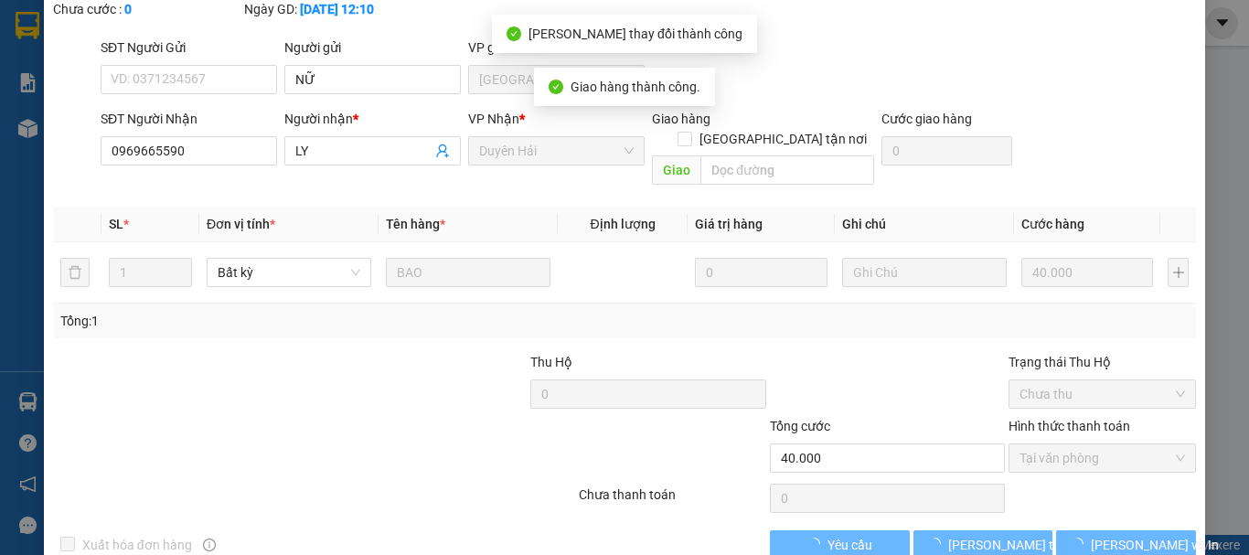
scroll to position [0, 0]
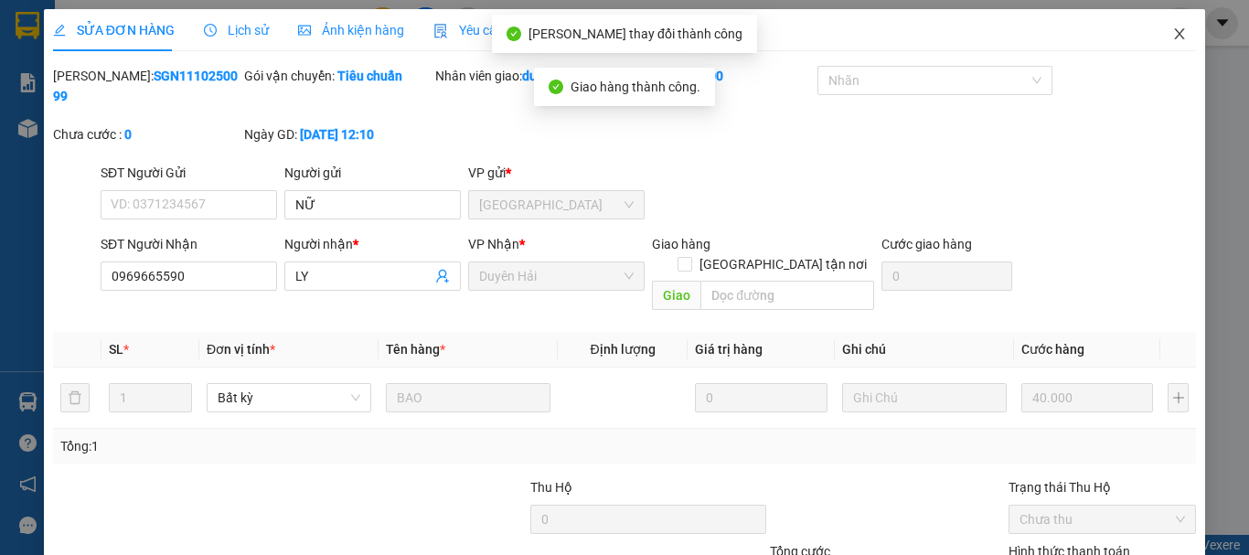
click at [1172, 30] on icon "close" at bounding box center [1179, 34] width 15 height 15
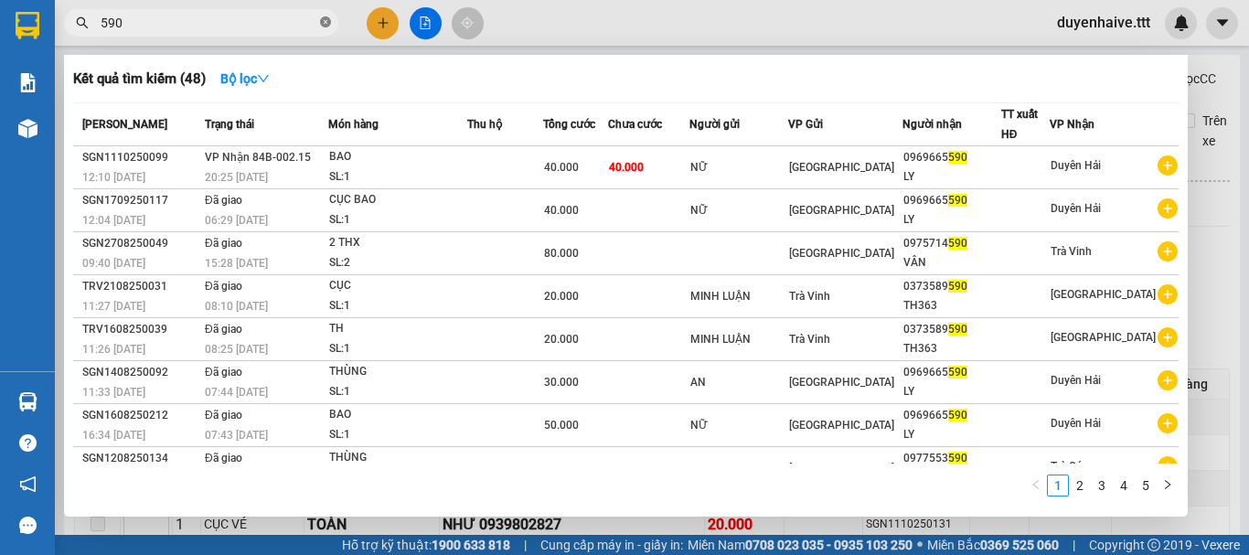
click at [328, 23] on icon "close-circle" at bounding box center [325, 21] width 11 height 11
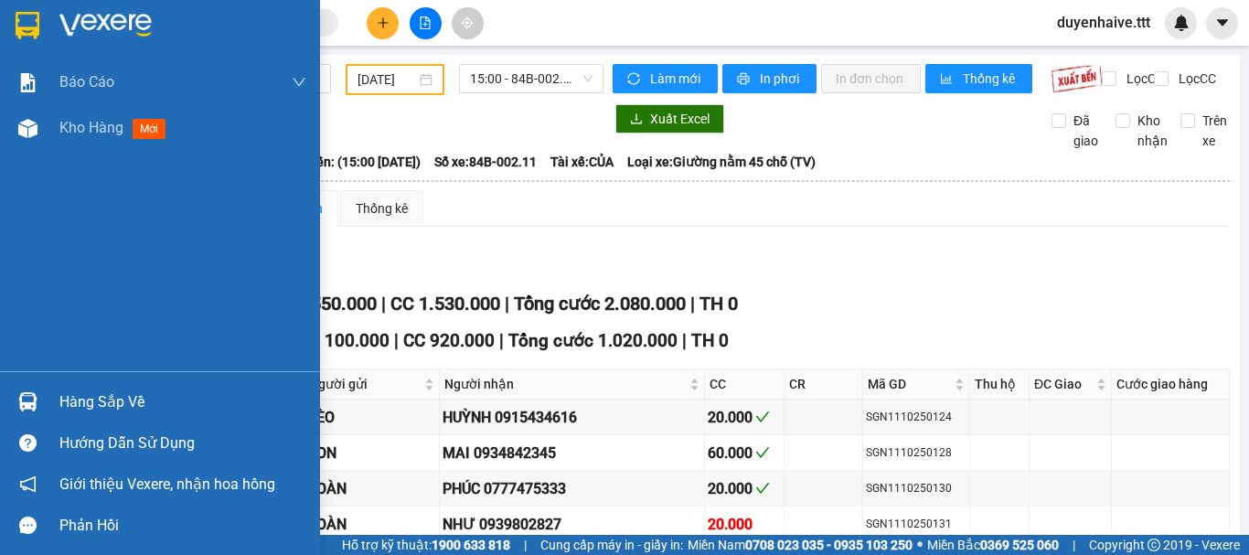
drag, startPoint x: 108, startPoint y: 403, endPoint x: 1248, endPoint y: 346, distance: 1141.2
click at [118, 403] on div "Hàng sắp về" at bounding box center [182, 401] width 247 height 27
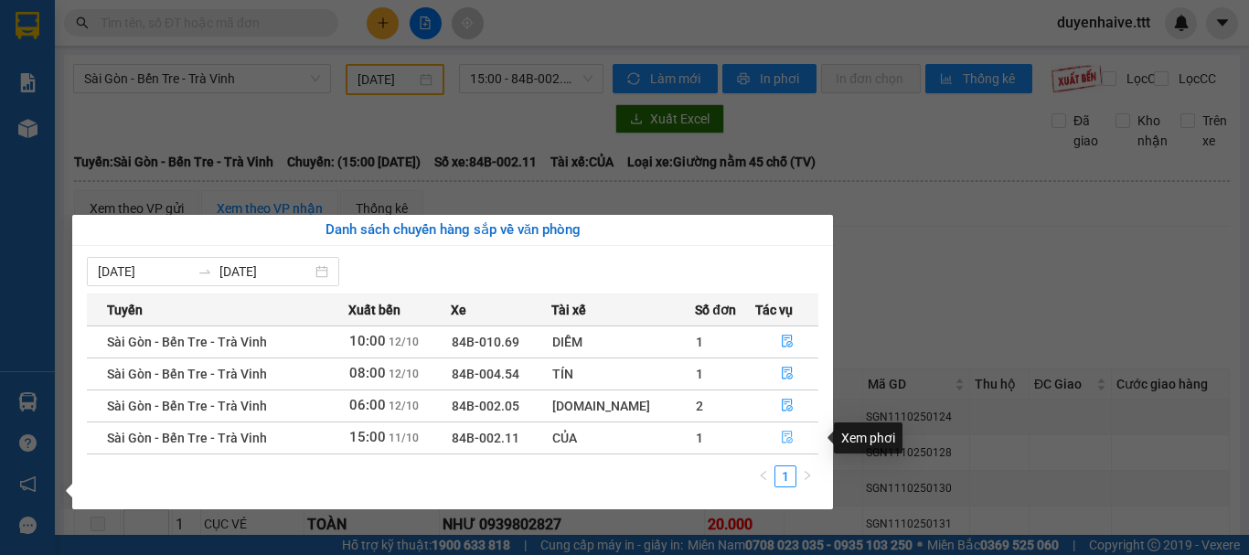
click at [781, 431] on icon "file-done" at bounding box center [787, 437] width 13 height 13
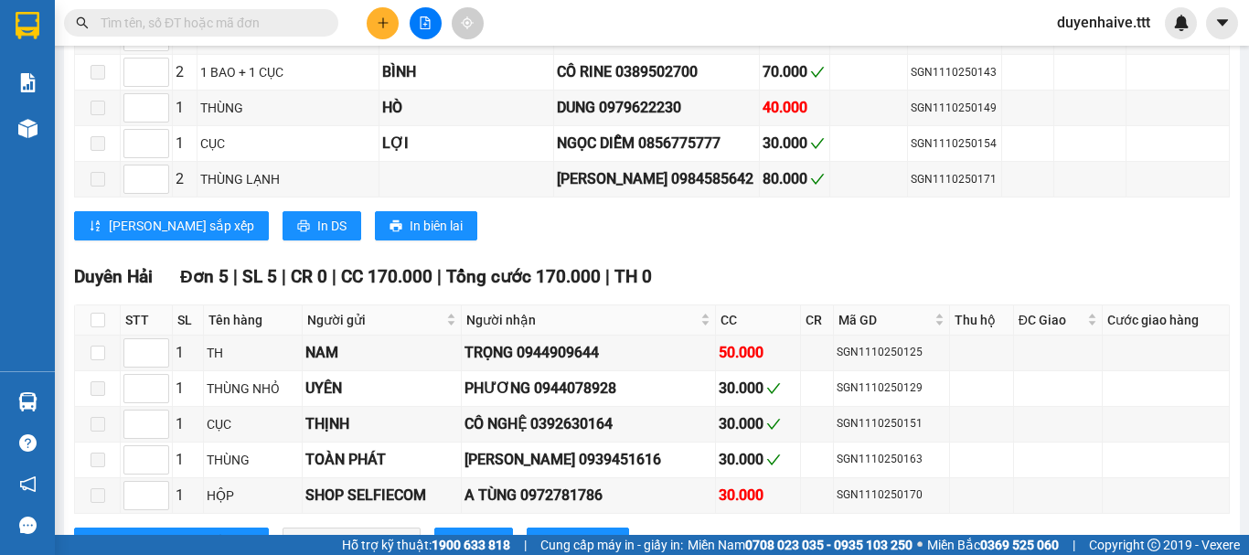
scroll to position [2129, 0]
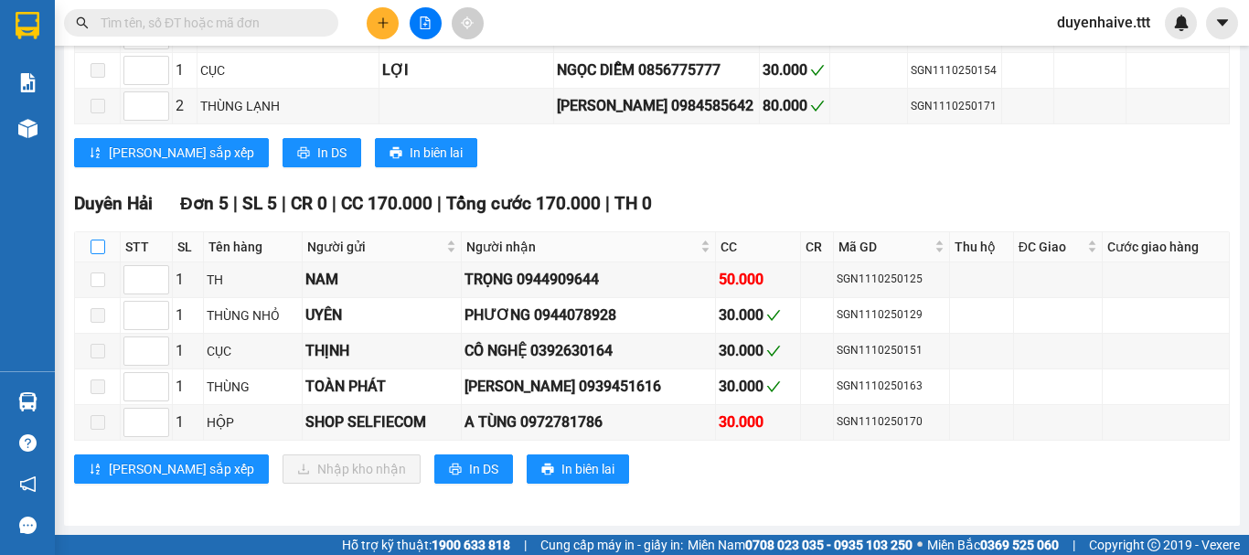
click at [91, 246] on input "checkbox" at bounding box center [97, 246] width 15 height 15
checkbox input "true"
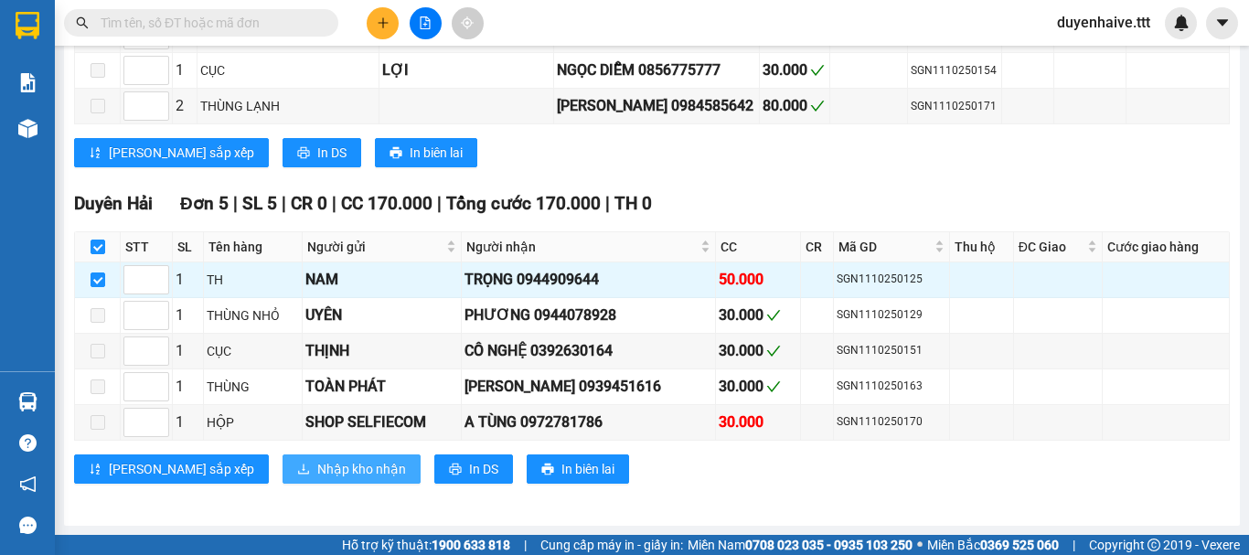
click at [317, 473] on span "Nhập kho nhận" at bounding box center [361, 469] width 89 height 20
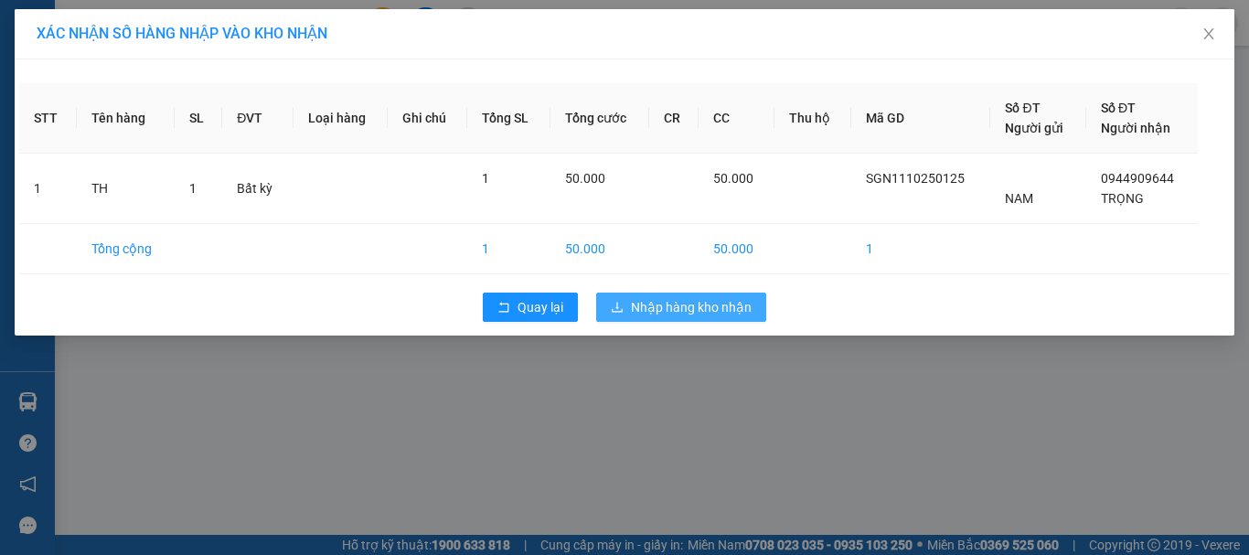
click at [692, 303] on span "Nhập hàng kho nhận" at bounding box center [691, 307] width 121 height 20
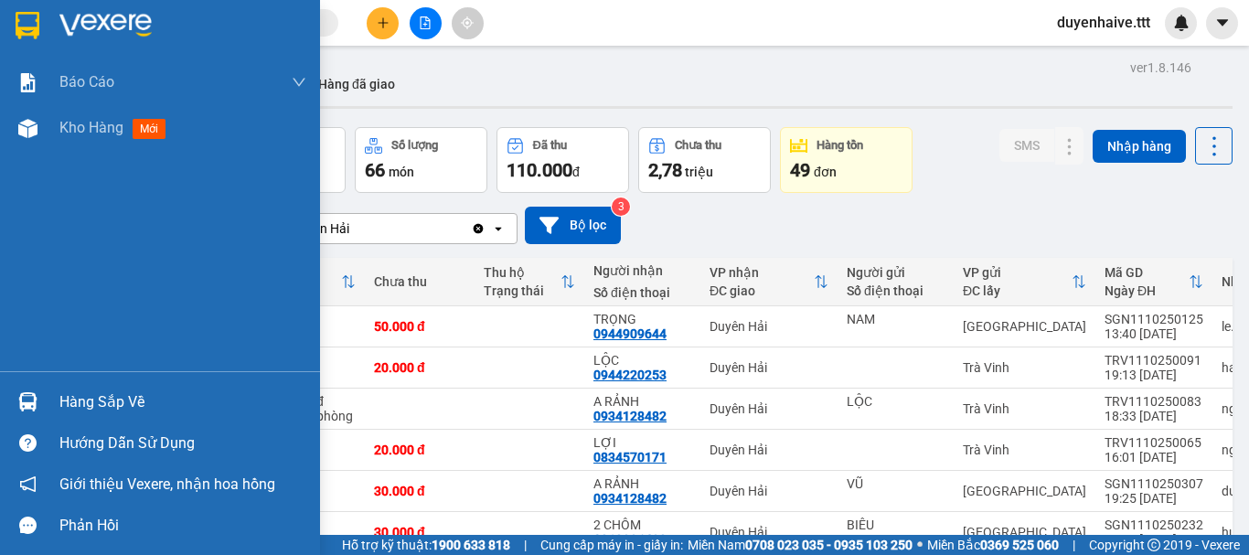
click at [119, 398] on div "Hàng sắp về" at bounding box center [182, 401] width 247 height 27
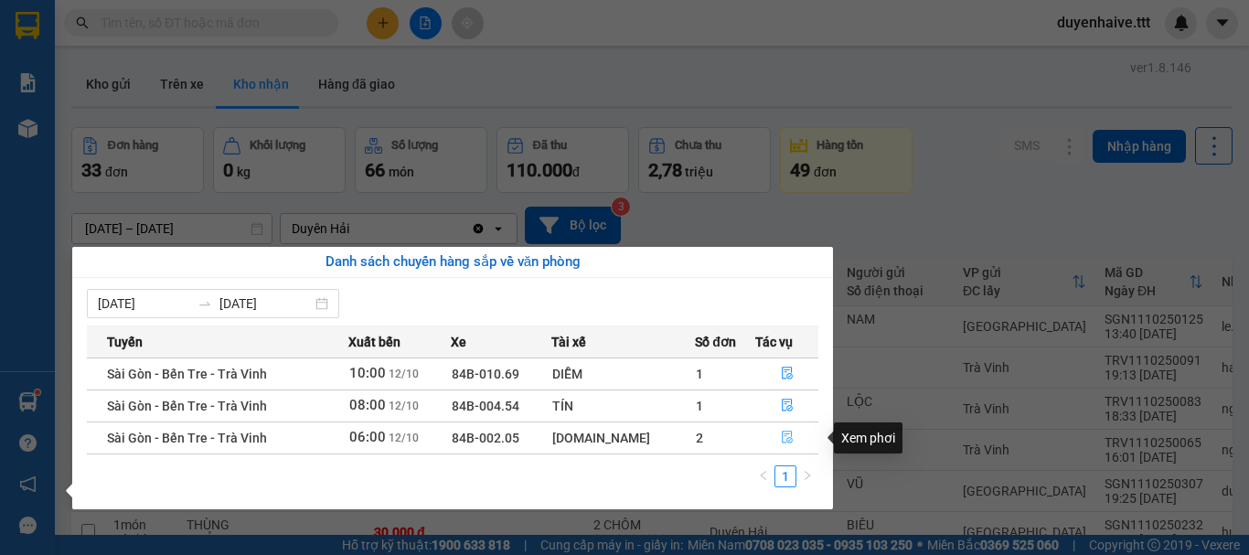
click at [782, 436] on icon "file-done" at bounding box center [786, 437] width 11 height 13
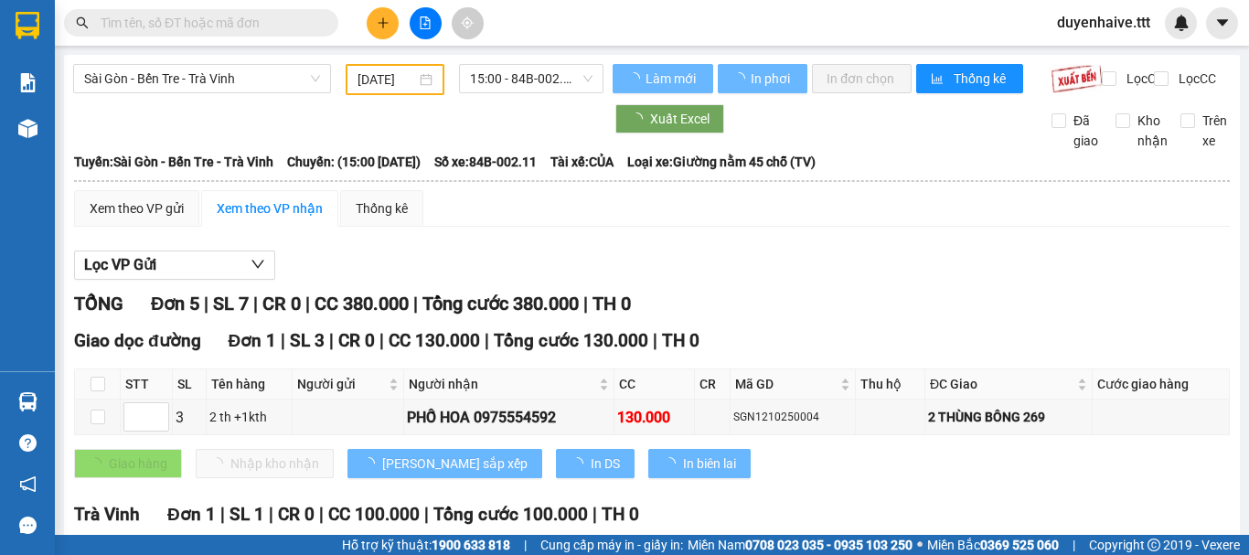
type input "[DATE]"
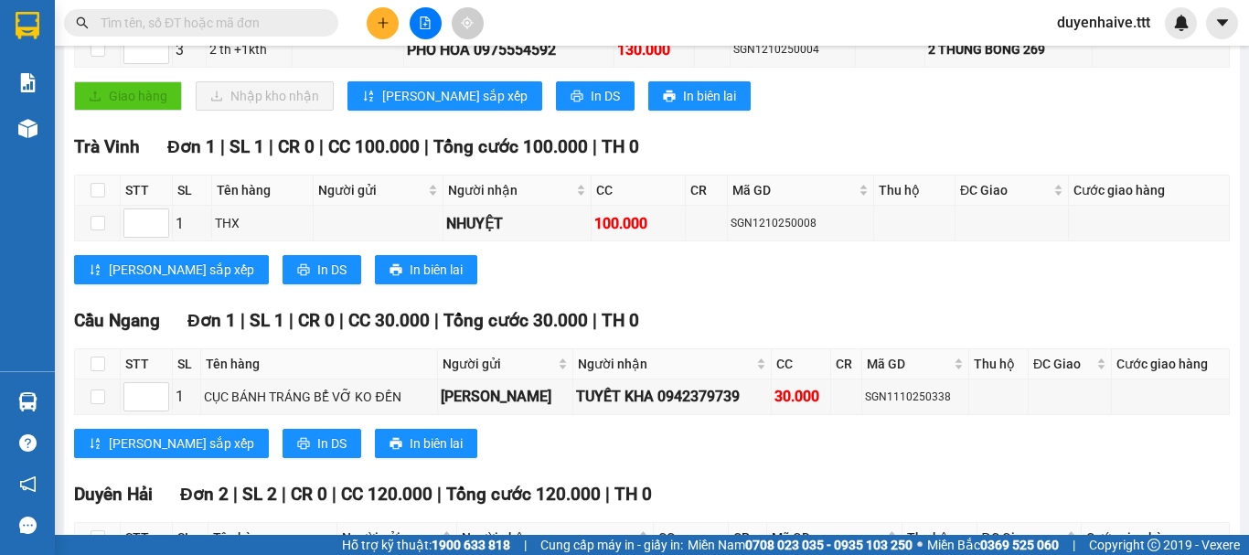
scroll to position [565, 0]
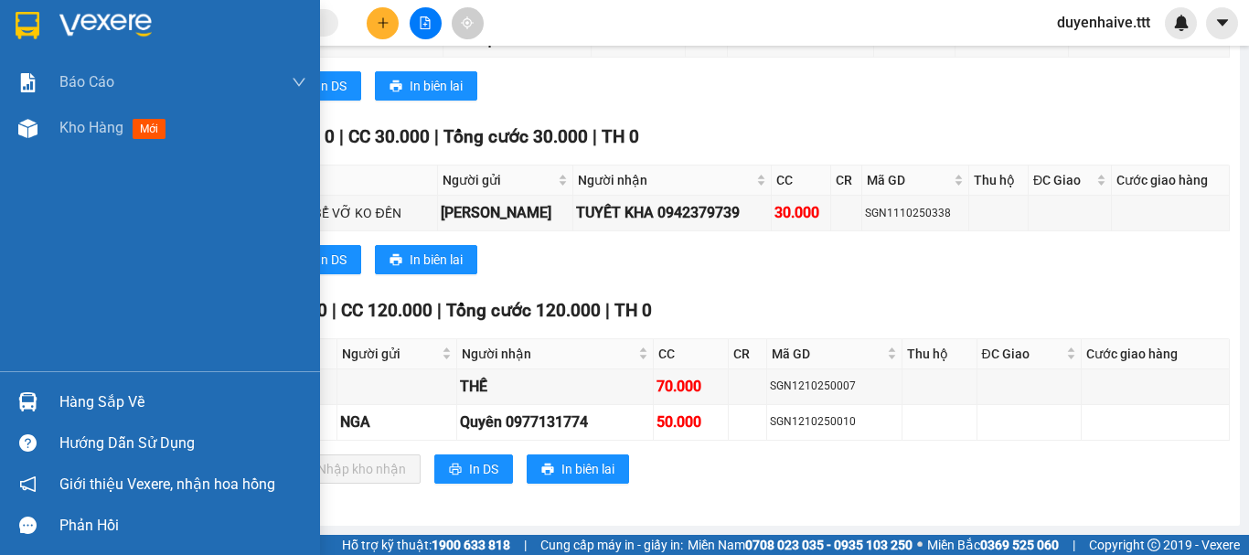
drag, startPoint x: 88, startPoint y: 407, endPoint x: 215, endPoint y: 416, distance: 127.4
click at [91, 407] on div "Hàng sắp về" at bounding box center [182, 401] width 247 height 27
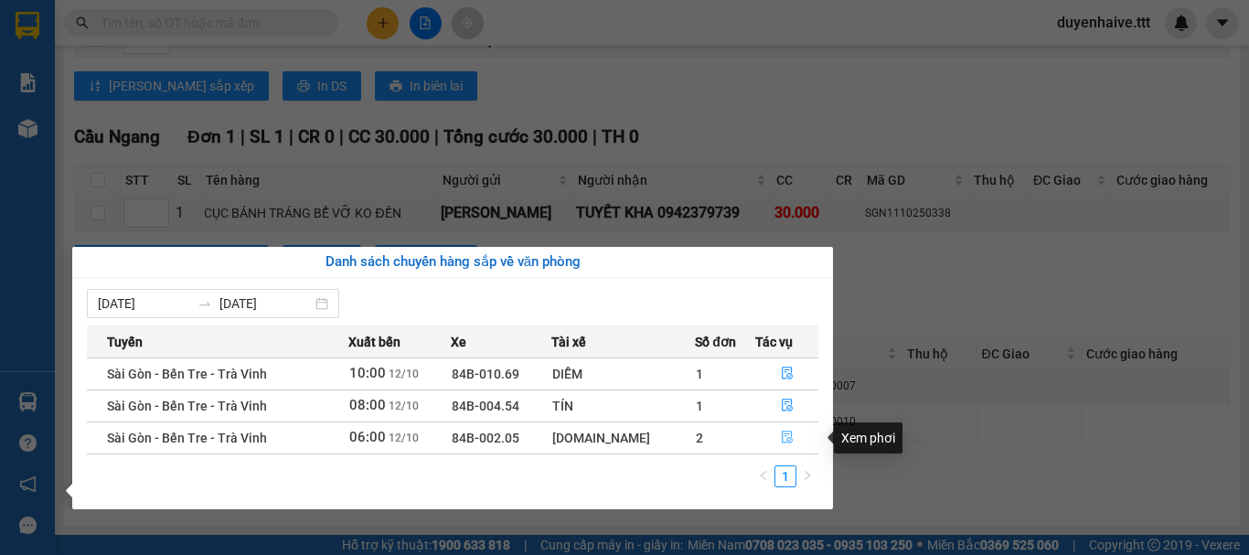
click at [781, 435] on icon "file-done" at bounding box center [787, 437] width 13 height 13
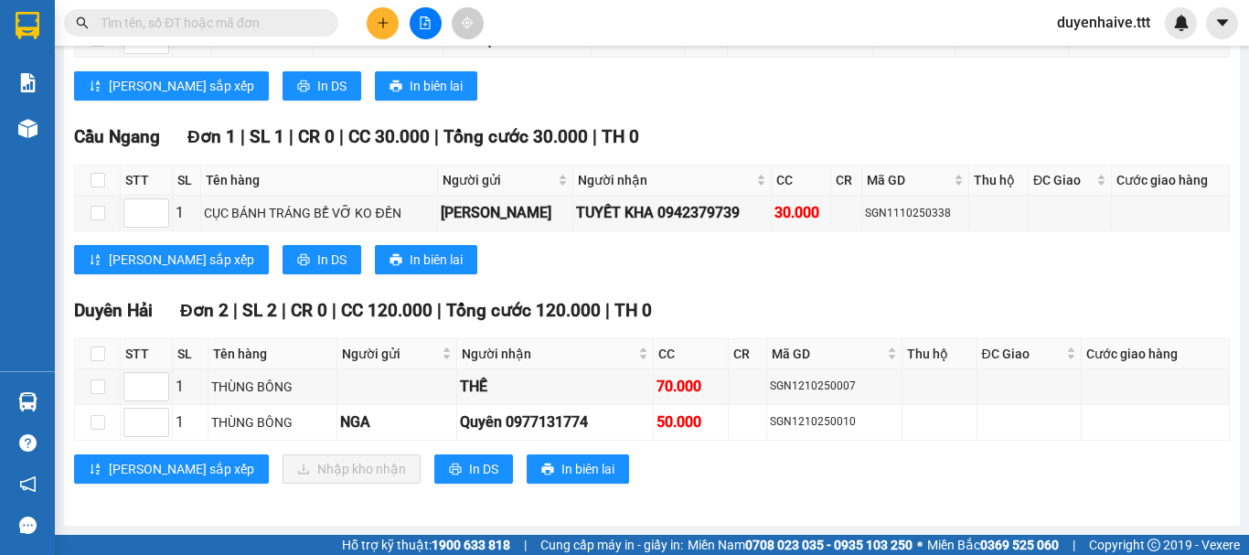
click at [233, 26] on input "text" at bounding box center [209, 23] width 216 height 20
click at [233, 25] on input "text" at bounding box center [209, 23] width 216 height 20
click at [548, 42] on div "Kết quả tìm kiếm ( 48 ) Bộ lọc Mã ĐH Trạng thái Món hàng Thu hộ Tổng cước Chưa …" at bounding box center [624, 23] width 1249 height 46
click at [596, 24] on div "Kết quả tìm kiếm ( 48 ) Bộ lọc Mã ĐH Trạng thái Món hàng Thu hộ Tổng cước Chưa …" at bounding box center [624, 23] width 1249 height 46
click at [273, 24] on input "text" at bounding box center [209, 23] width 216 height 20
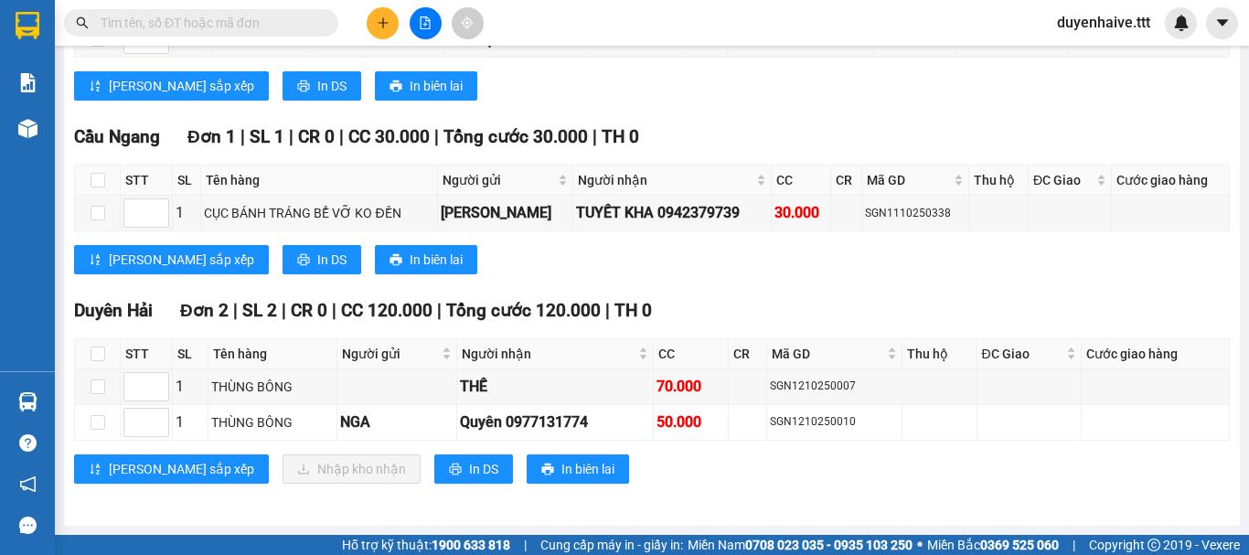
click at [270, 24] on input "text" at bounding box center [209, 23] width 216 height 20
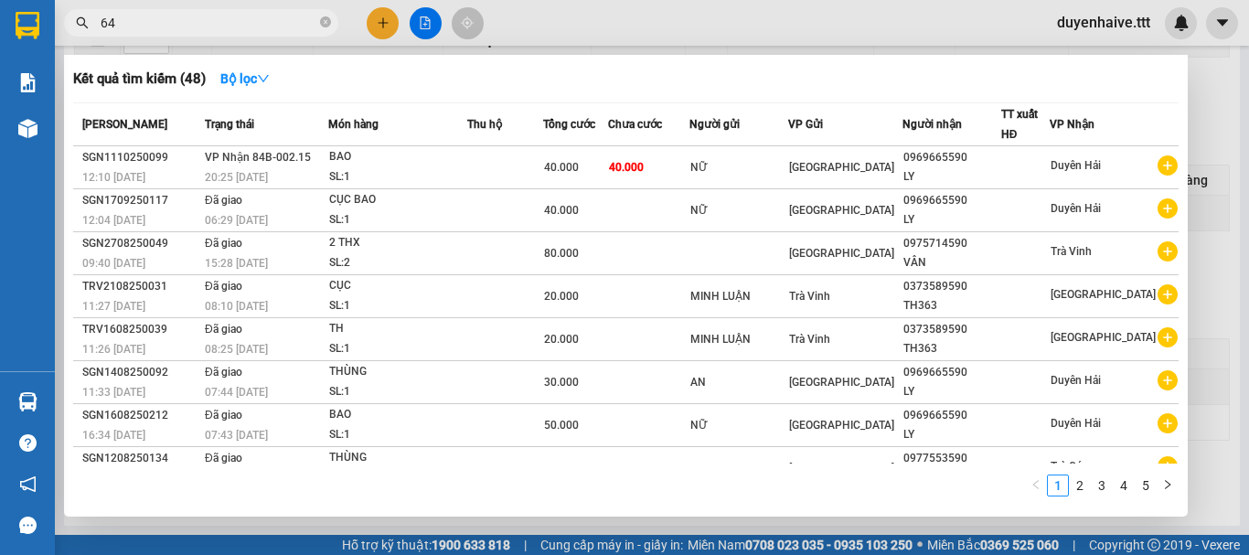
type input "649"
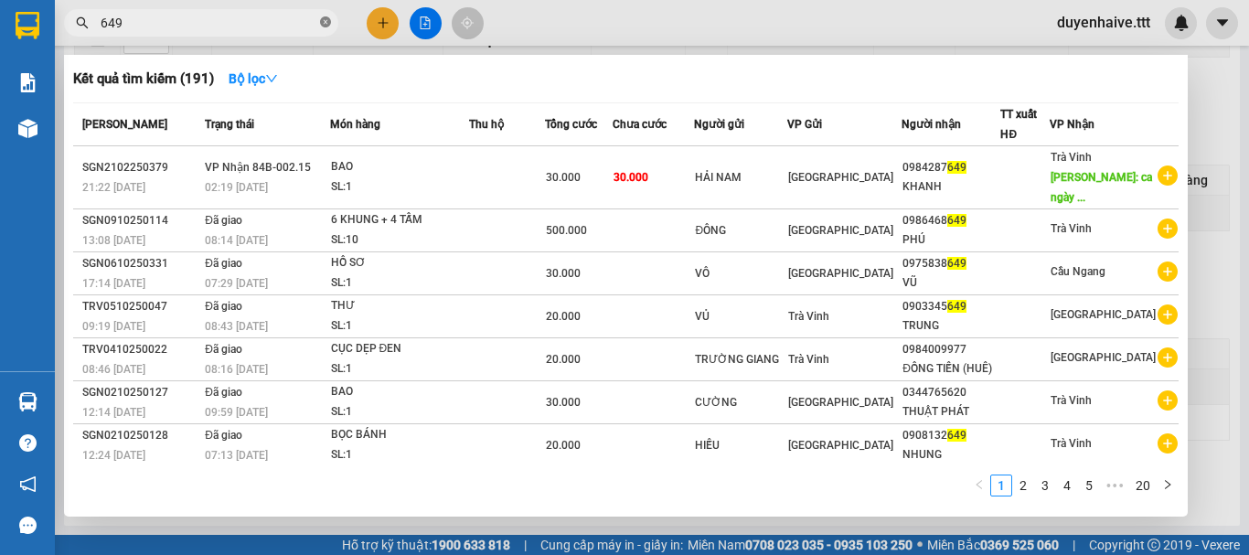
click at [329, 19] on icon "close-circle" at bounding box center [325, 21] width 11 height 11
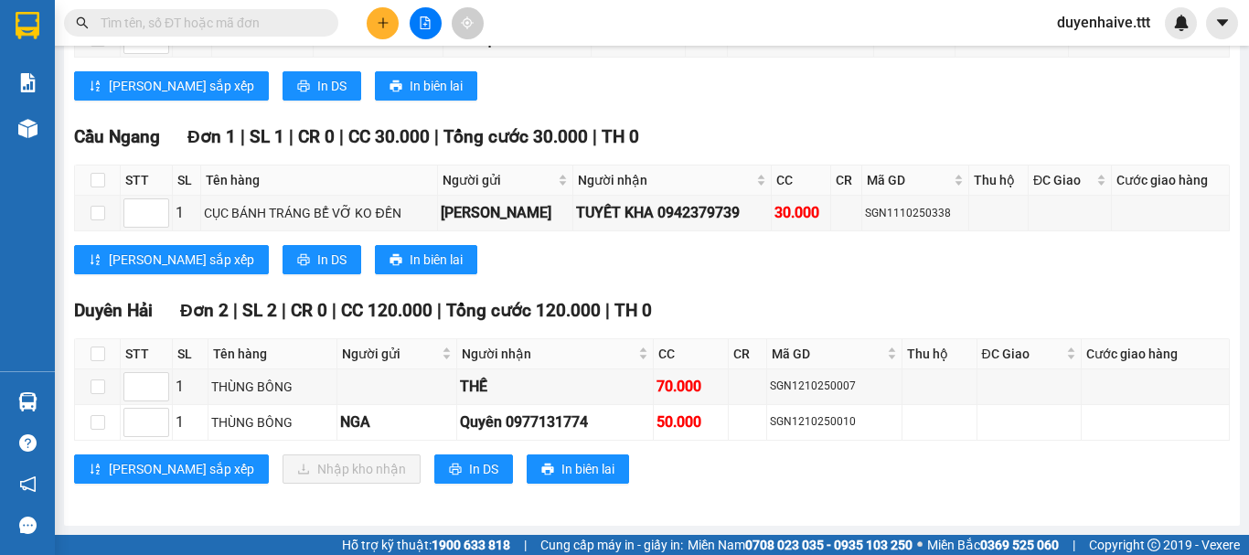
click at [223, 26] on input "text" at bounding box center [209, 23] width 216 height 20
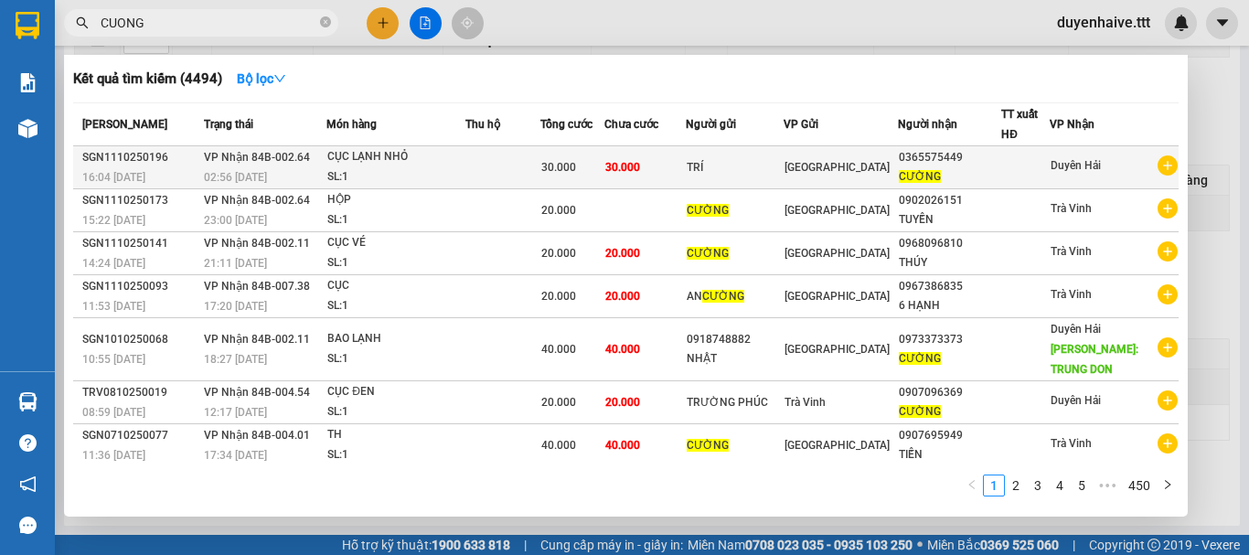
type input "CUONG"
click at [987, 165] on div "0365575449" at bounding box center [949, 157] width 102 height 19
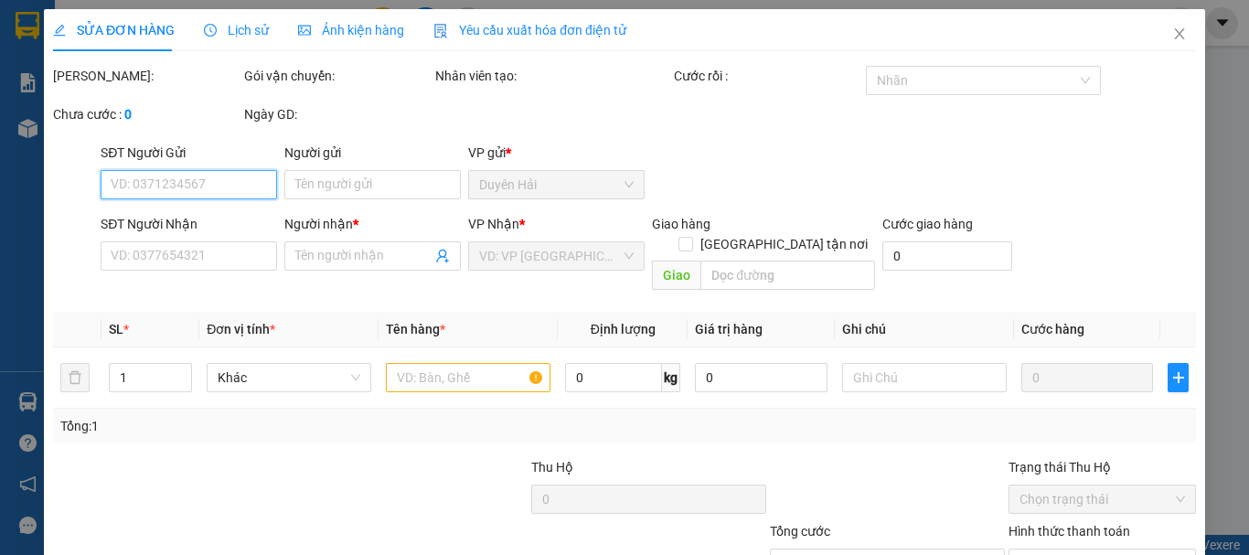
type input "TRÍ"
type input "0365575449"
type input "CƯỜNG"
type input "30.000"
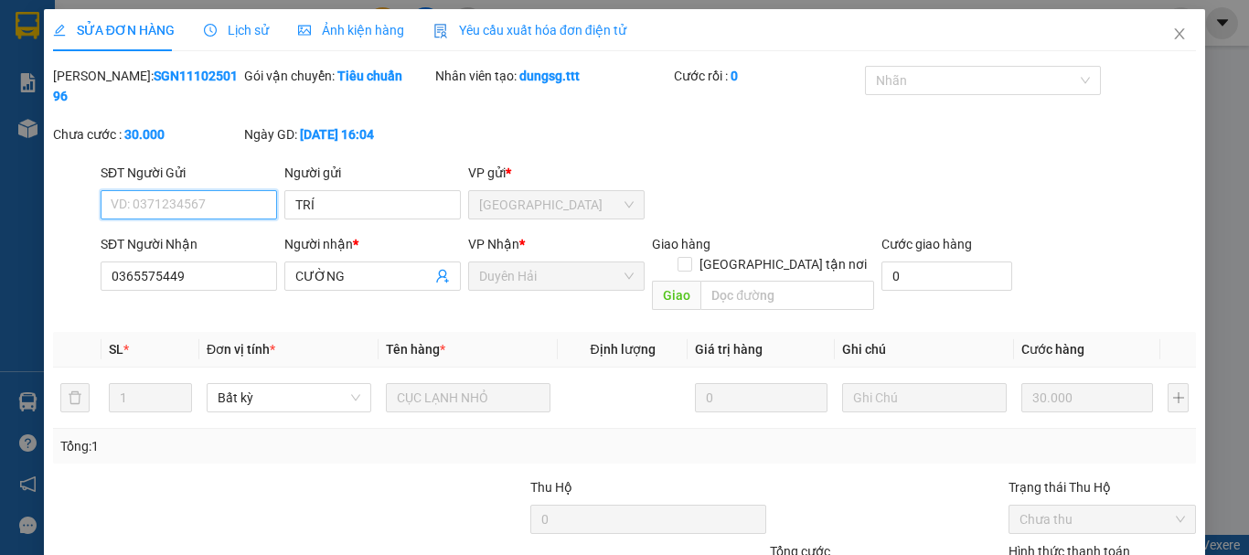
scroll to position [125, 0]
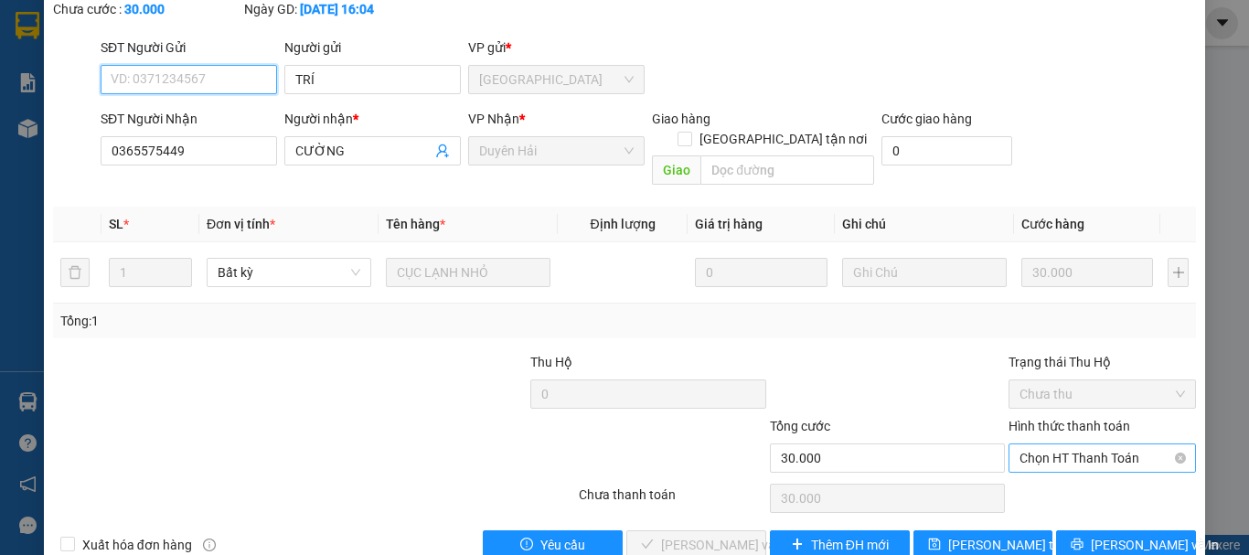
click at [1037, 444] on span "Chọn HT Thanh Toán" at bounding box center [1101, 457] width 165 height 27
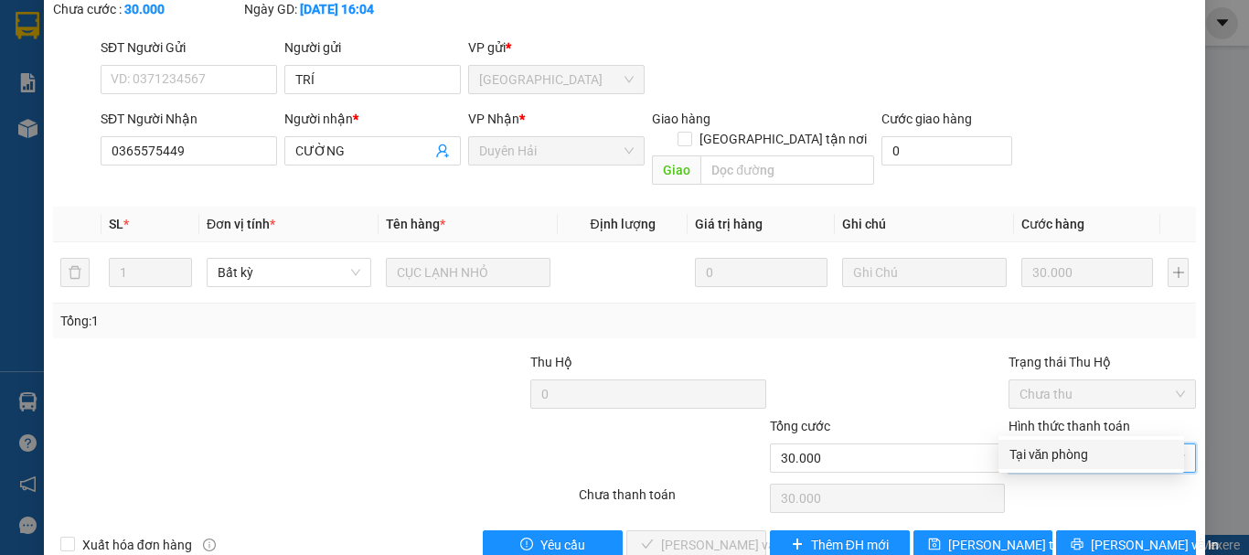
click at [1032, 453] on div "Tại văn phòng" at bounding box center [1091, 454] width 164 height 20
type input "0"
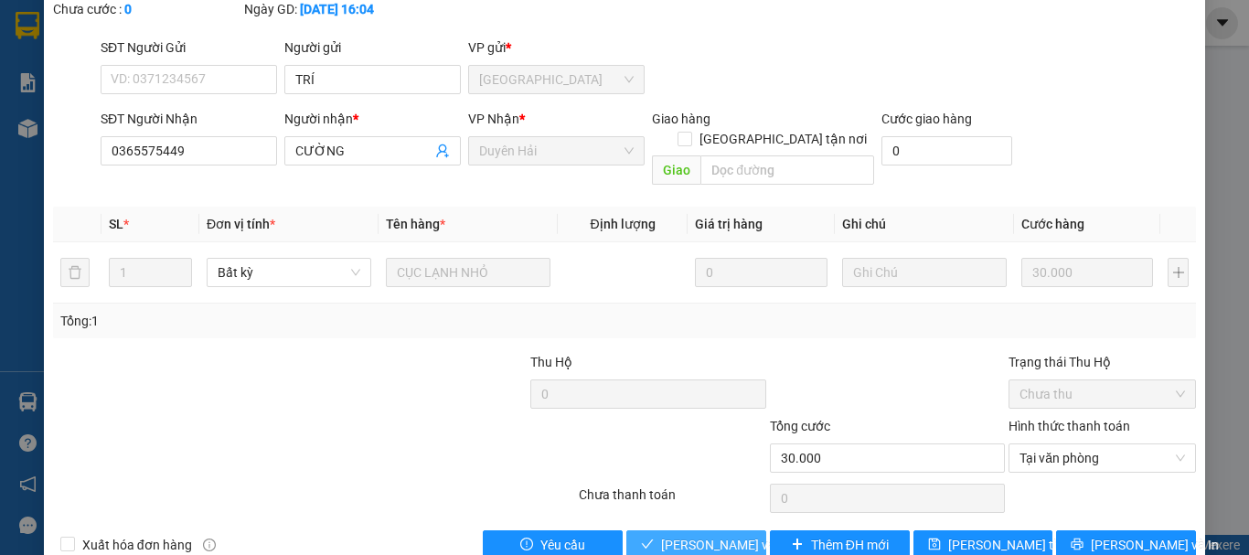
click at [729, 535] on span "[PERSON_NAME] và [PERSON_NAME] hàng" at bounding box center [748, 545] width 175 height 20
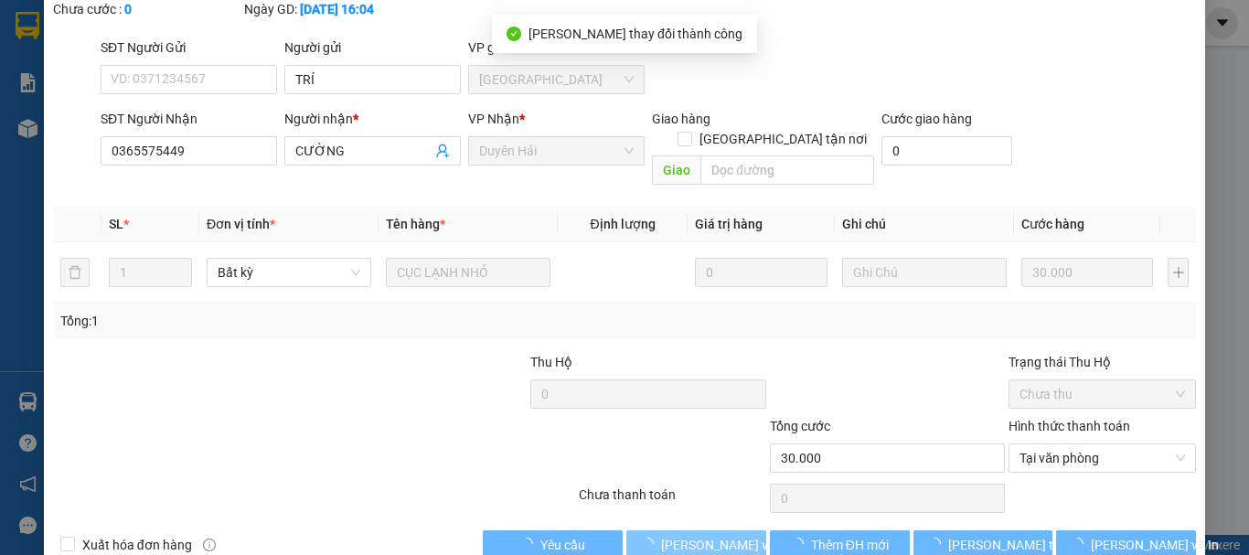
scroll to position [0, 0]
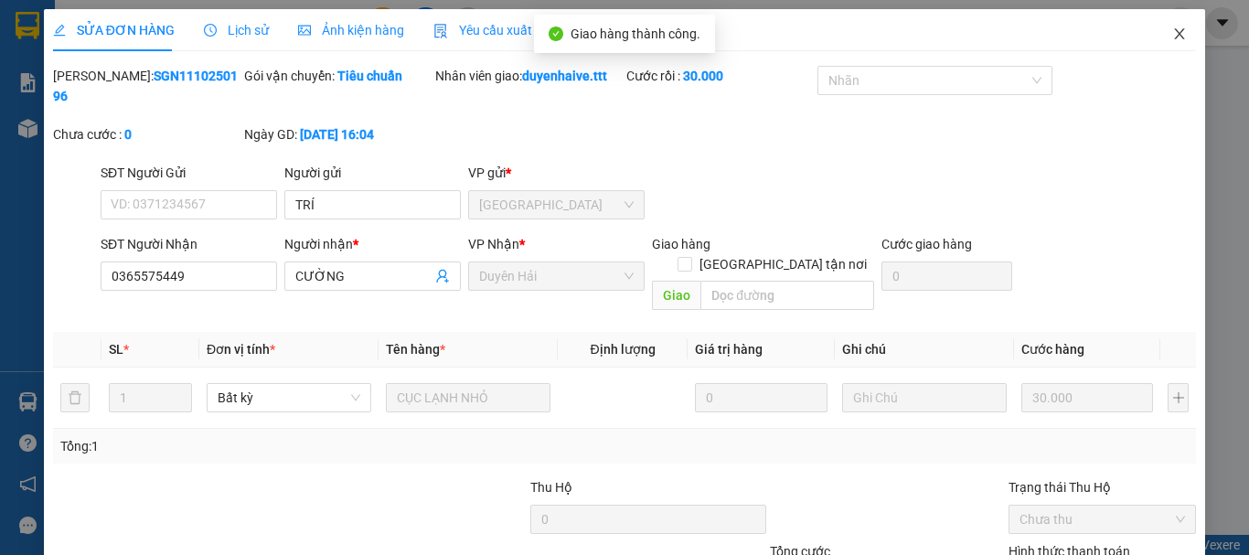
click at [1172, 34] on icon "close" at bounding box center [1179, 34] width 15 height 15
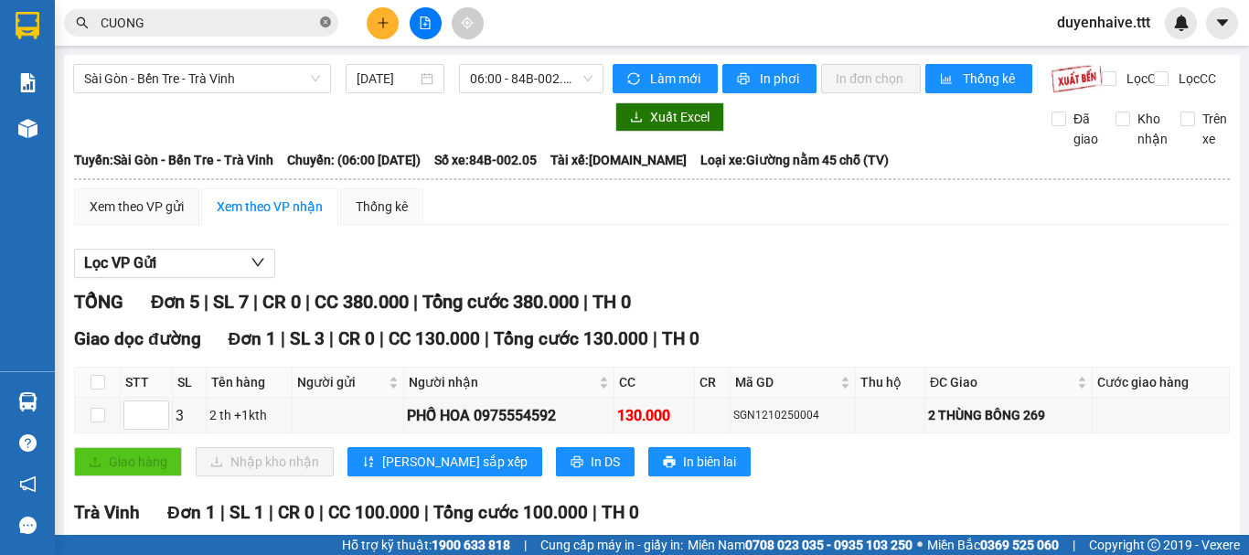
click at [330, 21] on icon "close-circle" at bounding box center [325, 21] width 11 height 11
click at [201, 27] on input "text" at bounding box center [209, 23] width 216 height 20
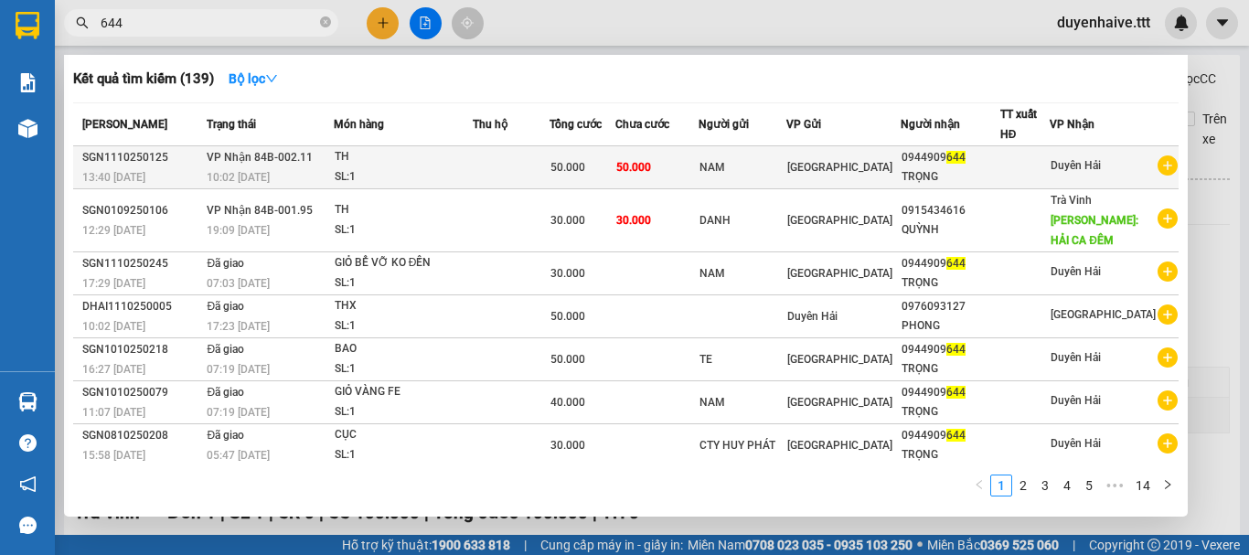
type input "644"
click at [974, 165] on div "0944909 644" at bounding box center [950, 157] width 98 height 19
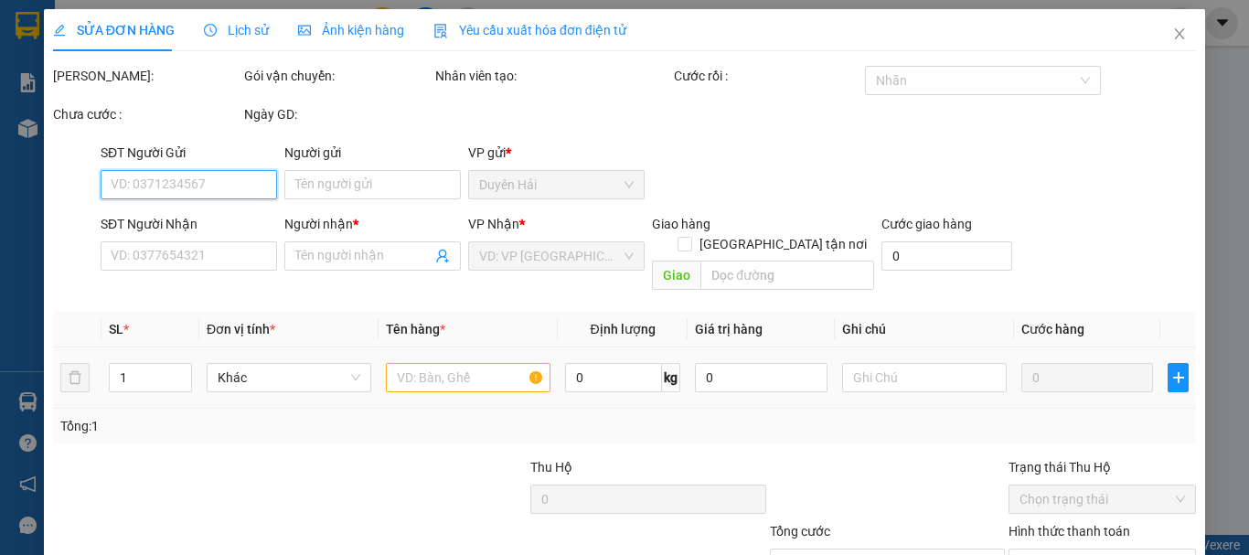
scroll to position [125, 0]
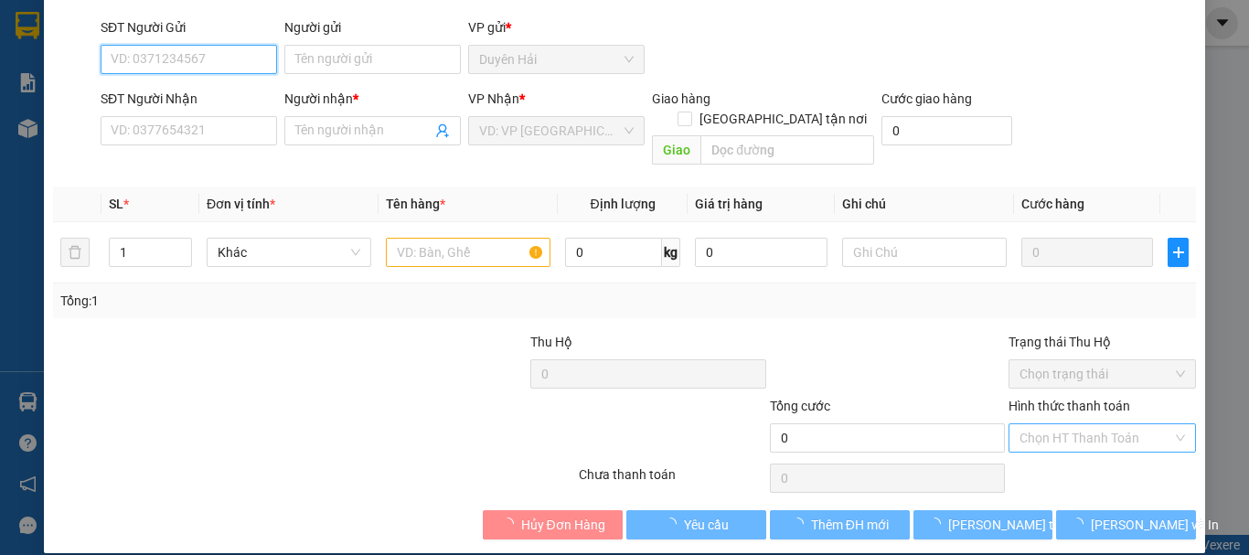
type input "NAM"
type input "0944909644"
type input "TRỌNG"
type input "50.000"
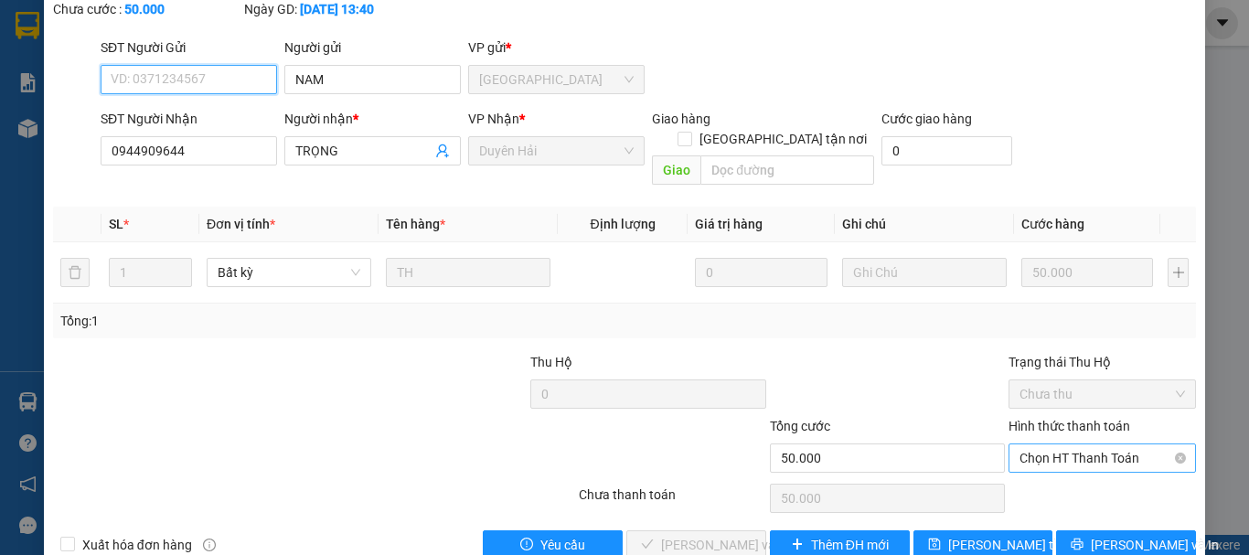
click at [1060, 444] on span "Chọn HT Thanh Toán" at bounding box center [1101, 457] width 165 height 27
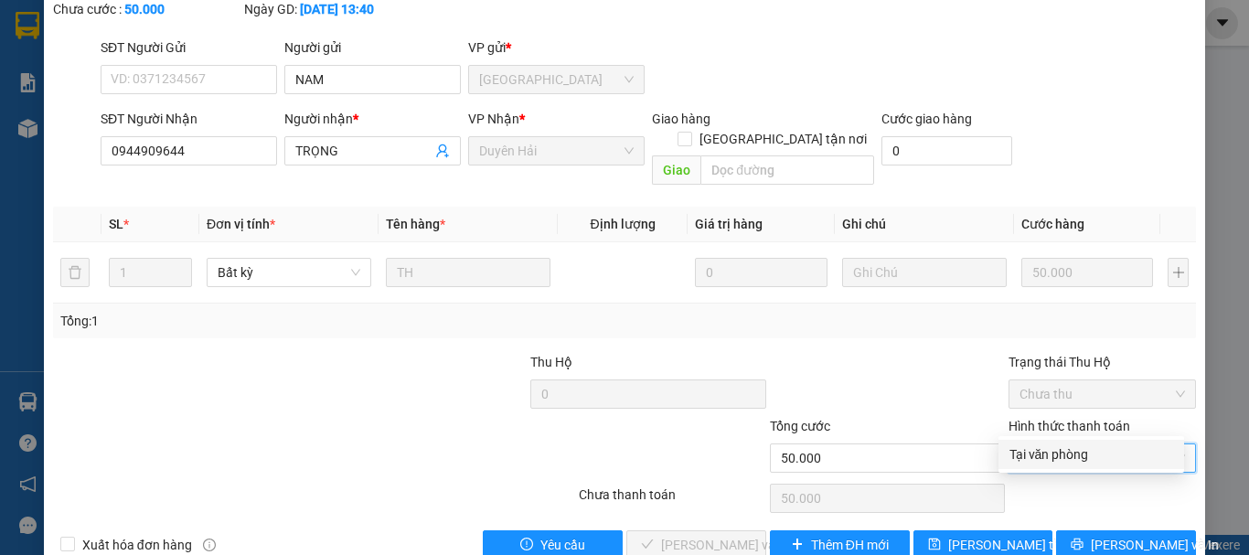
click at [1034, 452] on div "Tại văn phòng" at bounding box center [1091, 454] width 164 height 20
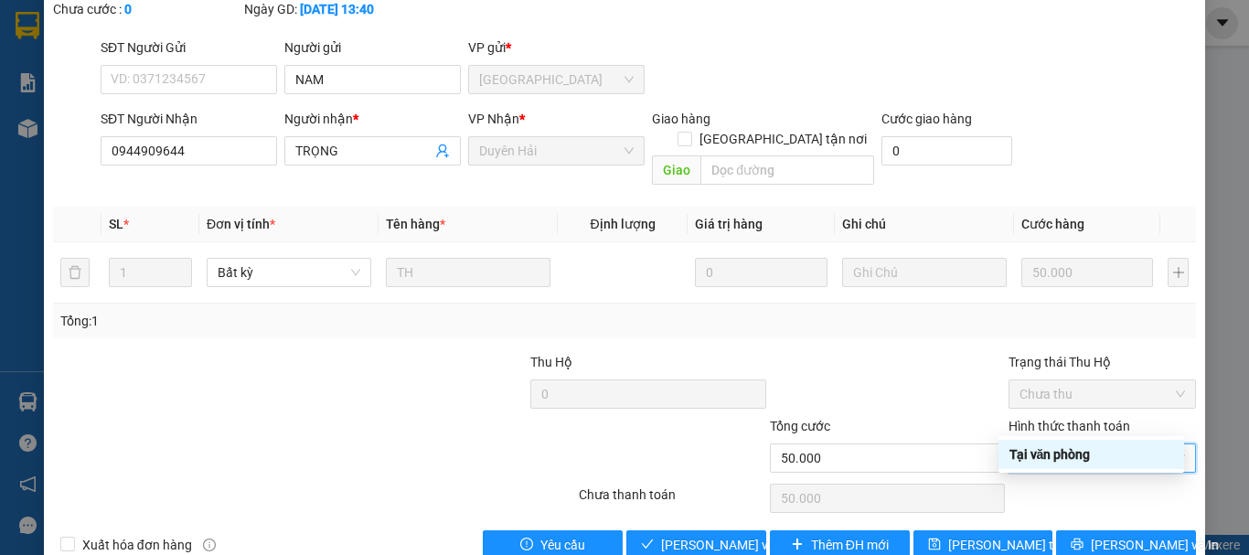
type input "0"
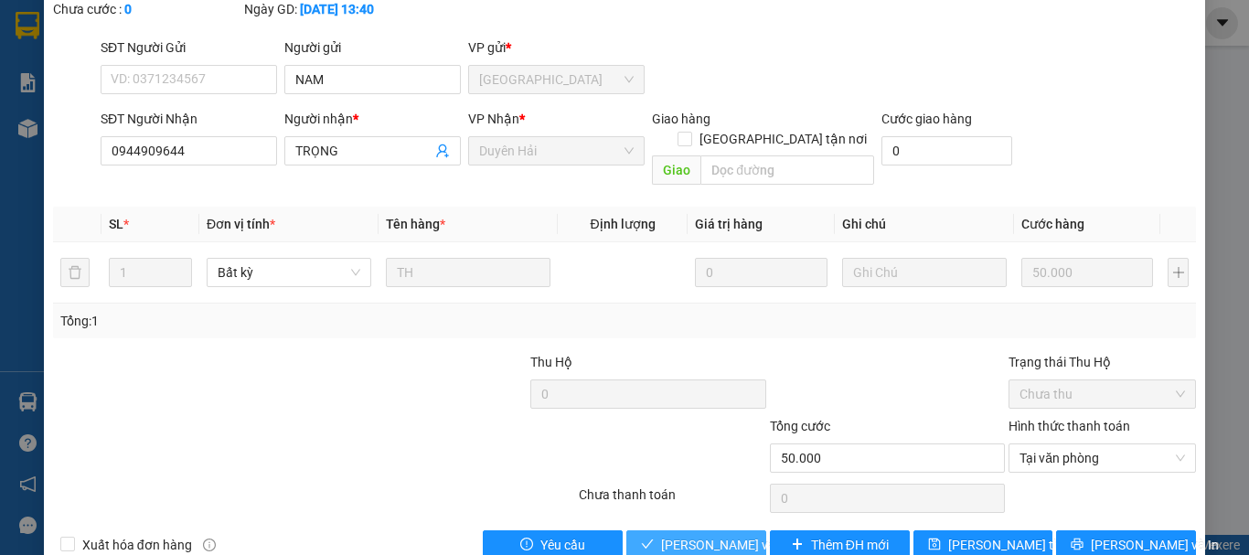
click at [711, 535] on span "[PERSON_NAME] và [PERSON_NAME] hàng" at bounding box center [748, 545] width 175 height 20
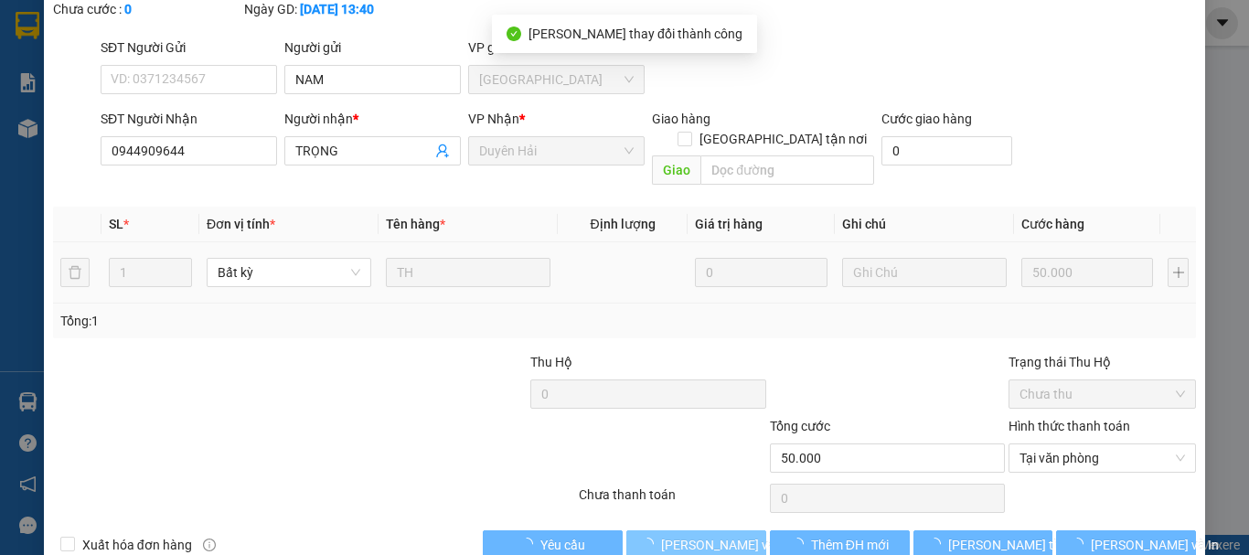
scroll to position [0, 0]
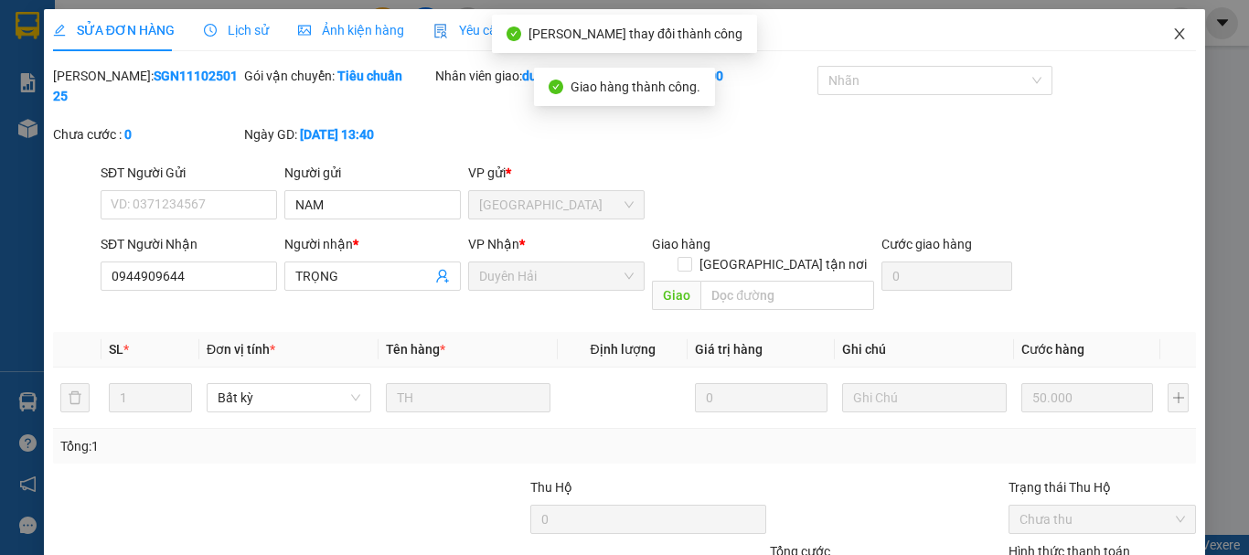
click at [1172, 34] on icon "close" at bounding box center [1179, 34] width 15 height 15
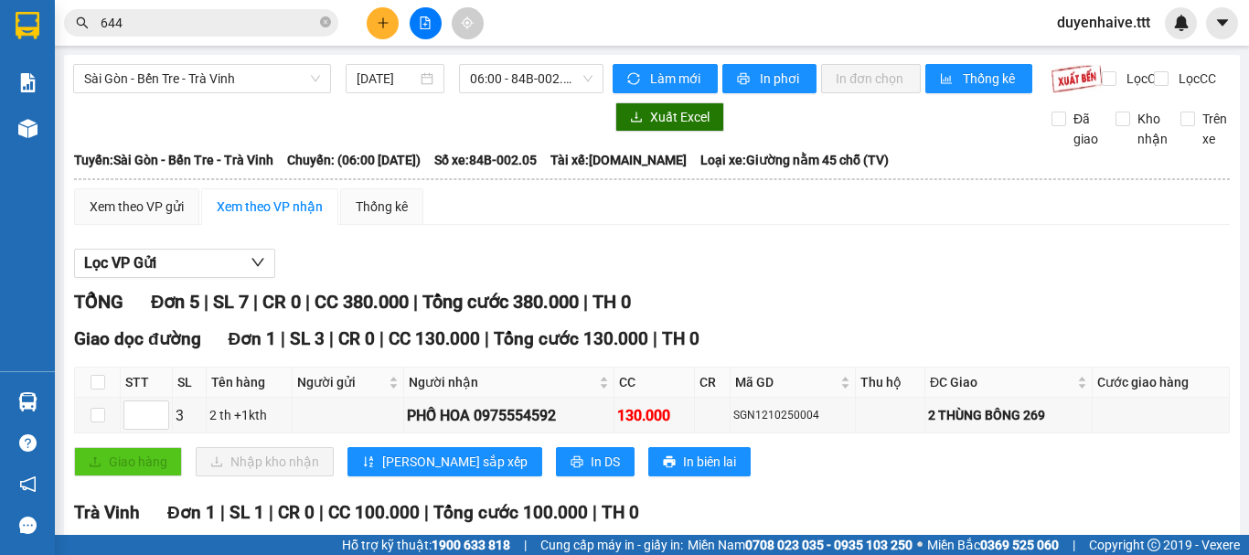
click at [341, 20] on div "644" at bounding box center [178, 22] width 356 height 27
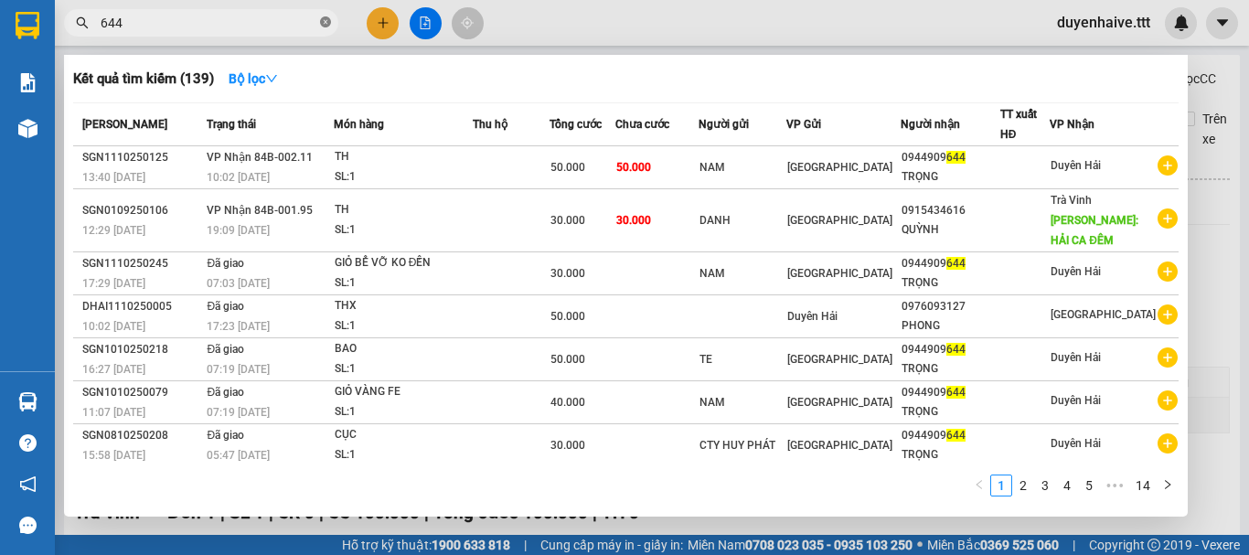
click at [323, 23] on icon "close-circle" at bounding box center [325, 21] width 11 height 11
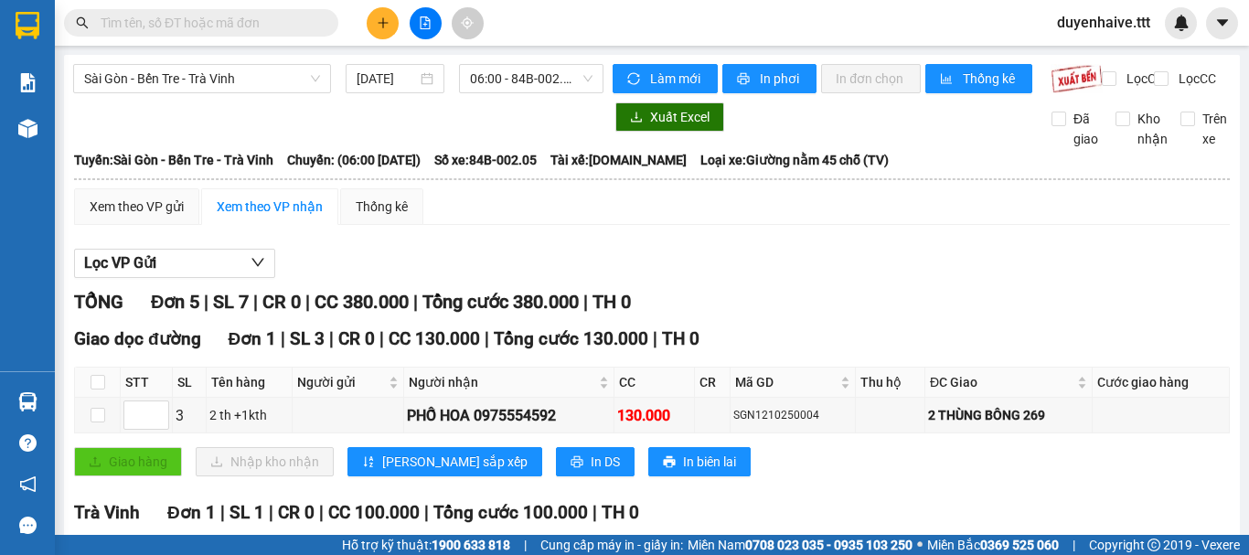
click at [260, 24] on input "text" at bounding box center [209, 23] width 216 height 20
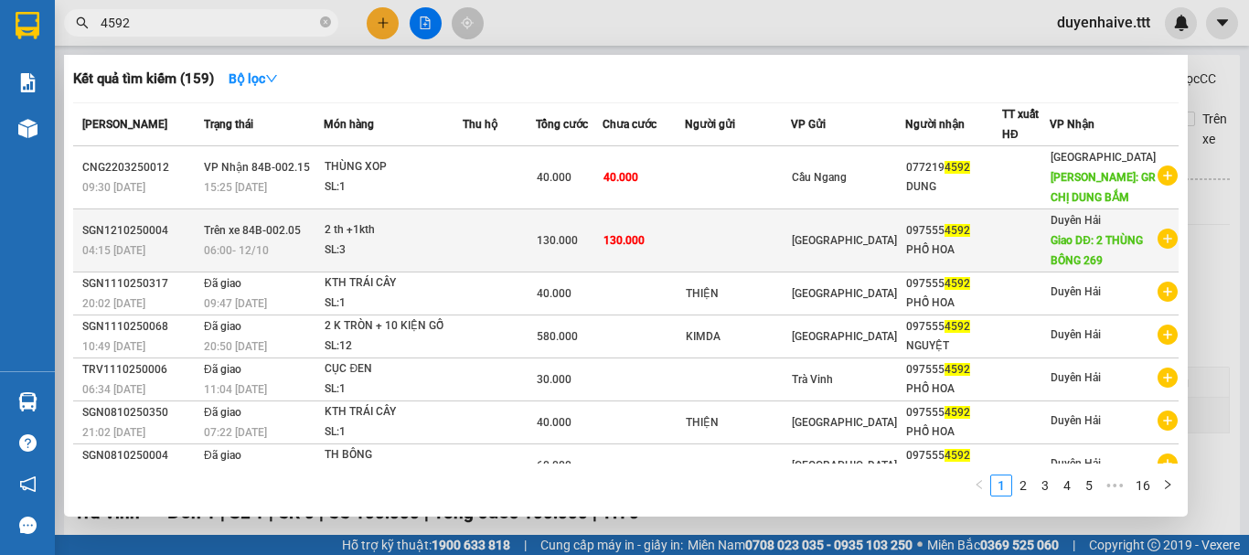
type input "4592"
click at [963, 237] on span "4592" at bounding box center [957, 230] width 26 height 13
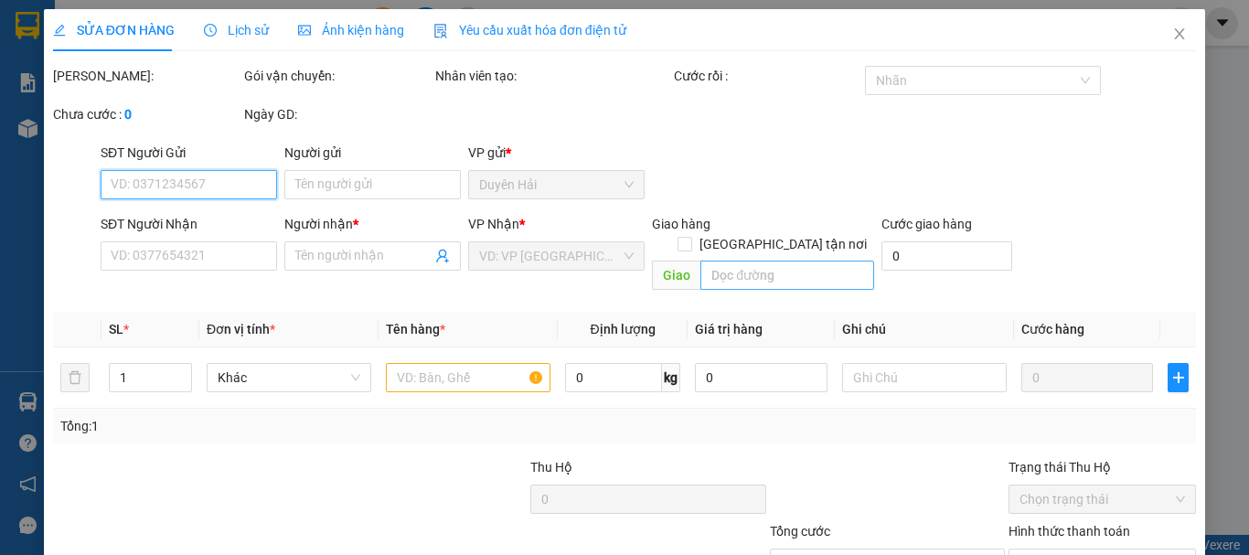
type input "0975554592"
type input "PHỐ HOA"
type input "2 THÙNG BÔNG 269"
type input "130.000"
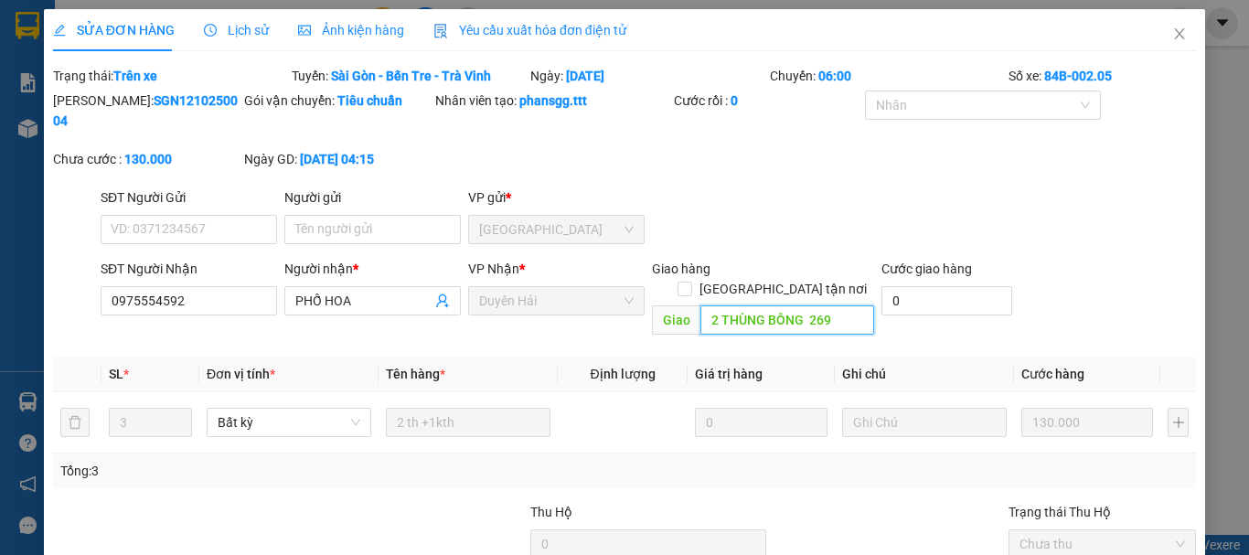
click at [828, 305] on input "2 THÙNG BÔNG 269" at bounding box center [787, 319] width 174 height 29
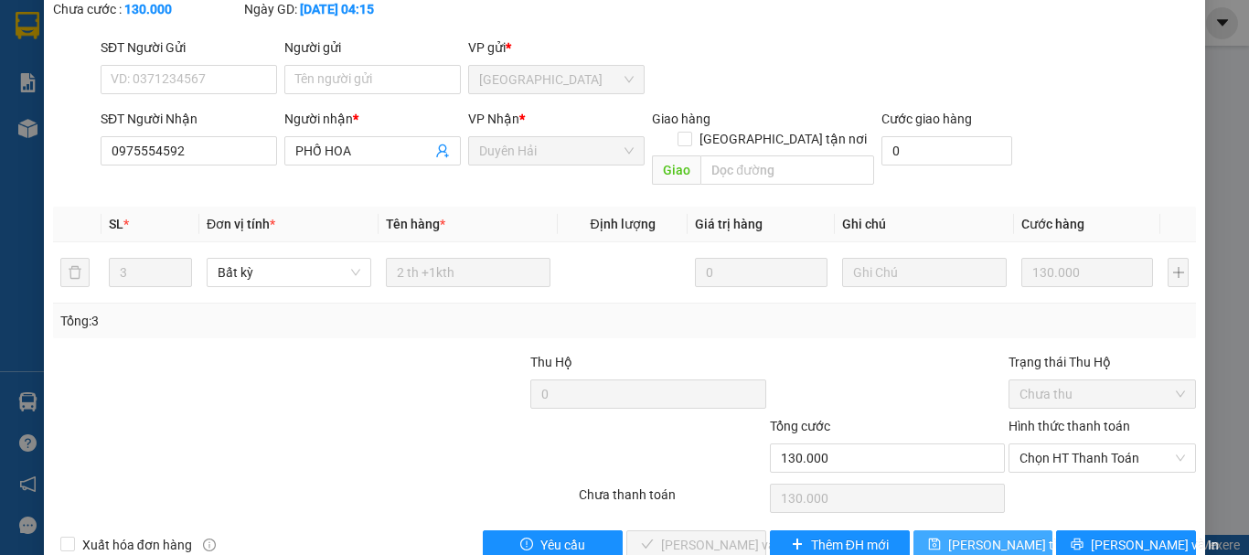
click at [1003, 535] on span "[PERSON_NAME] đổi" at bounding box center [1021, 545] width 146 height 20
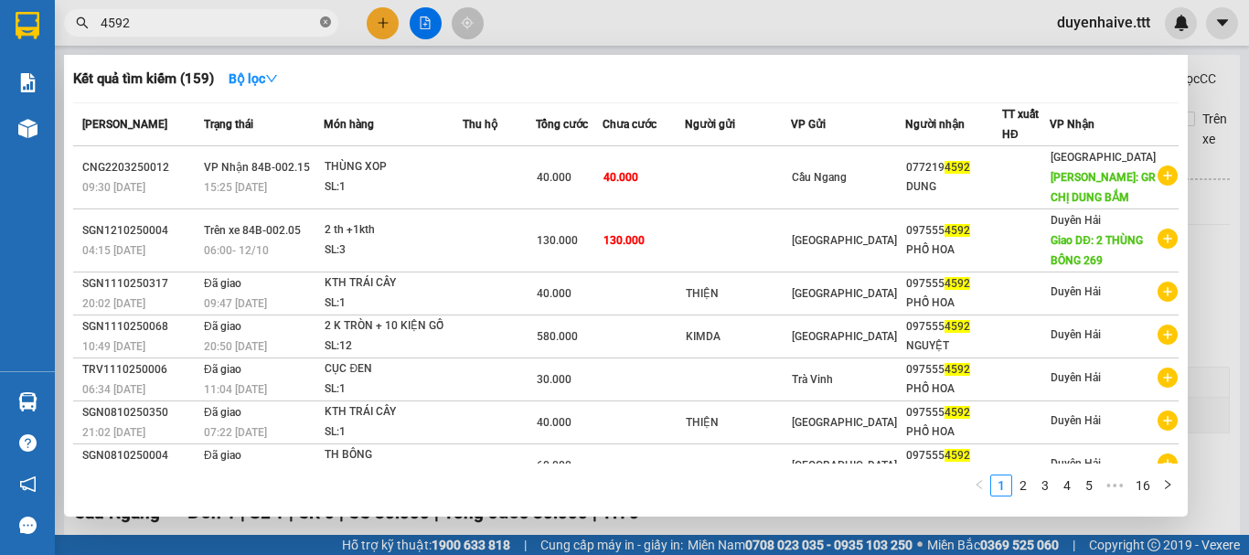
click at [326, 24] on icon "close-circle" at bounding box center [325, 21] width 11 height 11
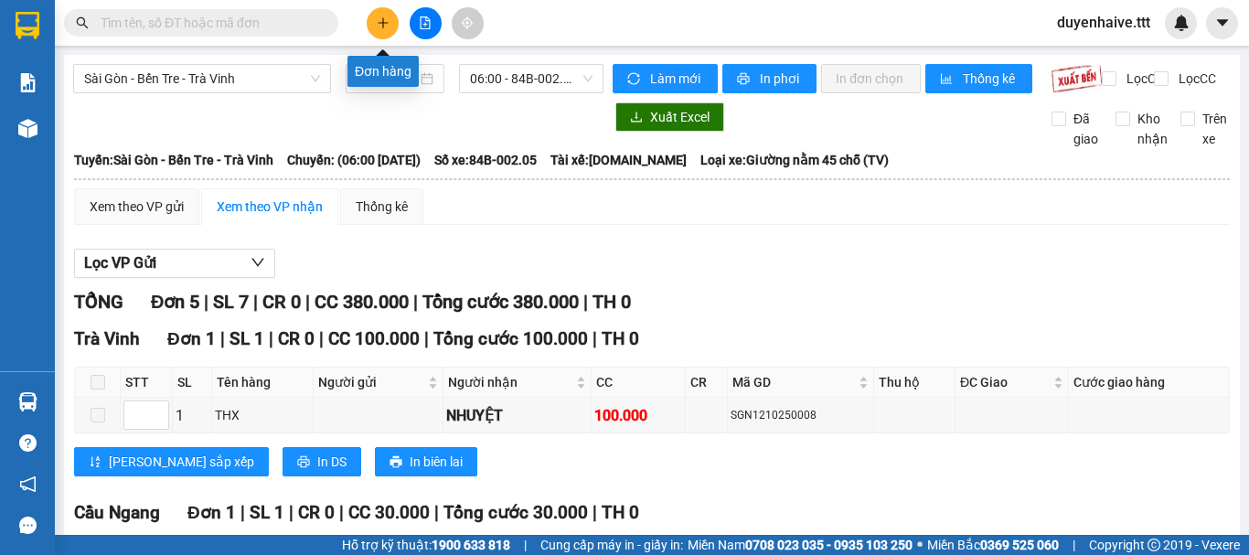
click at [379, 23] on icon "plus" at bounding box center [382, 22] width 10 height 1
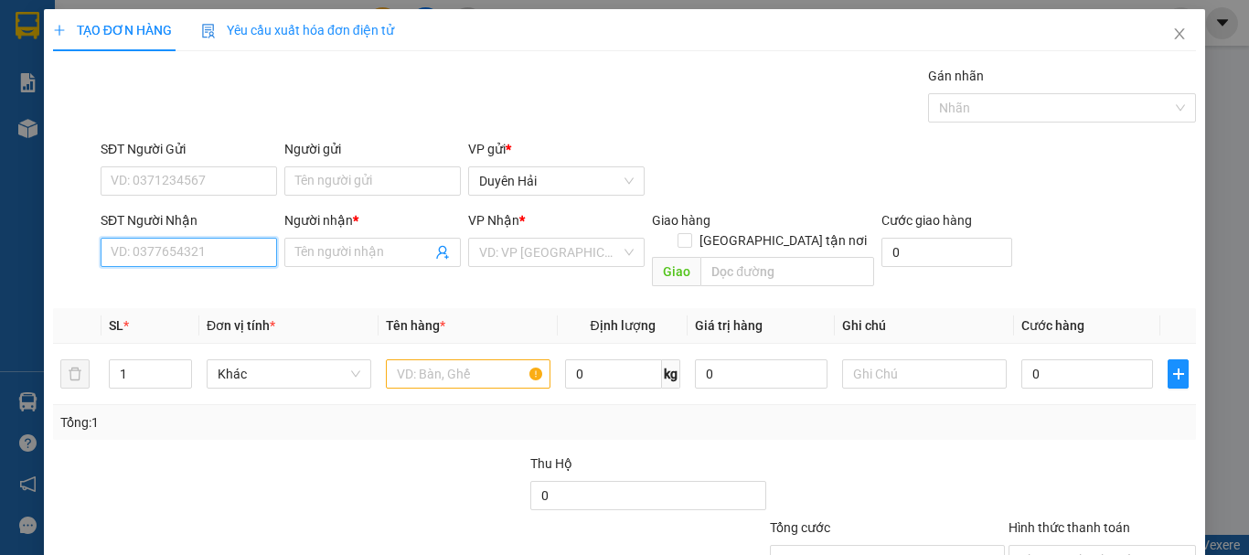
click at [149, 265] on input "SĐT Người Nhận" at bounding box center [189, 252] width 176 height 29
type input "0907464686"
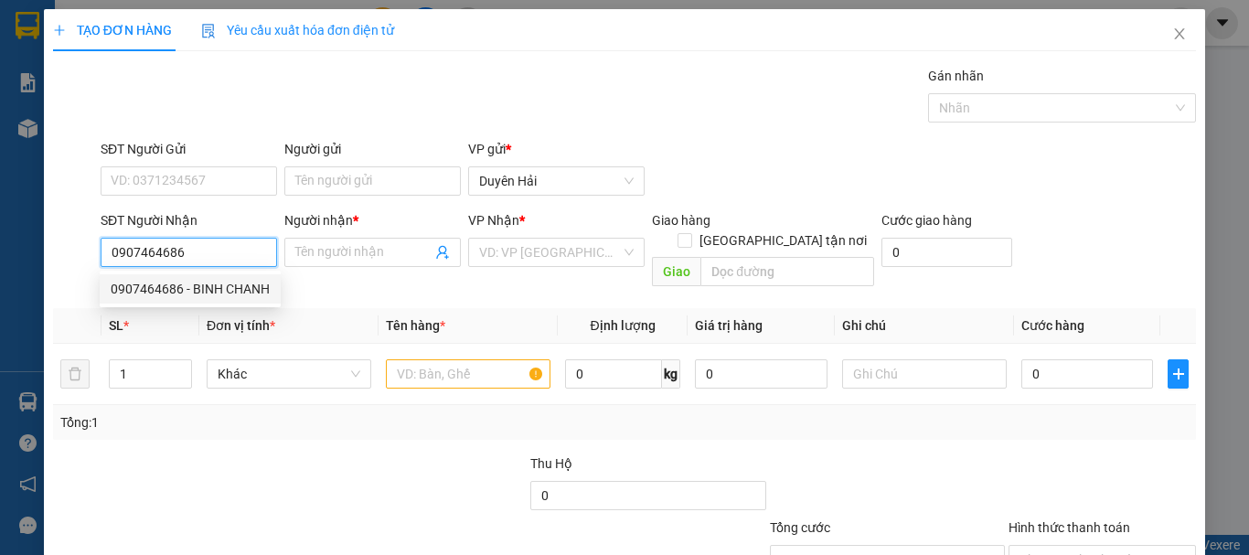
click at [165, 282] on div "0907464686 - BINH CHANH" at bounding box center [190, 289] width 159 height 20
type input "BINH CHANH"
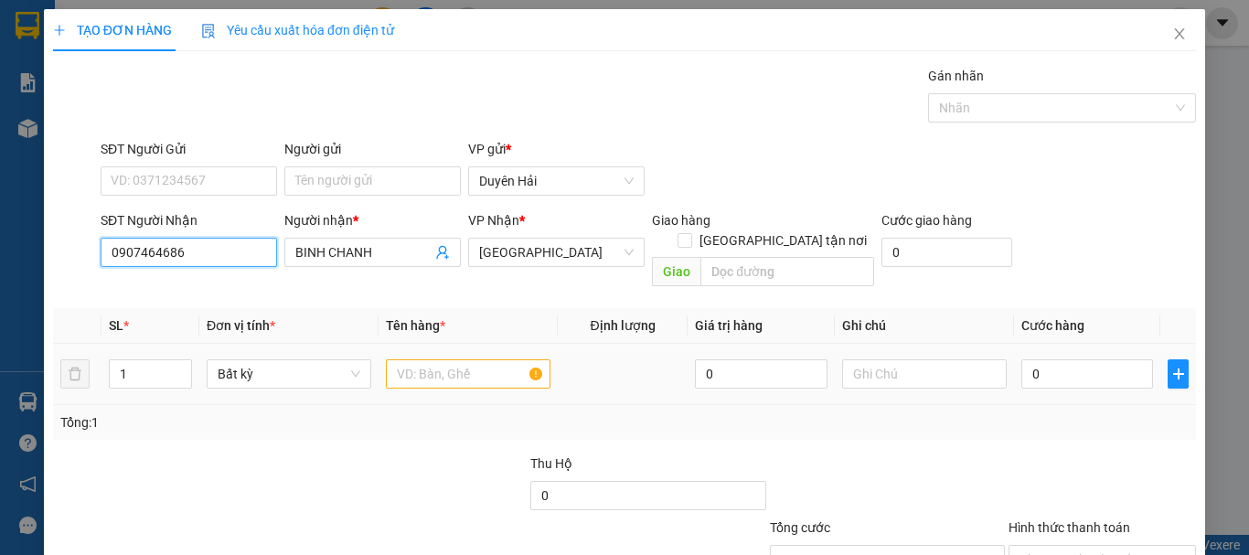
type input "0907464686"
click at [421, 359] on input "text" at bounding box center [468, 373] width 165 height 29
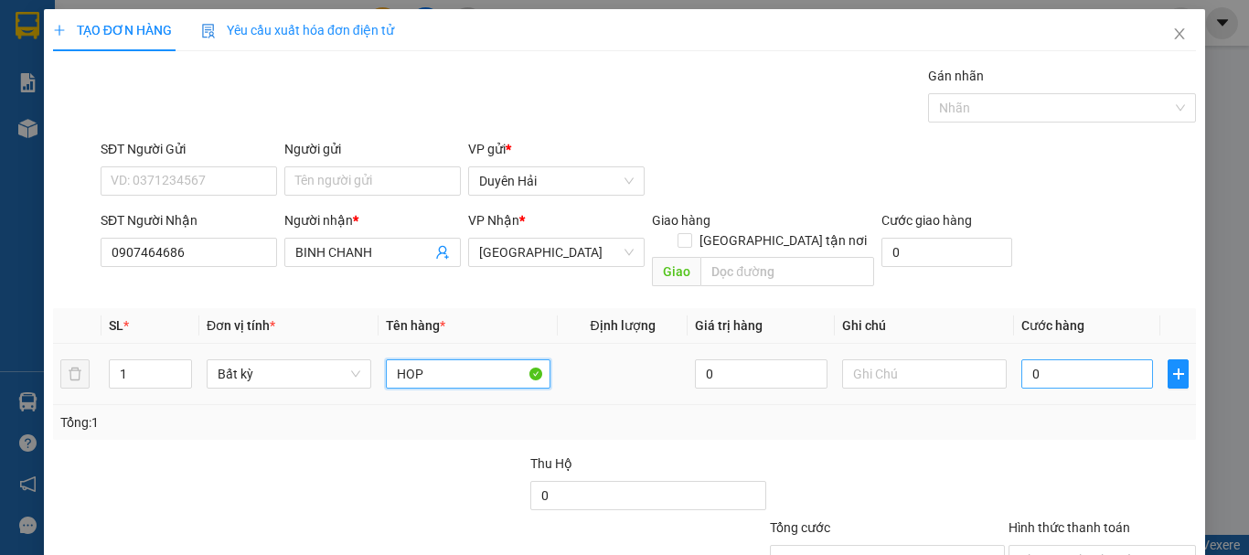
type input "HOP"
click at [1023, 359] on input "0" at bounding box center [1087, 373] width 132 height 29
type input "3"
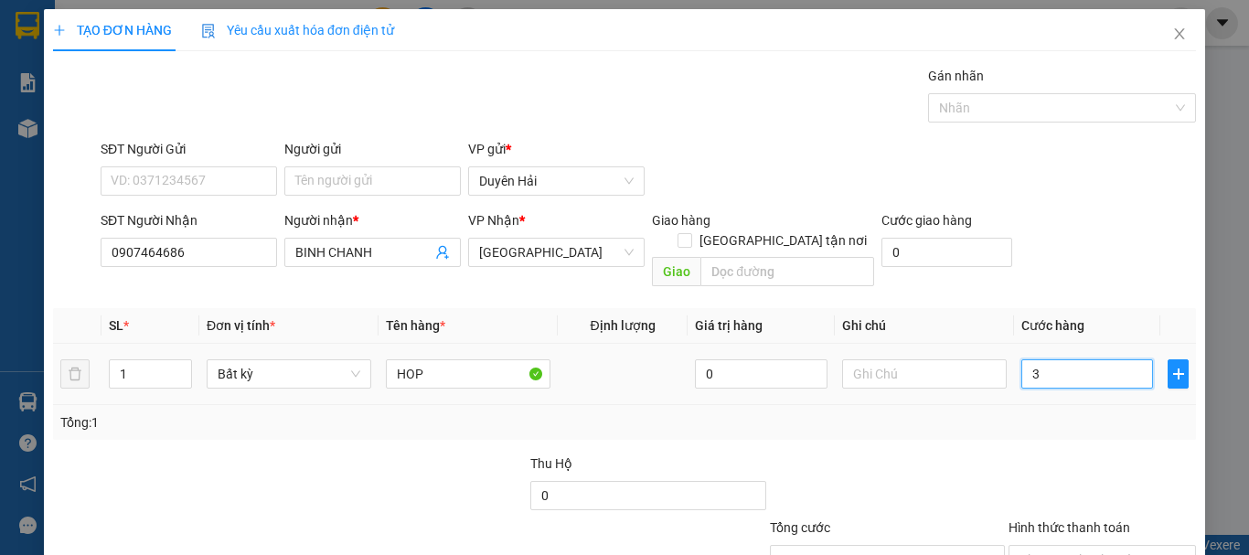
type input "30"
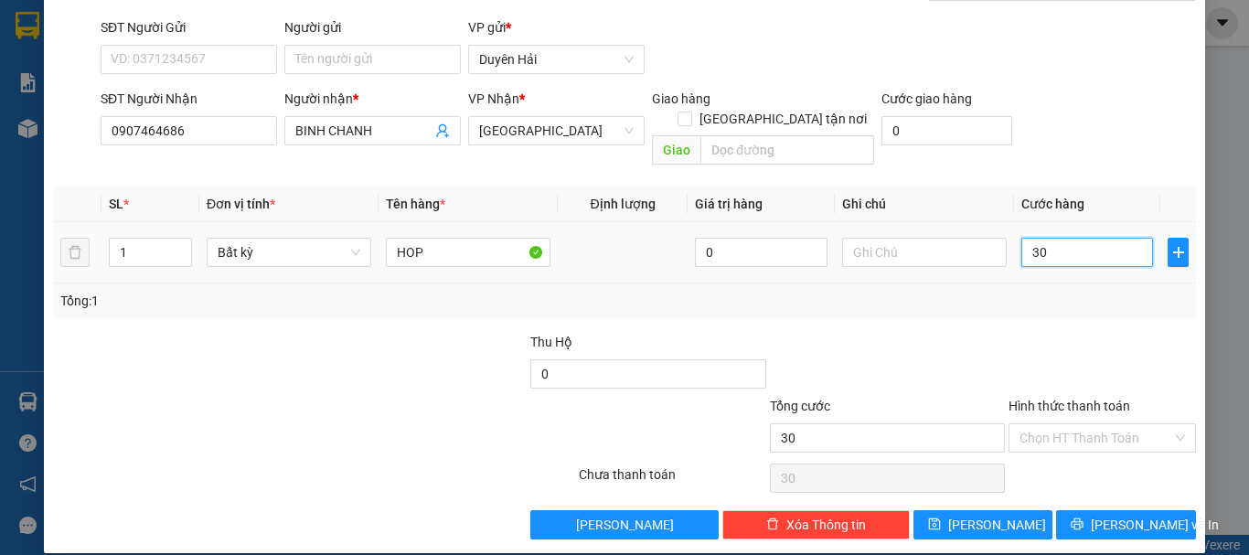
click at [1043, 238] on input "30" at bounding box center [1087, 252] width 132 height 29
type input "3"
type input "0"
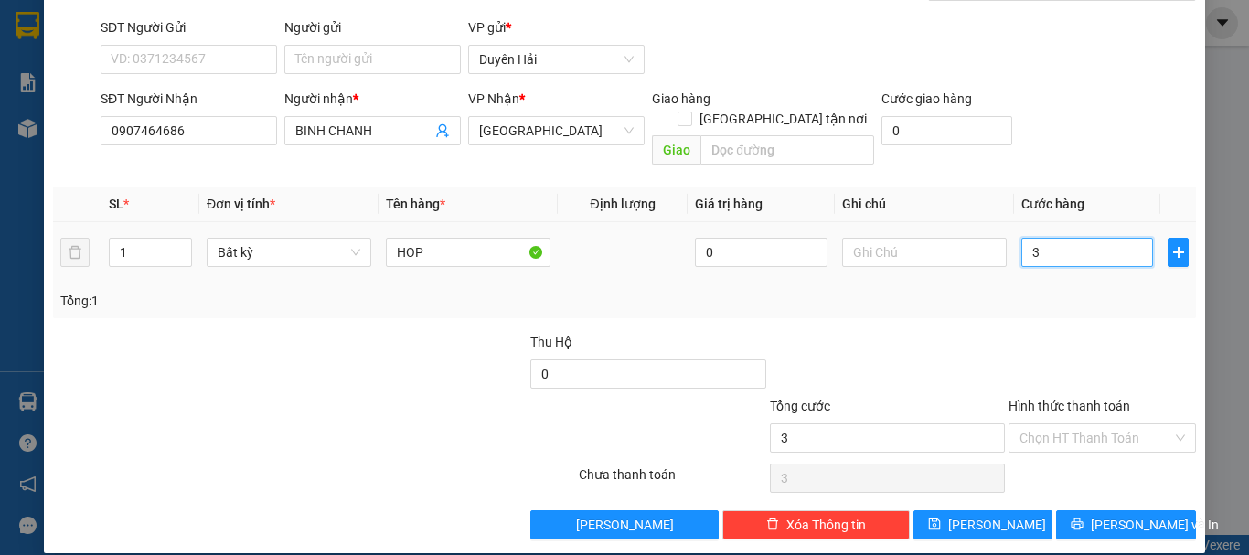
type input "0"
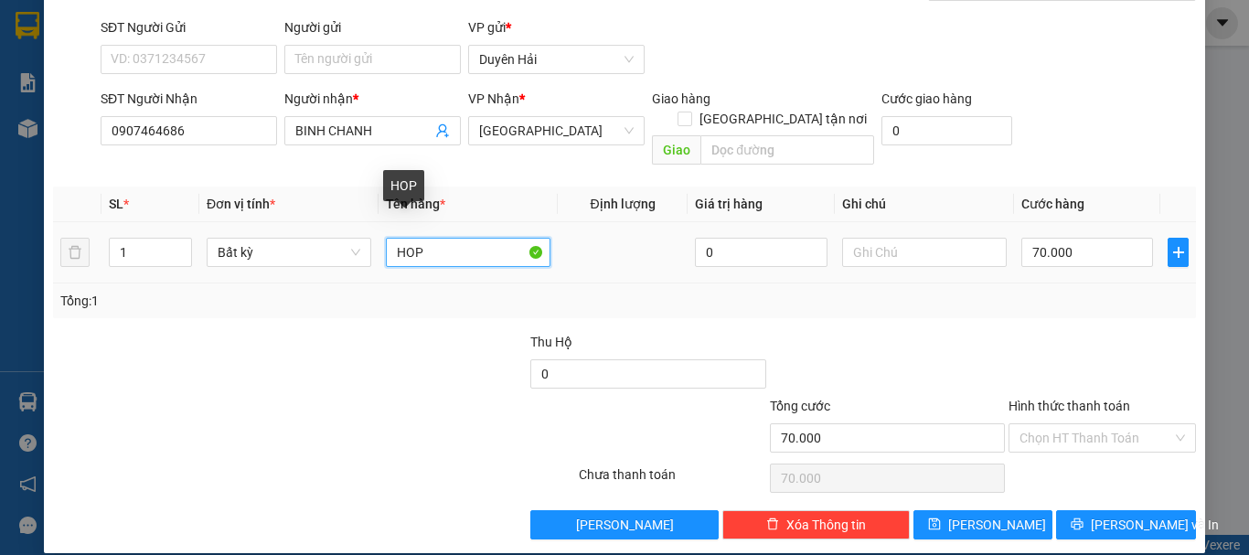
click at [430, 243] on input "HOP" at bounding box center [468, 252] width 165 height 29
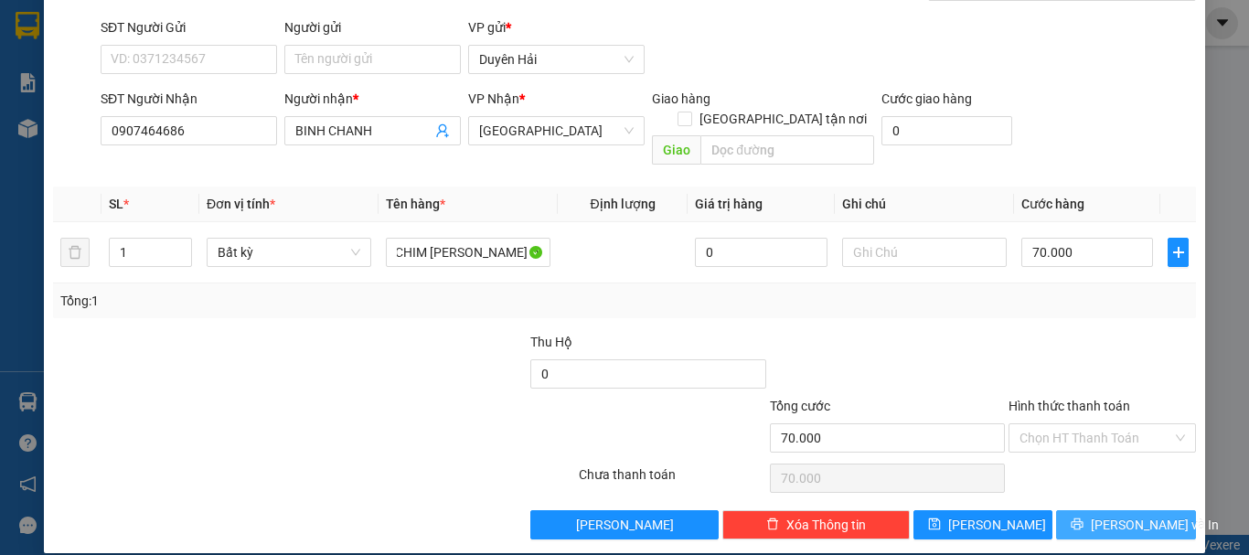
scroll to position [0, 0]
click at [1093, 512] on button "[PERSON_NAME] và In" at bounding box center [1126, 524] width 140 height 29
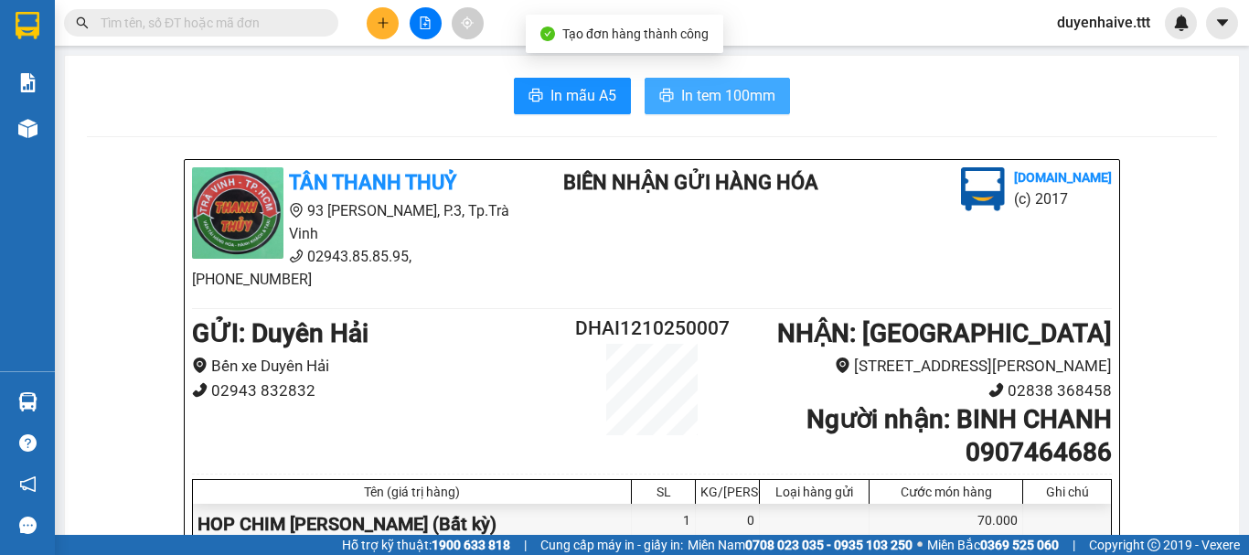
click at [725, 93] on span "In tem 100mm" at bounding box center [728, 95] width 94 height 23
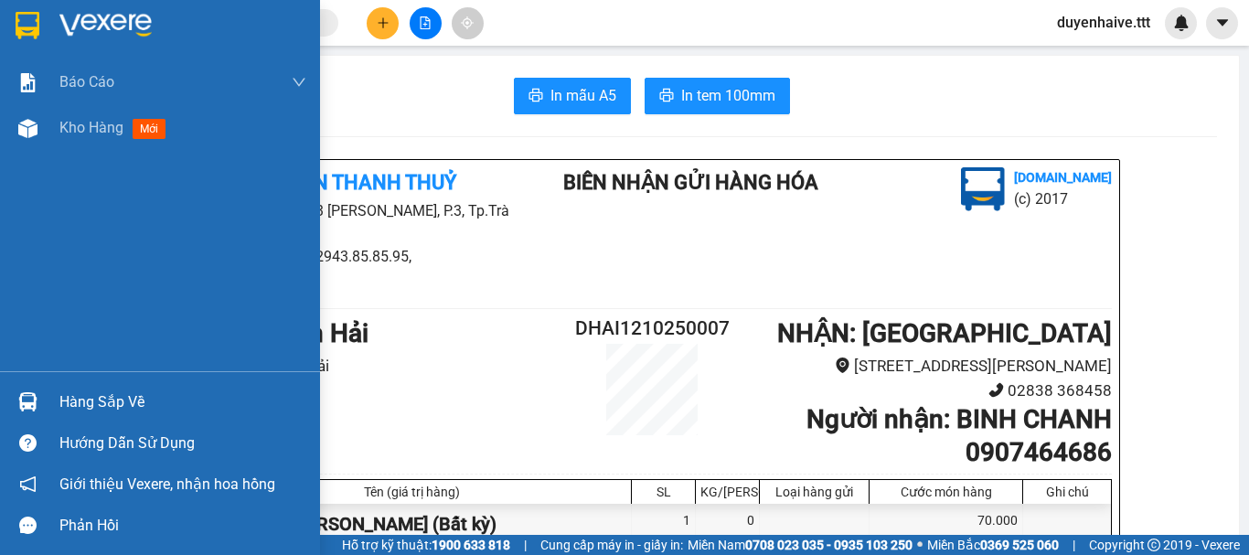
click at [103, 397] on div "Hàng sắp về" at bounding box center [182, 401] width 247 height 27
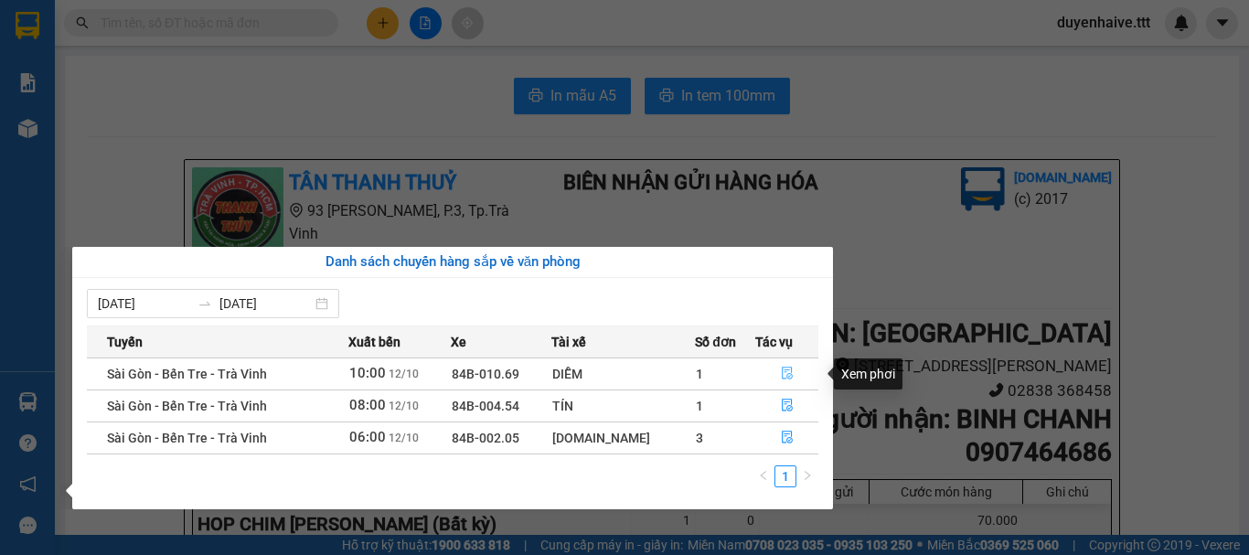
click at [785, 374] on icon "file-done" at bounding box center [786, 373] width 11 height 13
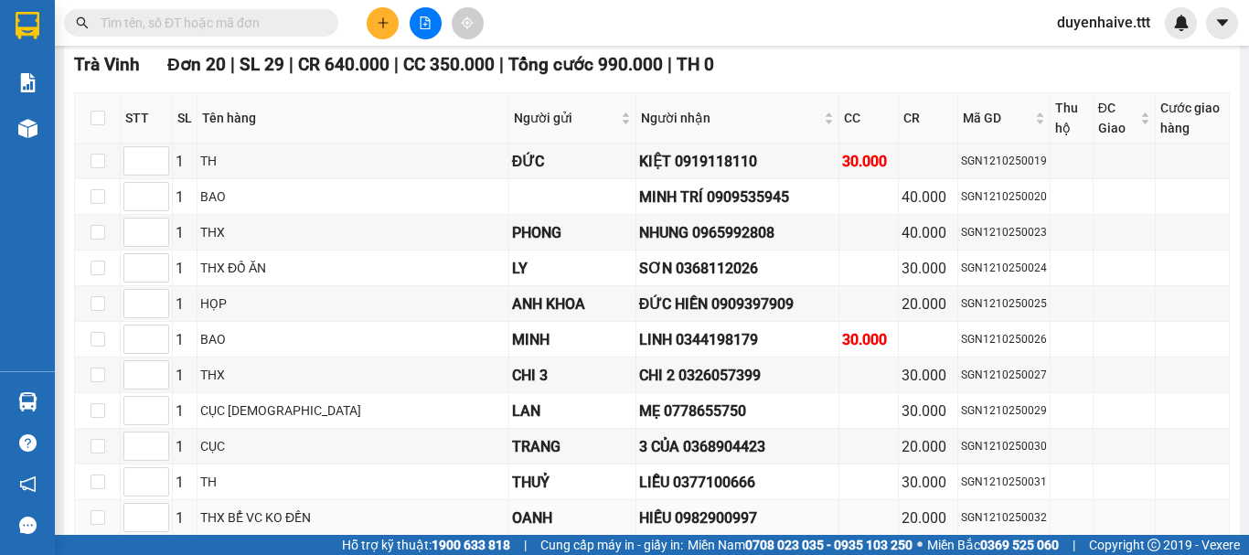
scroll to position [548, 0]
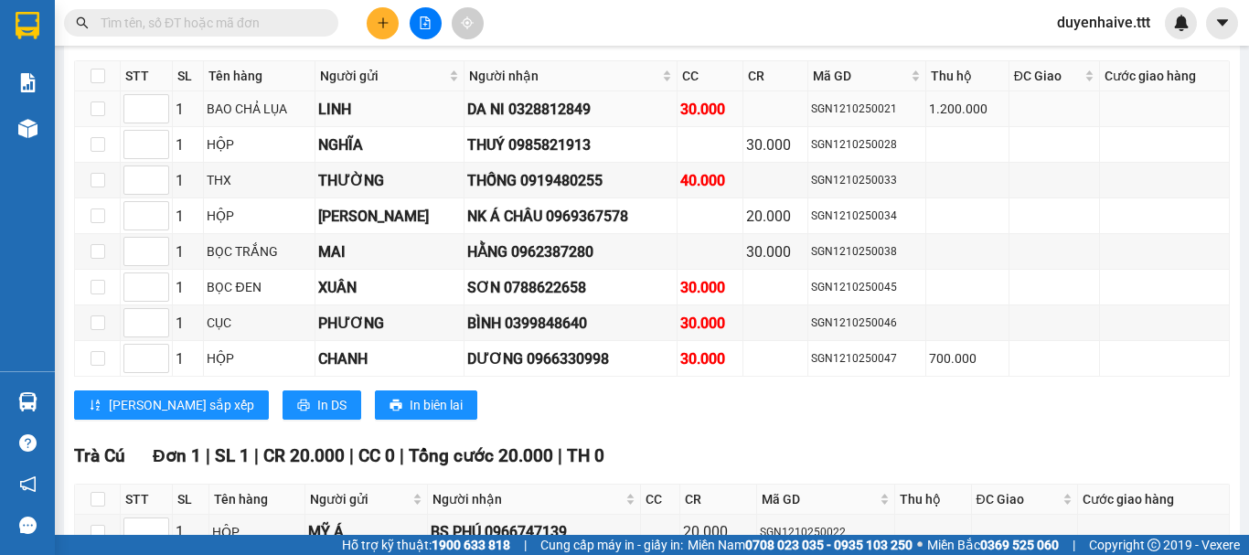
scroll to position [1487, 0]
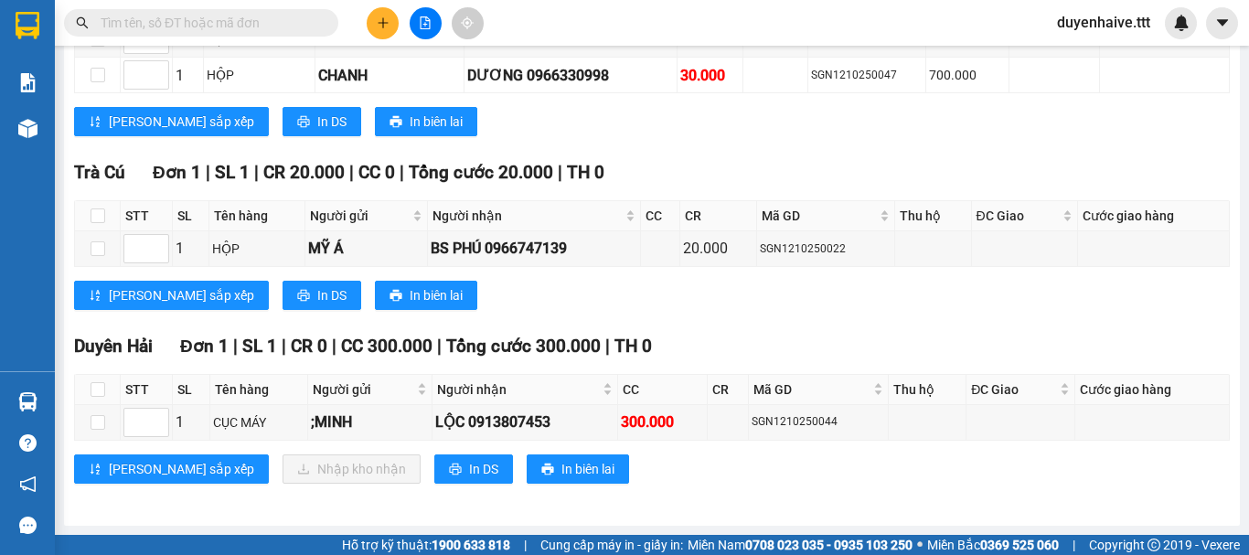
click at [193, 27] on input "text" at bounding box center [209, 23] width 216 height 20
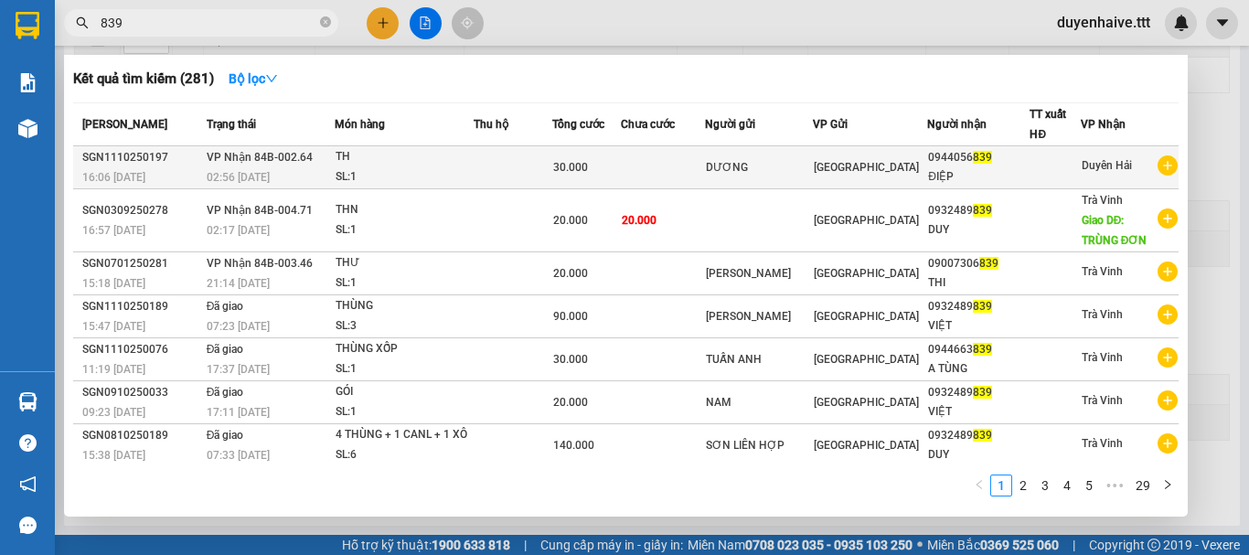
type input "839"
click at [937, 160] on div "0944056 839" at bounding box center [978, 157] width 101 height 19
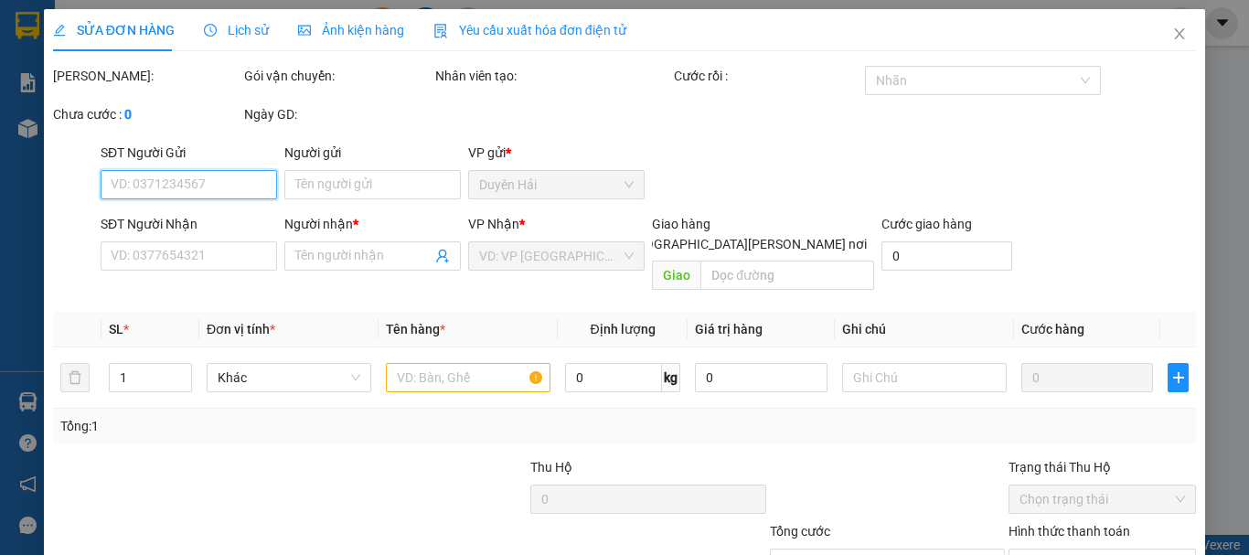
scroll to position [125, 0]
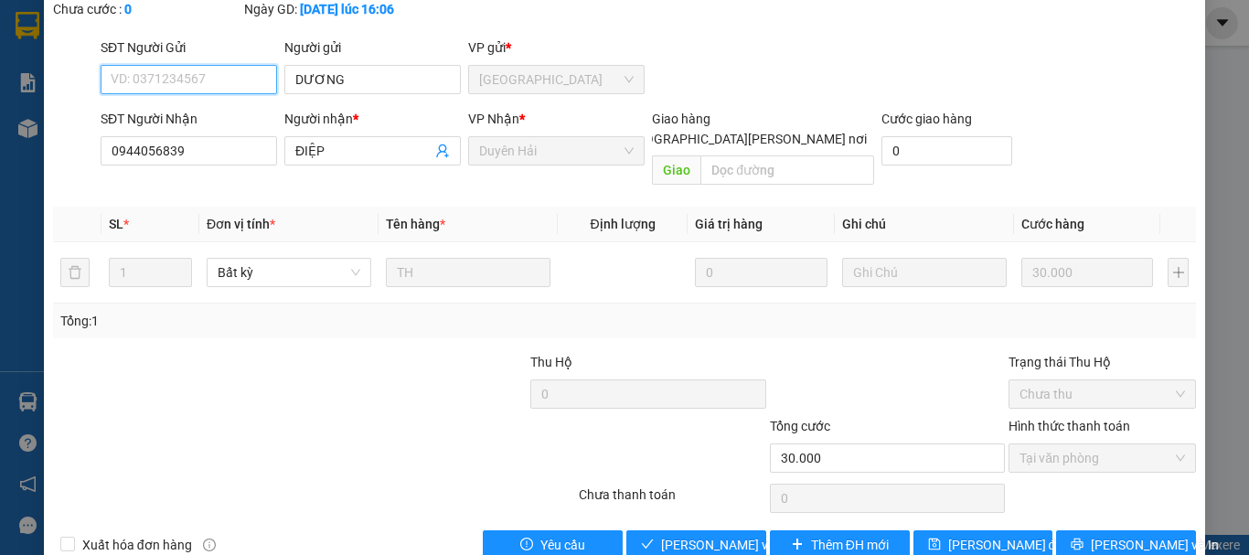
type input "DƯƠNG"
type input "0944056839"
type input "ĐIỆP"
type input "30.000"
click at [672, 535] on span "[PERSON_NAME] và [PERSON_NAME] hàng" at bounding box center [784, 545] width 247 height 20
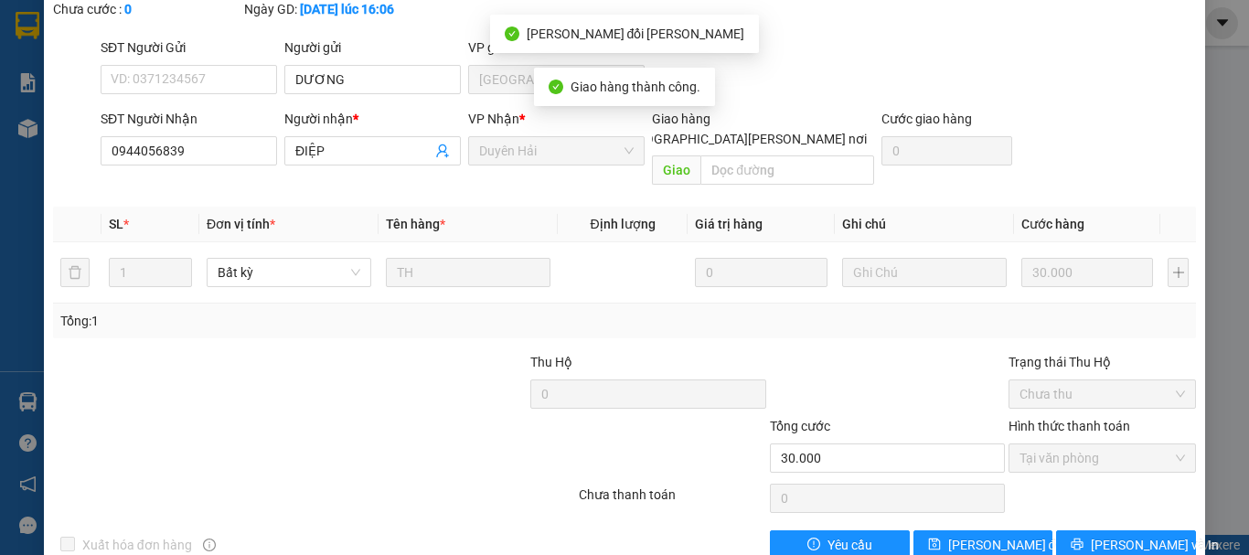
scroll to position [0, 0]
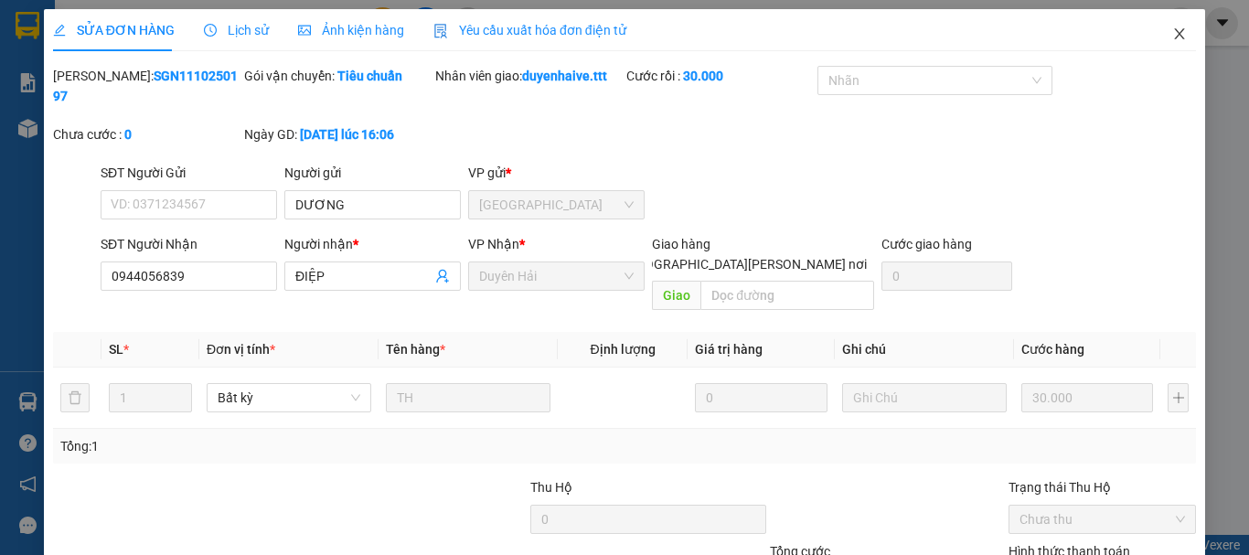
click at [1153, 41] on span "Close" at bounding box center [1178, 34] width 51 height 51
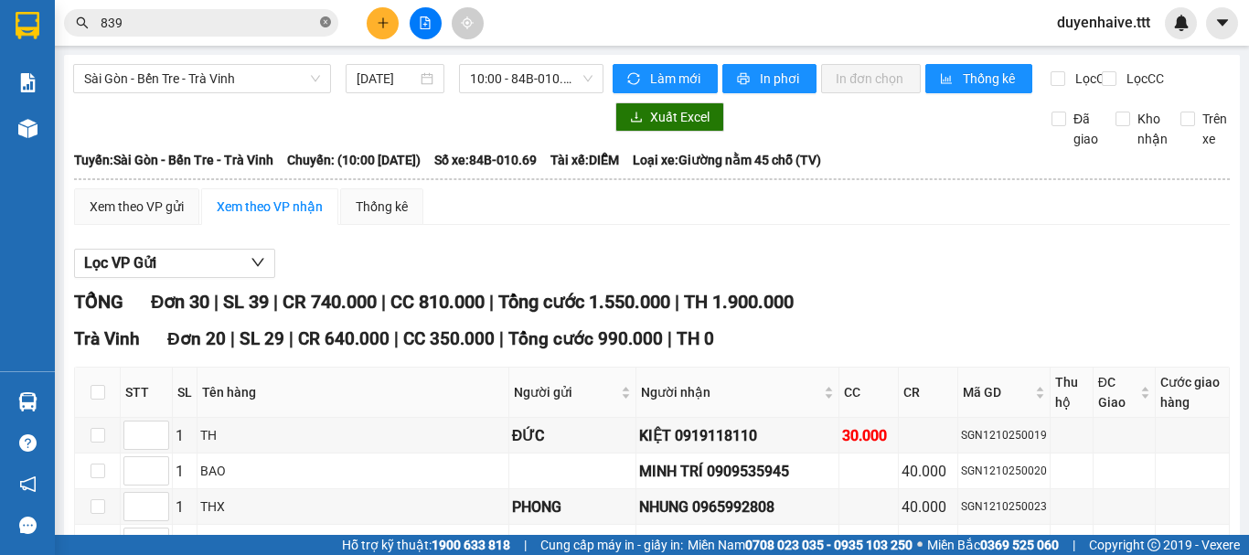
click at [322, 22] on icon "close-circle" at bounding box center [325, 21] width 11 height 11
drag, startPoint x: 296, startPoint y: 22, endPoint x: 283, endPoint y: 22, distance: 12.8
click at [294, 22] on input "text" at bounding box center [209, 23] width 216 height 20
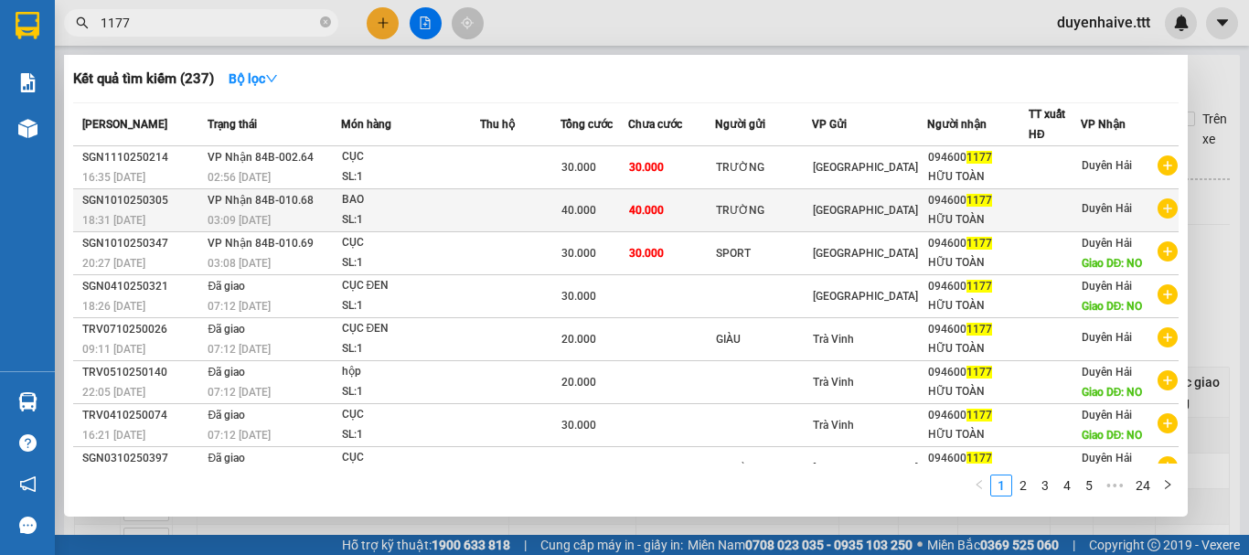
type input "1177"
click at [972, 207] on span "1177" at bounding box center [979, 200] width 26 height 13
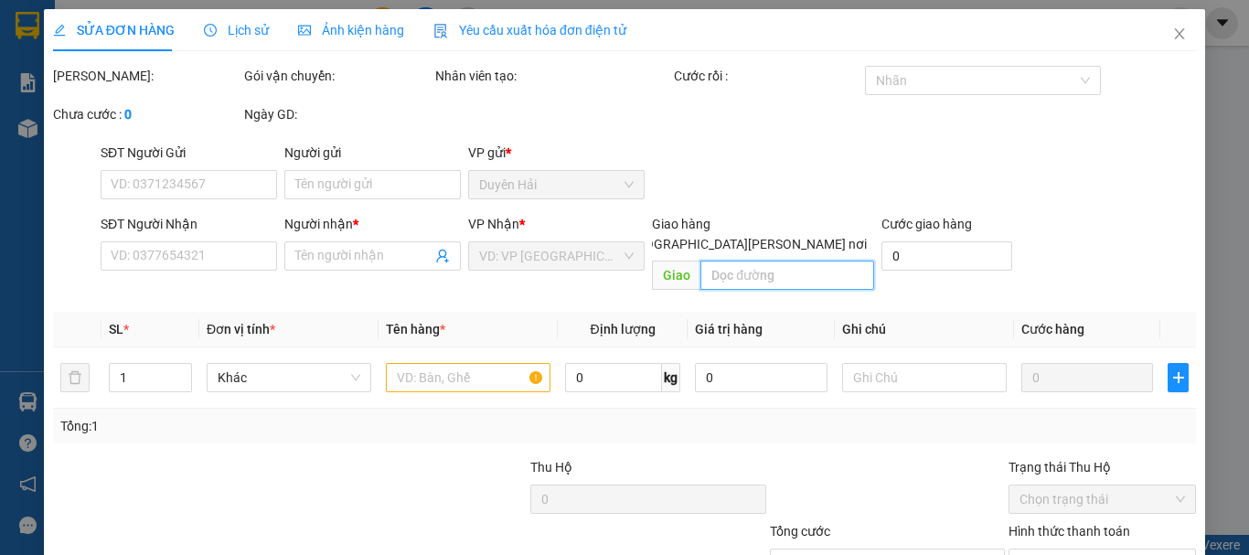
click at [740, 260] on input "text" at bounding box center [787, 274] width 174 height 29
type input "TRƯỜNG"
type input "0946001177"
type input "HỮU TOÀN"
type input "40.000"
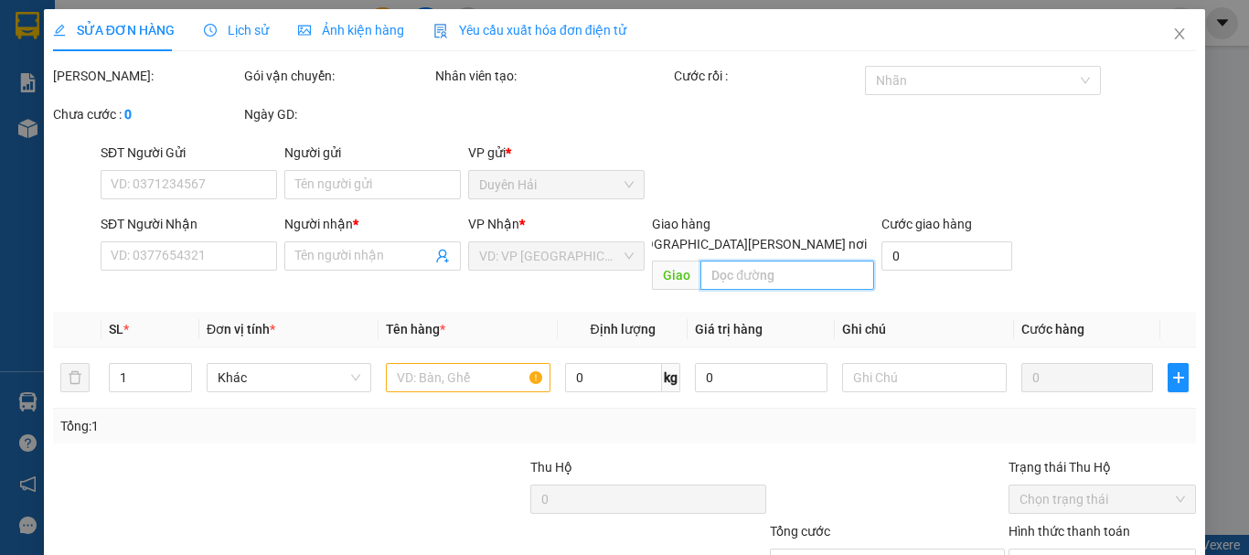
type input "40.000"
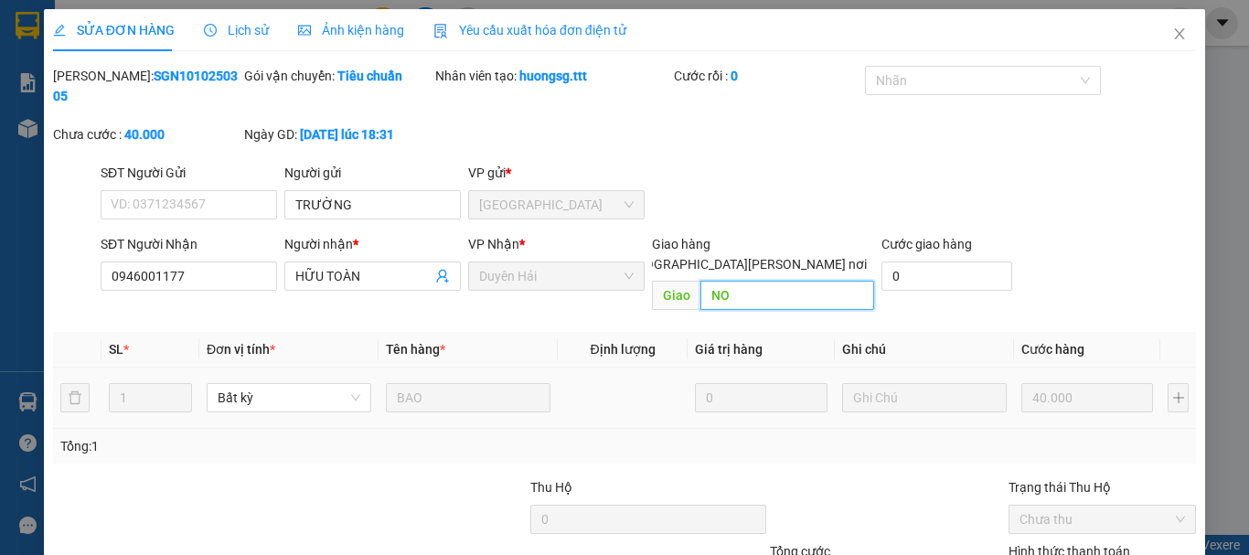
scroll to position [125, 0]
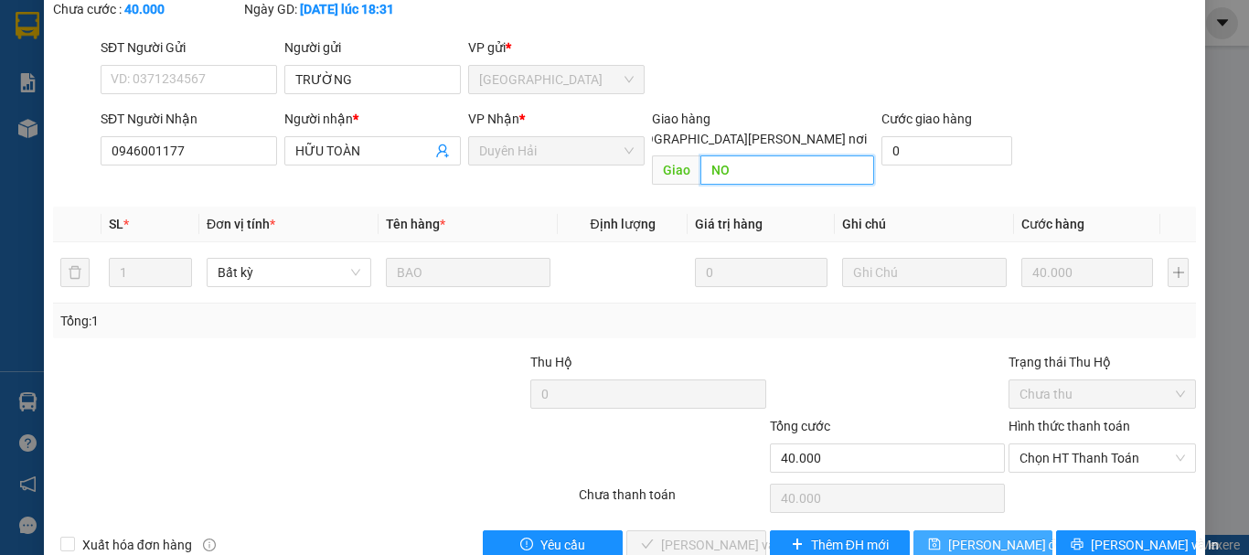
type input "NO"
click at [987, 535] on span "[PERSON_NAME] đổi" at bounding box center [1007, 545] width 118 height 20
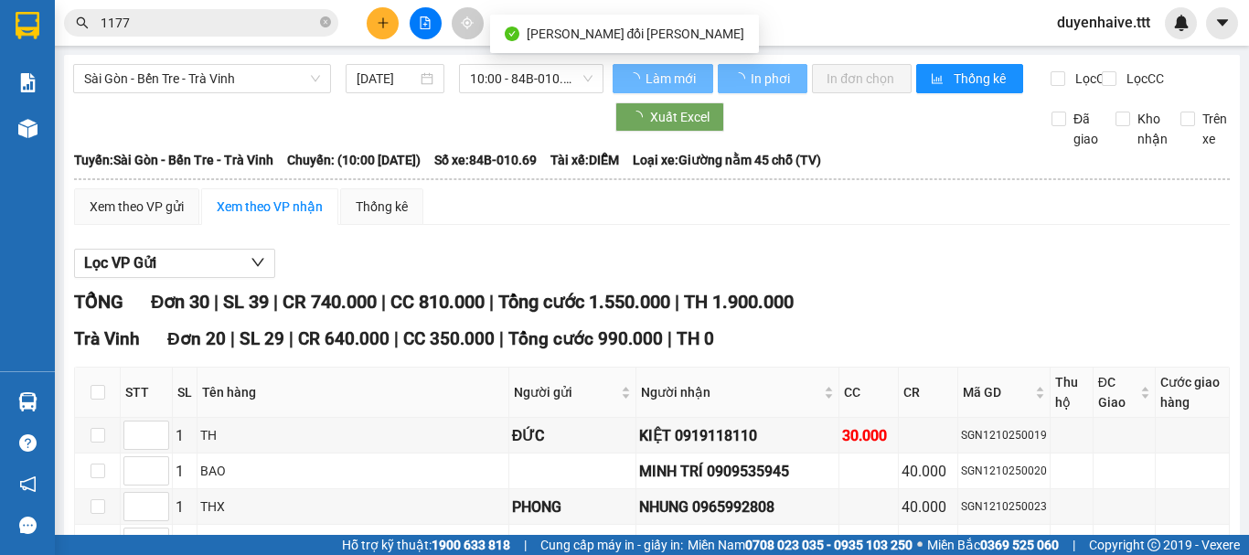
click at [250, 16] on input "1177" at bounding box center [209, 23] width 216 height 20
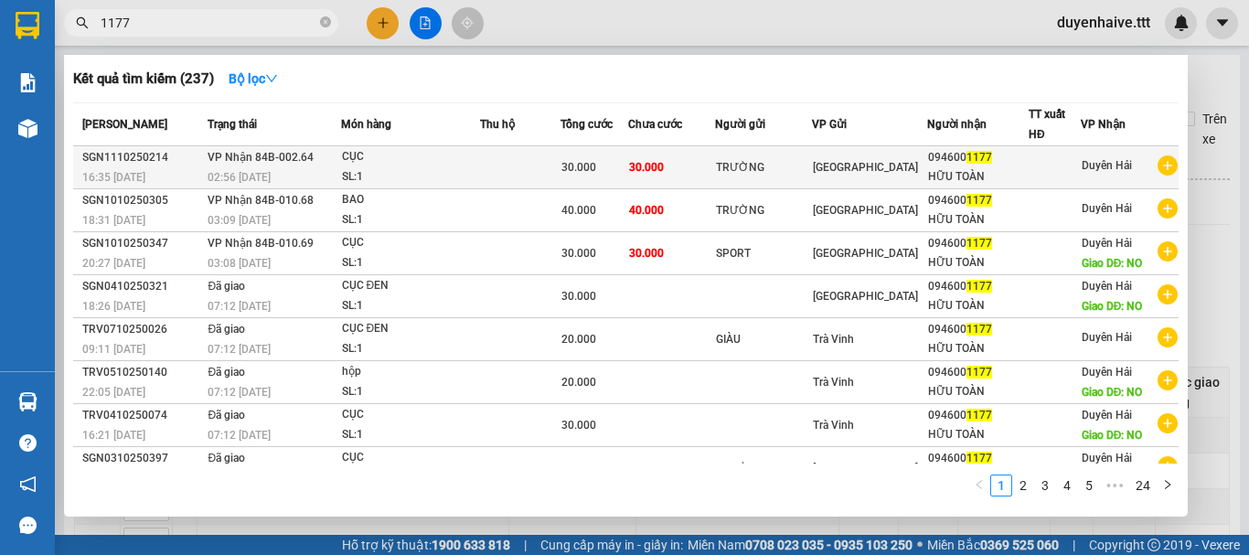
click at [976, 165] on div "094600 1177" at bounding box center [978, 157] width 100 height 19
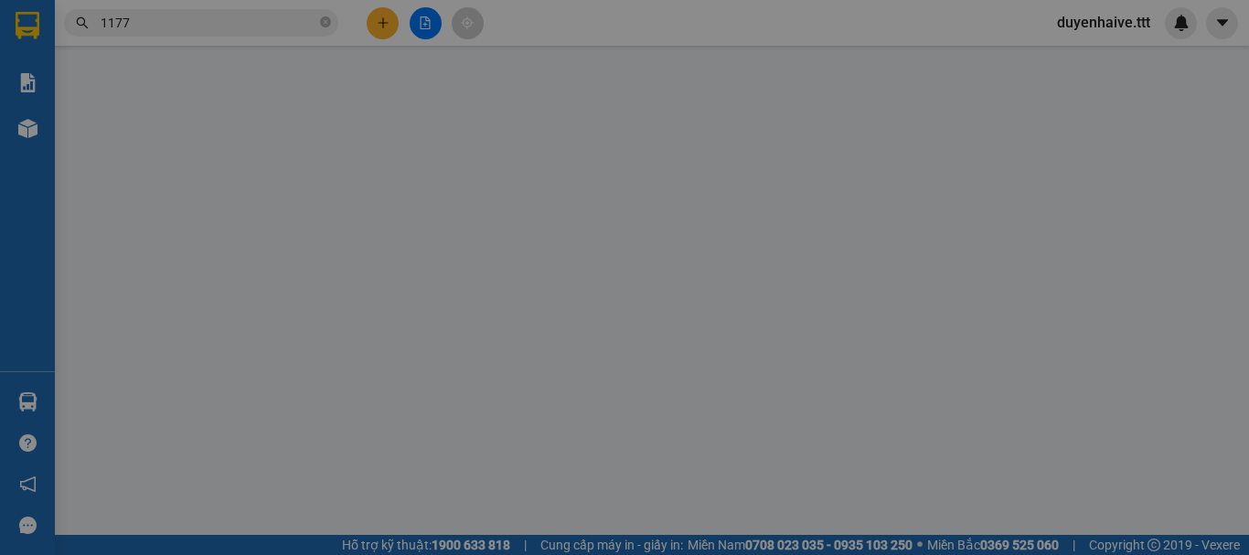
type input "TRƯỜNG"
type input "0946001177"
type input "HỮU TOÀN"
type input "30.000"
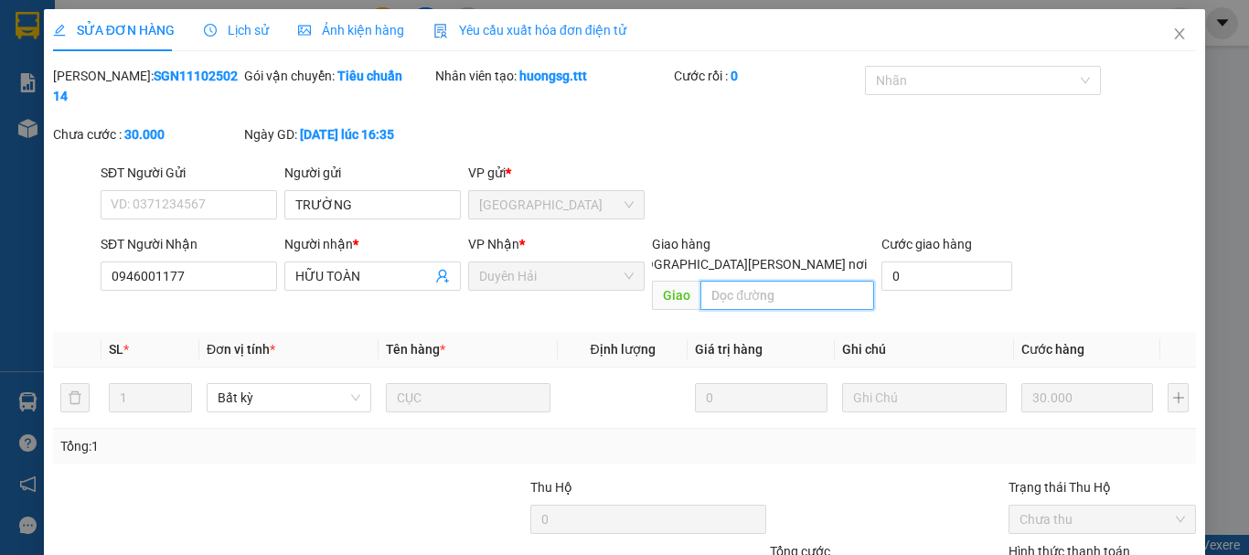
click at [749, 281] on input "text" at bounding box center [787, 295] width 174 height 29
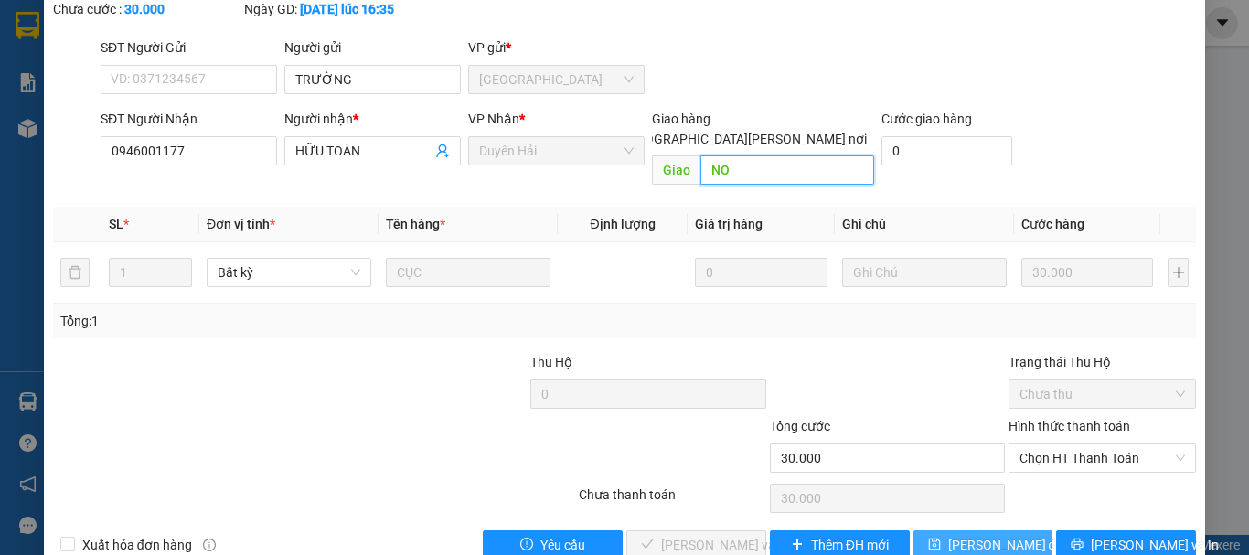
type input "NO"
click at [992, 535] on span "[PERSON_NAME] đổi" at bounding box center [1007, 545] width 118 height 20
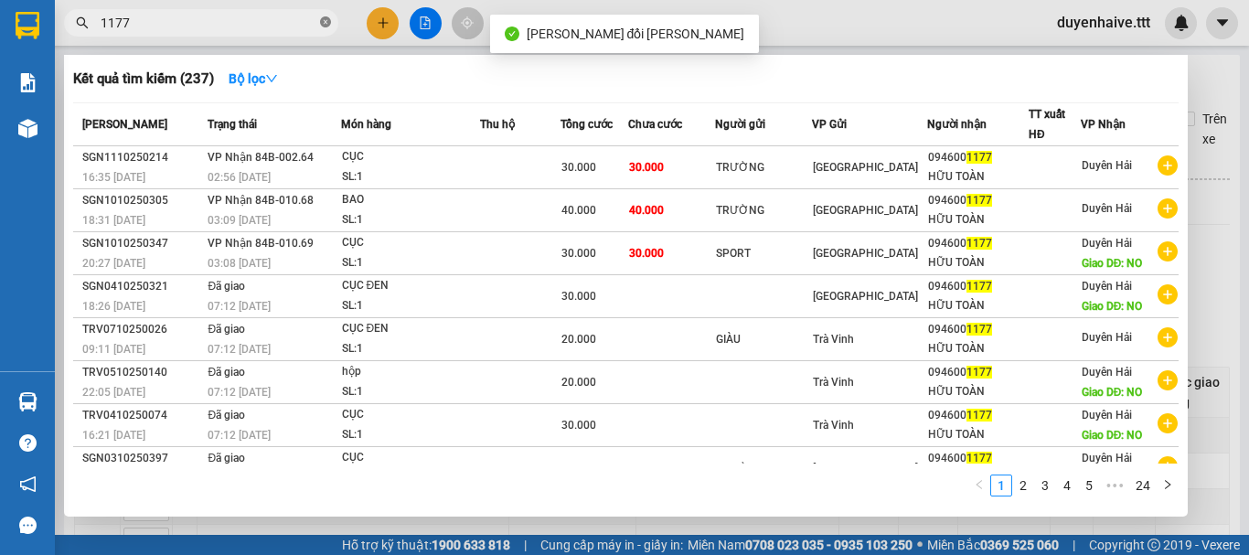
click at [327, 25] on icon "close-circle" at bounding box center [325, 21] width 11 height 11
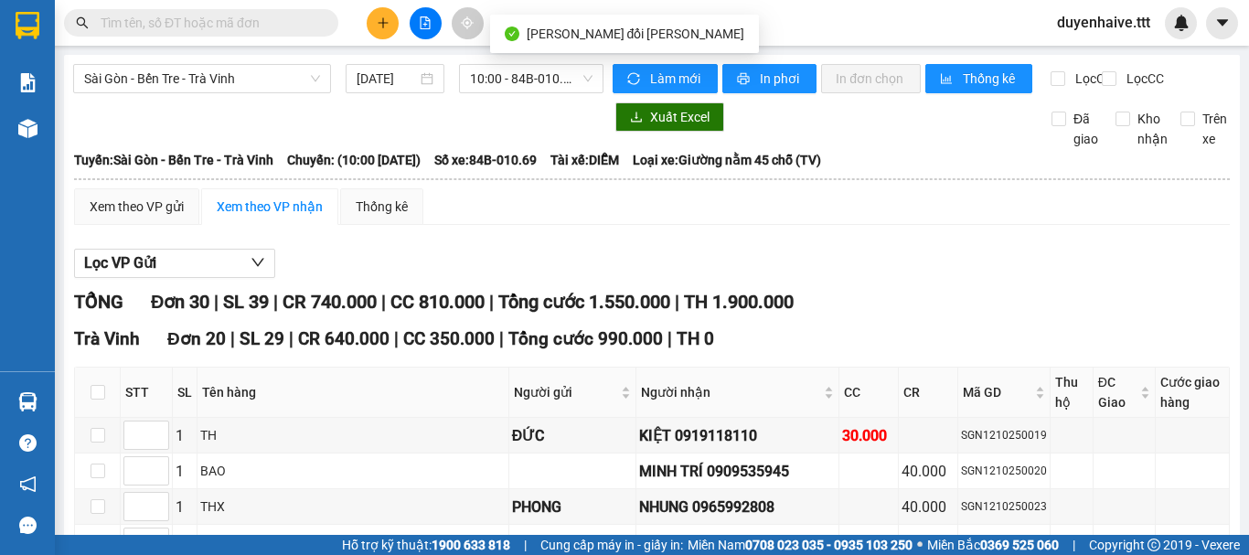
click at [274, 23] on input "text" at bounding box center [209, 23] width 216 height 20
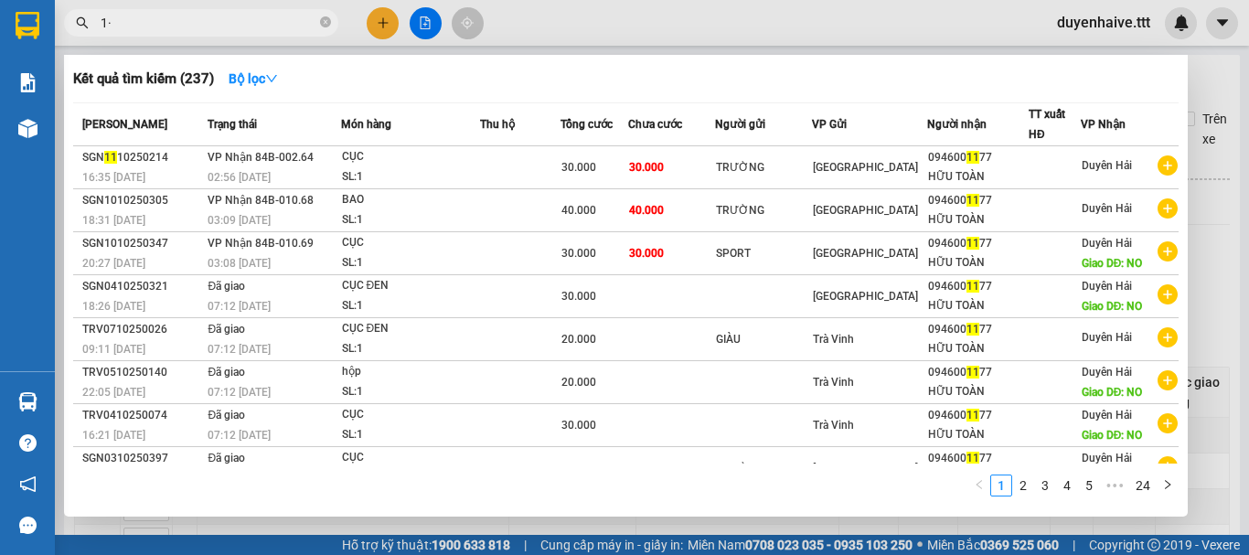
type input "1"
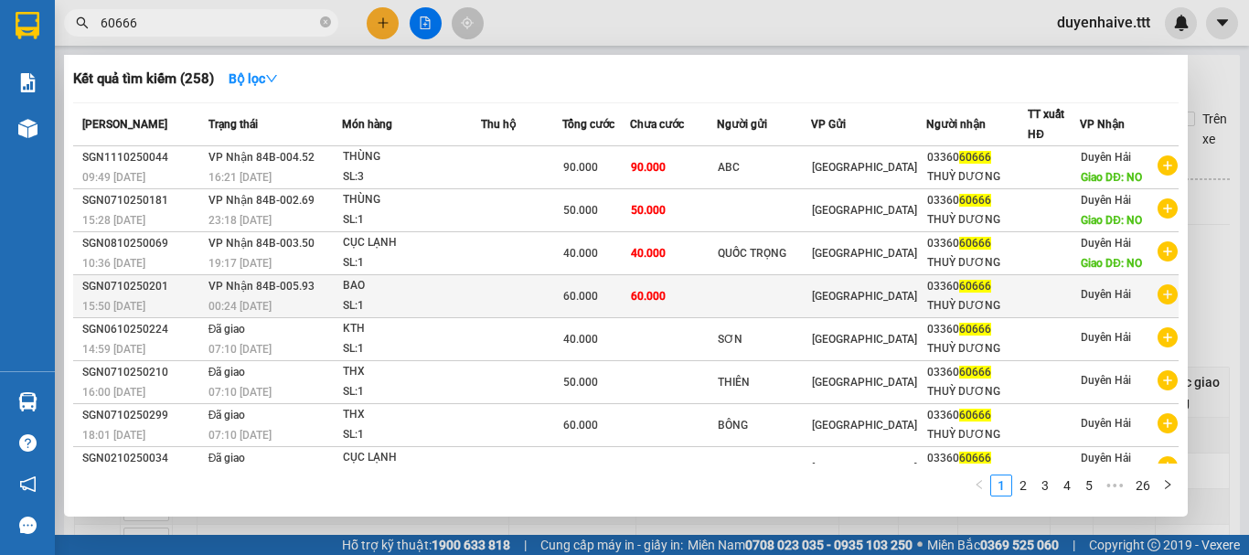
type input "60666"
click at [927, 301] on div "THUỲ DƯƠNG" at bounding box center [977, 305] width 101 height 19
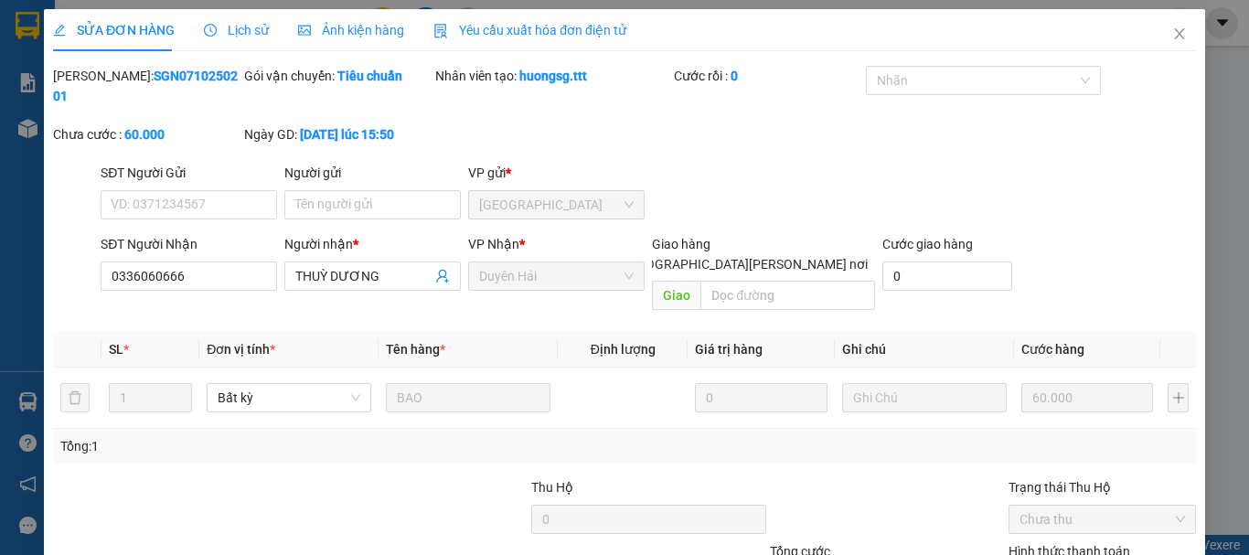
type input "0336060666"
type input "THUỲ DƯƠNG"
type input "60.000"
click at [717, 281] on input "text" at bounding box center [787, 295] width 174 height 29
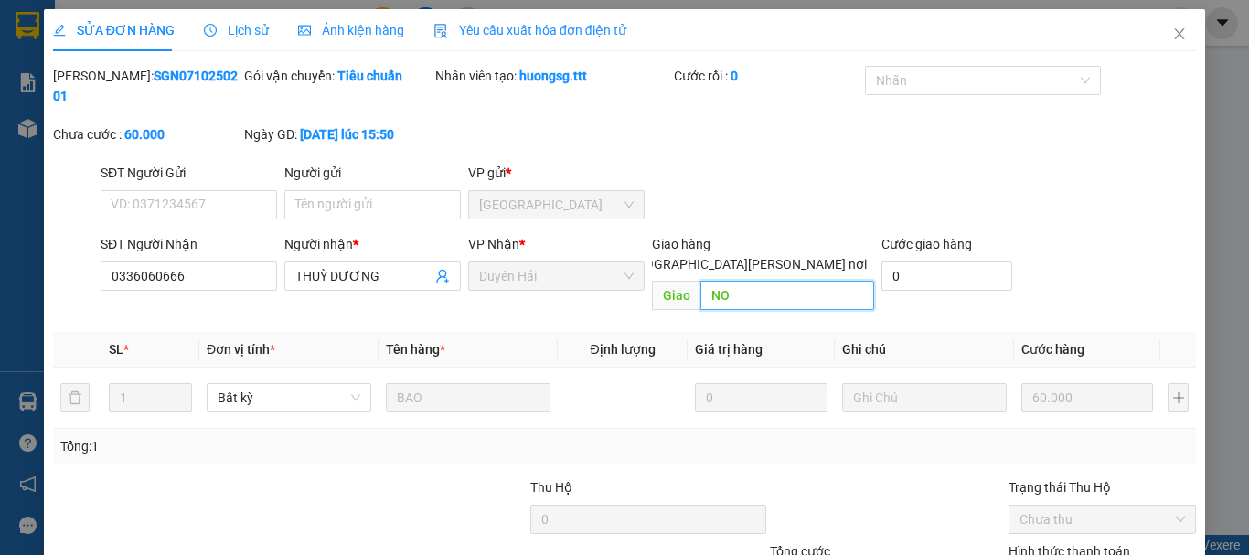
scroll to position [125, 0]
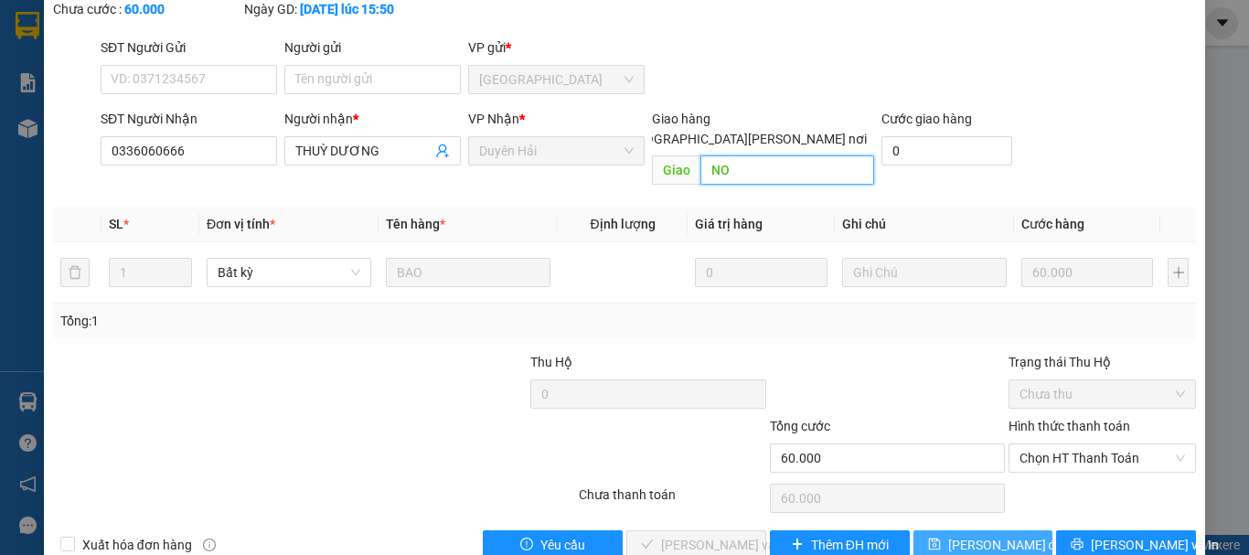
type input "NO"
click at [954, 535] on span "[PERSON_NAME] đổi" at bounding box center [1007, 545] width 118 height 20
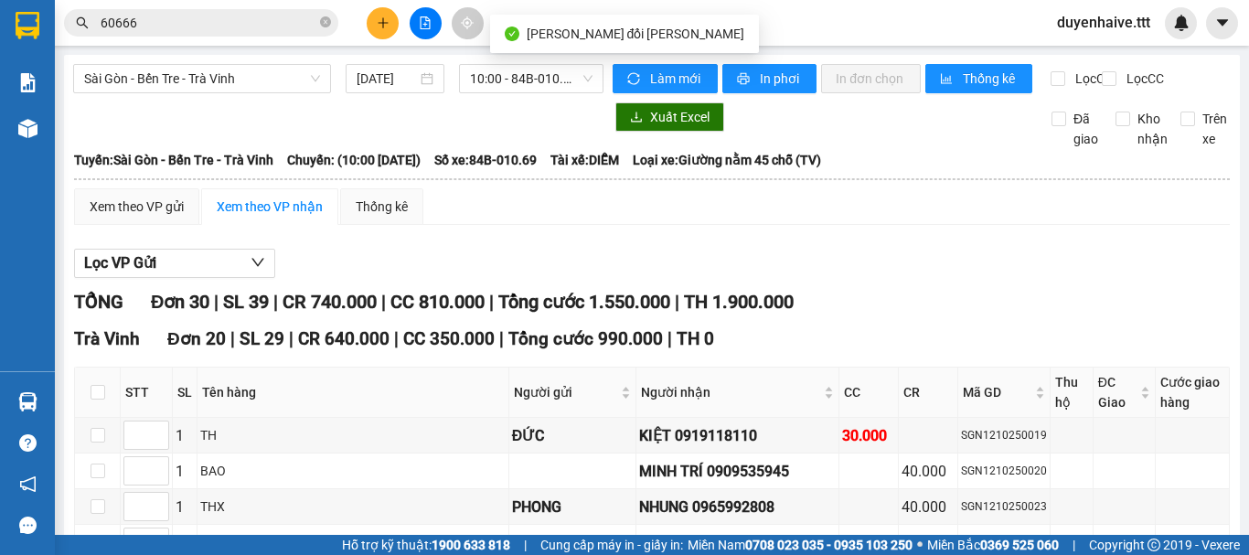
click at [263, 20] on input "60666" at bounding box center [209, 23] width 216 height 20
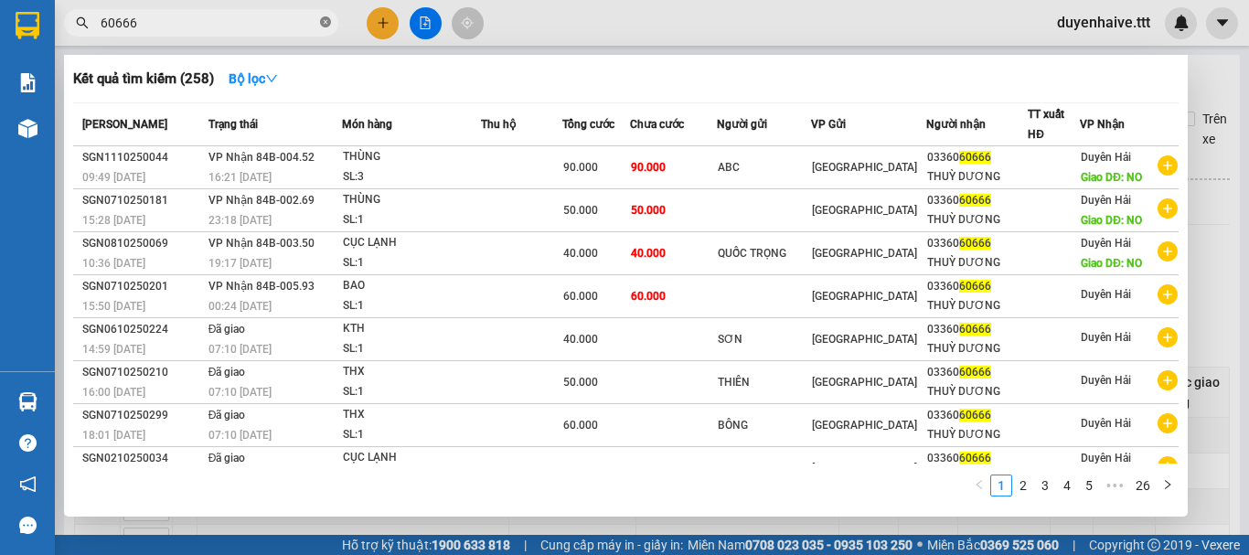
click at [325, 22] on icon "close-circle" at bounding box center [325, 21] width 11 height 11
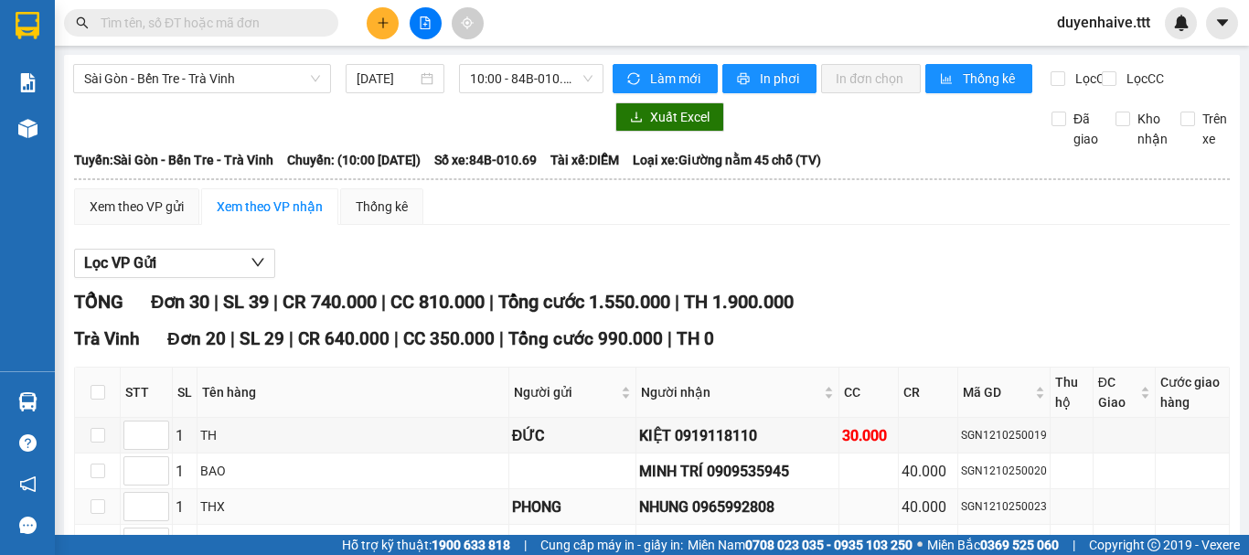
click at [526, 511] on div "PHONG" at bounding box center [572, 506] width 121 height 23
click at [379, 17] on icon "plus" at bounding box center [383, 22] width 13 height 13
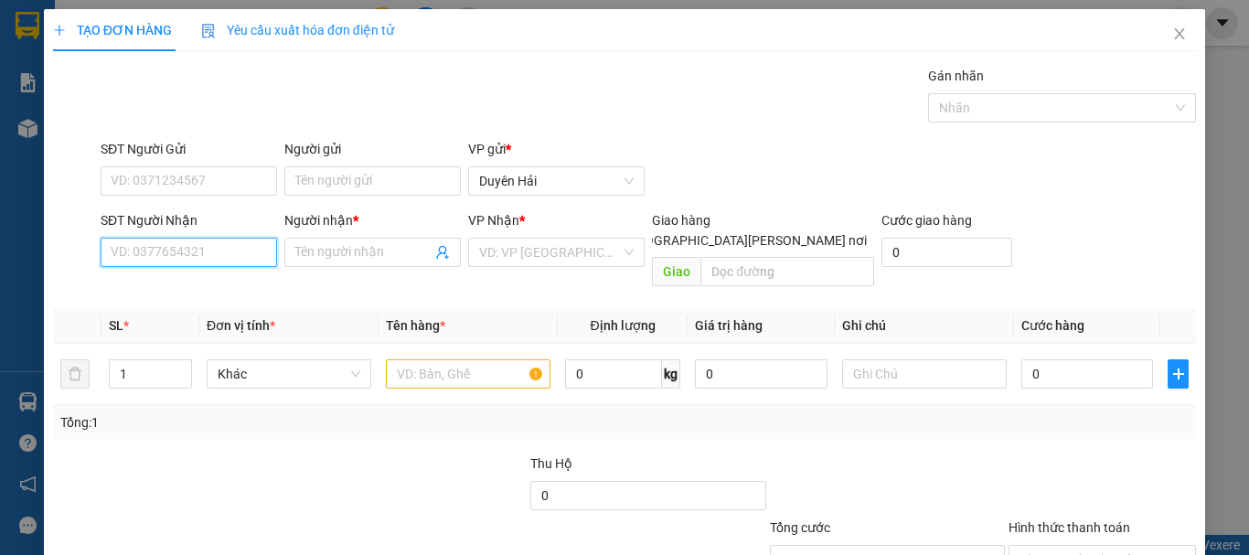
click at [175, 249] on input "SĐT Người Nhận" at bounding box center [189, 252] width 176 height 29
click at [171, 249] on input "SĐT Người Nhận" at bounding box center [189, 252] width 176 height 29
click at [169, 264] on input "SĐT Người Nhận" at bounding box center [189, 252] width 176 height 29
type input "0902855208"
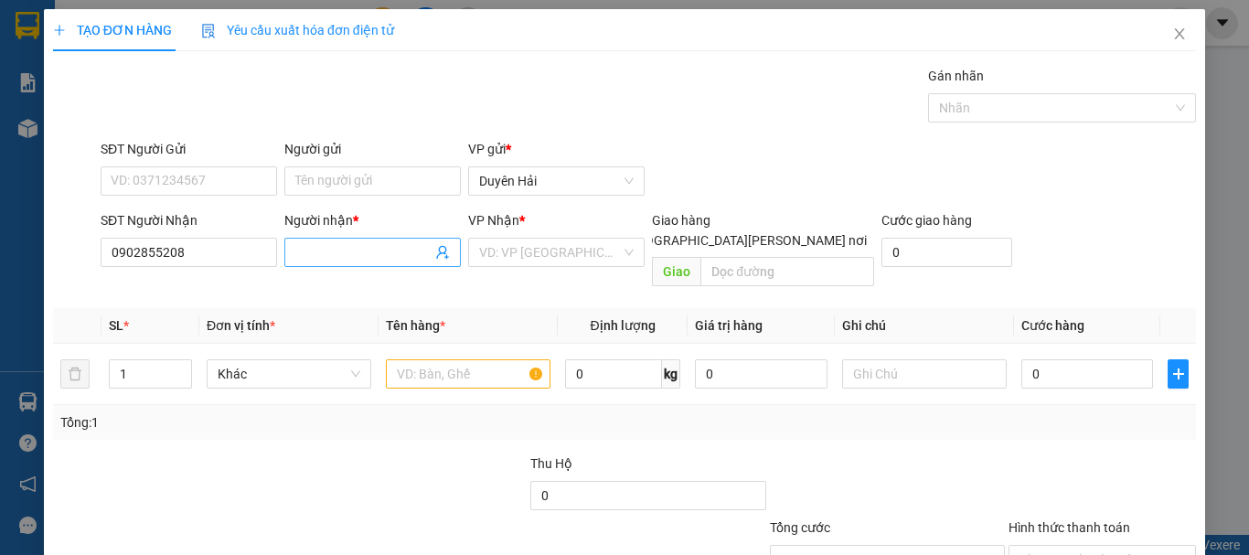
click at [317, 253] on input "Người nhận *" at bounding box center [363, 252] width 136 height 20
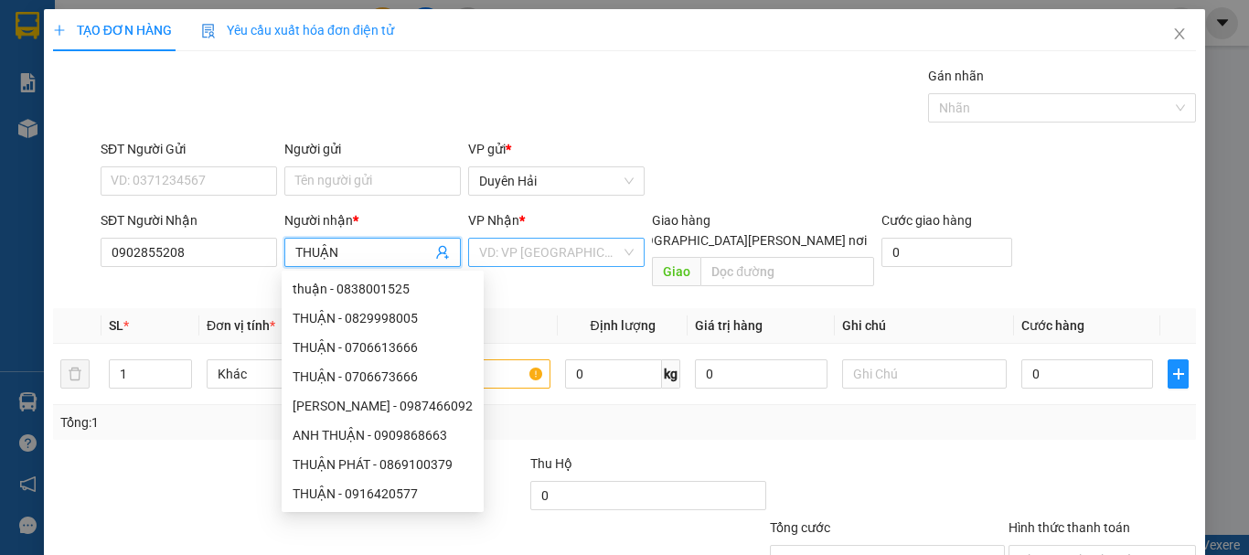
type input "THUẬN"
click at [491, 261] on input "search" at bounding box center [550, 252] width 142 height 27
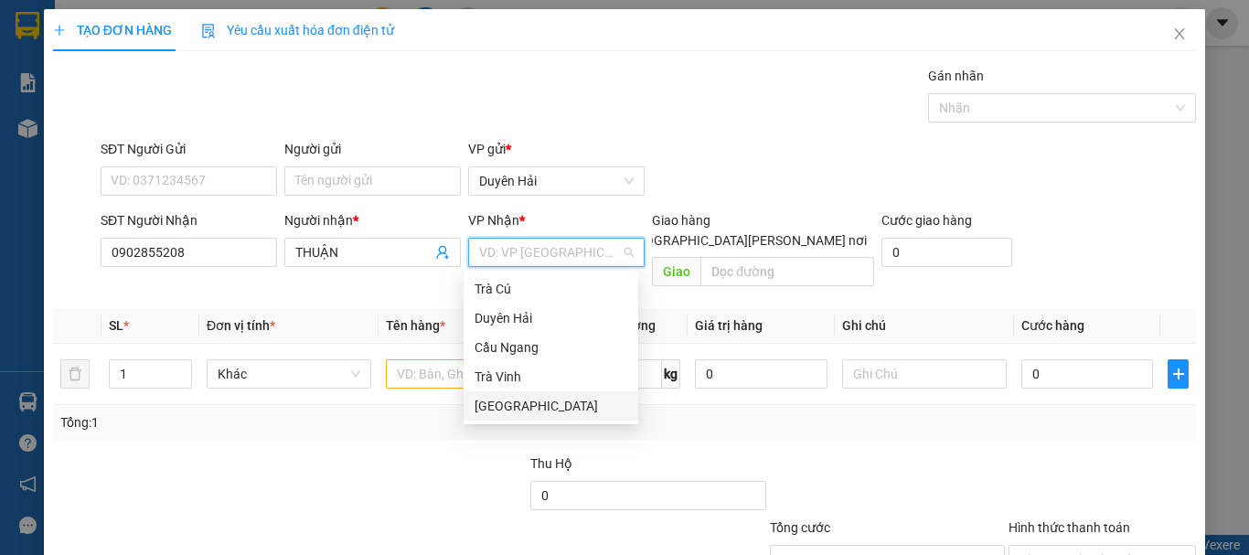
click at [501, 405] on div "[GEOGRAPHIC_DATA]" at bounding box center [550, 406] width 153 height 20
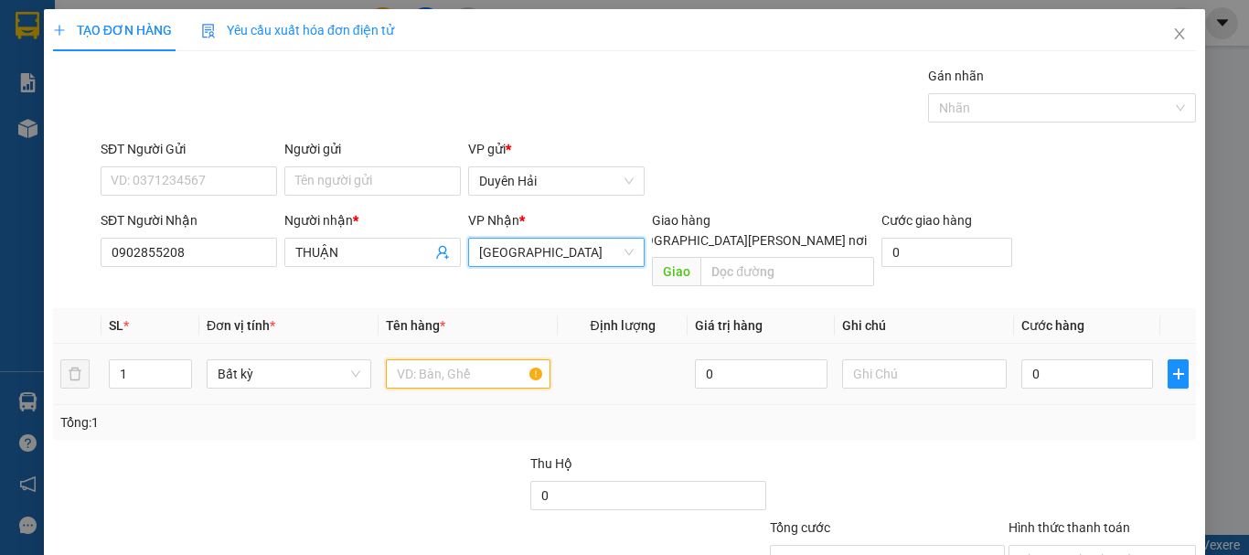
click at [437, 359] on input "text" at bounding box center [468, 373] width 165 height 29
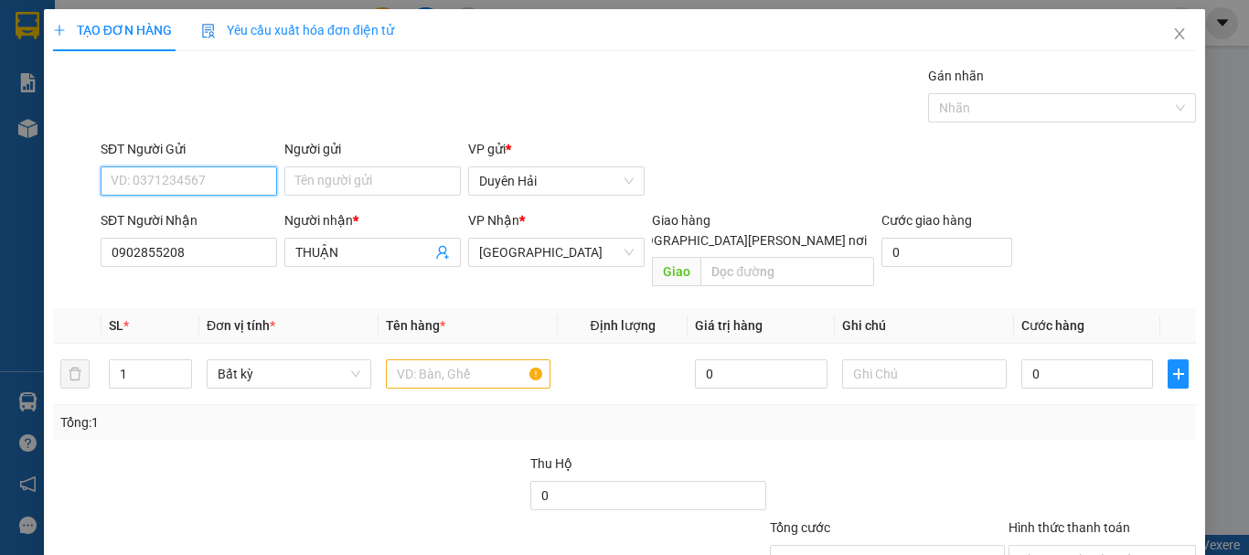
click at [161, 182] on input "SĐT Người Gửi" at bounding box center [189, 180] width 176 height 29
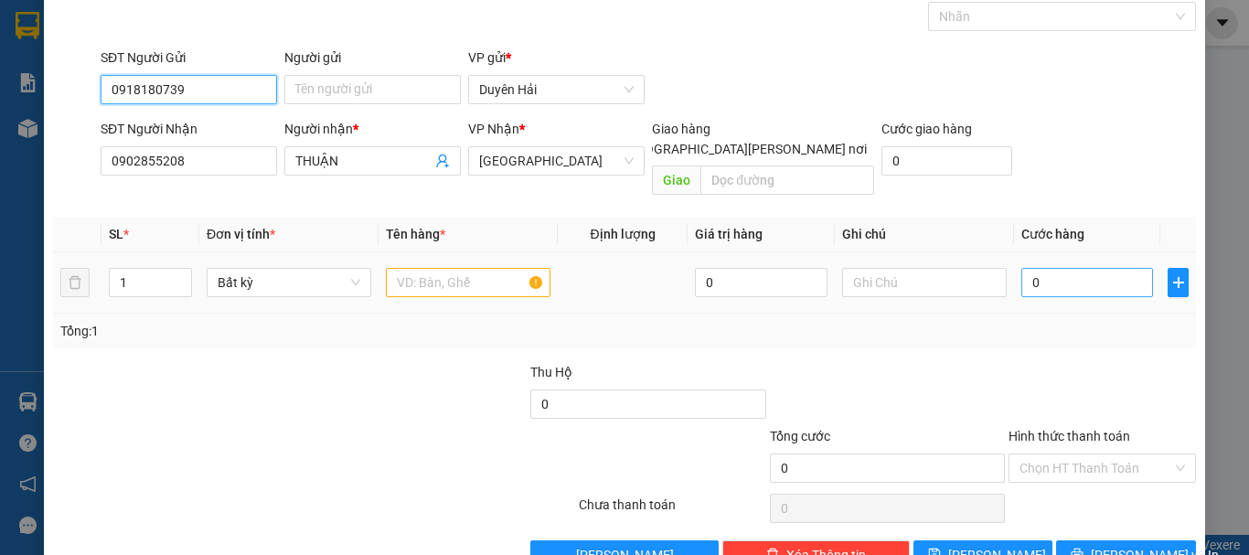
type input "0918180739"
click at [1026, 268] on input "0" at bounding box center [1087, 282] width 132 height 29
type input "3"
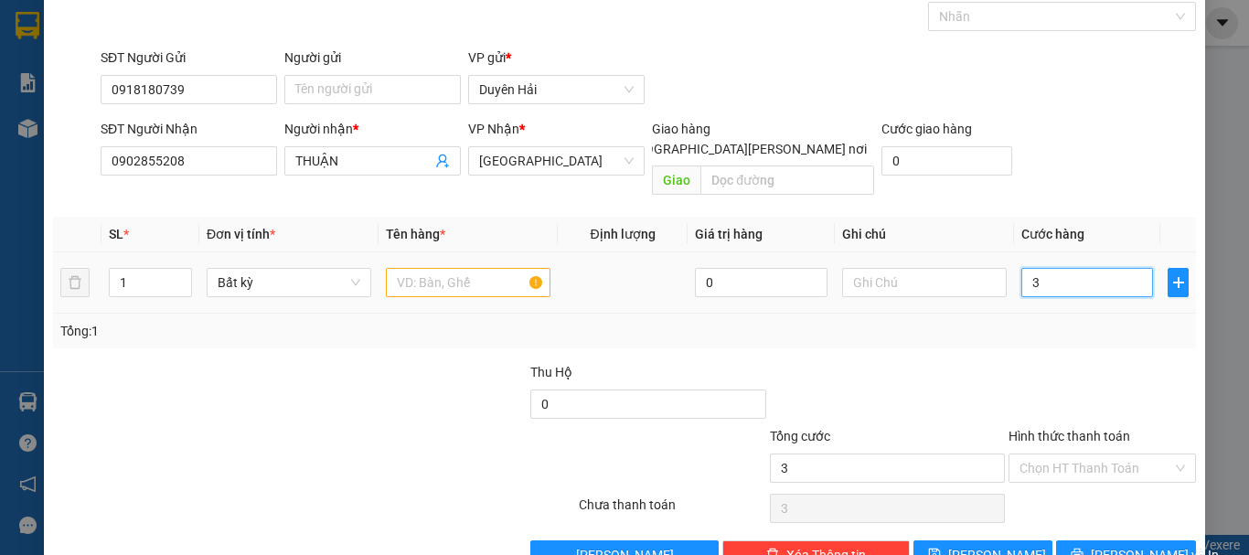
type input "30"
type input "30.000"
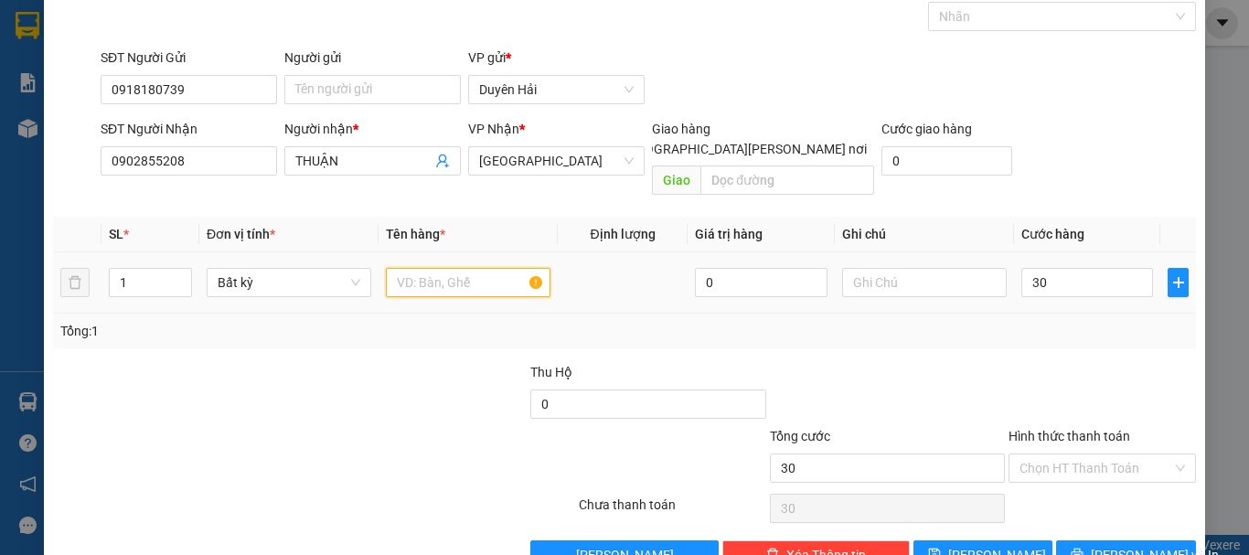
type input "30.000"
click at [414, 268] on input "text" at bounding box center [468, 282] width 165 height 29
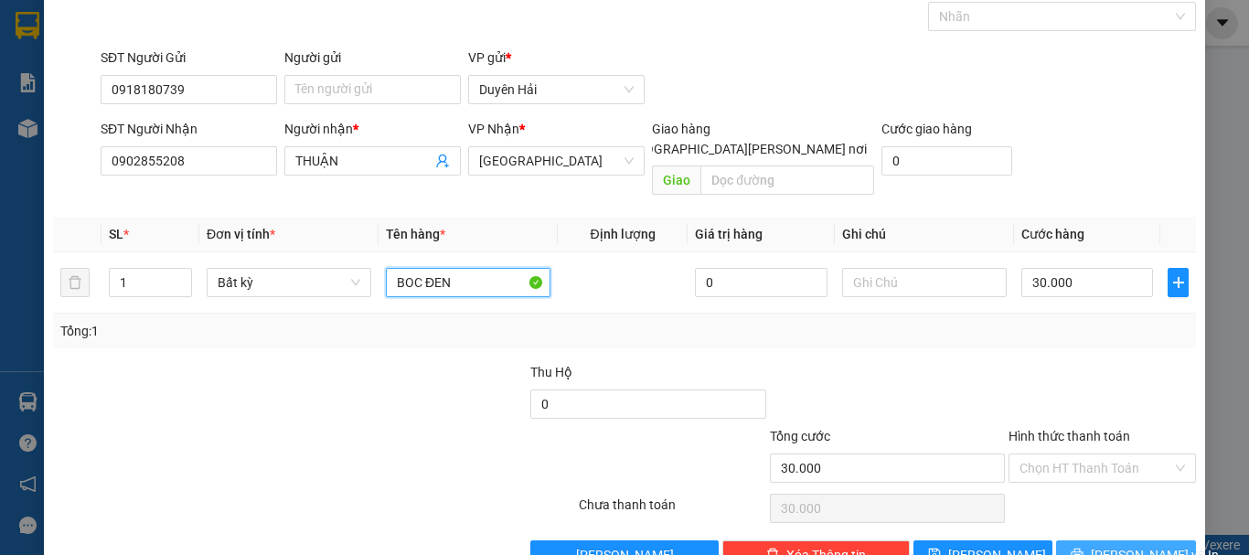
type input "BOC ĐEN"
click at [1102, 545] on span "[PERSON_NAME] và In" at bounding box center [1154, 555] width 128 height 20
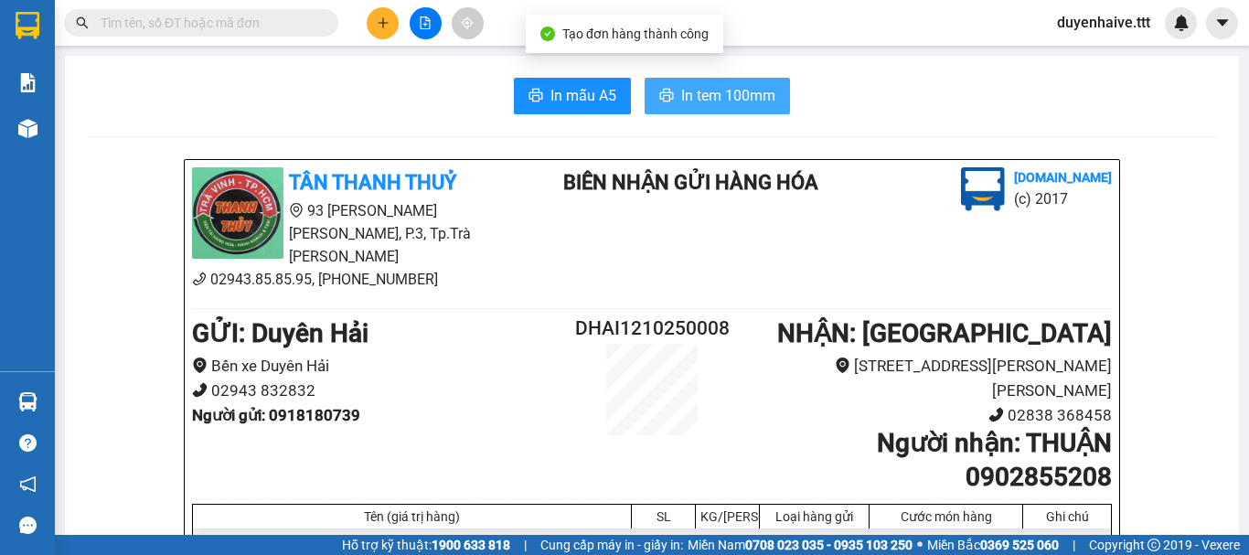
click at [696, 91] on span "In tem 100mm" at bounding box center [728, 95] width 94 height 23
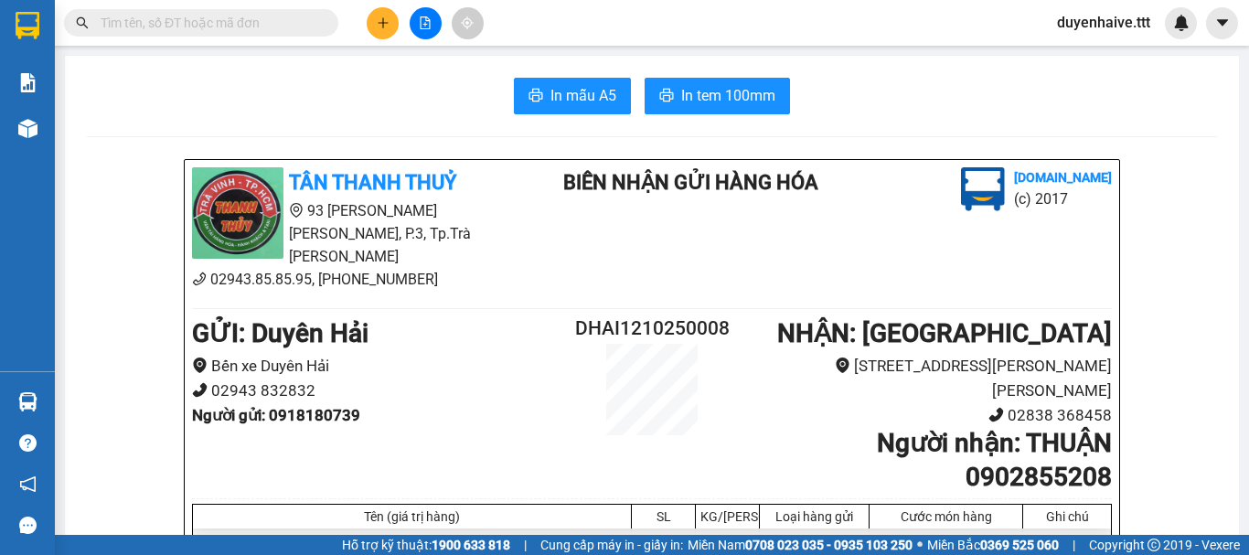
click at [292, 28] on input "text" at bounding box center [209, 23] width 216 height 20
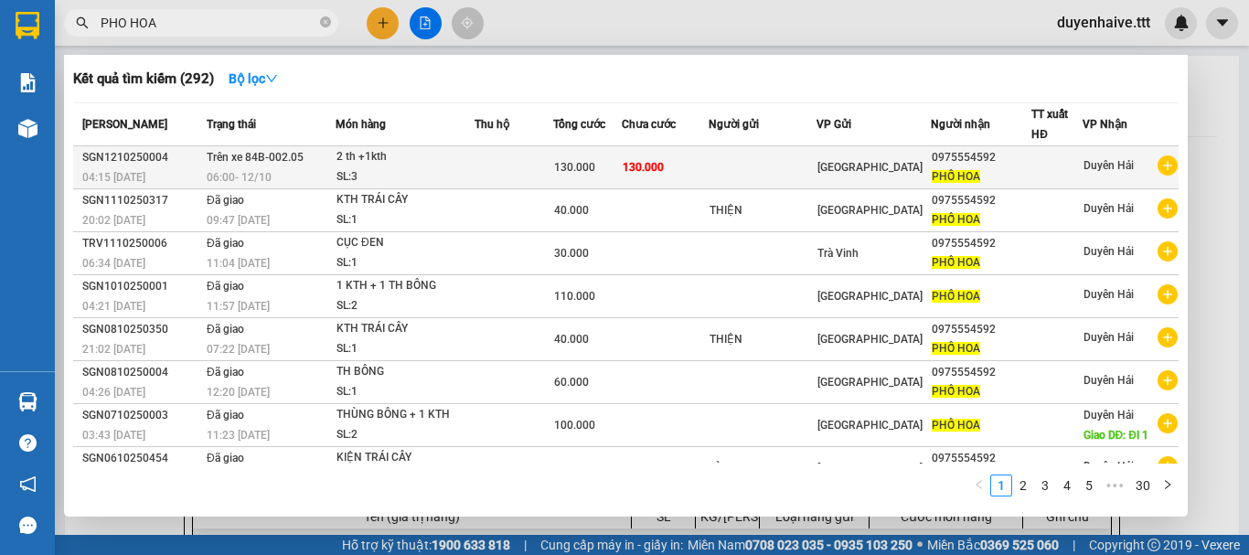
type input "PHO HOA"
click at [939, 160] on div "0975554592" at bounding box center [980, 157] width 99 height 19
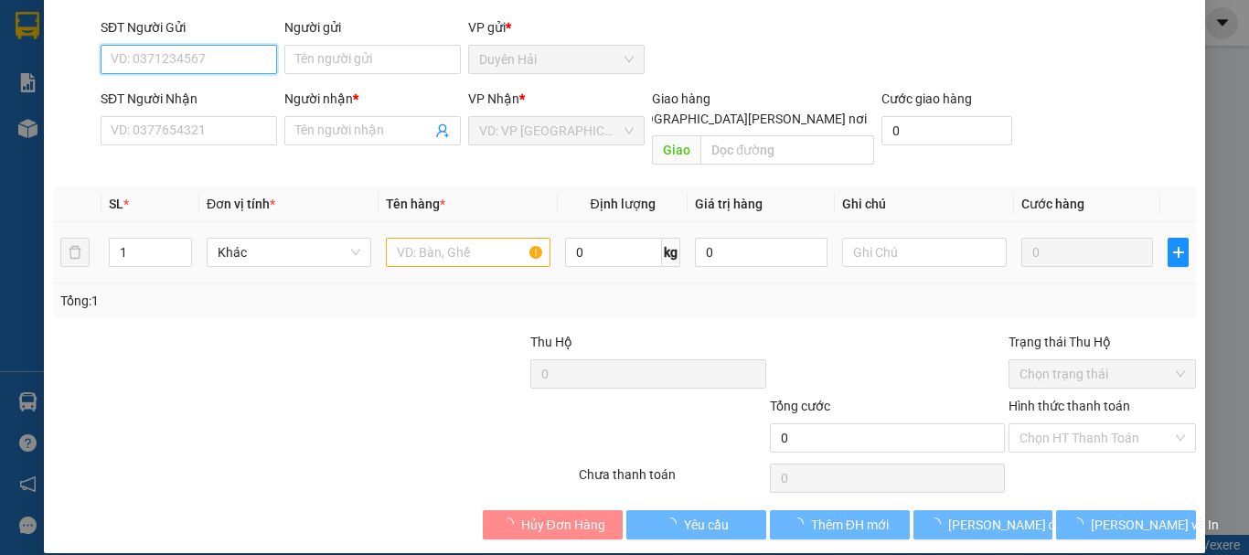
type input "0975554592"
type input "PHỐ HOA"
type input "130.000"
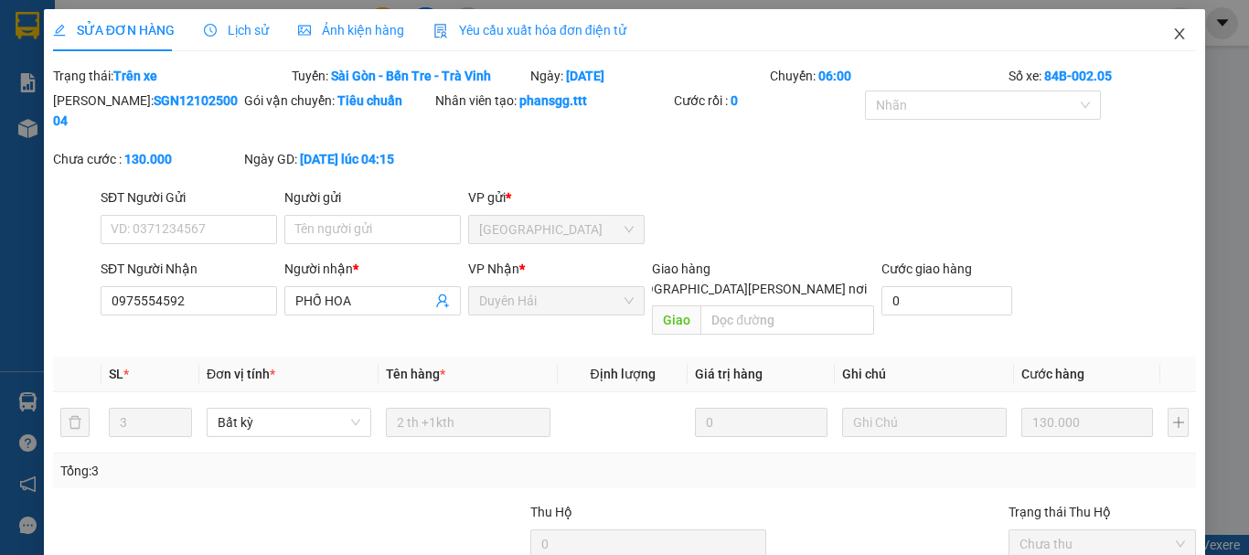
click at [1172, 37] on icon "close" at bounding box center [1179, 34] width 15 height 15
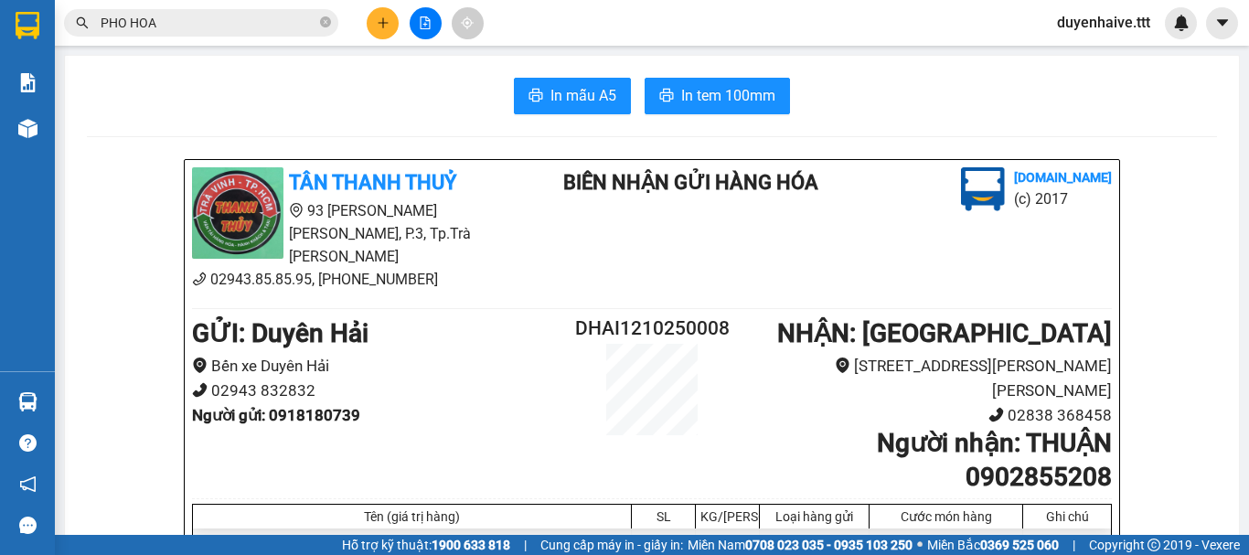
click at [331, 16] on span "PHO HOA" at bounding box center [201, 22] width 274 height 27
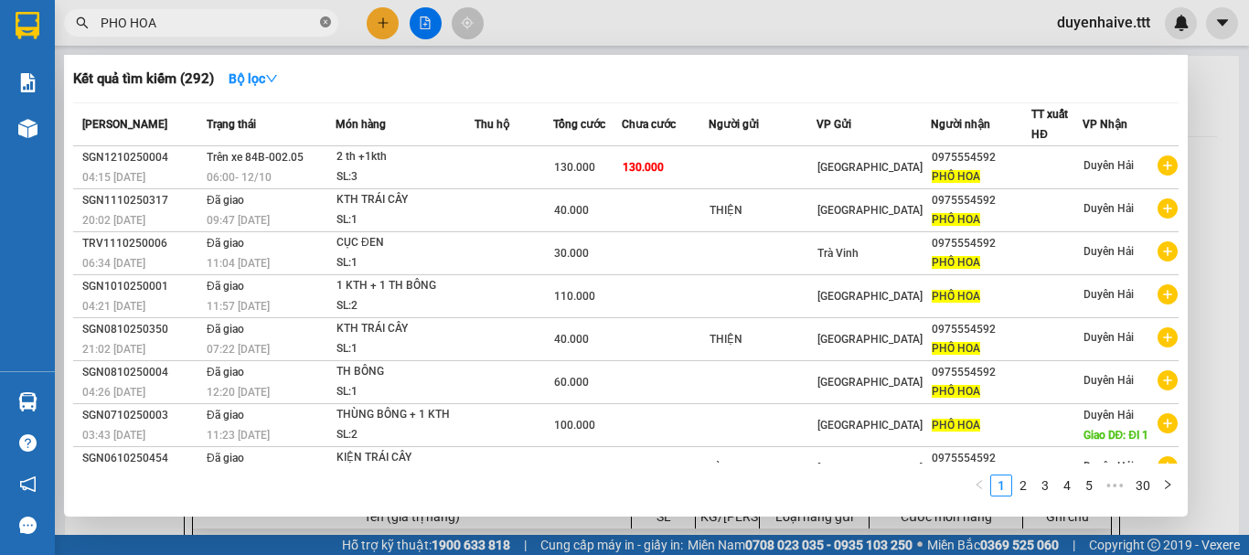
click at [326, 17] on icon "close-circle" at bounding box center [325, 21] width 11 height 11
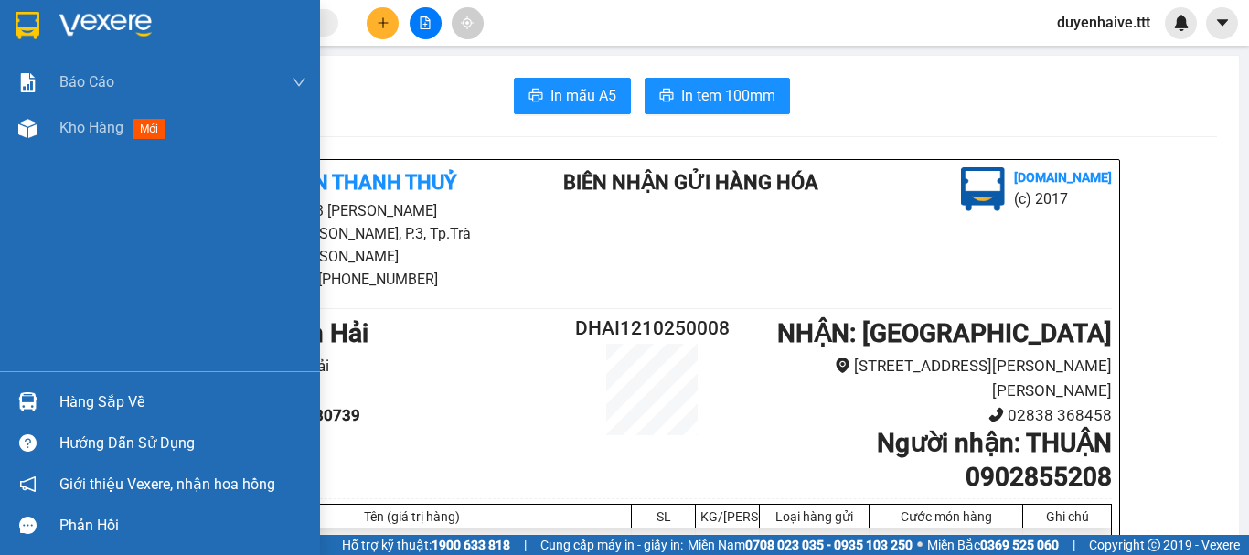
click at [101, 401] on div "Hàng sắp về" at bounding box center [182, 401] width 247 height 27
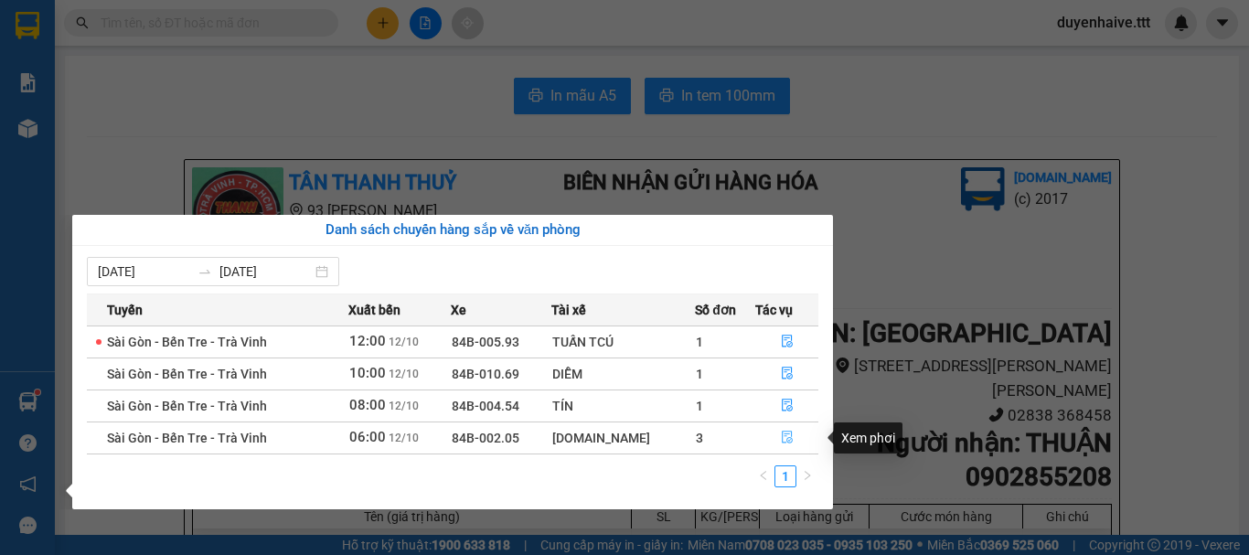
click at [785, 431] on icon "file-done" at bounding box center [786, 437] width 11 height 13
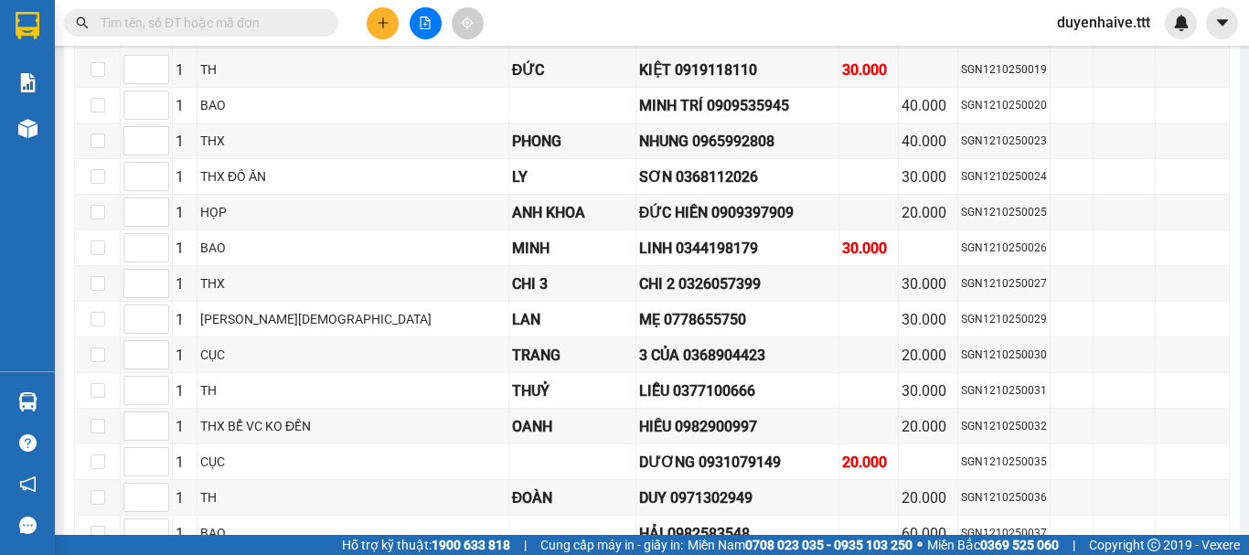
scroll to position [427, 0]
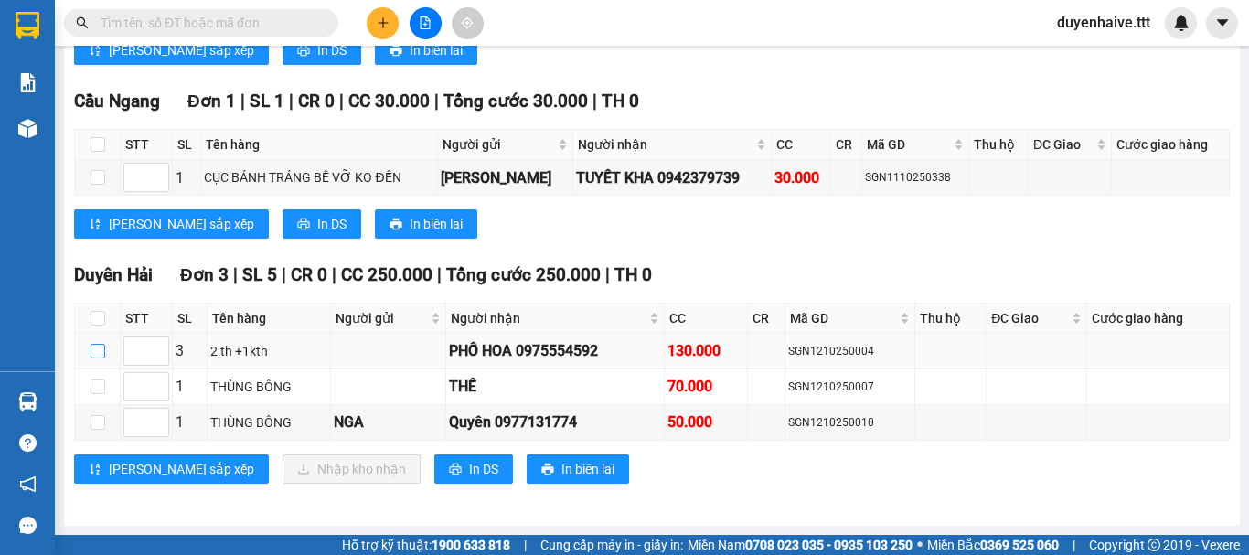
click at [100, 356] on input "checkbox" at bounding box center [97, 351] width 15 height 15
checkbox input "true"
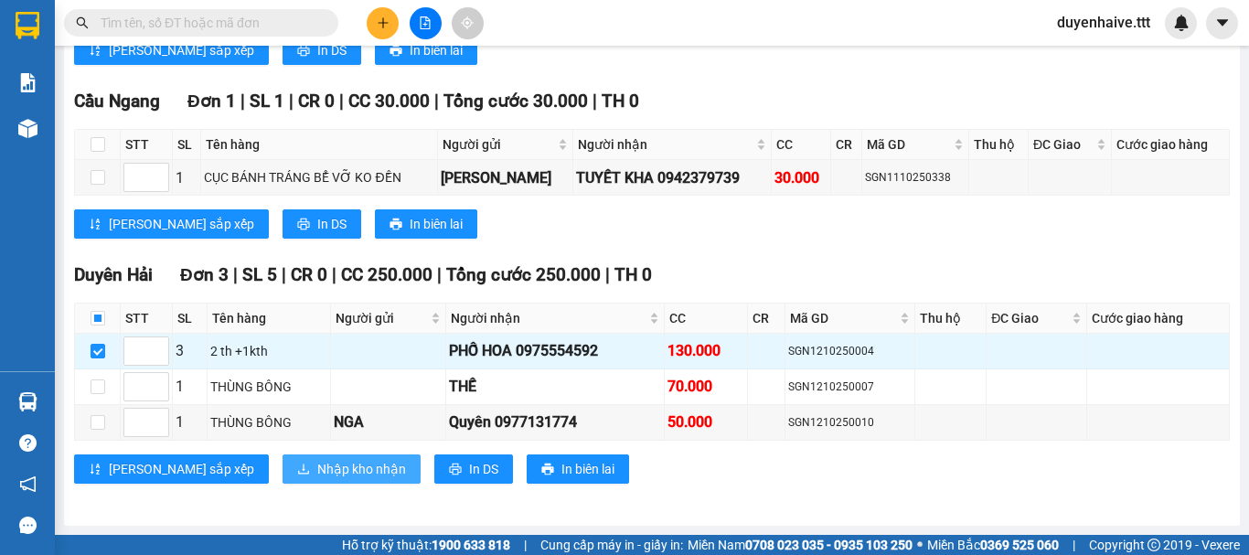
click at [317, 469] on span "Nhập kho nhận" at bounding box center [361, 469] width 89 height 20
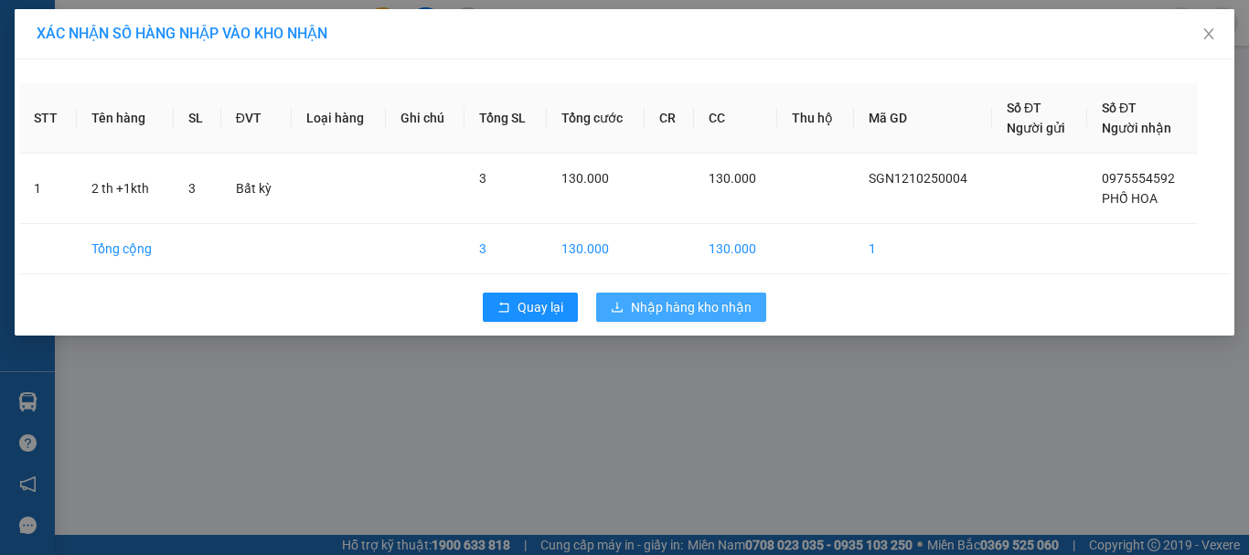
click at [718, 307] on span "Nhập hàng kho nhận" at bounding box center [691, 307] width 121 height 20
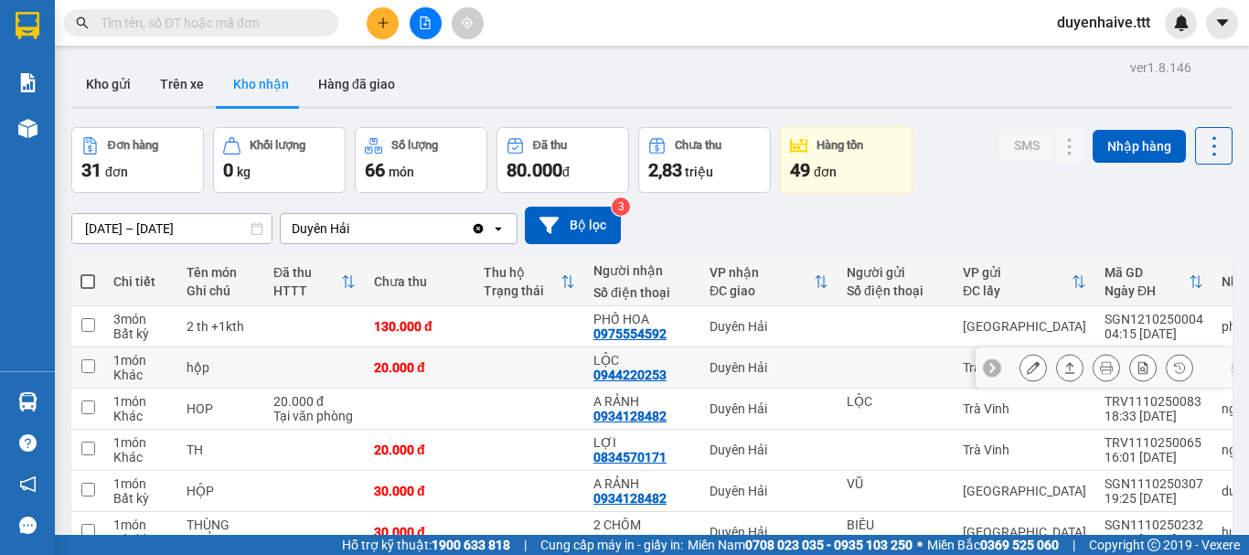
scroll to position [366, 0]
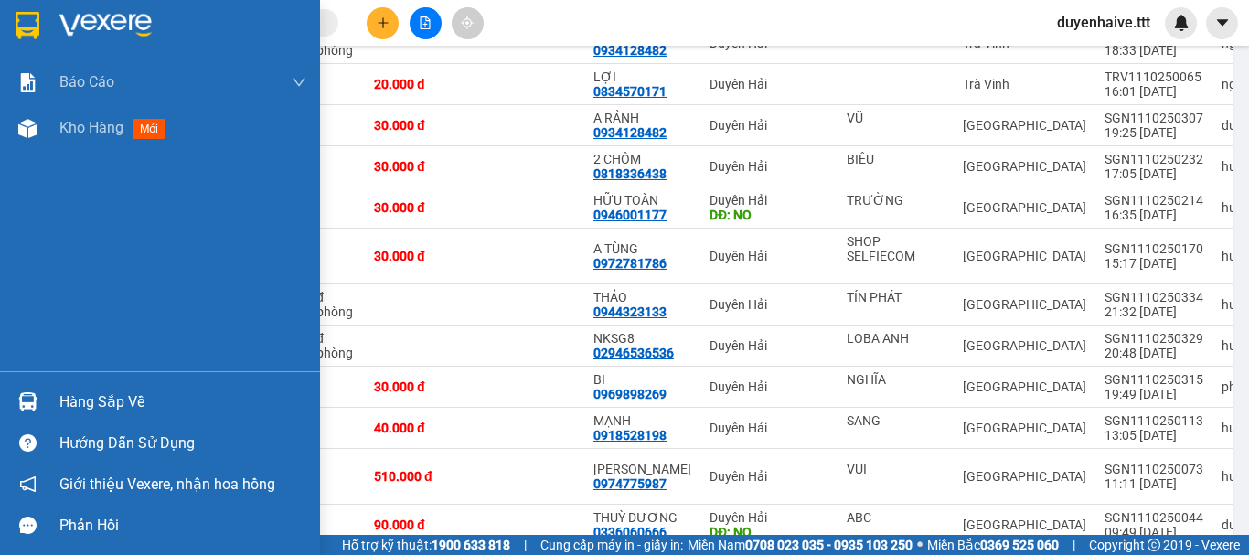
click at [148, 400] on div "Hàng sắp về" at bounding box center [182, 401] width 247 height 27
click at [23, 219] on div "Báo cáo Báo cáo dòng tiền (trưởng trạm) Mẫu 1: Báo cáo dòng tiền theo nhân viên…" at bounding box center [160, 277] width 320 height 555
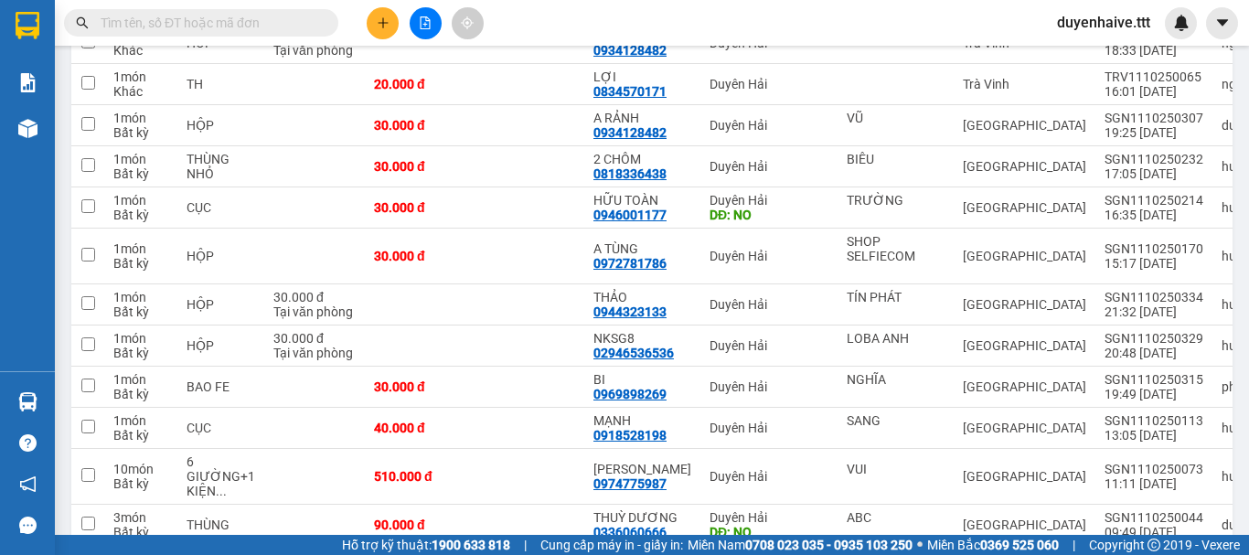
click at [640, 19] on div "Kết quả [PERSON_NAME] ( 292 ) Bộ lọc Mã ĐH Trạng thái Món hàng Thu hộ [PERSON_N…" at bounding box center [624, 23] width 1249 height 46
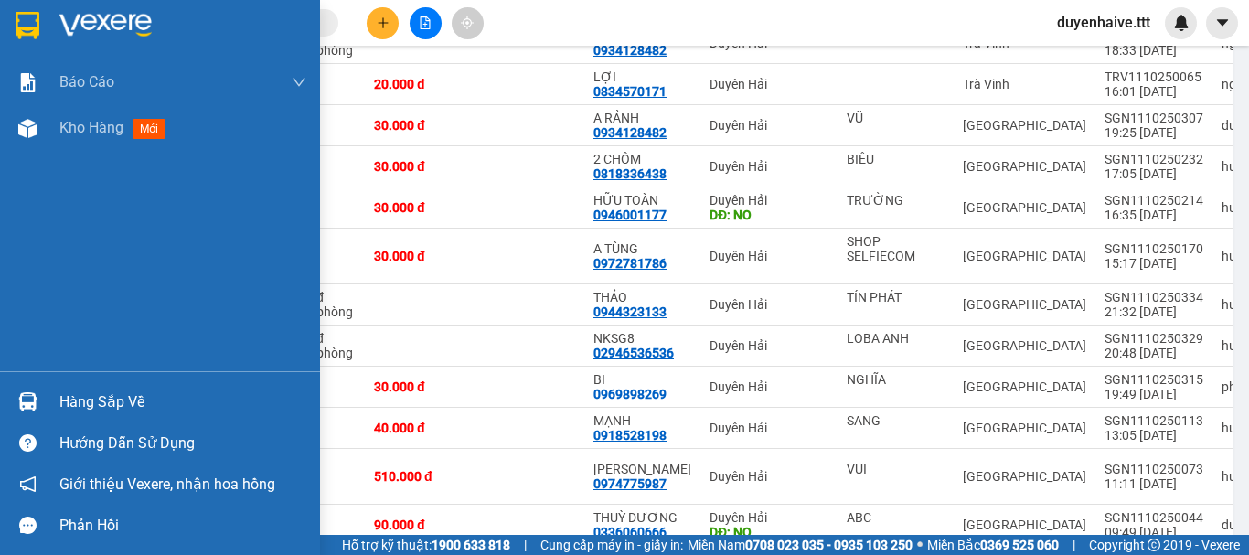
click at [145, 395] on div "Hàng sắp về" at bounding box center [182, 401] width 247 height 27
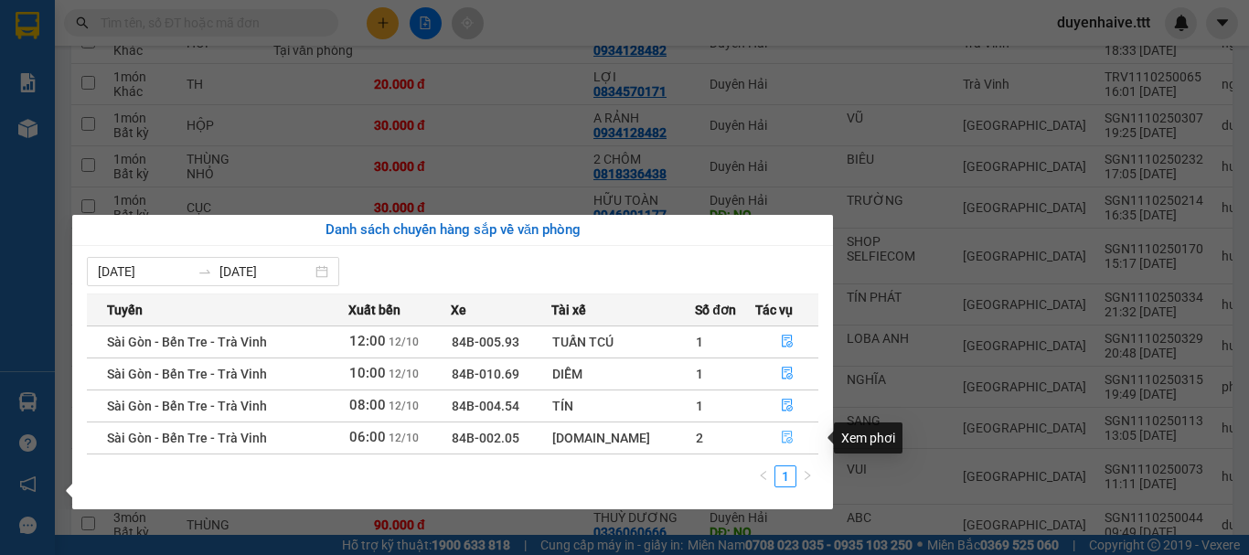
click at [781, 435] on icon "file-done" at bounding box center [787, 437] width 13 height 13
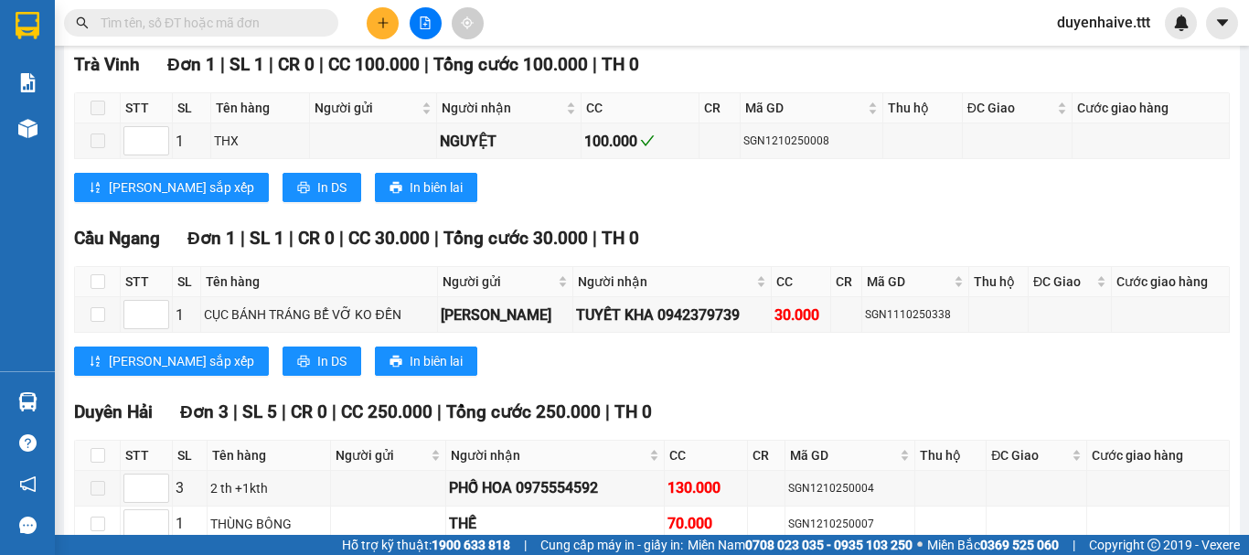
scroll to position [427, 0]
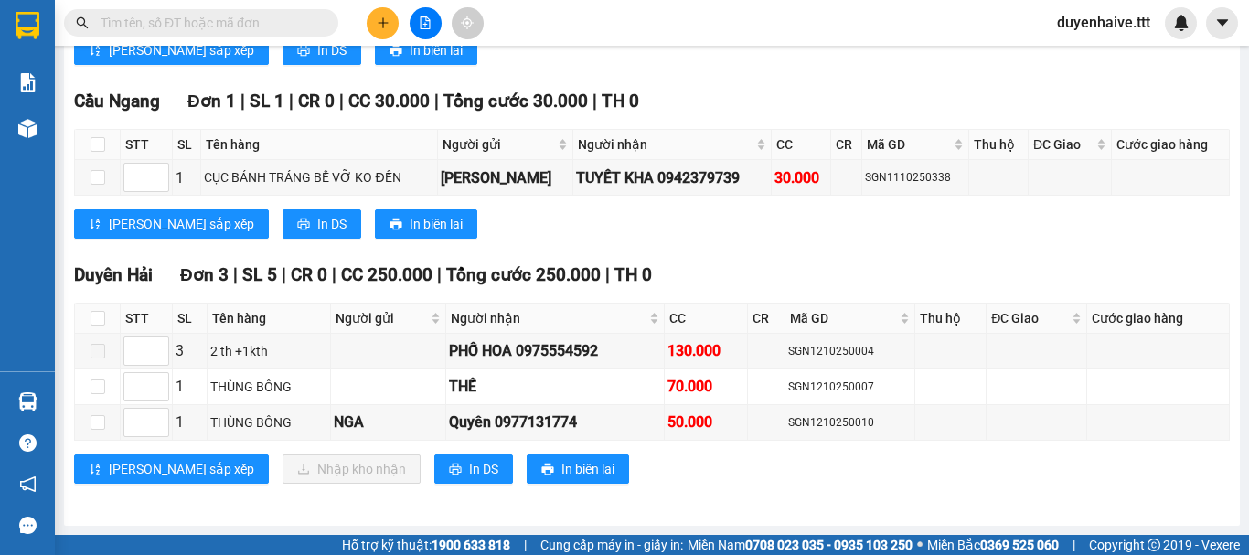
click at [213, 25] on input "text" at bounding box center [209, 23] width 216 height 20
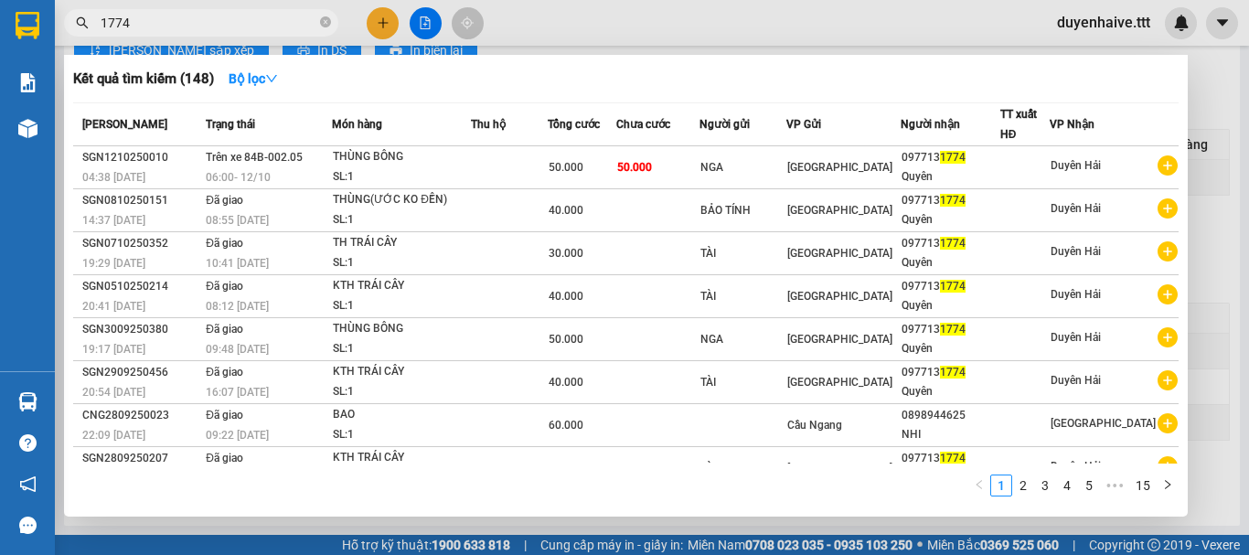
type input "1774"
click at [319, 21] on span "1774" at bounding box center [201, 22] width 274 height 27
click at [324, 24] on icon "close-circle" at bounding box center [325, 21] width 11 height 11
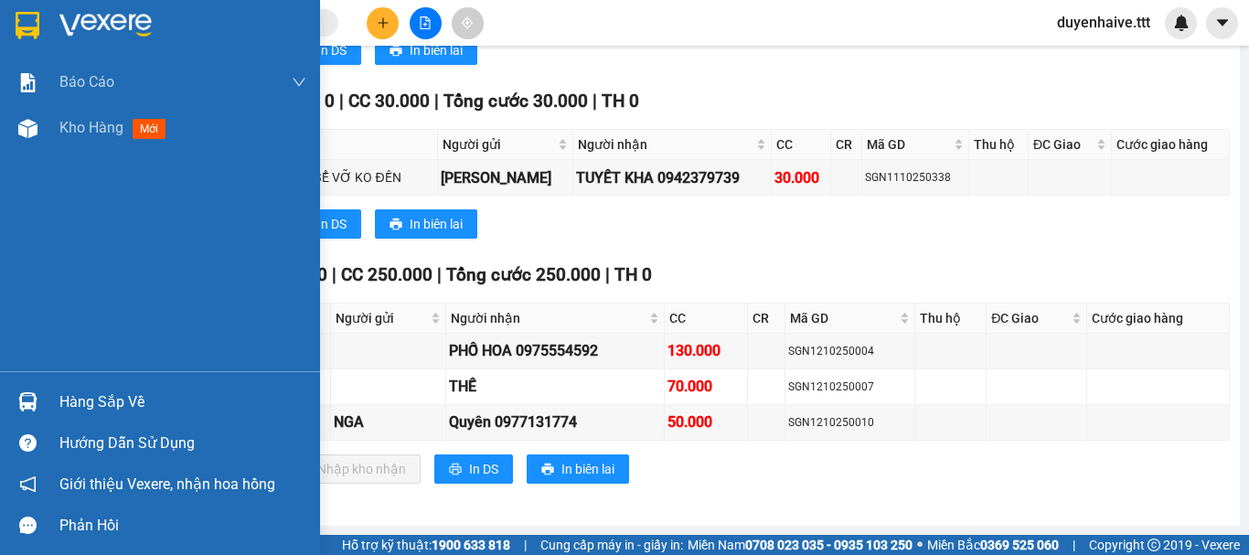
click at [100, 399] on div "Hàng sắp về" at bounding box center [182, 401] width 247 height 27
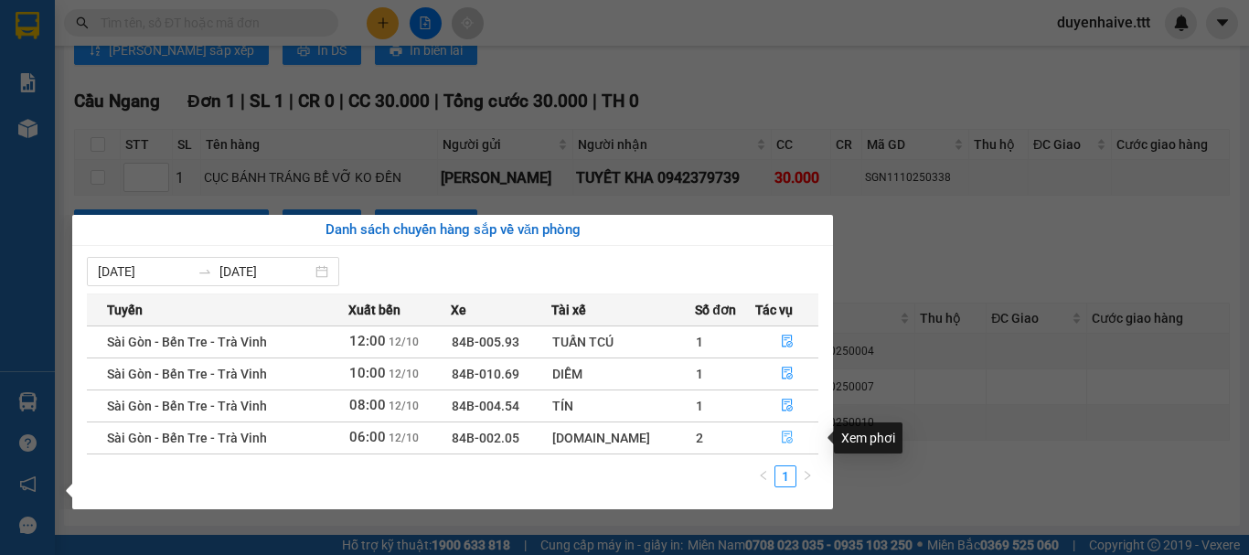
click at [782, 436] on icon "file-done" at bounding box center [786, 437] width 11 height 13
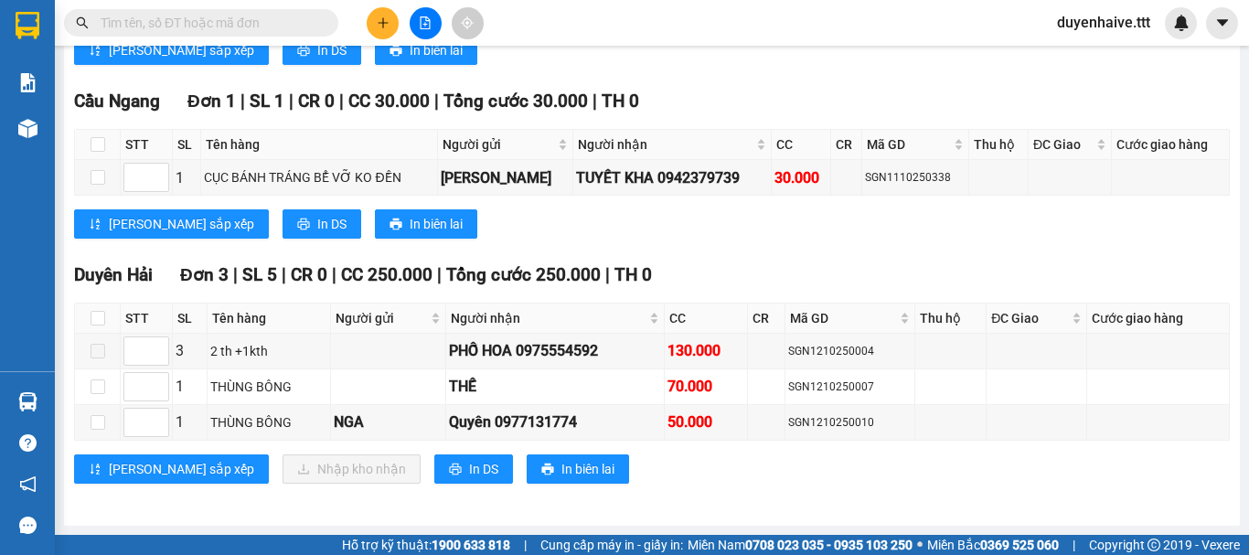
click at [664, 25] on div "Kết quả [PERSON_NAME] ( 148 ) Bộ lọc Mã ĐH Trạng thái Món hàng Thu hộ [PERSON_N…" at bounding box center [624, 23] width 1249 height 46
click at [739, 20] on div "Kết quả [PERSON_NAME] ( 148 ) Bộ lọc Mã ĐH Trạng thái Món hàng Thu hộ [PERSON_N…" at bounding box center [624, 23] width 1249 height 46
click at [235, 23] on input "text" at bounding box center [209, 23] width 216 height 20
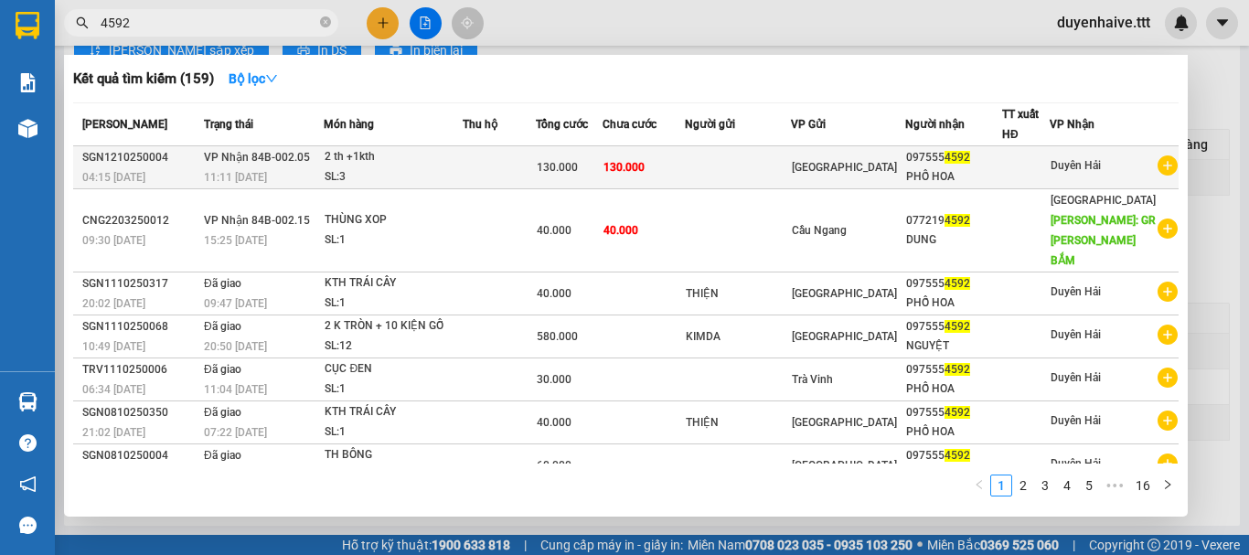
type input "4592"
click at [877, 153] on td "[GEOGRAPHIC_DATA]" at bounding box center [848, 167] width 114 height 43
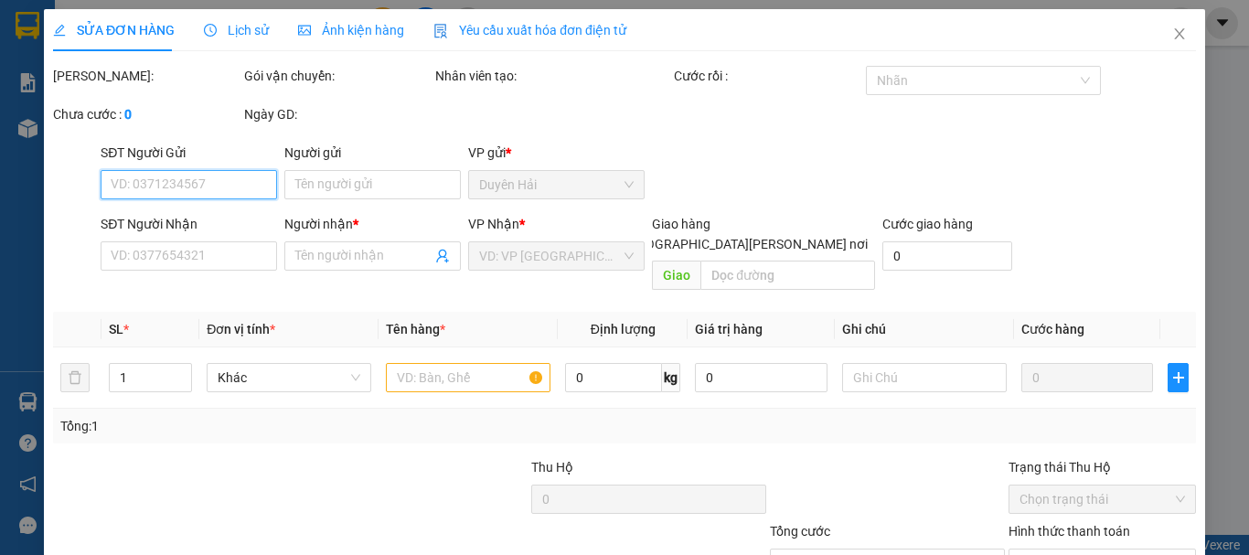
type input "0975554592"
type input "PHỐ HOA"
type input "130.000"
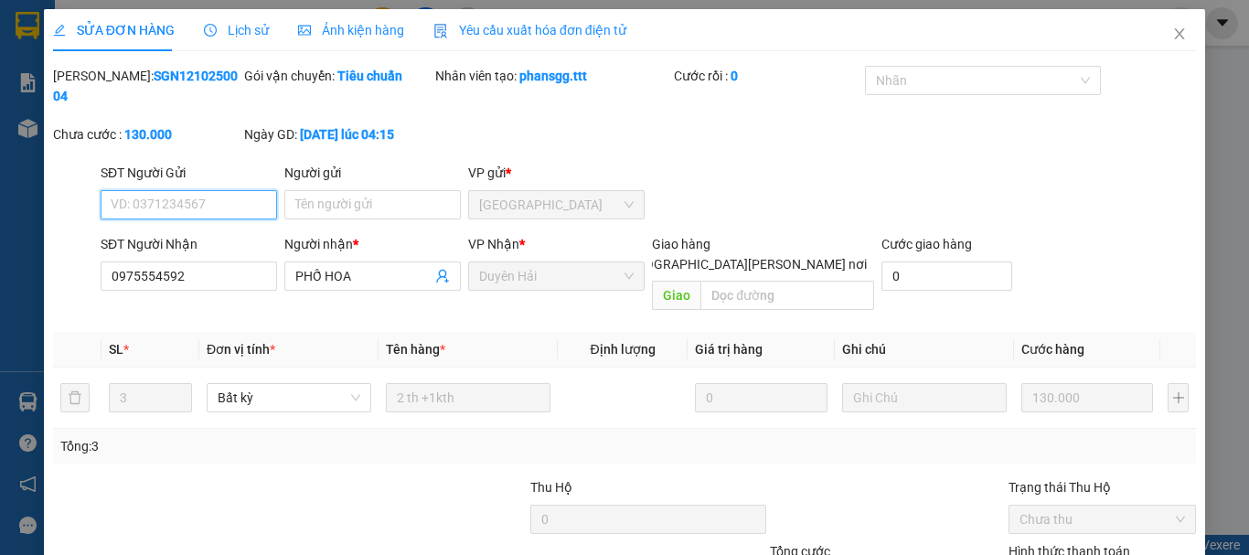
scroll to position [125, 0]
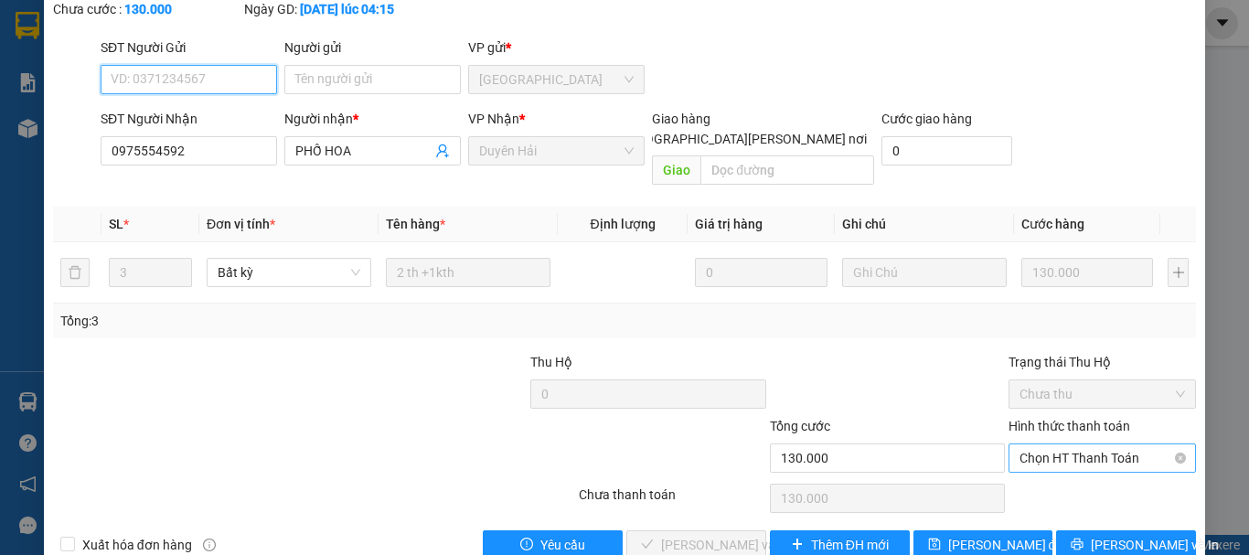
click at [1023, 444] on span "Chọn HT Thanh Toán" at bounding box center [1101, 457] width 165 height 27
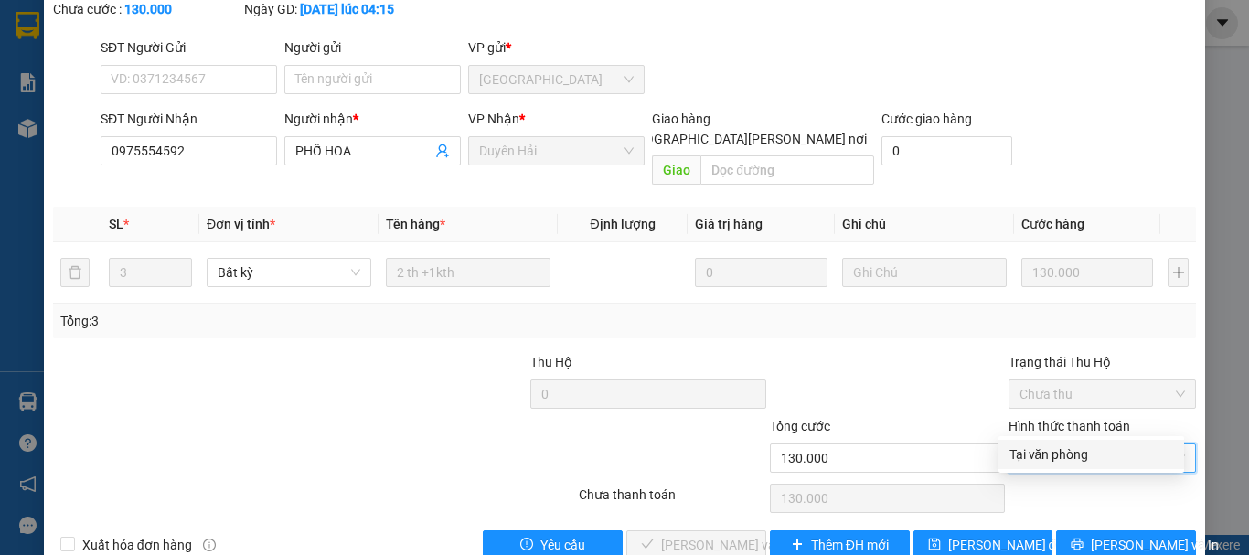
click at [1023, 450] on div "Tại văn phòng" at bounding box center [1091, 454] width 164 height 20
type input "0"
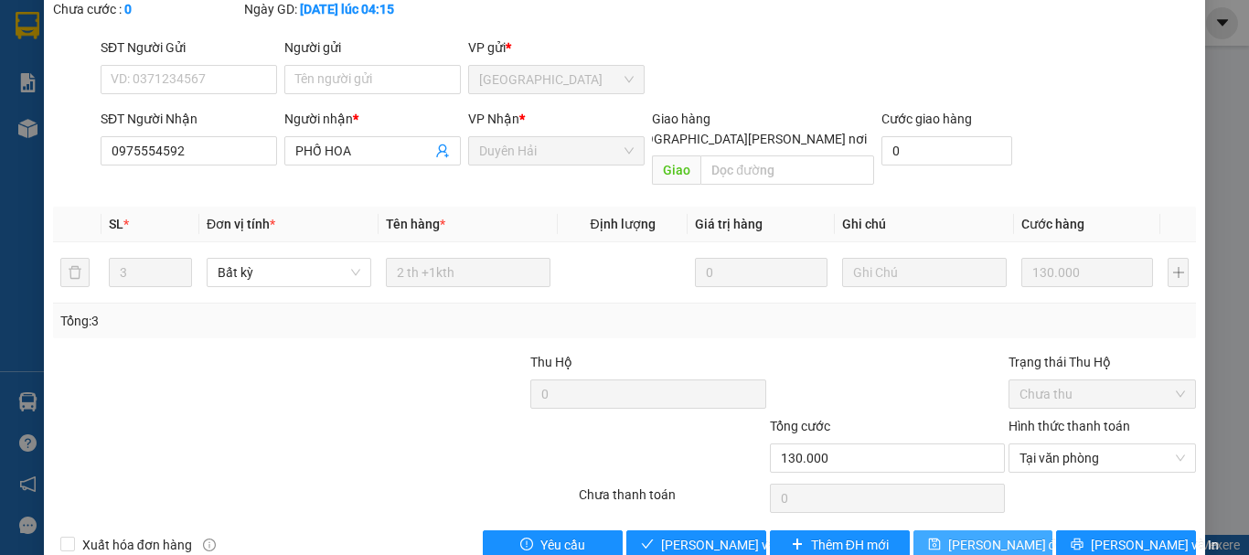
click at [955, 535] on span "[PERSON_NAME] đổi" at bounding box center [1007, 545] width 118 height 20
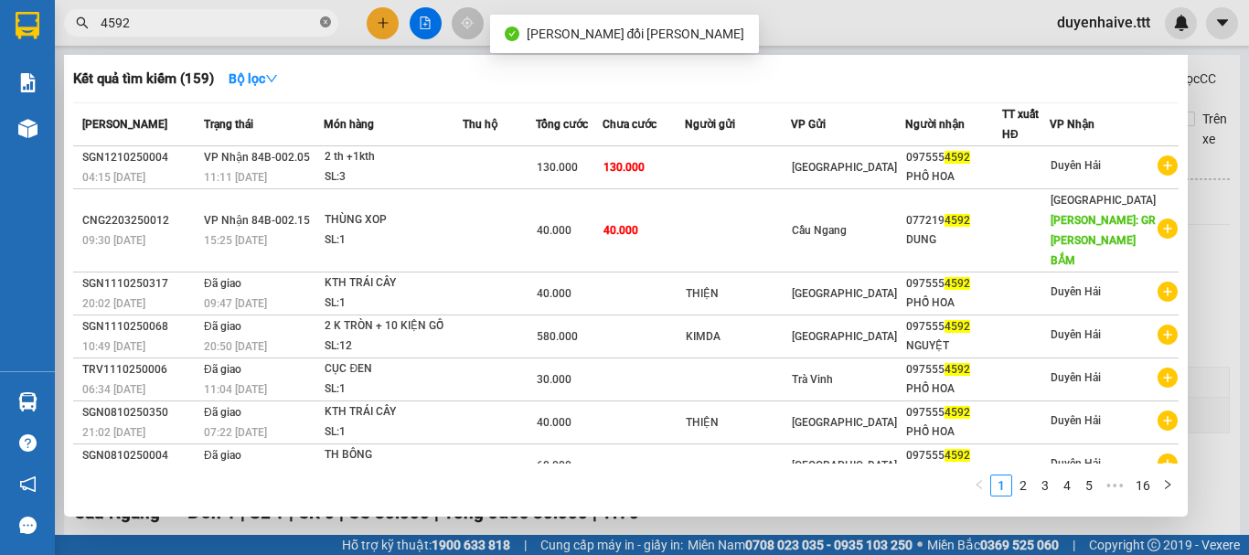
click at [321, 22] on icon "close-circle" at bounding box center [325, 21] width 11 height 11
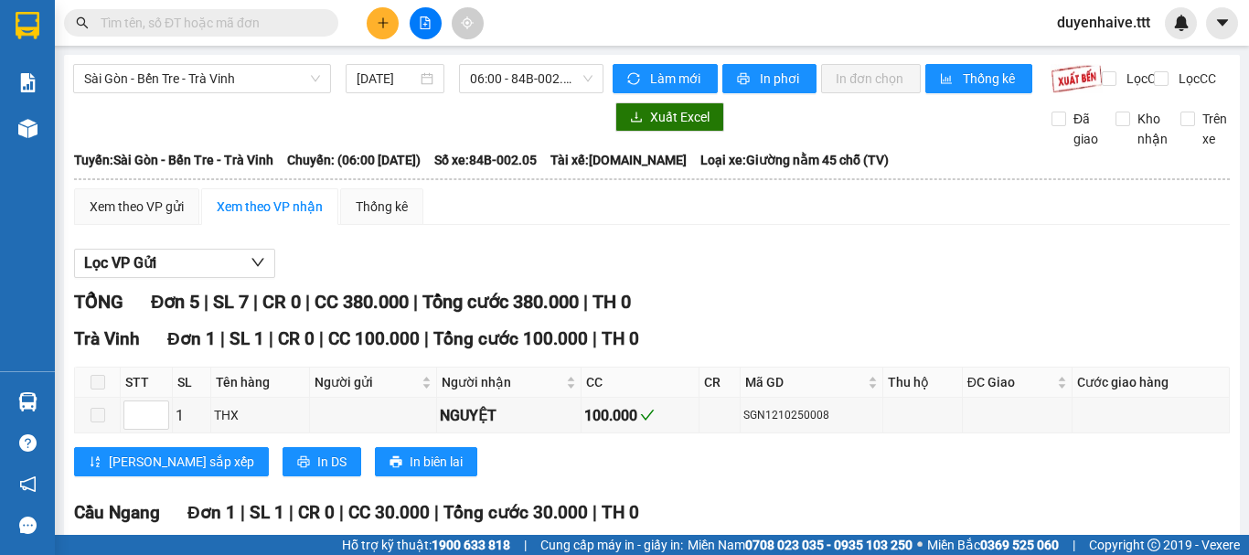
click at [773, 20] on div "Kết quả [PERSON_NAME] ( 159 ) Bộ lọc Mã ĐH Trạng thái Món hàng Thu hộ [PERSON_N…" at bounding box center [624, 23] width 1249 height 46
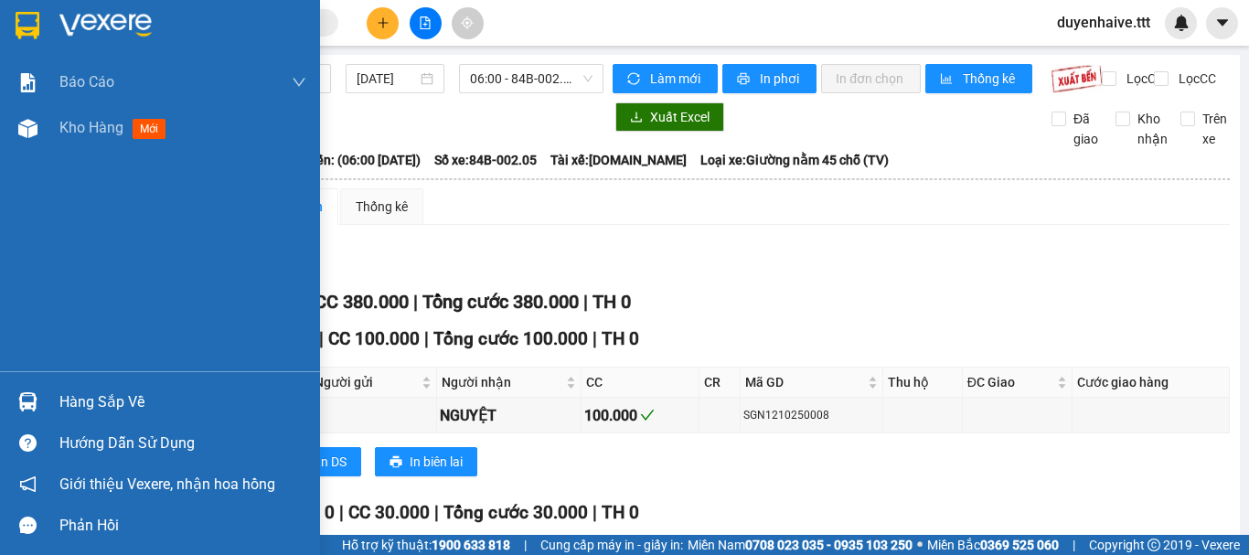
click at [121, 406] on div "Hàng sắp về" at bounding box center [182, 401] width 247 height 27
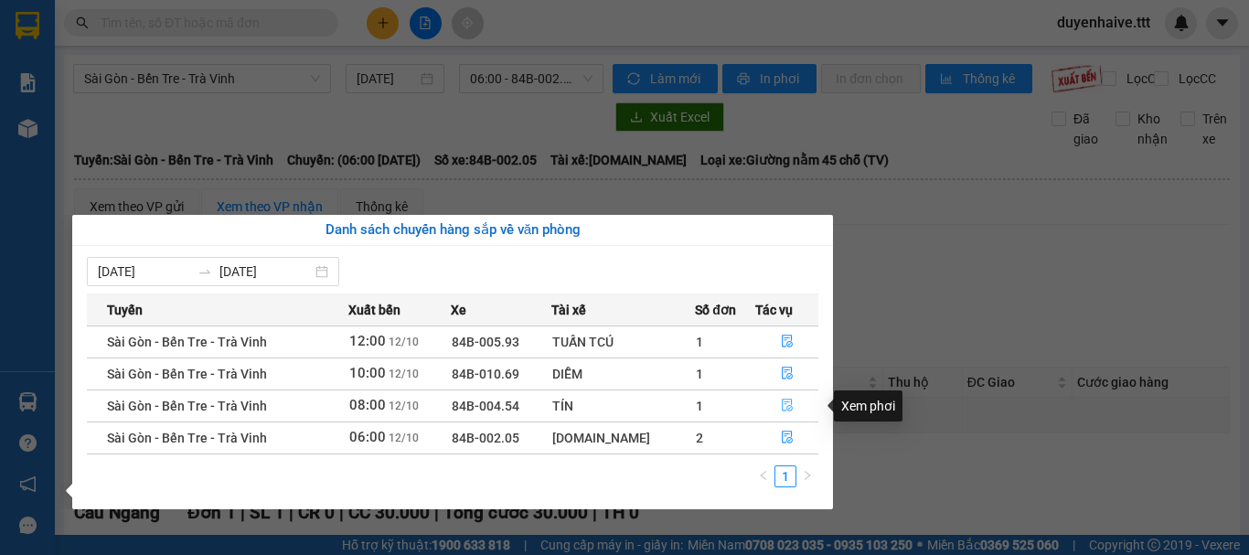
click at [776, 402] on button "button" at bounding box center [786, 405] width 61 height 29
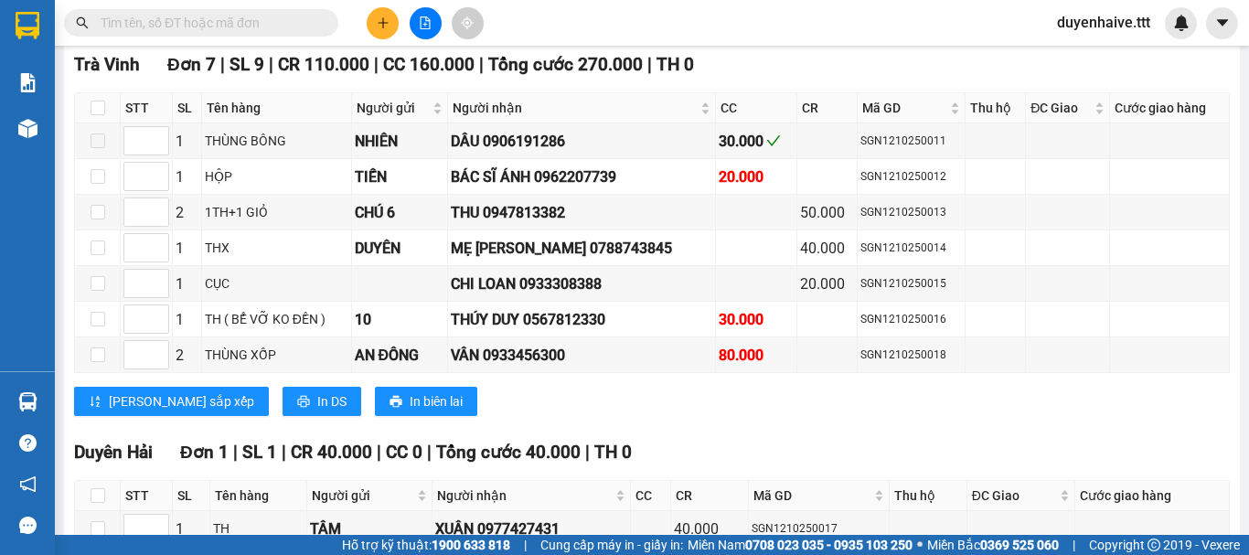
scroll to position [396, 0]
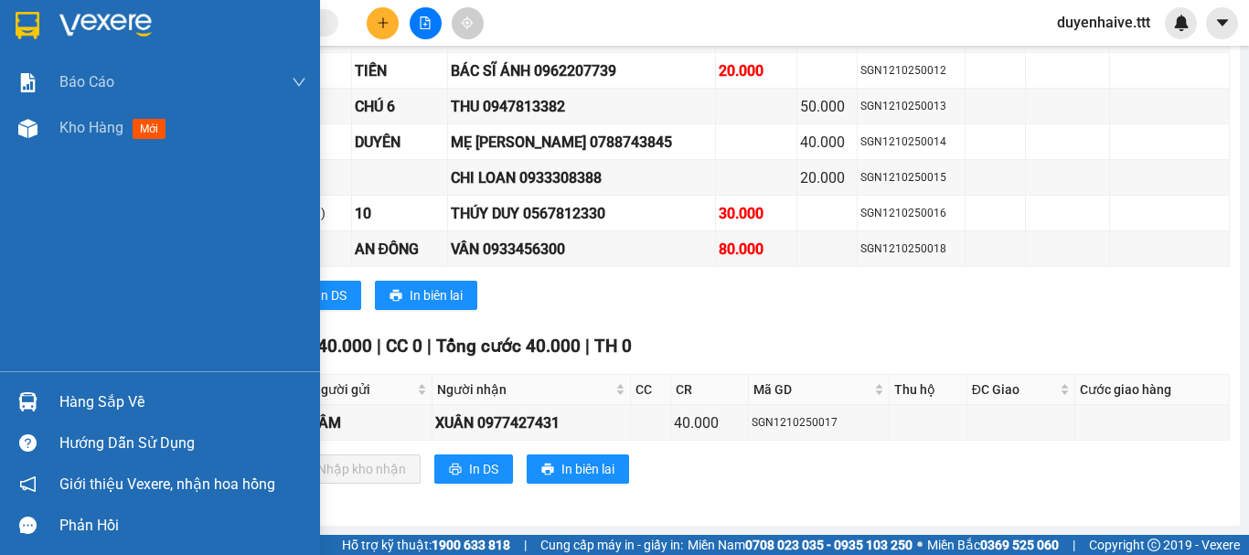
click at [89, 407] on div "Hàng sắp về" at bounding box center [182, 401] width 247 height 27
drag, startPoint x: 9, startPoint y: 255, endPoint x: 792, endPoint y: 386, distance: 794.1
click at [10, 255] on div "Báo cáo Báo cáo dòng tiền (trưởng trạm) Mẫu 1: Báo cáo dòng tiền theo nhân viên…" at bounding box center [160, 277] width 320 height 555
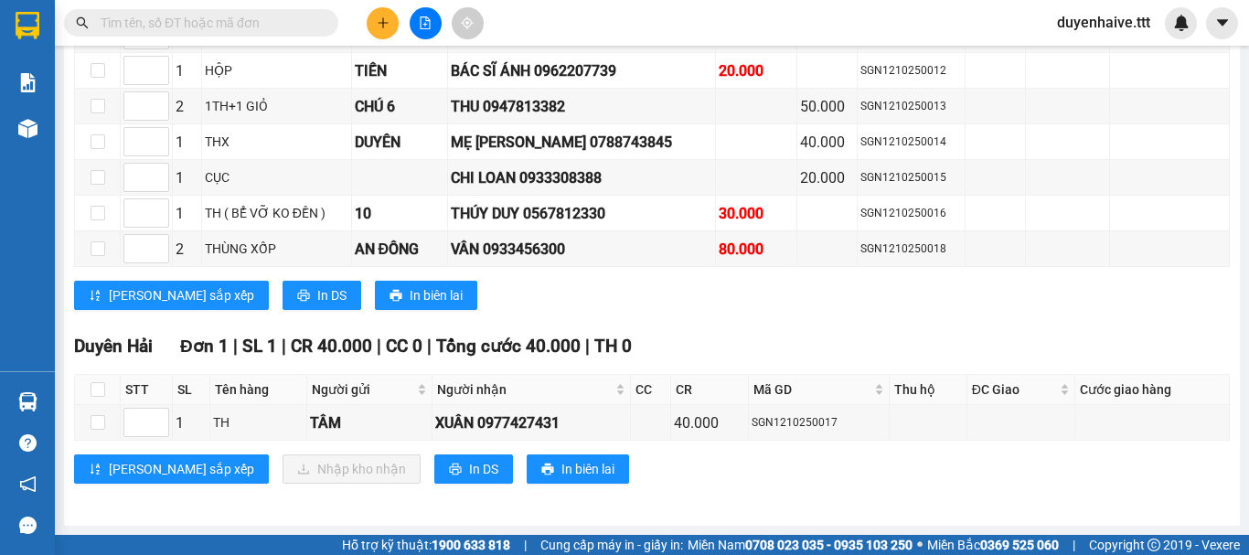
click at [570, 21] on div "Kết quả [PERSON_NAME] ( 159 ) Bộ lọc Mã ĐH Trạng thái Món hàng Thu hộ [PERSON_N…" at bounding box center [624, 23] width 1249 height 46
click at [671, 16] on div "Kết quả [PERSON_NAME] ( 159 ) Bộ lọc Mã ĐH Trạng thái Món hàng Thu hộ [PERSON_N…" at bounding box center [624, 23] width 1249 height 46
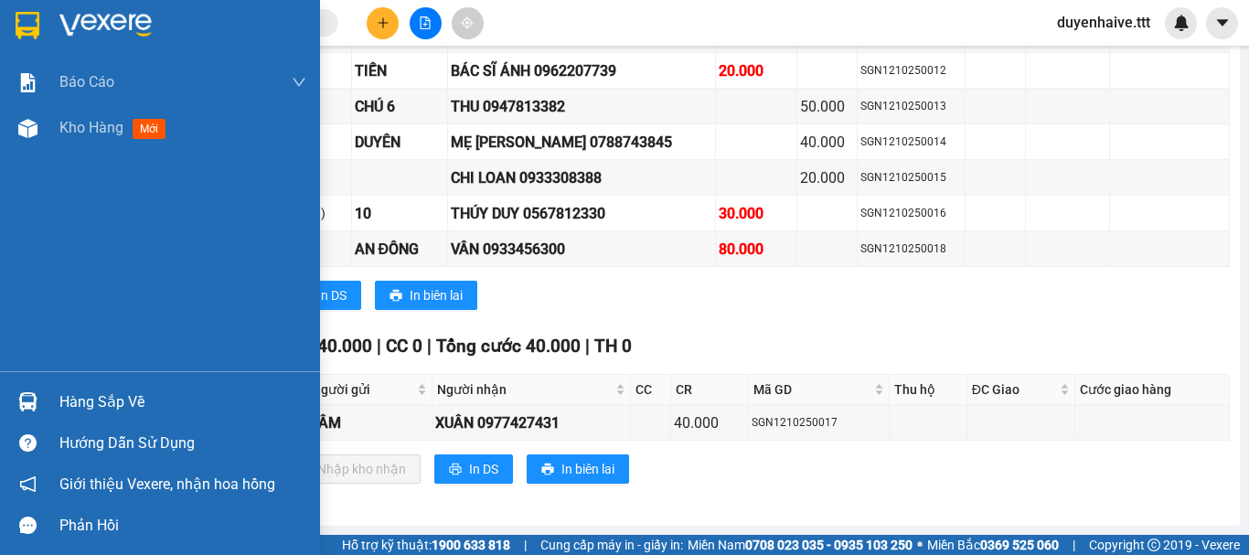
drag, startPoint x: 63, startPoint y: 404, endPoint x: 70, endPoint y: 474, distance: 70.8
click at [60, 405] on div "Hàng sắp về" at bounding box center [182, 401] width 247 height 27
click at [22, 311] on div "Báo cáo Báo cáo dòng tiền (trưởng trạm) Mẫu 1: Báo cáo dòng tiền theo nhân viên…" at bounding box center [160, 277] width 320 height 555
click at [99, 410] on div "Hàng sắp về" at bounding box center [182, 401] width 247 height 27
click at [33, 225] on div "Báo cáo Báo cáo dòng tiền (trưởng trạm) Mẫu 1: Báo cáo dòng tiền theo nhân viên…" at bounding box center [160, 277] width 320 height 555
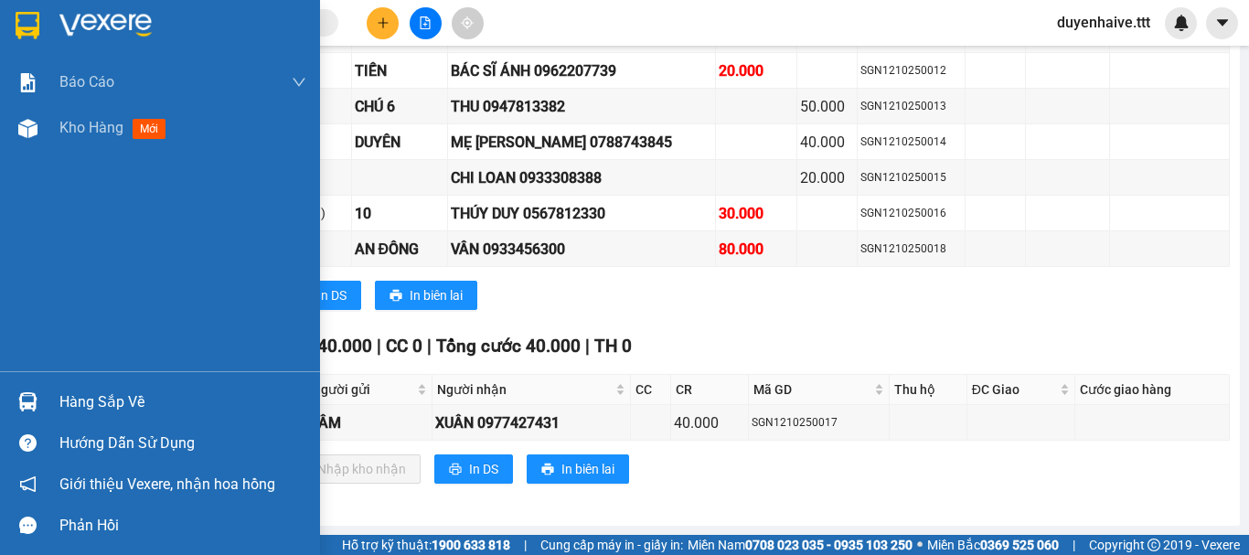
click at [83, 403] on div "Hàng sắp về" at bounding box center [182, 401] width 247 height 27
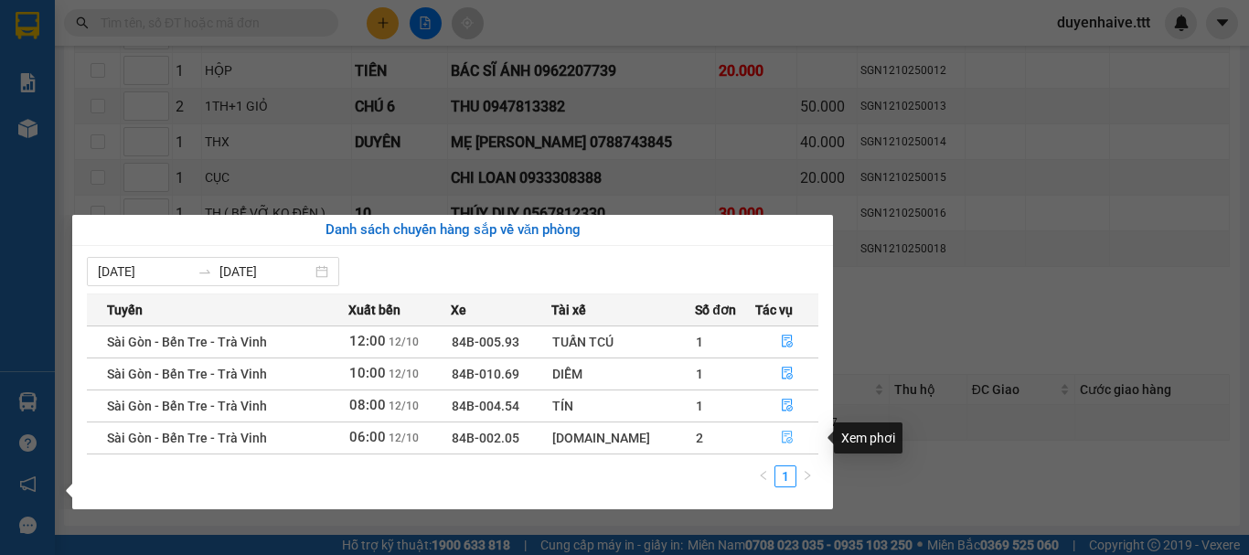
click at [786, 439] on icon "file-done" at bounding box center [787, 437] width 13 height 13
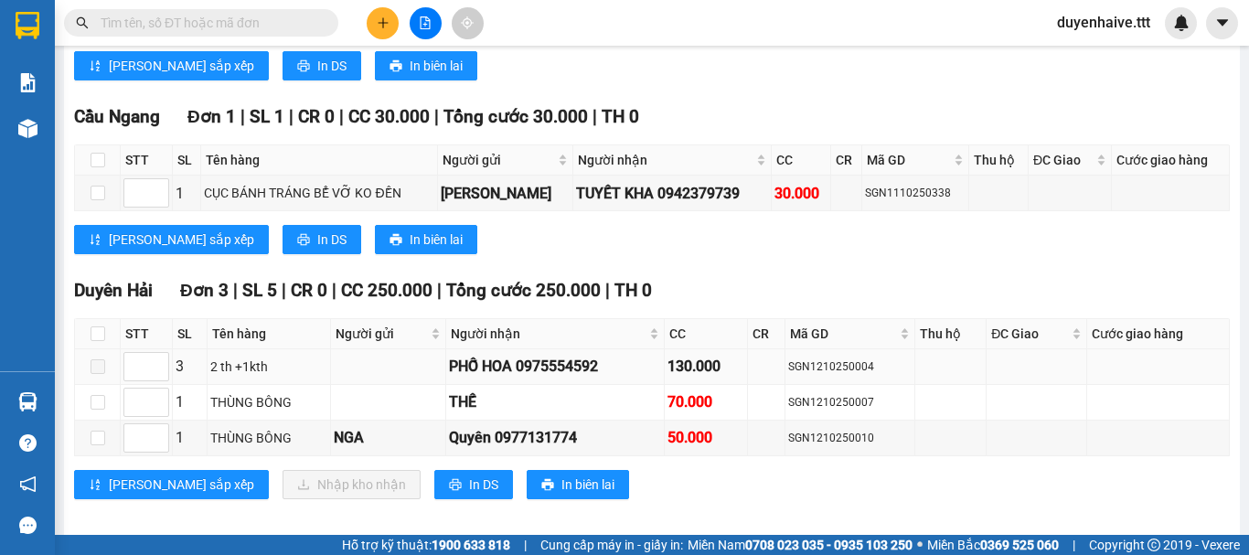
scroll to position [427, 0]
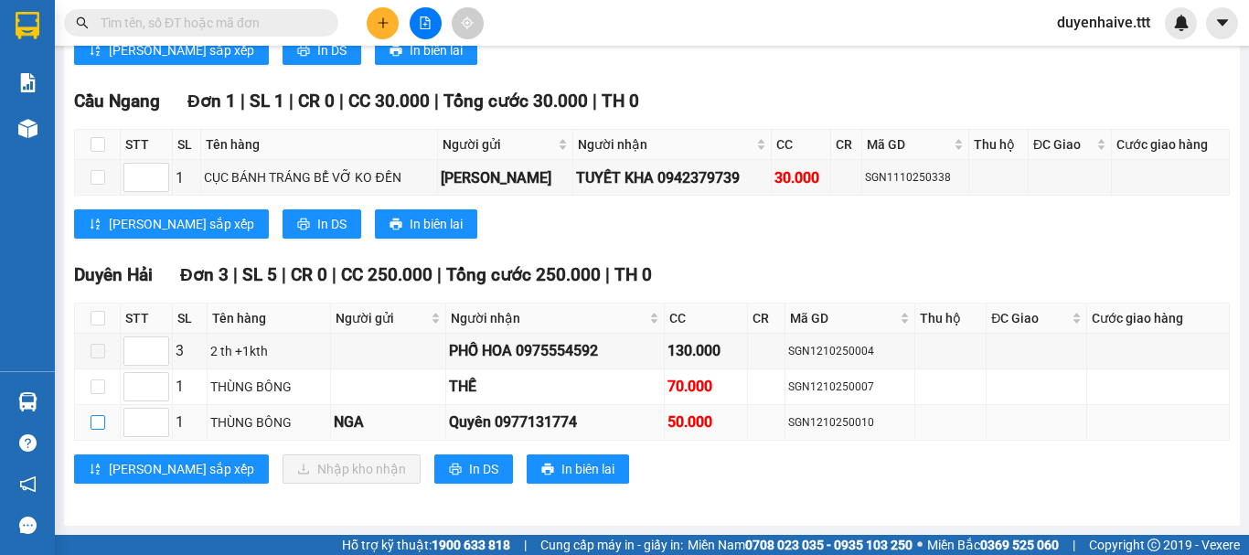
click at [99, 422] on input "checkbox" at bounding box center [97, 422] width 15 height 15
checkbox input "true"
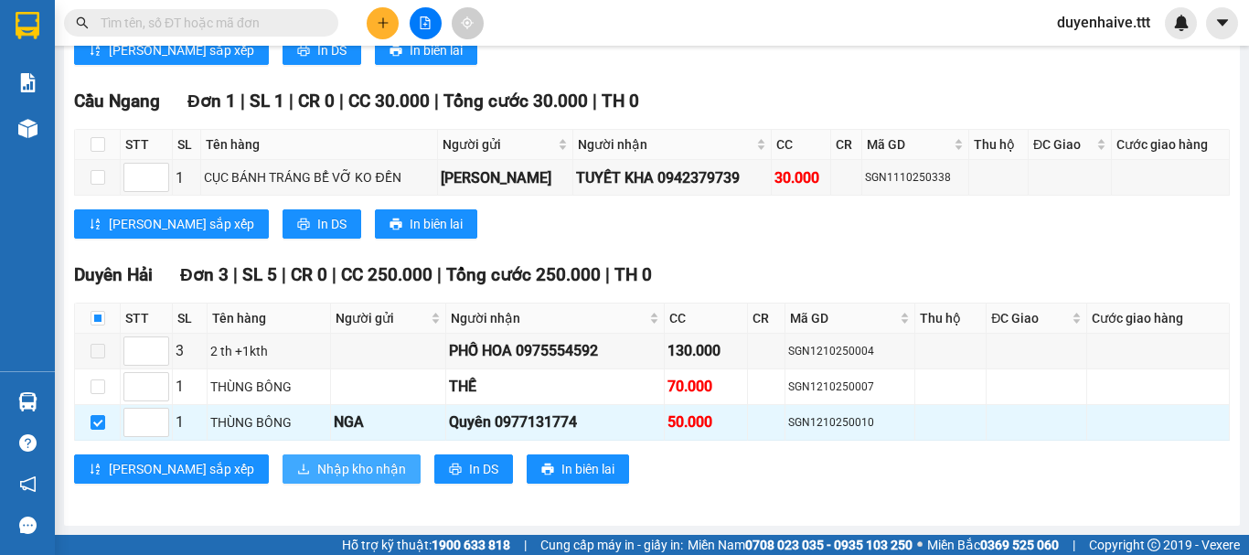
click at [317, 470] on span "Nhập kho nhận" at bounding box center [361, 469] width 89 height 20
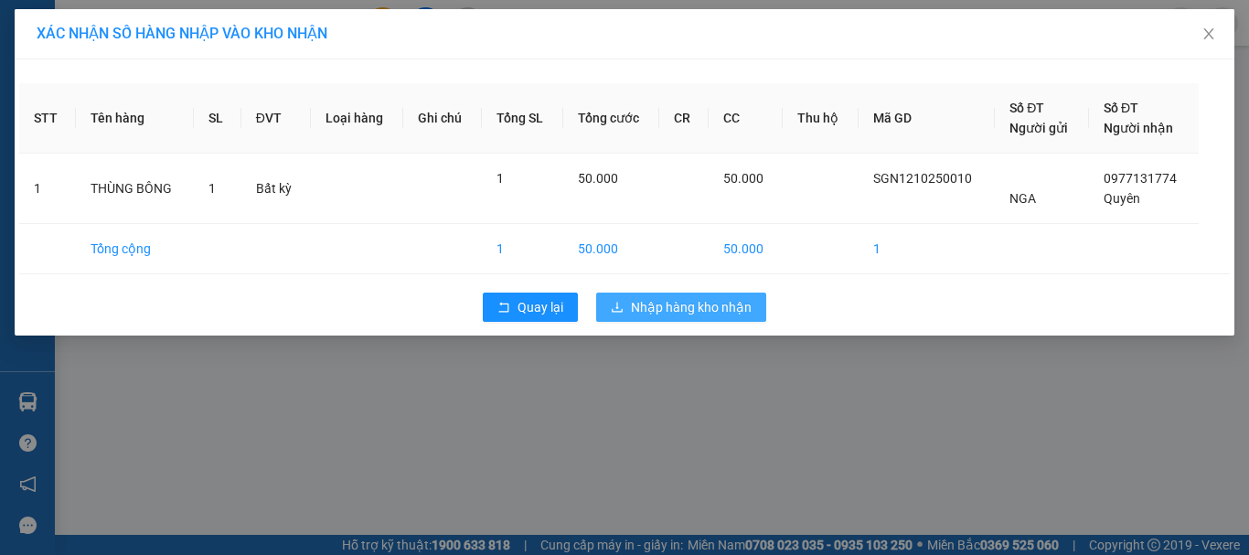
click at [654, 312] on span "Nhập hàng kho nhận" at bounding box center [691, 307] width 121 height 20
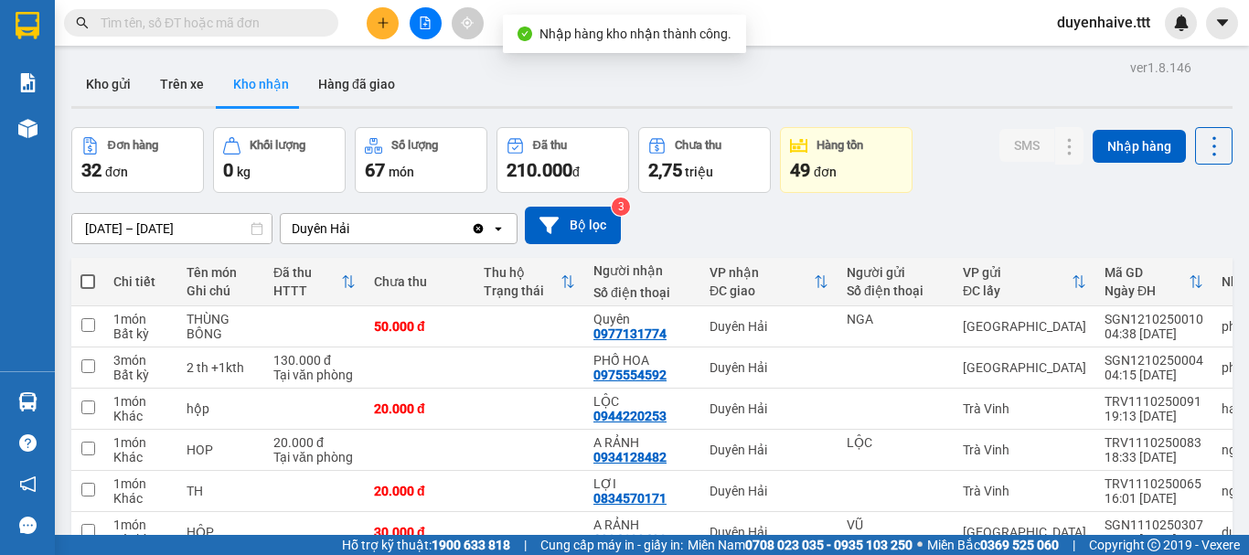
click at [260, 22] on input "text" at bounding box center [209, 23] width 216 height 20
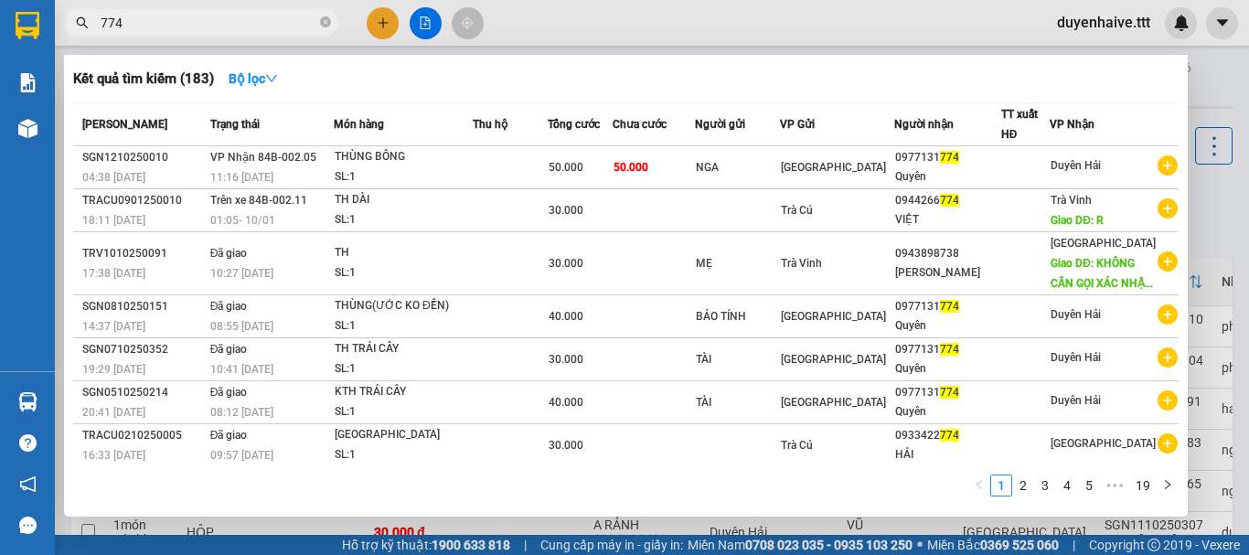
type input "774"
click at [325, 23] on icon "close-circle" at bounding box center [325, 21] width 11 height 11
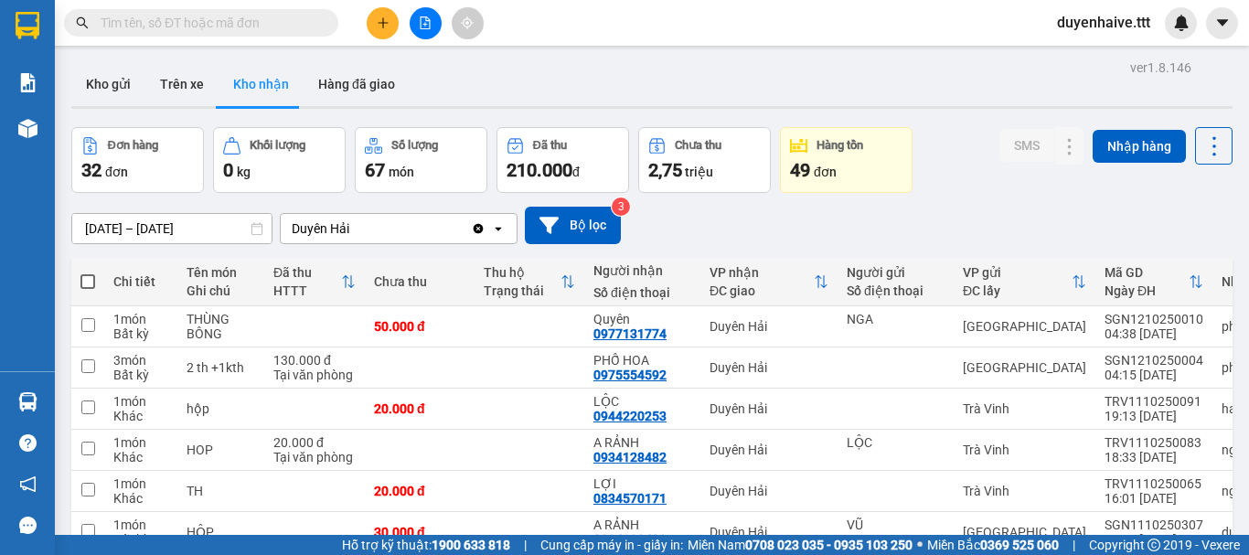
click at [239, 24] on input "text" at bounding box center [209, 23] width 216 height 20
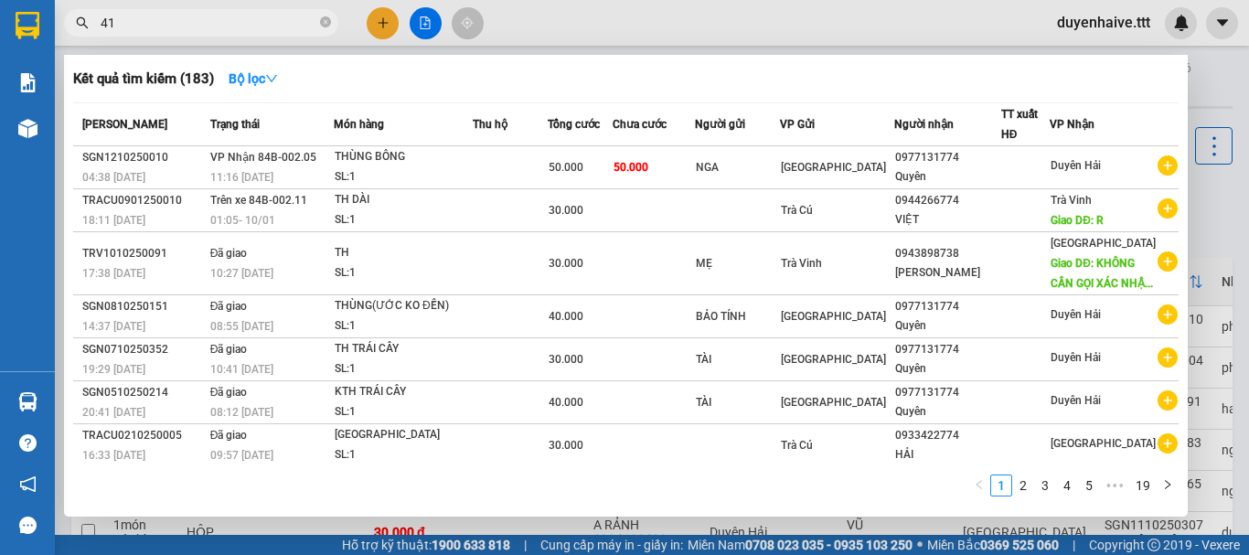
type input "419"
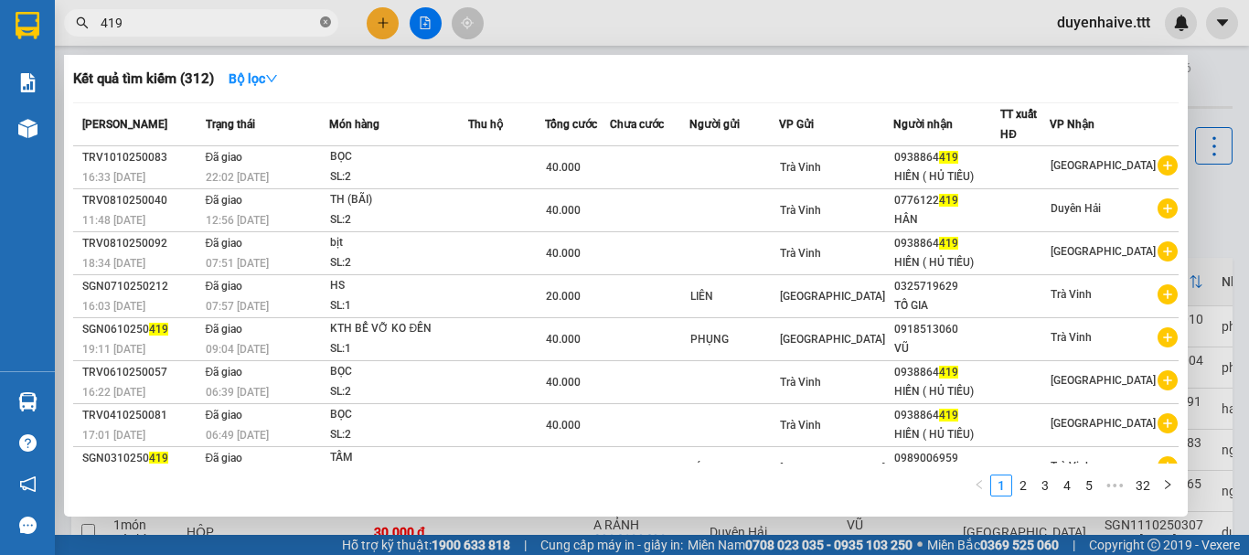
click at [328, 22] on icon "close-circle" at bounding box center [325, 21] width 11 height 11
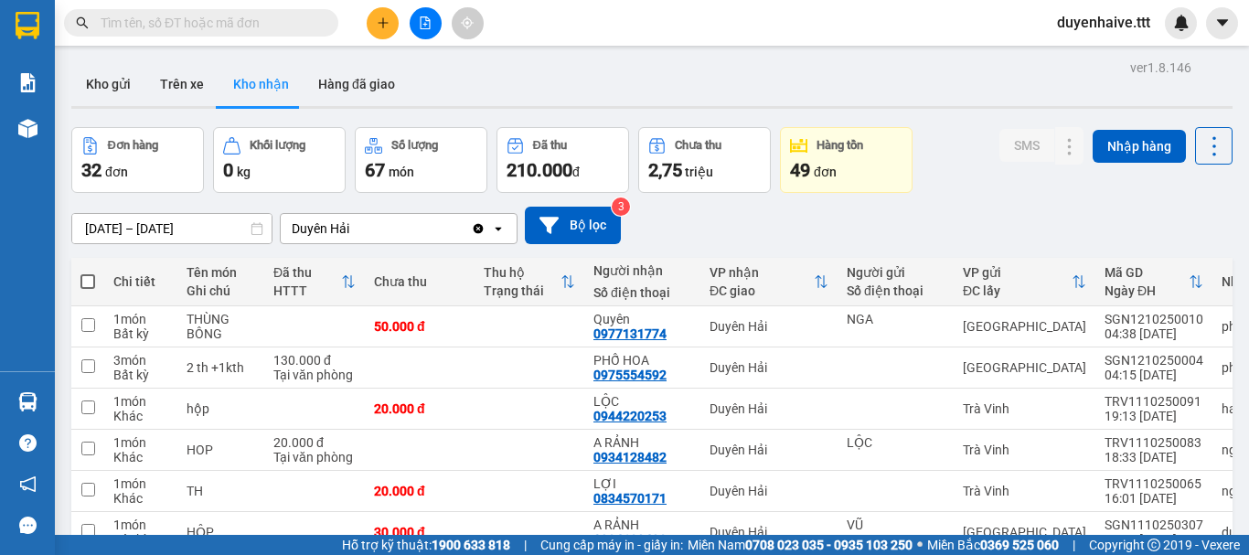
click at [284, 17] on input "text" at bounding box center [209, 23] width 216 height 20
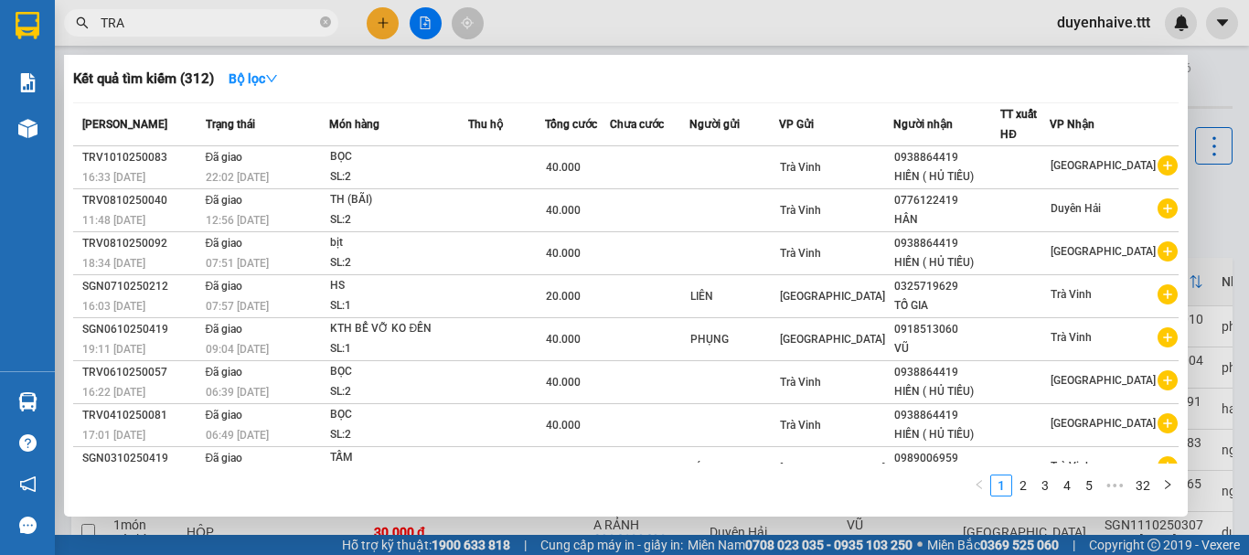
type input "TRAM"
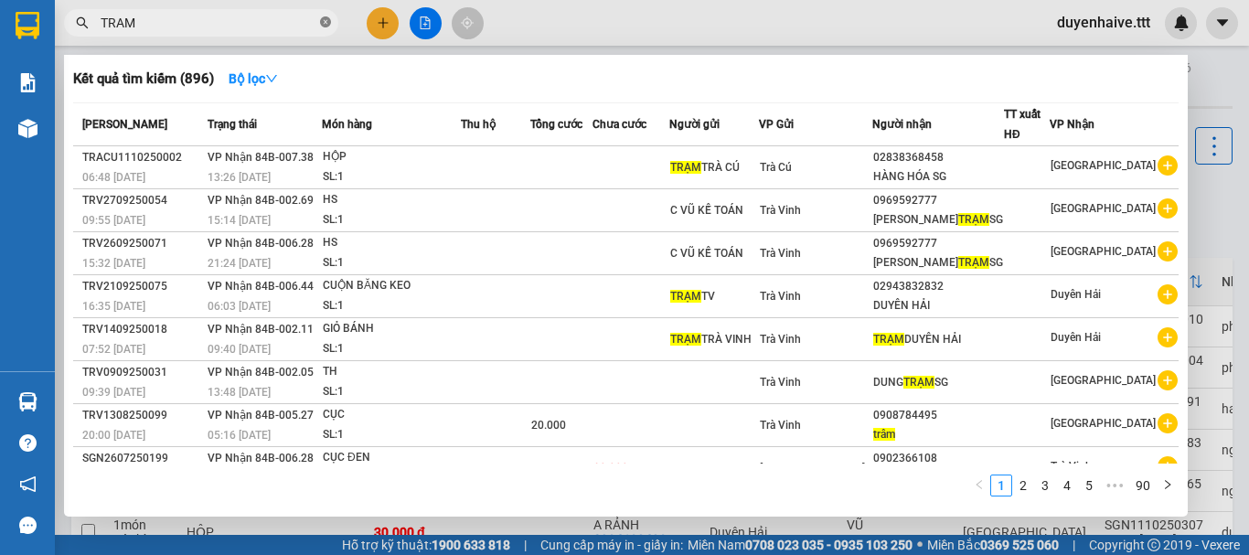
click at [328, 23] on icon "close-circle" at bounding box center [325, 21] width 11 height 11
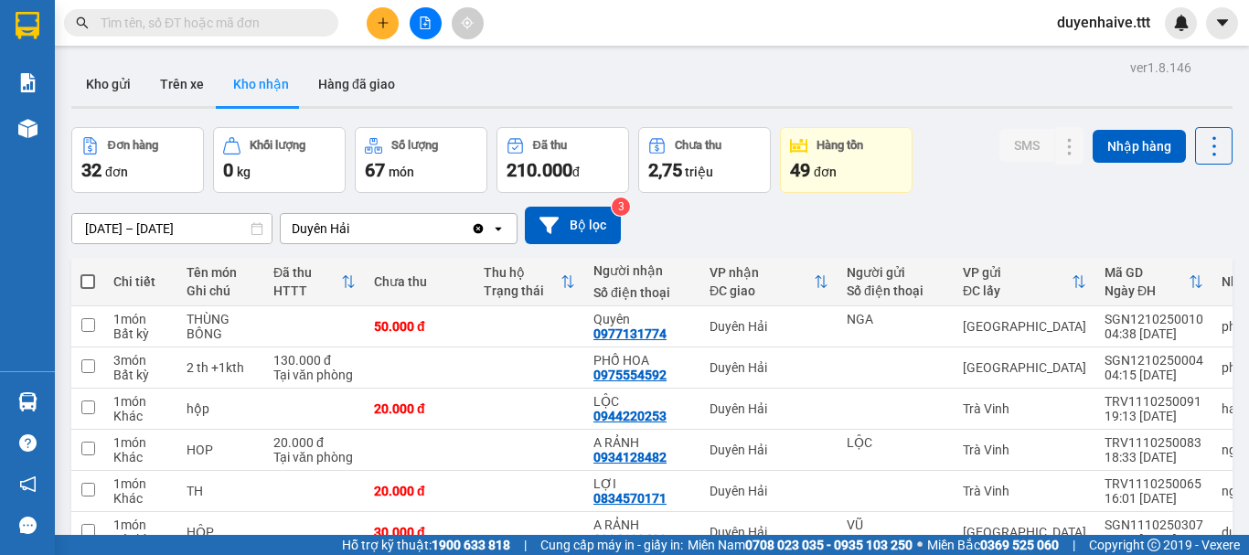
click at [263, 24] on input "text" at bounding box center [209, 23] width 216 height 20
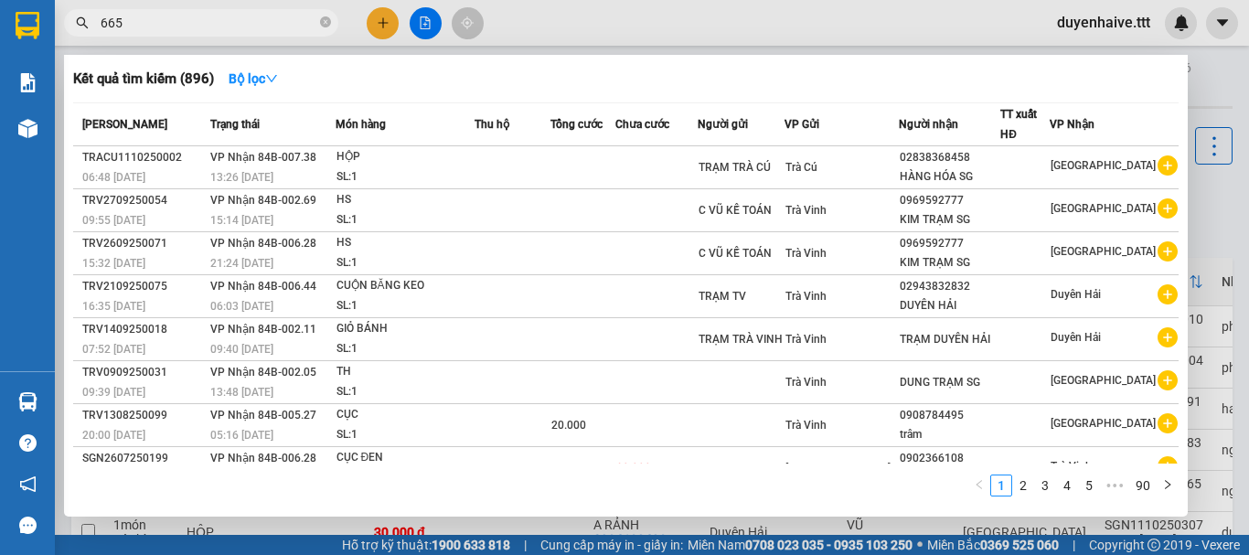
type input "6653"
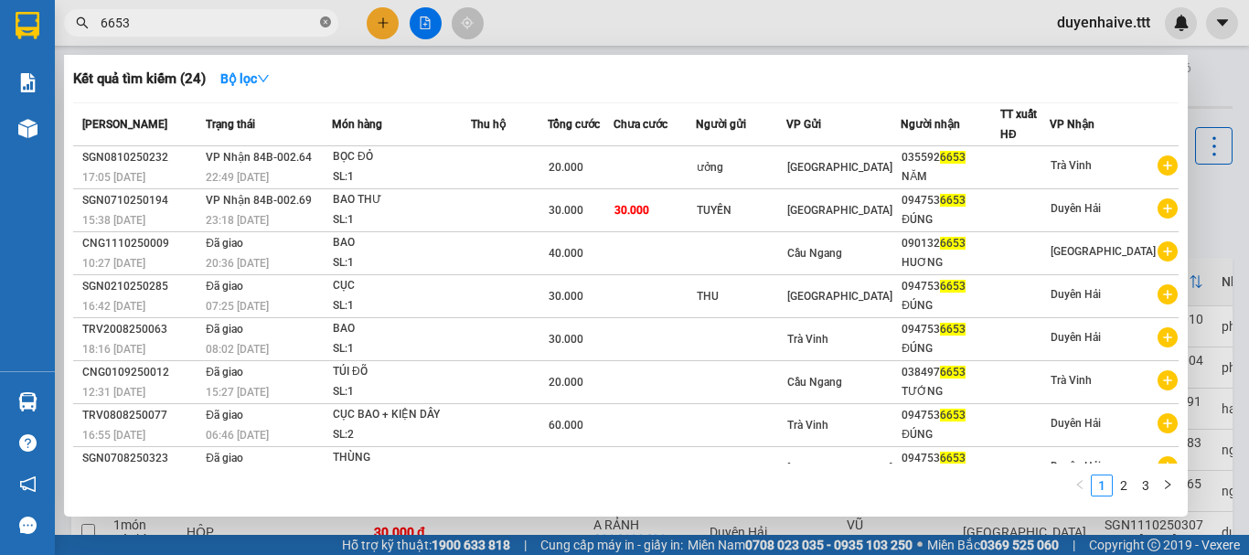
click at [325, 23] on icon "close-circle" at bounding box center [325, 21] width 11 height 11
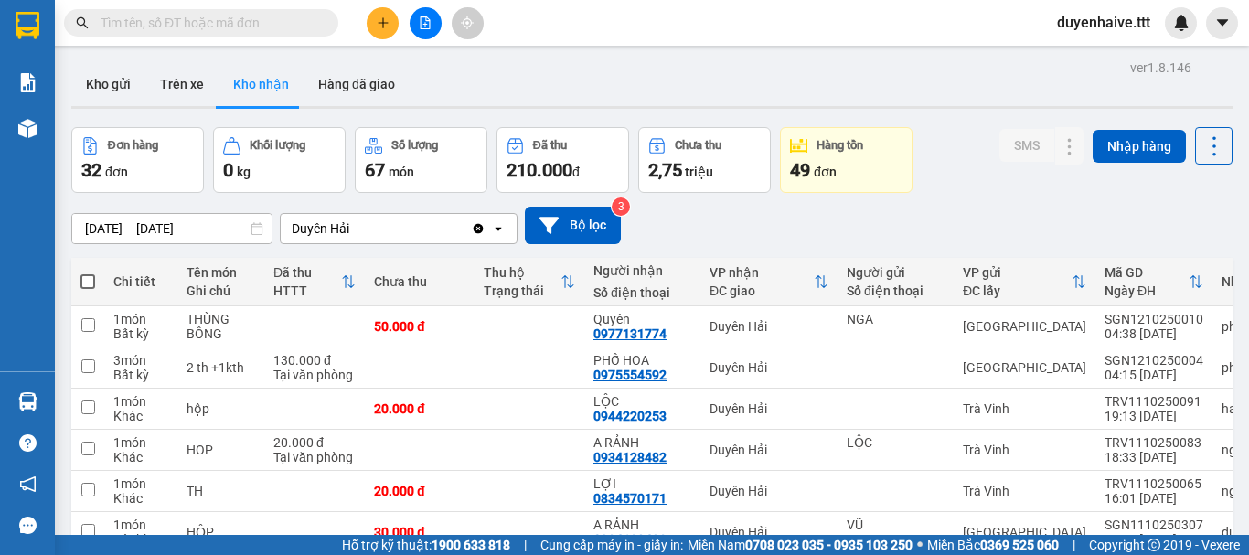
drag, startPoint x: 285, startPoint y: 24, endPoint x: 271, endPoint y: 6, distance: 22.7
click at [284, 23] on input "text" at bounding box center [209, 23] width 216 height 20
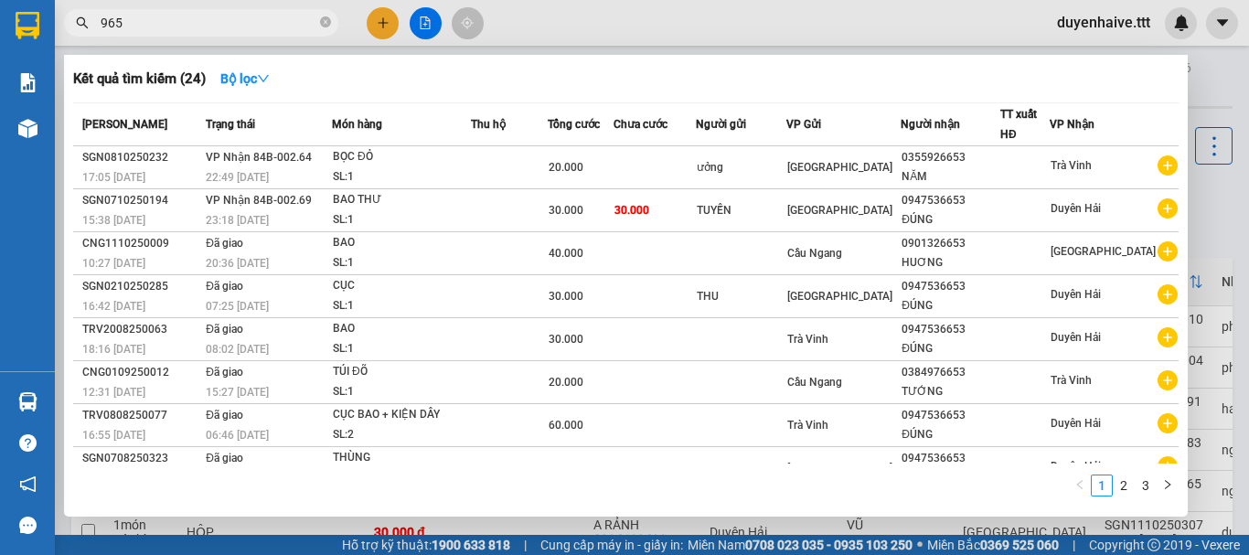
type input "9653"
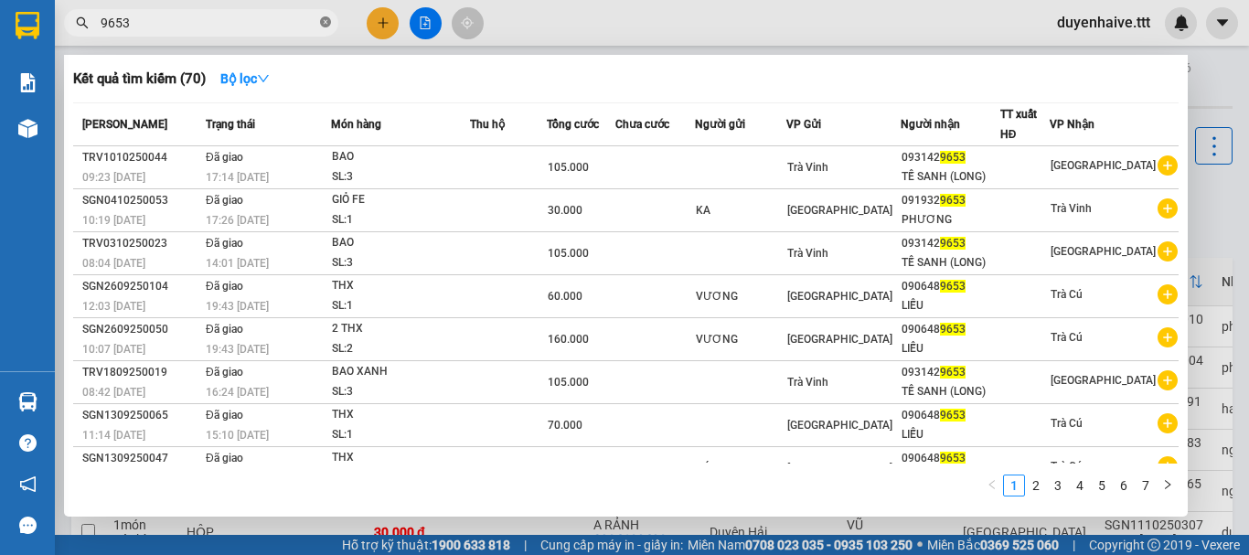
click at [324, 18] on icon "close-circle" at bounding box center [325, 21] width 11 height 11
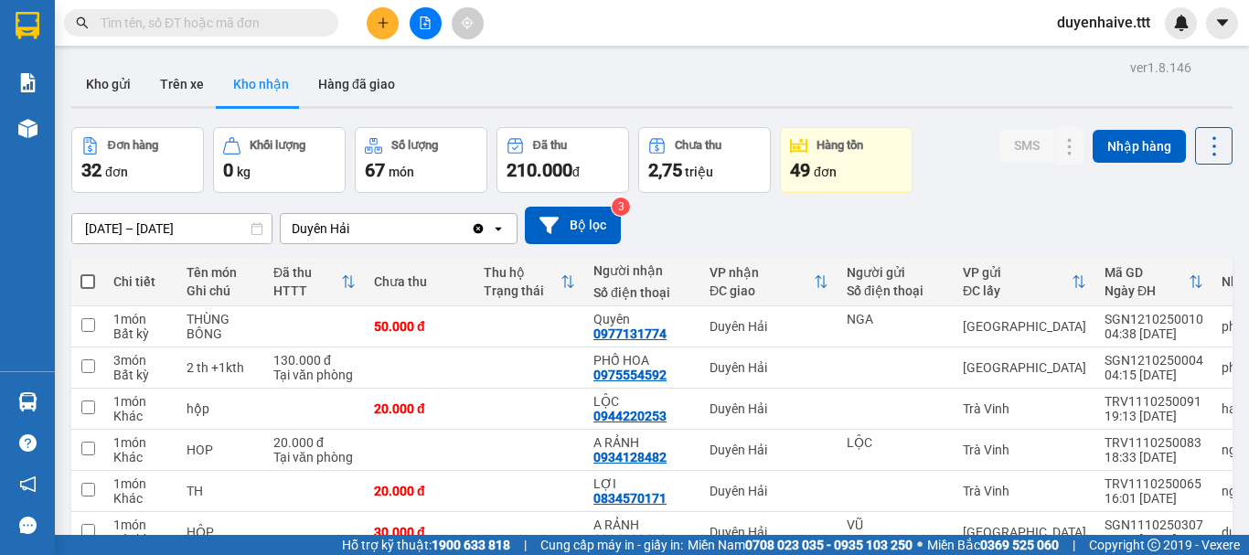
click at [232, 31] on input "text" at bounding box center [209, 23] width 216 height 20
click at [283, 21] on input "text" at bounding box center [209, 23] width 216 height 20
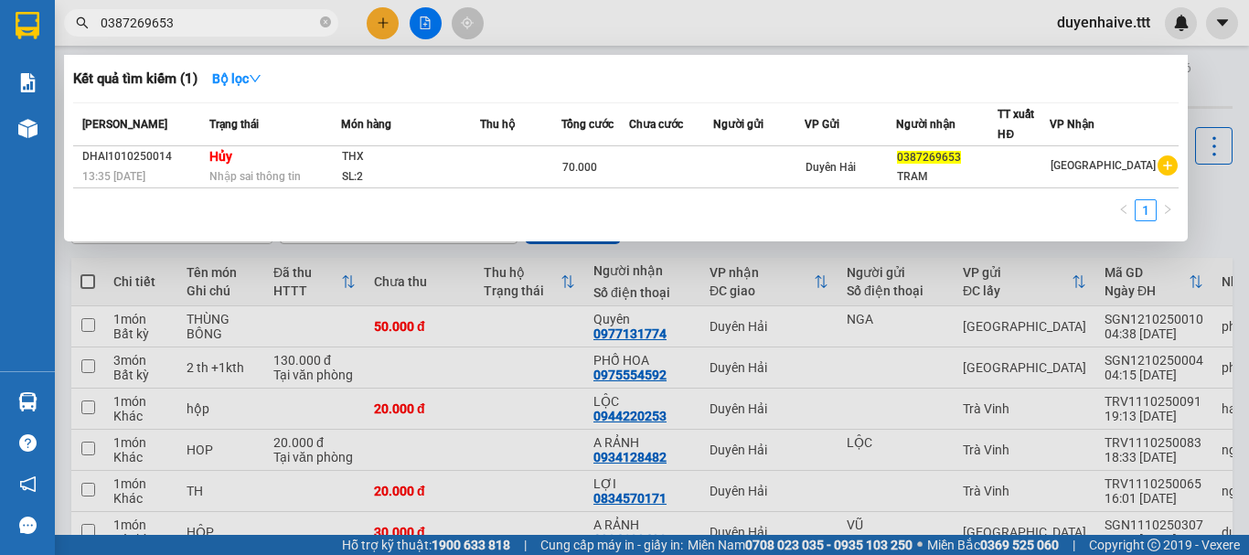
type input "0387269653"
click at [376, 75] on div "Kết quả tìm kiếm ( 1 ) Bộ lọc" at bounding box center [625, 78] width 1105 height 29
click at [323, 22] on icon "close-circle" at bounding box center [325, 21] width 11 height 11
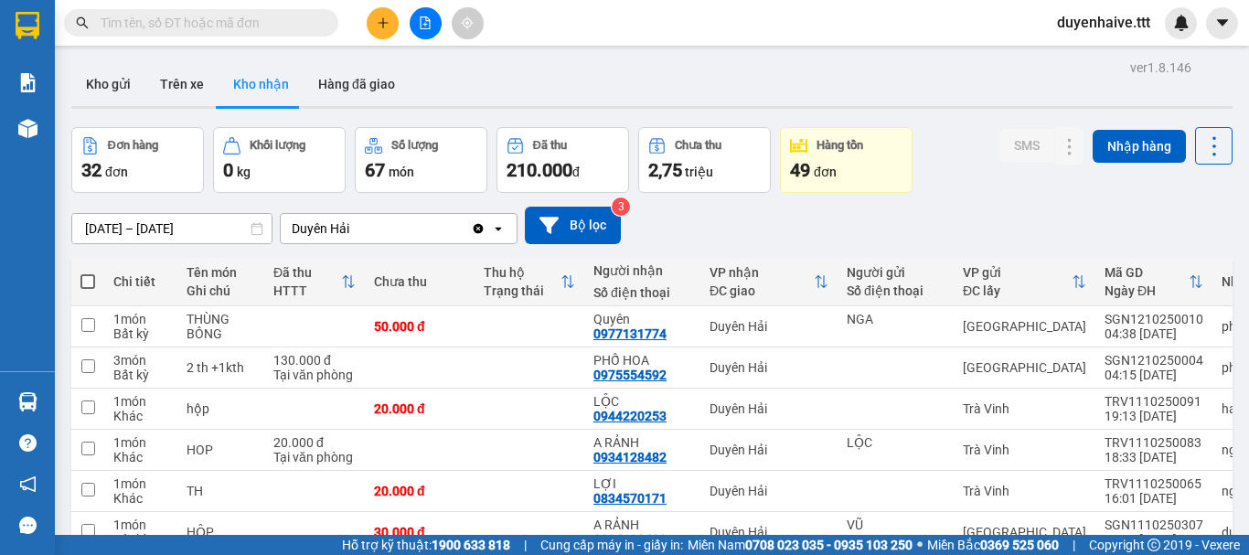
drag, startPoint x: 294, startPoint y: 12, endPoint x: 289, endPoint y: 25, distance: 13.9
click at [292, 16] on span at bounding box center [201, 22] width 274 height 27
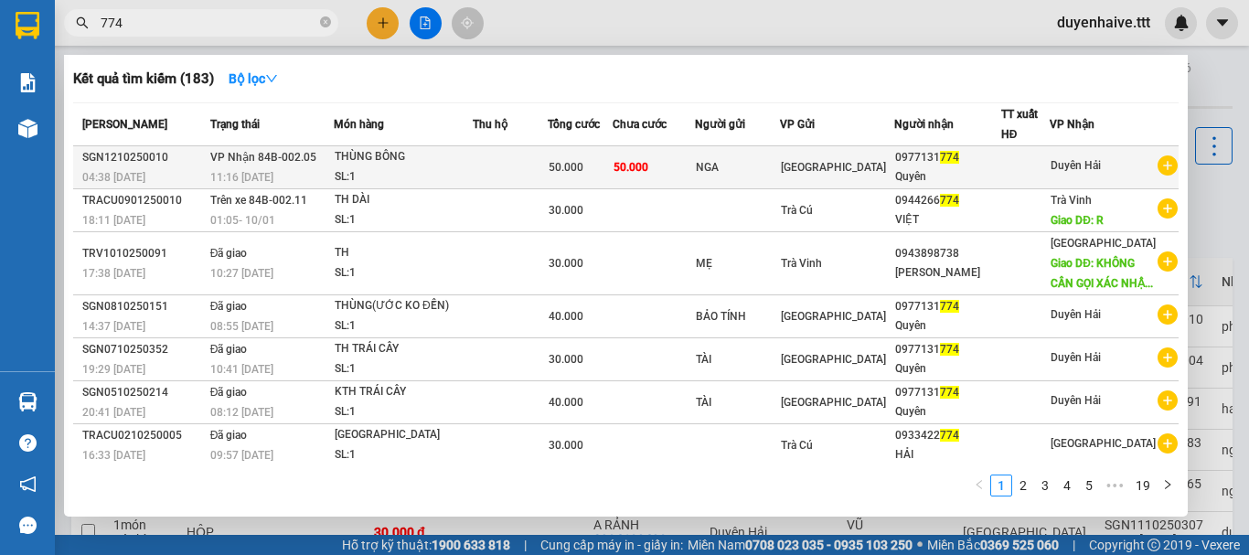
type input "774"
click at [978, 168] on div "Quyên" at bounding box center [947, 176] width 105 height 19
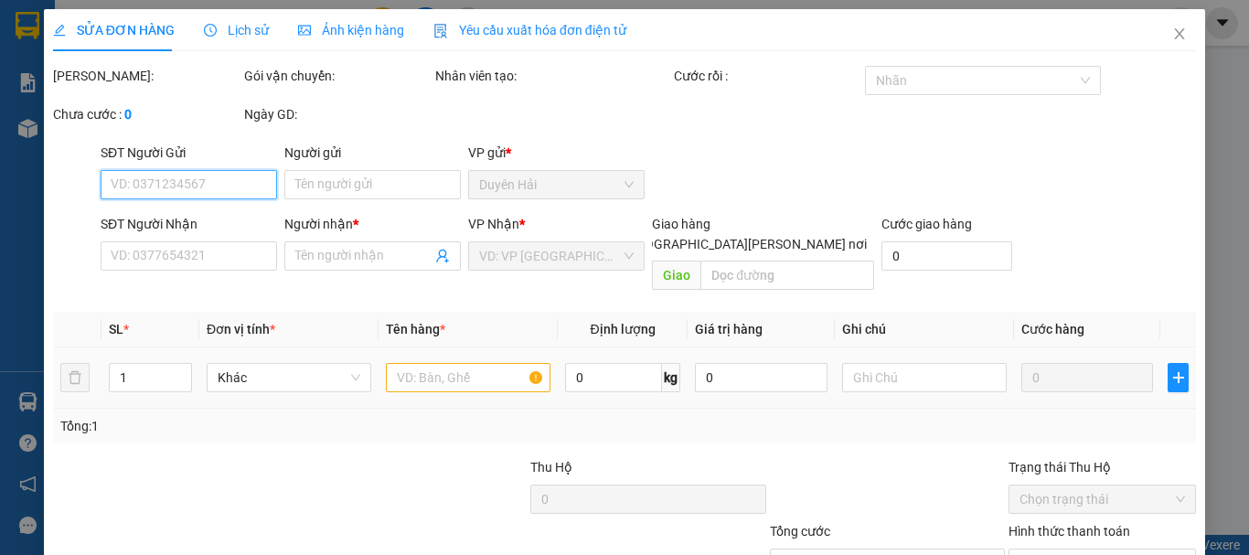
type input "NGA"
type input "0977131774"
type input "Quyên"
type input "50.000"
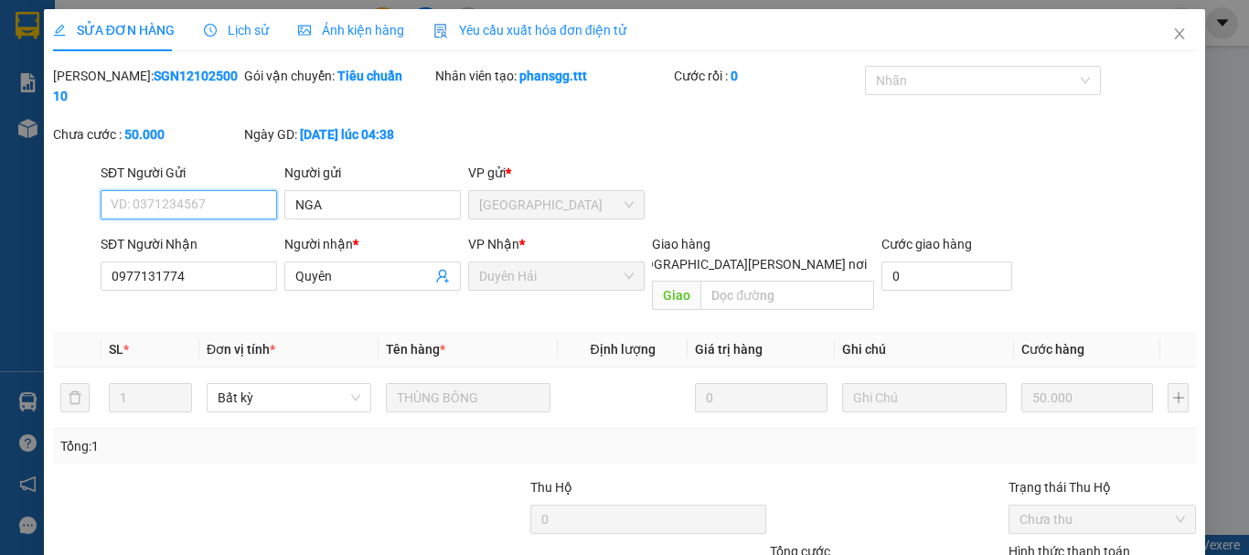
scroll to position [125, 0]
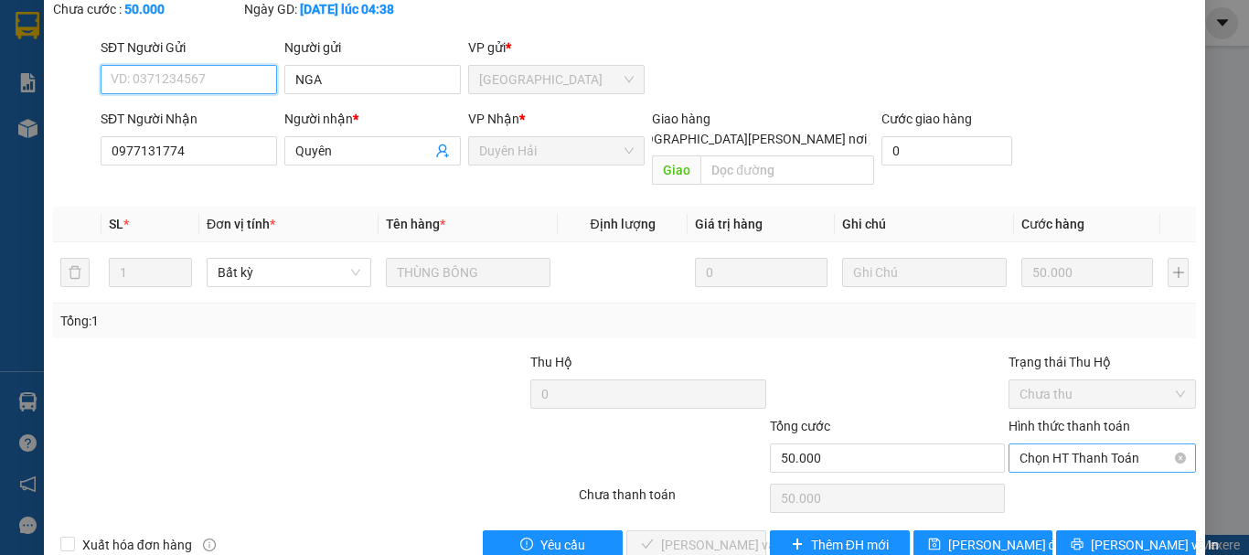
click at [1029, 444] on span "Chọn HT Thanh Toán" at bounding box center [1101, 457] width 165 height 27
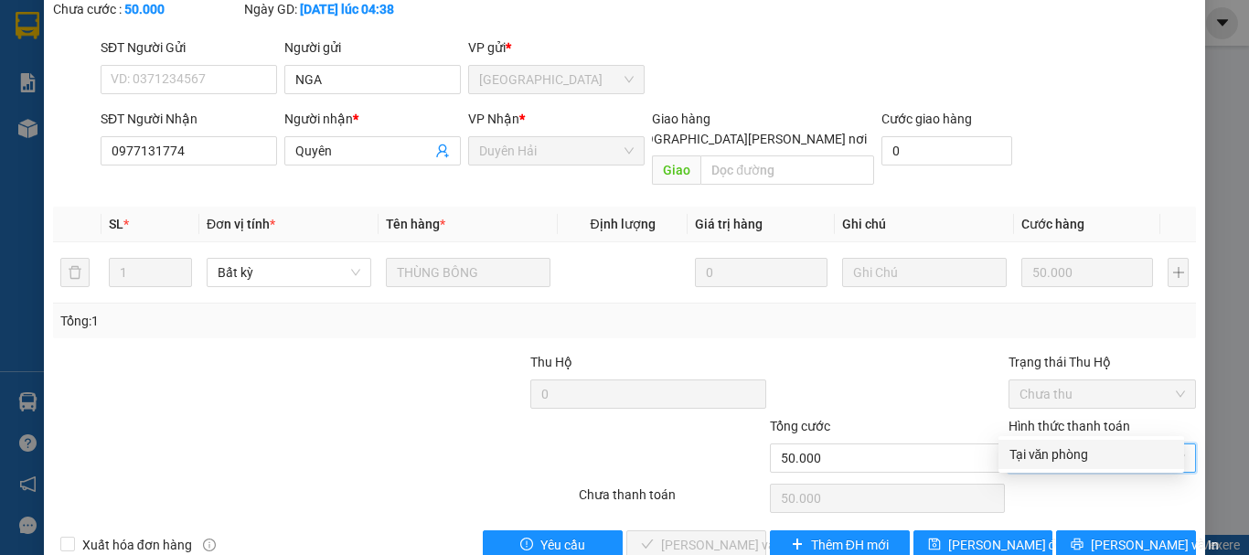
click at [1029, 462] on div "Tại văn phòng" at bounding box center [1091, 454] width 164 height 20
type input "0"
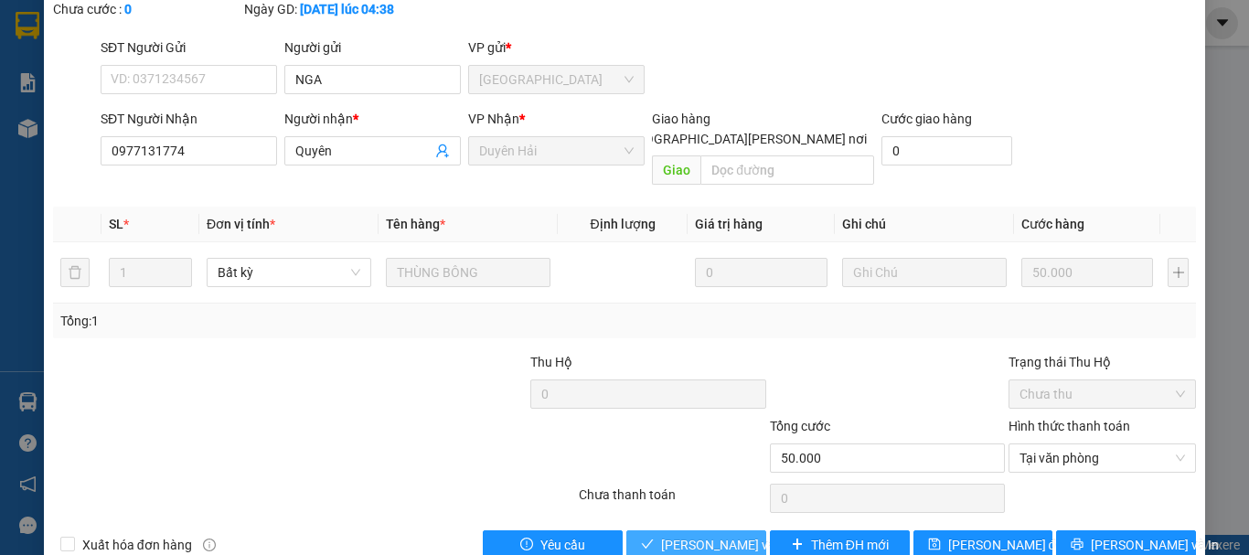
click at [696, 535] on span "[PERSON_NAME] và [PERSON_NAME] hàng" at bounding box center [784, 545] width 247 height 20
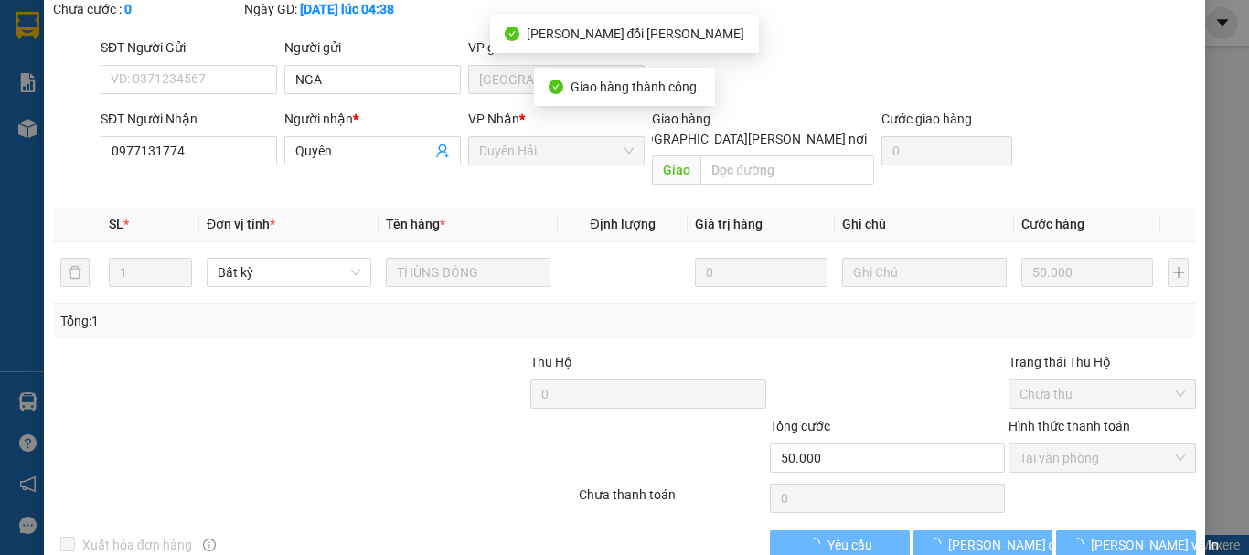
scroll to position [0, 0]
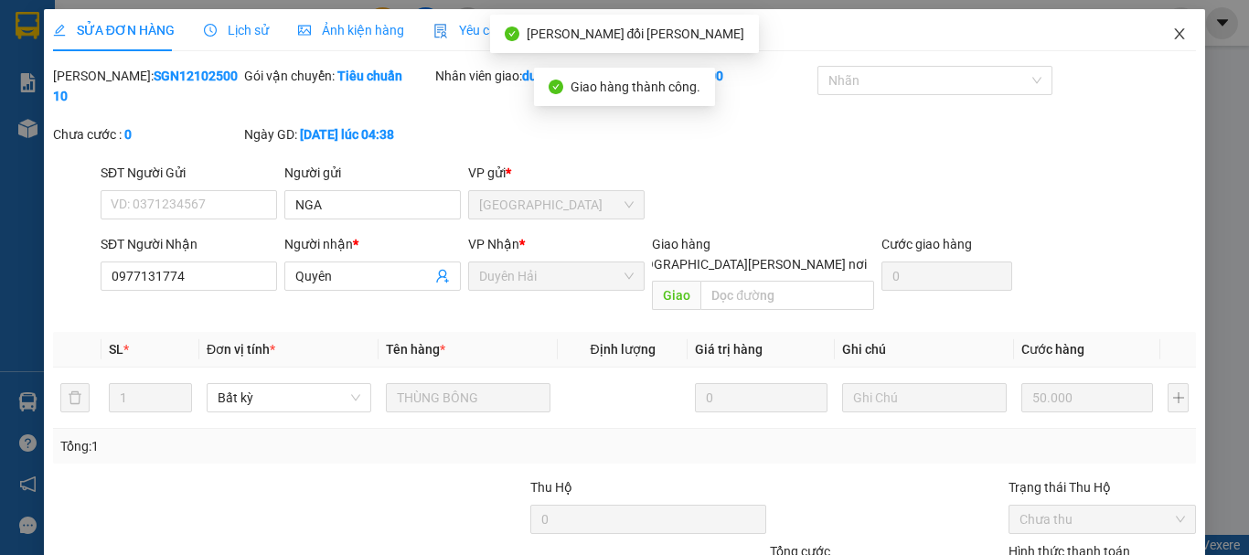
click at [1172, 33] on icon "close" at bounding box center [1179, 34] width 15 height 15
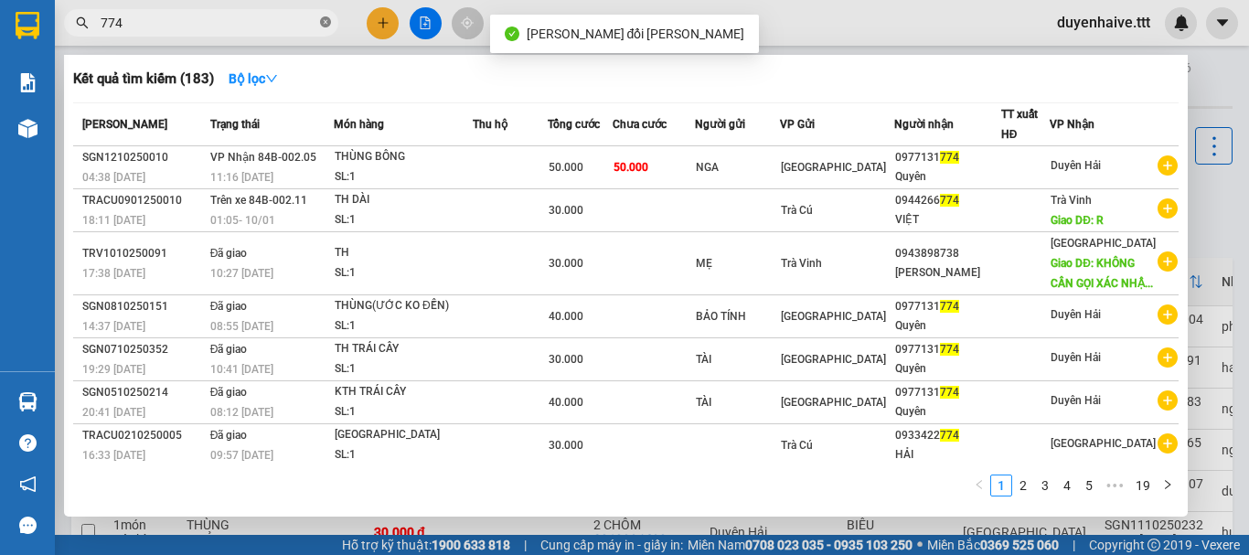
click at [324, 21] on icon "close-circle" at bounding box center [325, 21] width 11 height 11
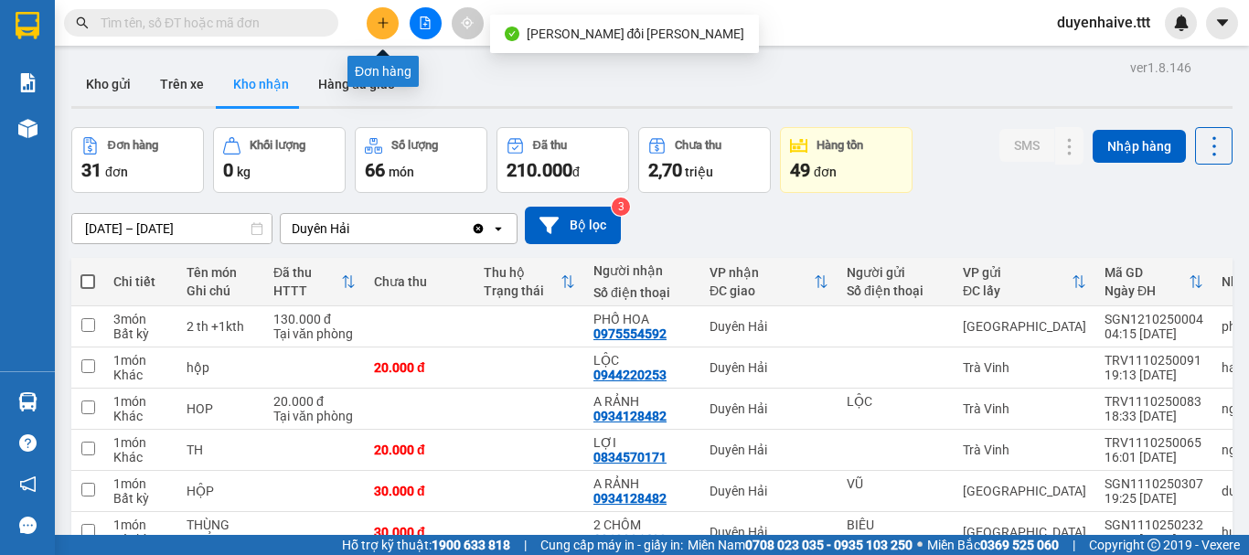
click at [379, 27] on icon "plus" at bounding box center [383, 22] width 13 height 13
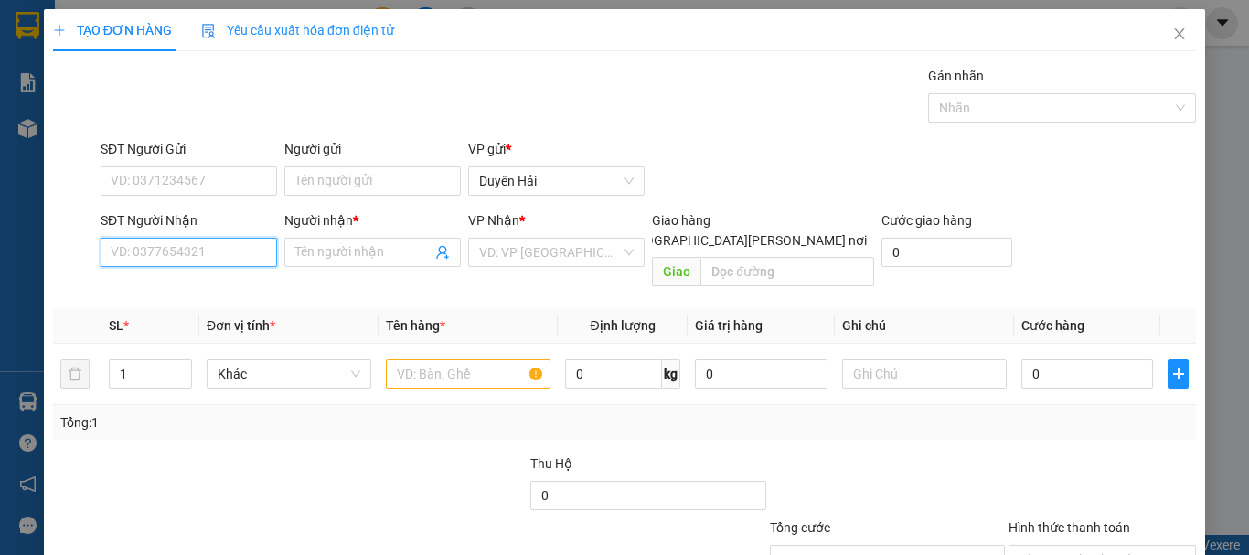
click at [124, 249] on input "SĐT Người Nhận" at bounding box center [189, 252] width 176 height 29
click at [141, 251] on input "983" at bounding box center [189, 252] width 176 height 29
click at [158, 251] on input "983" at bounding box center [189, 252] width 176 height 29
click at [173, 287] on div "0907280983 - A LỘC" at bounding box center [187, 289] width 153 height 20
type input "0907280983"
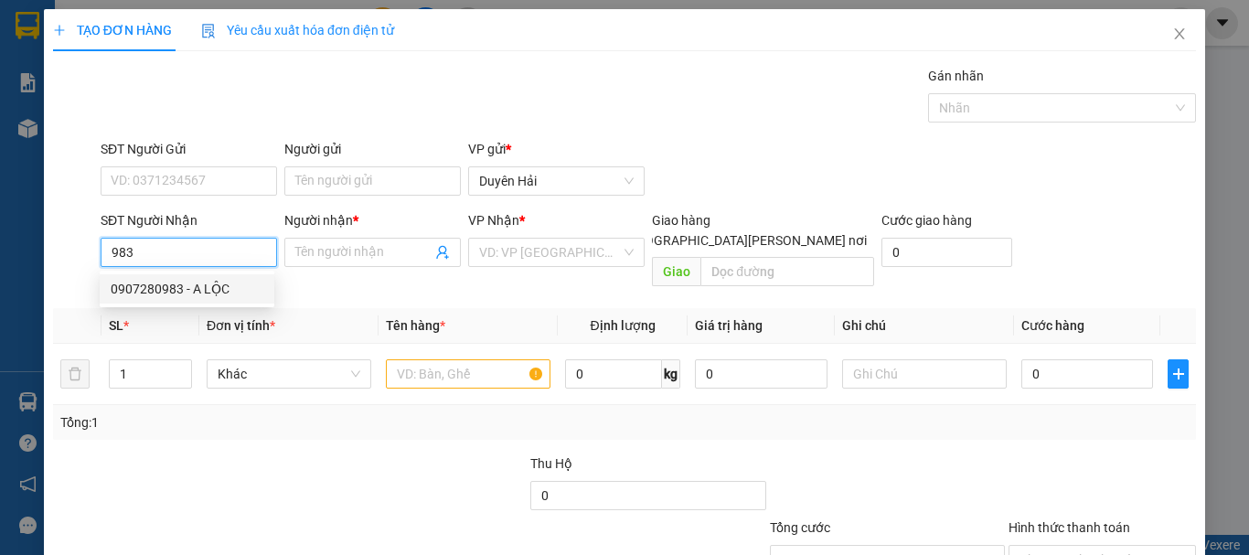
type input "A LỘC"
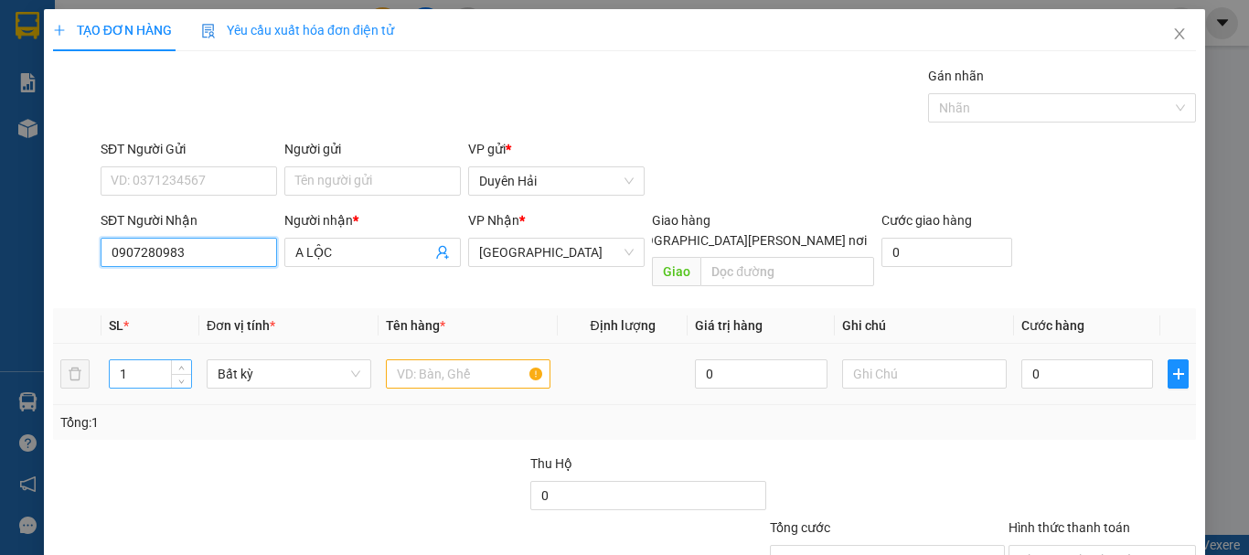
type input "0907280983"
click at [133, 360] on input "1" at bounding box center [150, 373] width 81 height 27
type input "3"
click at [422, 359] on input "text" at bounding box center [468, 373] width 165 height 29
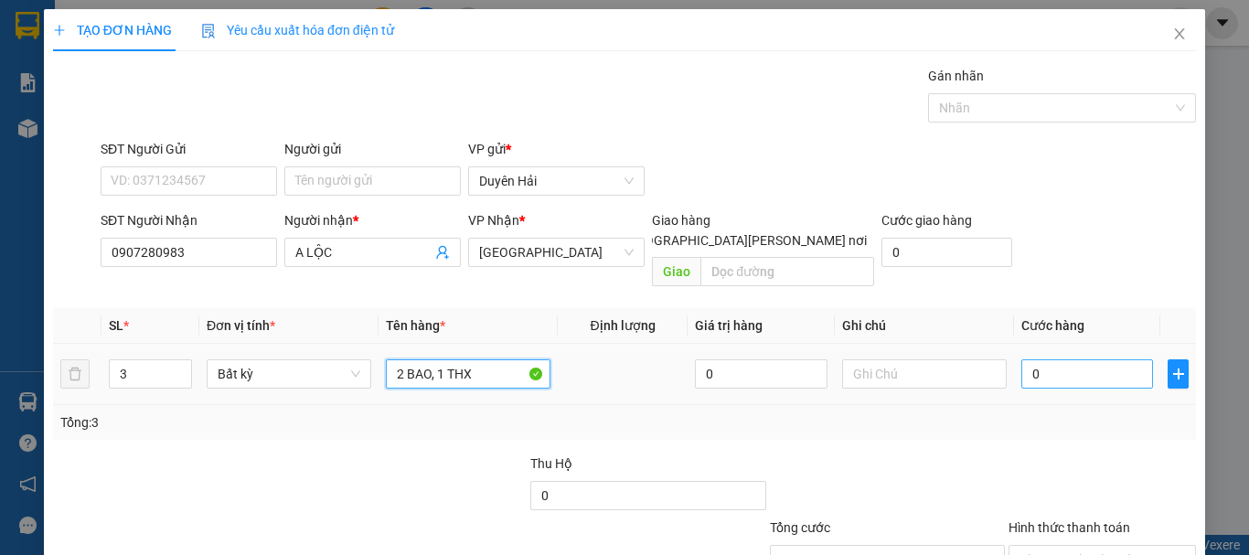
type input "2 BAO, 1 THX"
click at [1051, 359] on input "0" at bounding box center [1087, 373] width 132 height 29
type input "1"
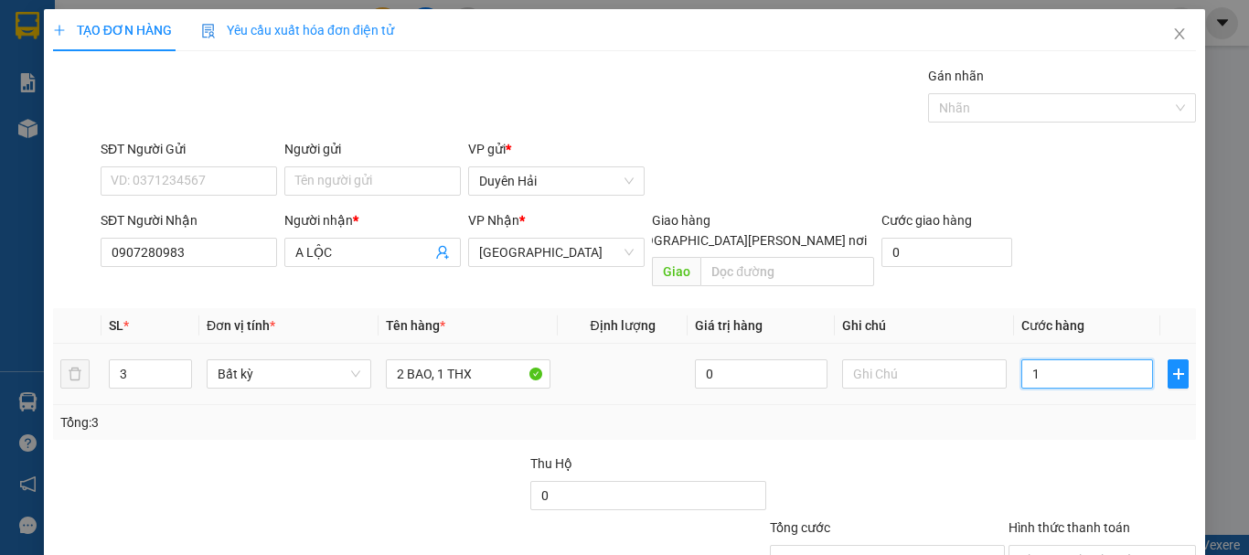
type input "13"
type input "130"
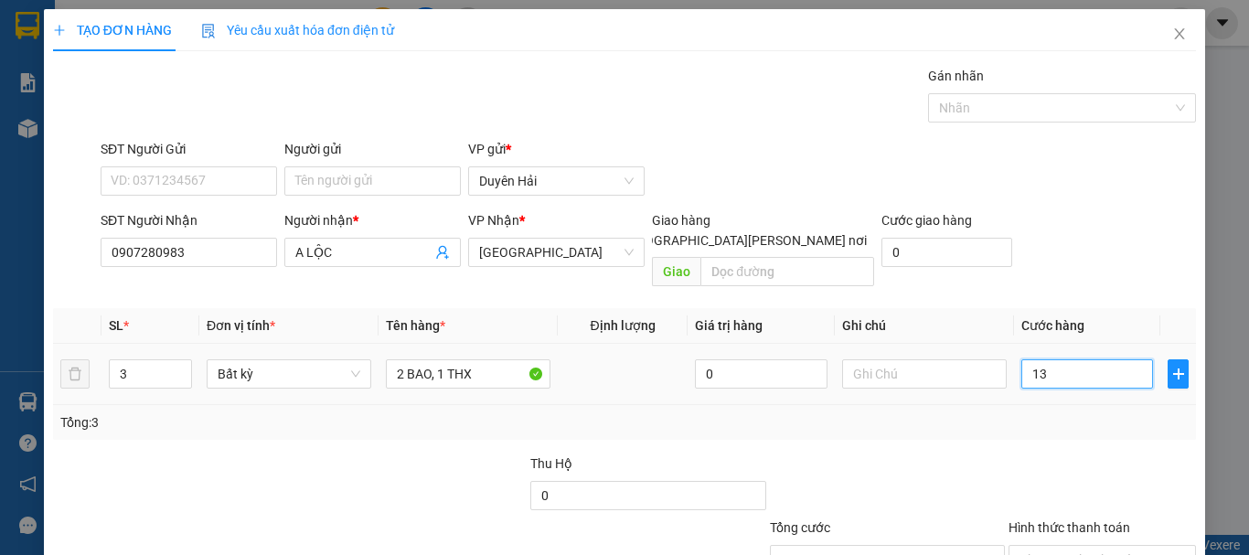
type input "130"
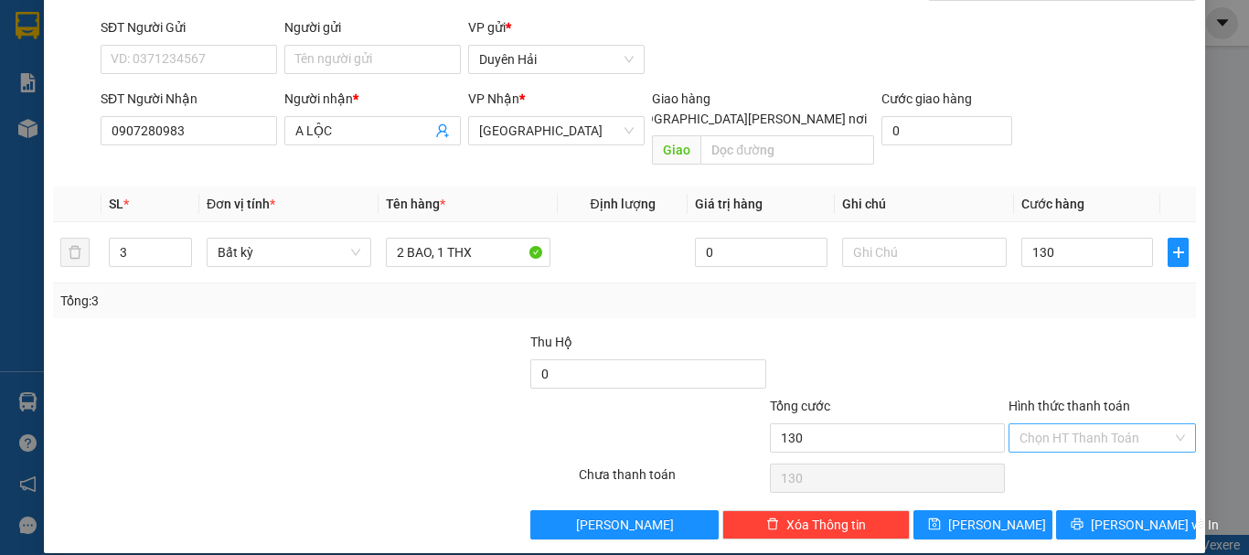
type input "130.000"
drag, startPoint x: 1066, startPoint y: 412, endPoint x: 1063, endPoint y: 457, distance: 44.9
click at [1066, 424] on input "Hình thức thanh toán" at bounding box center [1095, 437] width 153 height 27
click at [1062, 459] on div "Tại văn phòng" at bounding box center [1091, 454] width 164 height 20
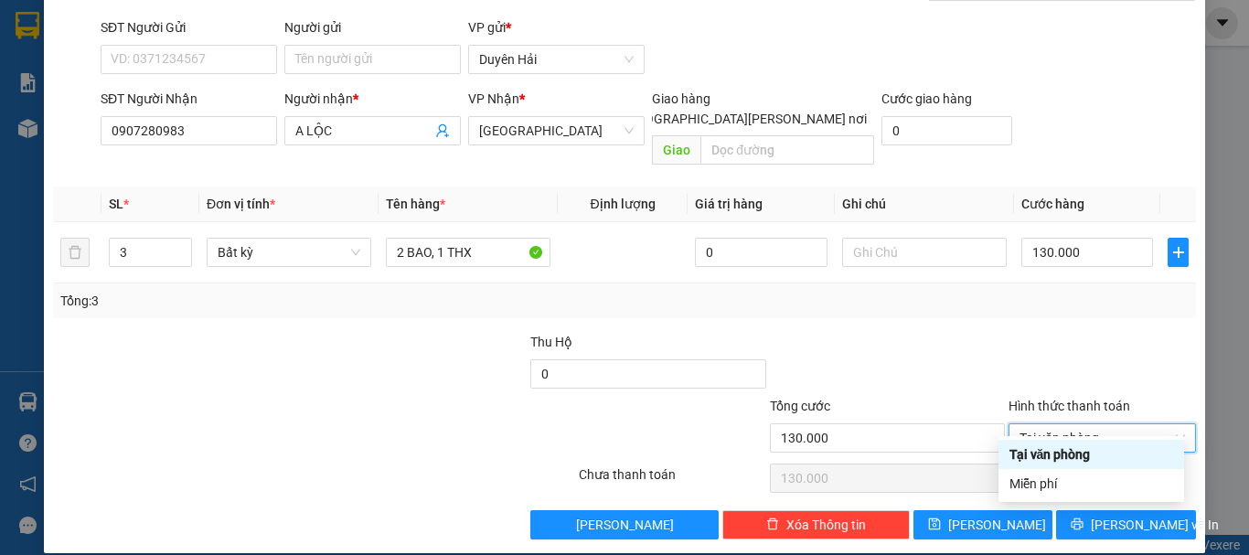
type input "0"
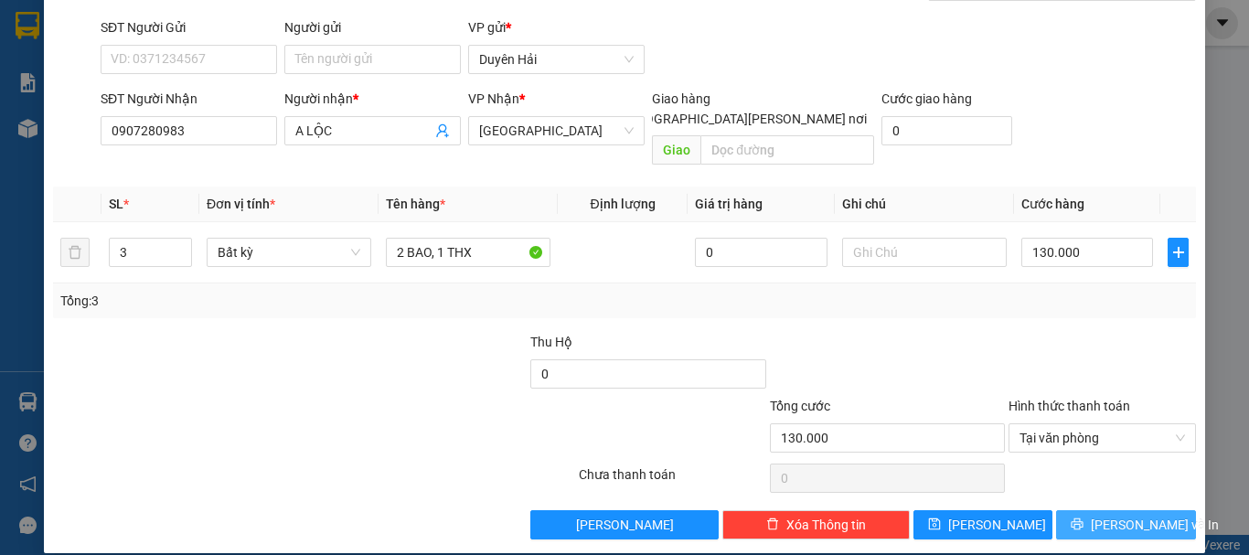
click at [1076, 510] on button "[PERSON_NAME] và In" at bounding box center [1126, 524] width 140 height 29
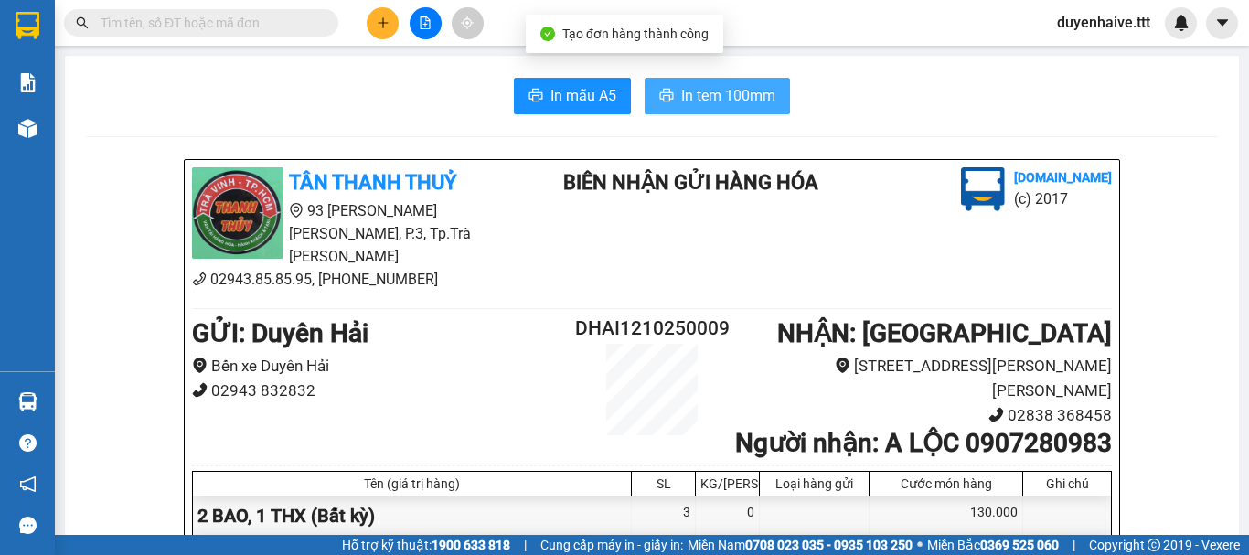
click at [717, 96] on span "In tem 100mm" at bounding box center [728, 95] width 94 height 23
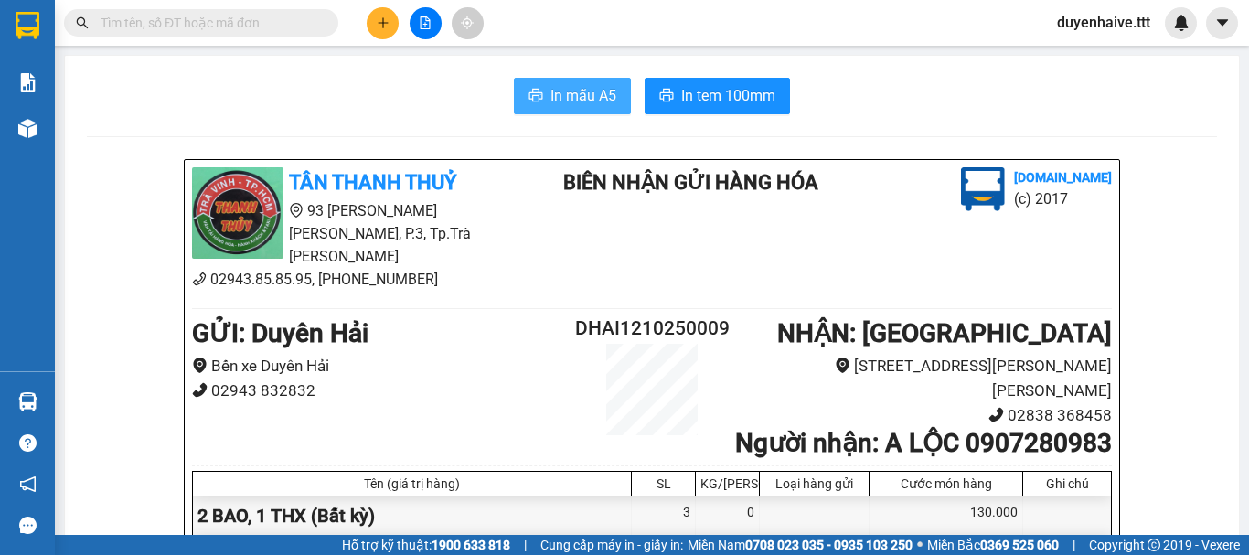
click at [604, 95] on span "In mẫu A5" at bounding box center [583, 95] width 66 height 23
click at [229, 22] on input "text" at bounding box center [209, 23] width 216 height 20
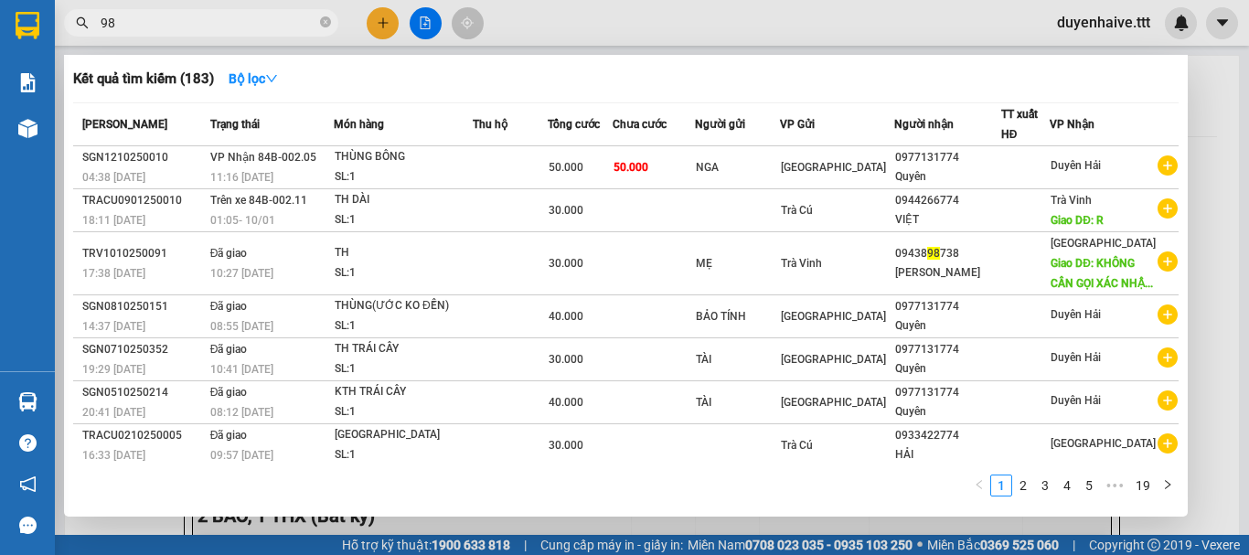
type input "983"
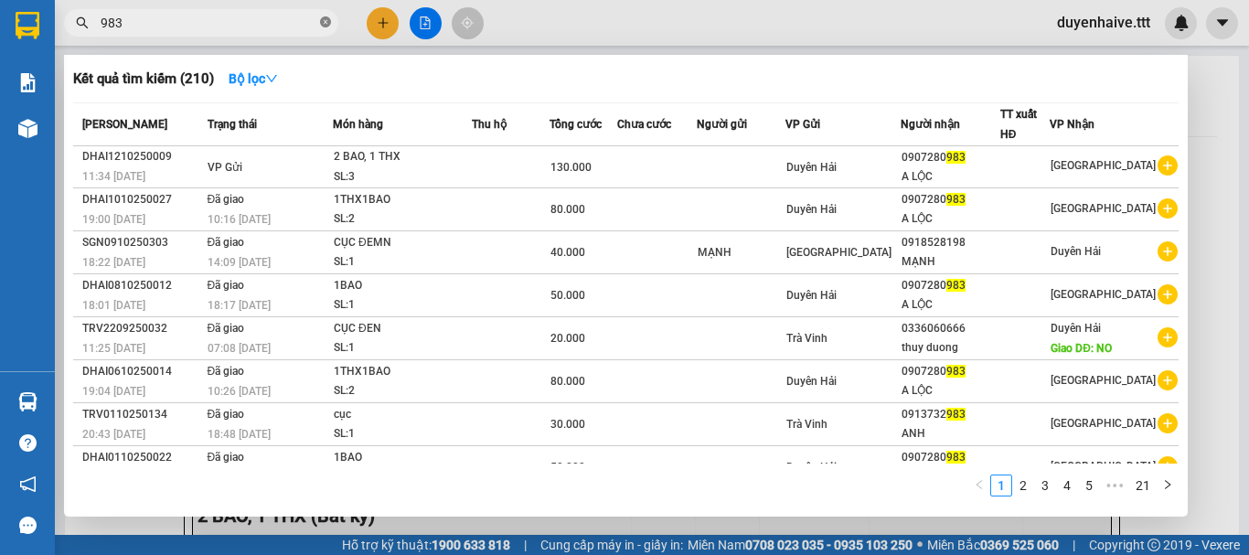
click at [328, 25] on icon "close-circle" at bounding box center [325, 21] width 11 height 11
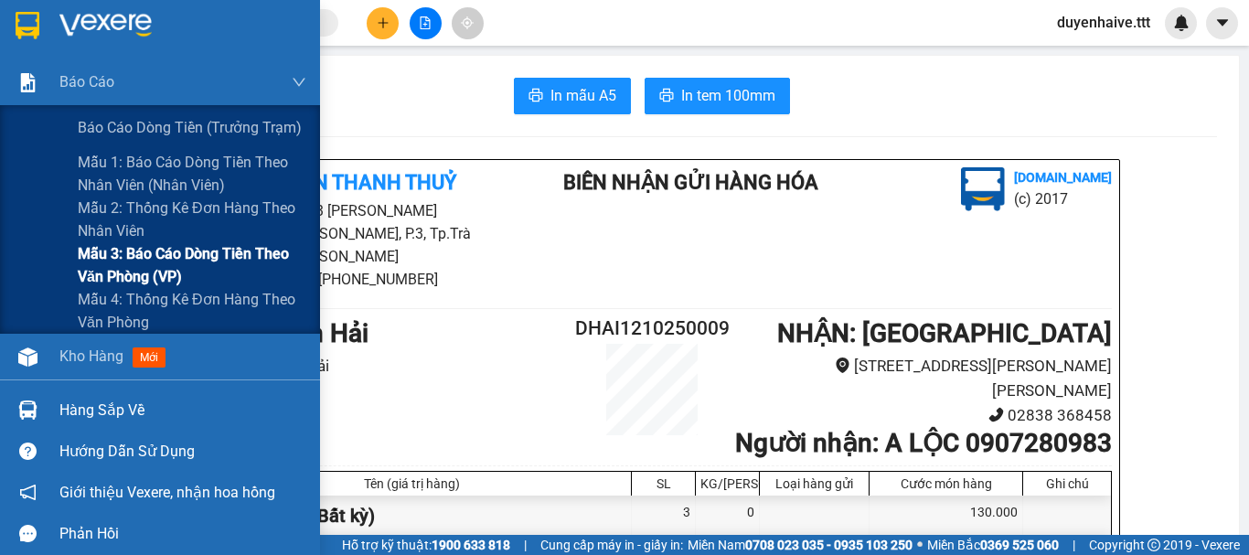
click at [150, 265] on span "Mẫu 3: Báo cáo dòng tiền theo văn phòng (VP)" at bounding box center [192, 265] width 229 height 46
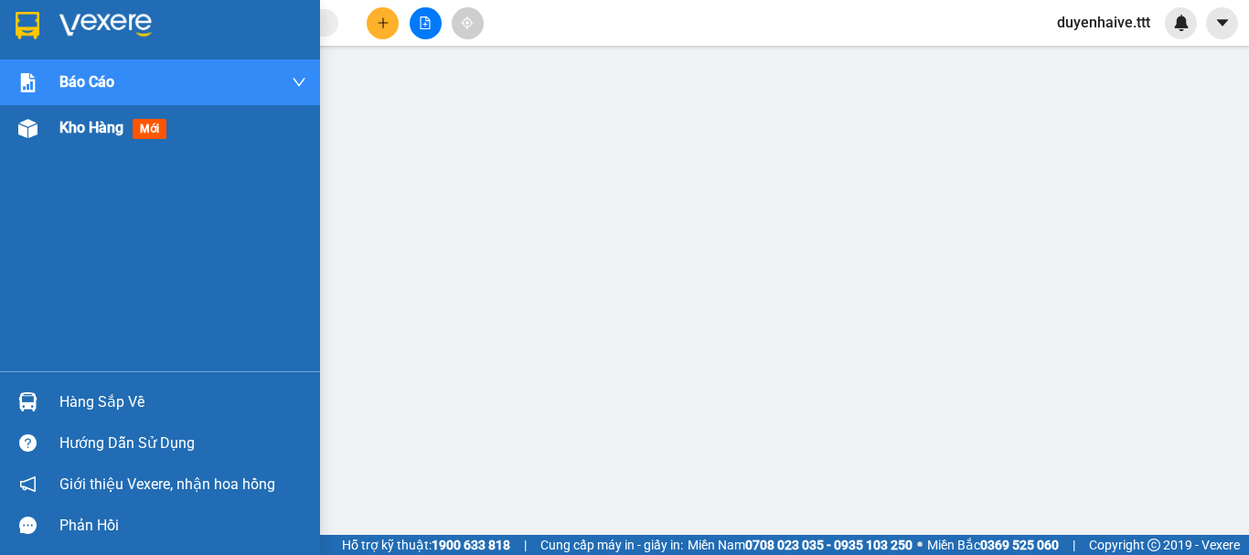
click at [80, 136] on span "Kho hàng" at bounding box center [91, 127] width 64 height 17
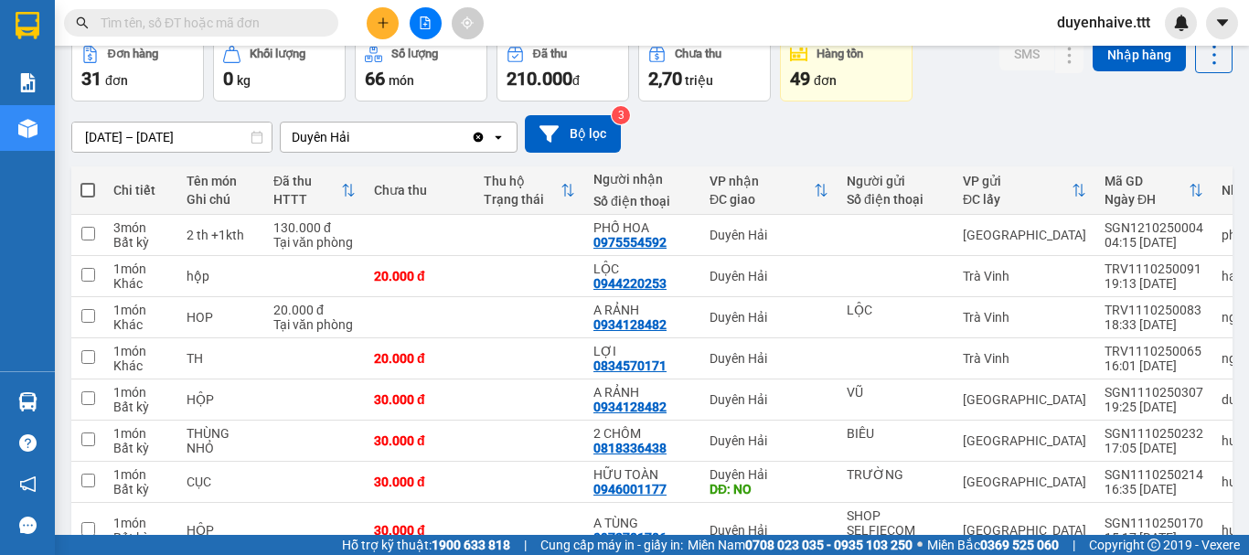
scroll to position [274, 0]
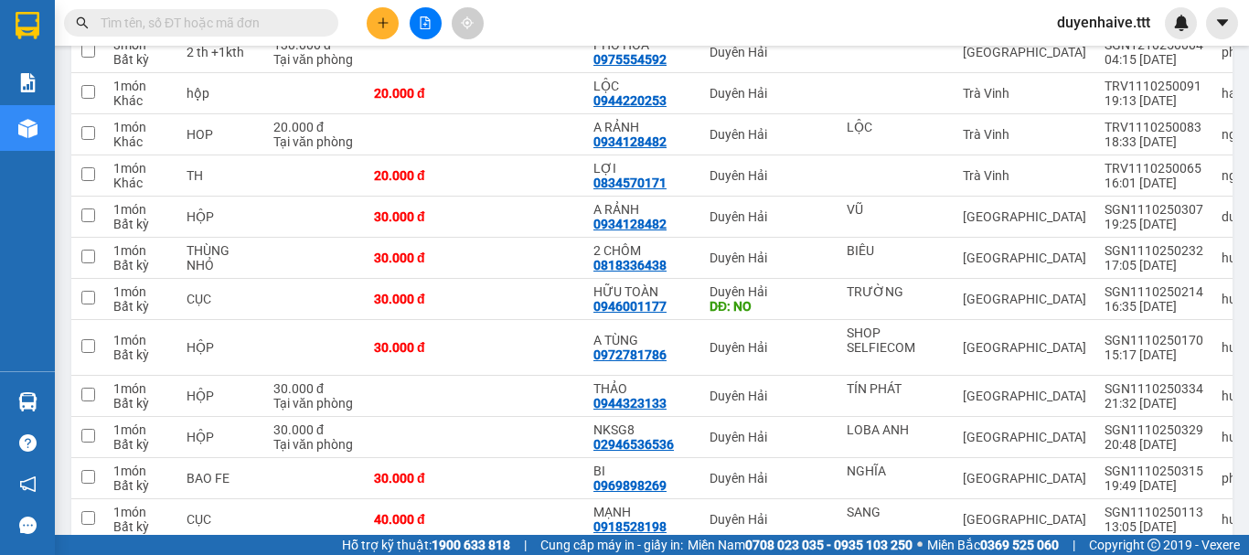
click at [192, 20] on input "text" at bounding box center [209, 23] width 216 height 20
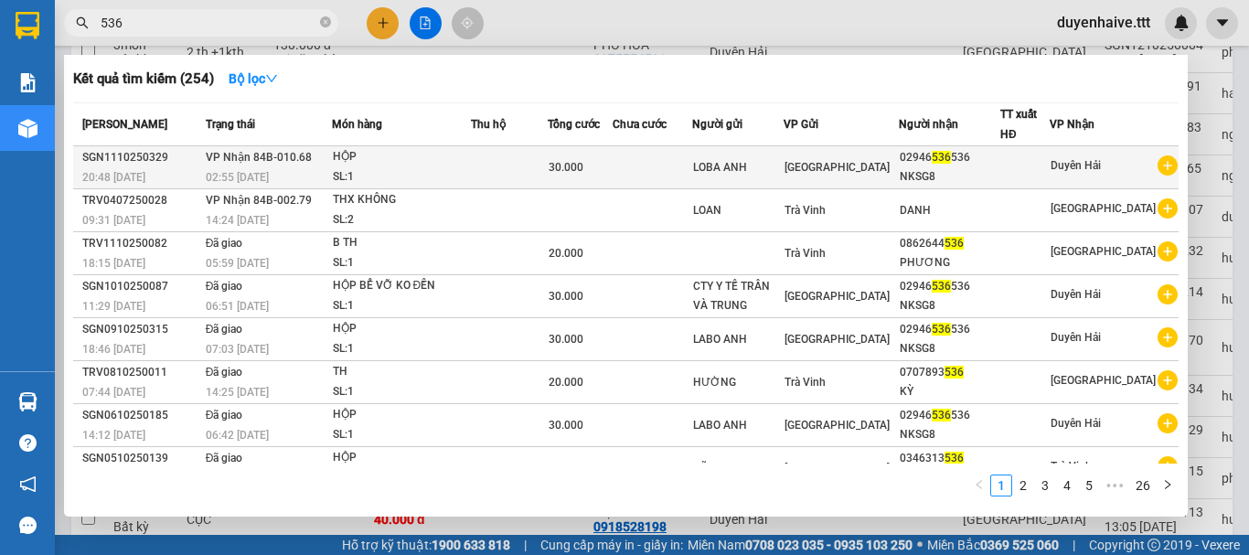
type input "536"
click at [999, 163] on div "02946 536 536" at bounding box center [949, 157] width 100 height 19
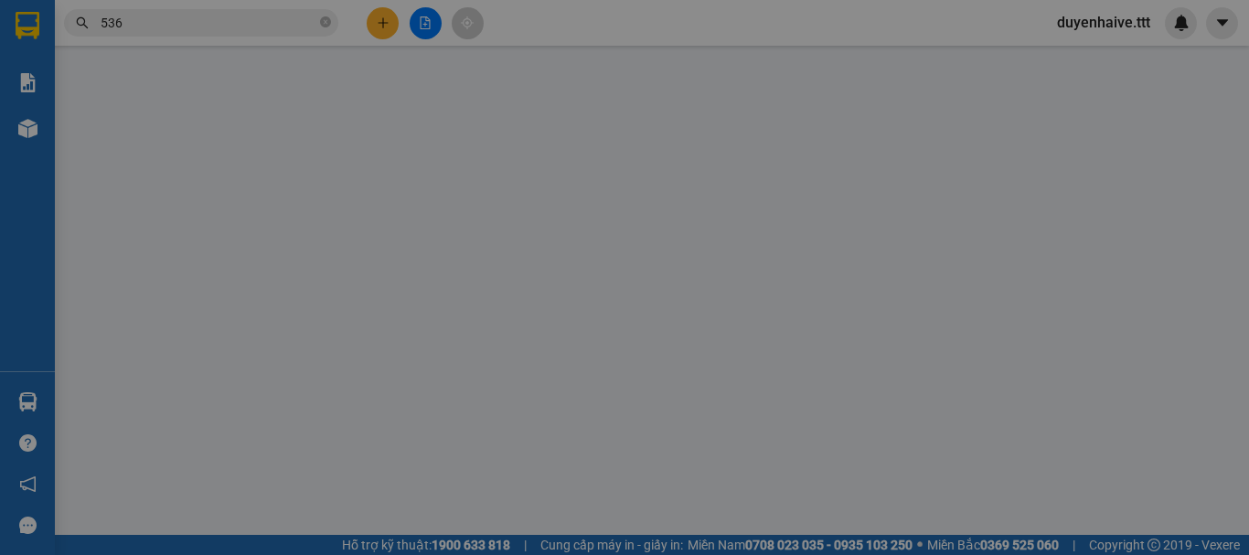
type input "LOBA ANH"
type input "02946536536"
type input "NKSG8"
type input "30.000"
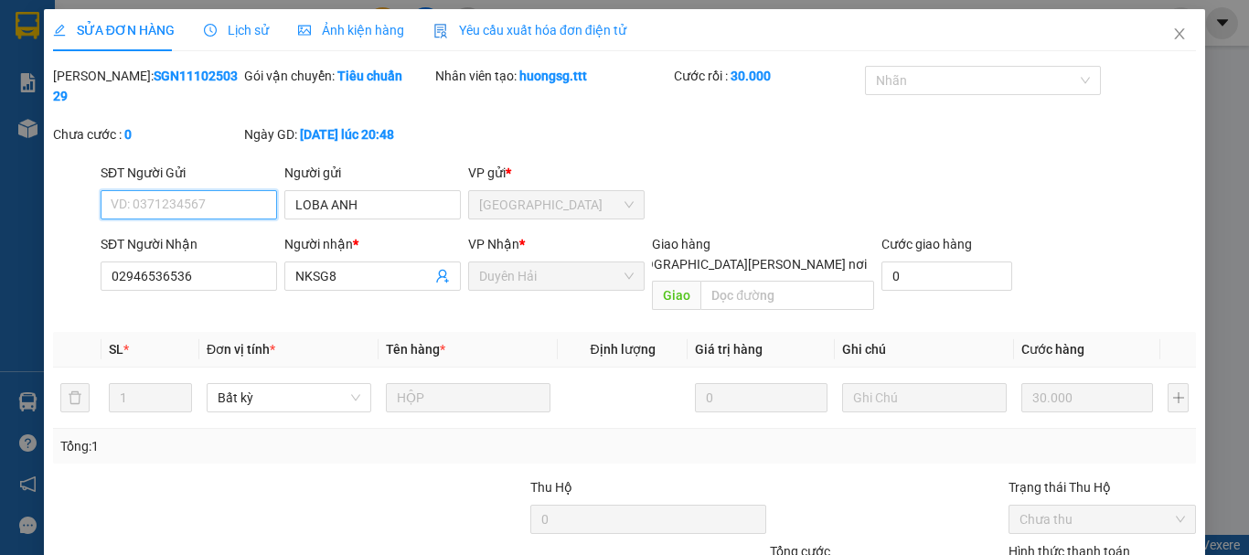
scroll to position [125, 0]
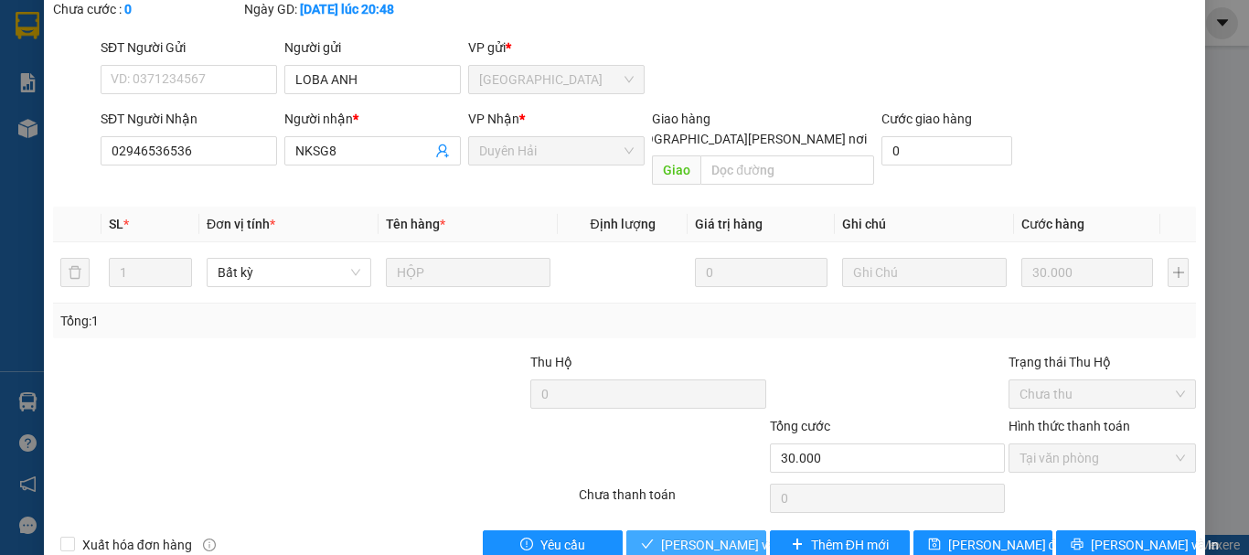
click at [724, 535] on span "[PERSON_NAME] và [PERSON_NAME] hàng" at bounding box center [784, 545] width 247 height 20
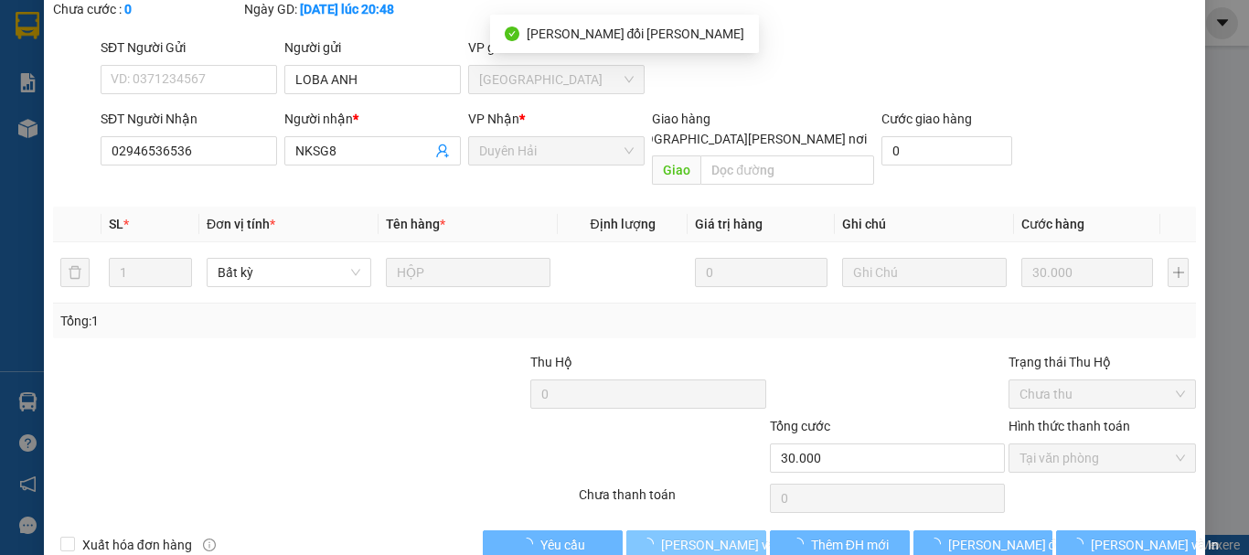
scroll to position [0, 0]
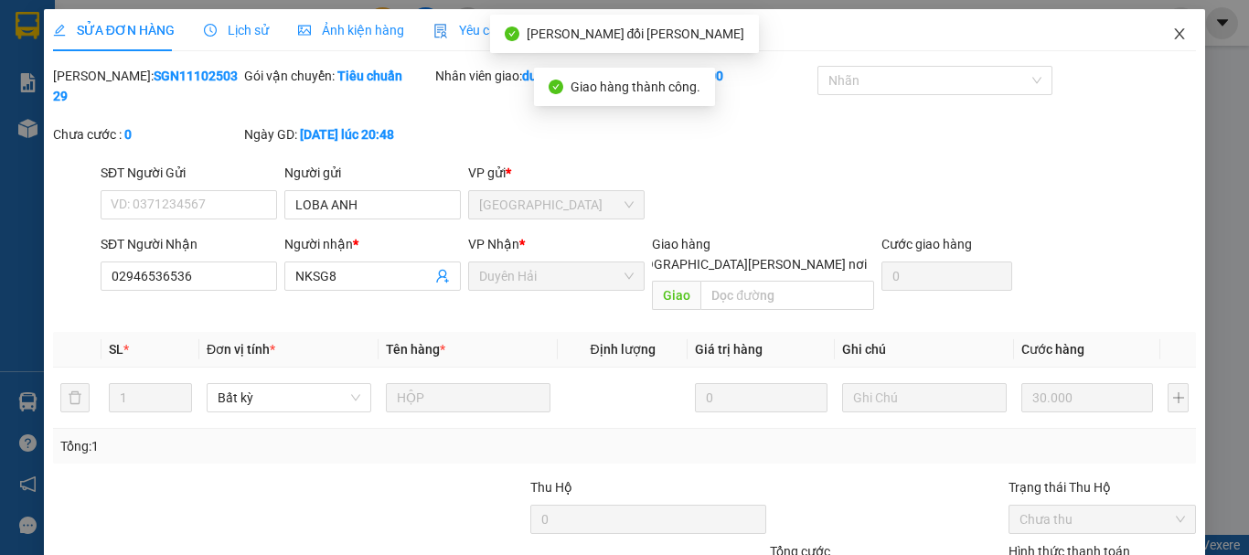
click at [1175, 33] on icon "close" at bounding box center [1180, 33] width 10 height 11
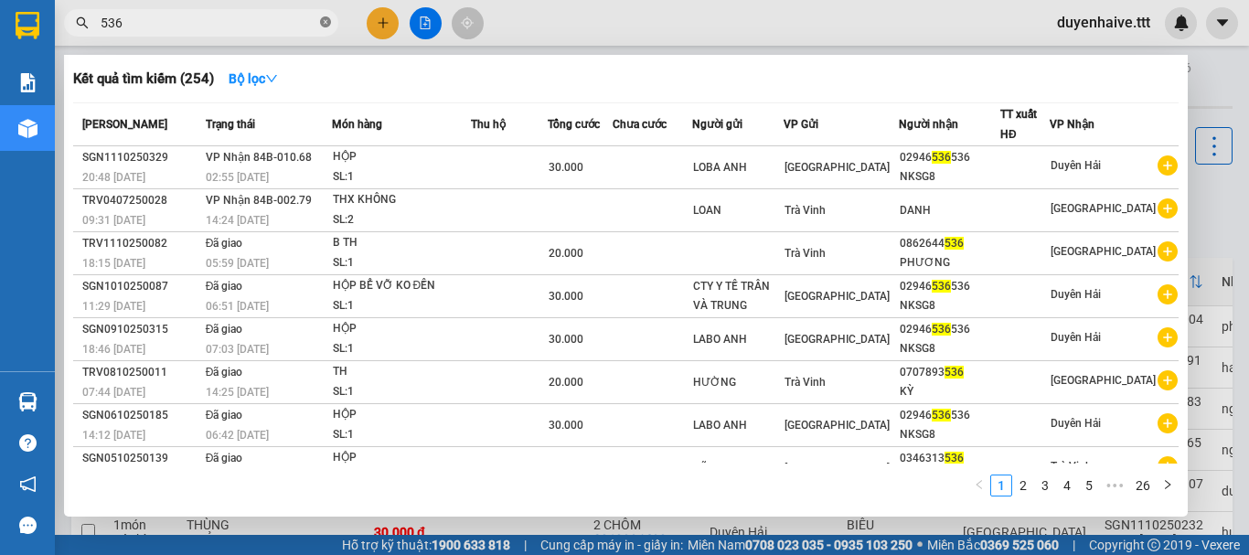
click at [324, 19] on icon "close-circle" at bounding box center [325, 21] width 11 height 11
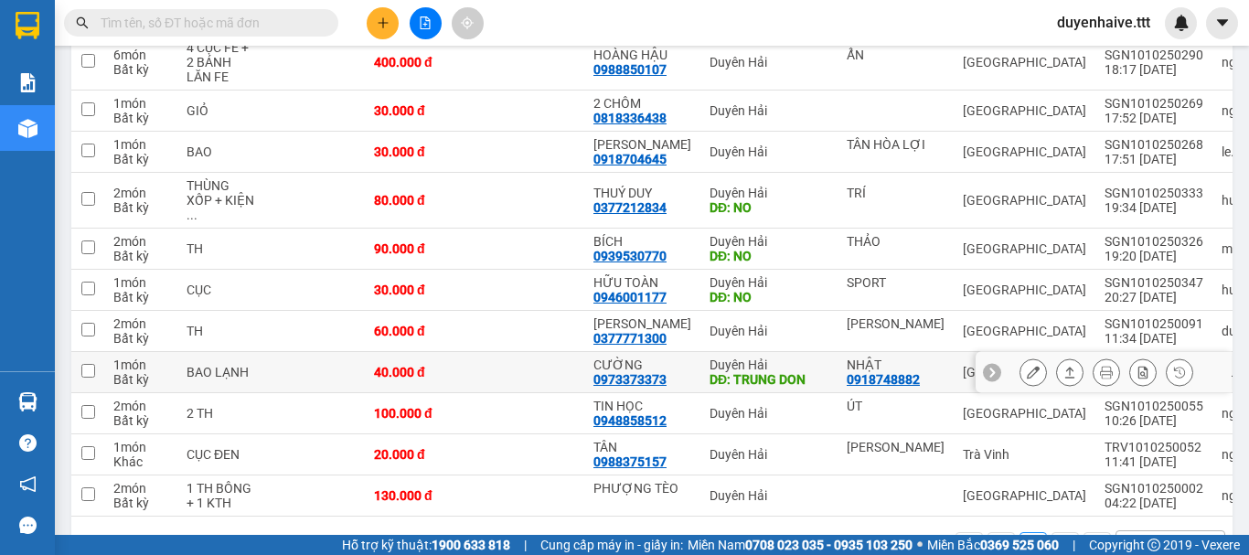
scroll to position [1205, 0]
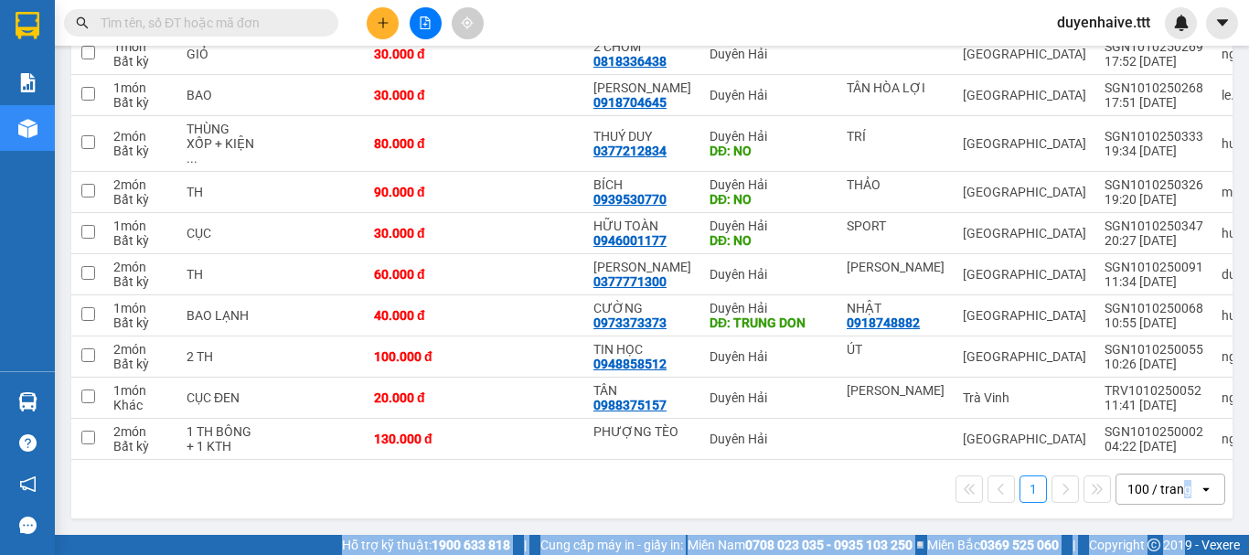
drag, startPoint x: 1170, startPoint y: 528, endPoint x: 1186, endPoint y: 563, distance: 38.4
click at [1186, 554] on html "Kết quả [PERSON_NAME] ( 254 ) Bộ lọc Mã ĐH Trạng thái Món hàng Thu hộ [PERSON_N…" at bounding box center [624, 277] width 1249 height 555
